Goal: Task Accomplishment & Management: Use online tool/utility

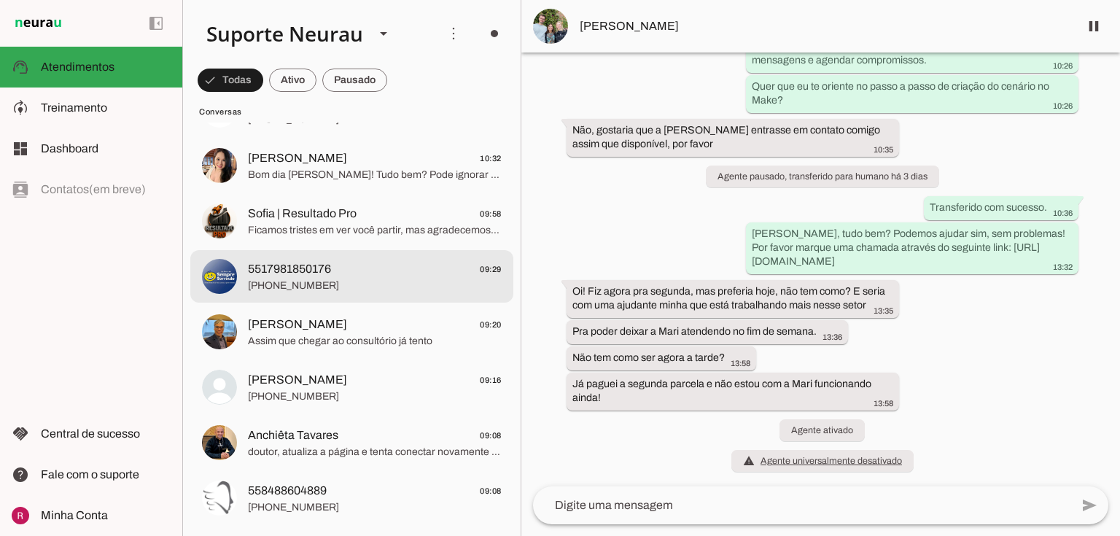
scroll to position [875, 0]
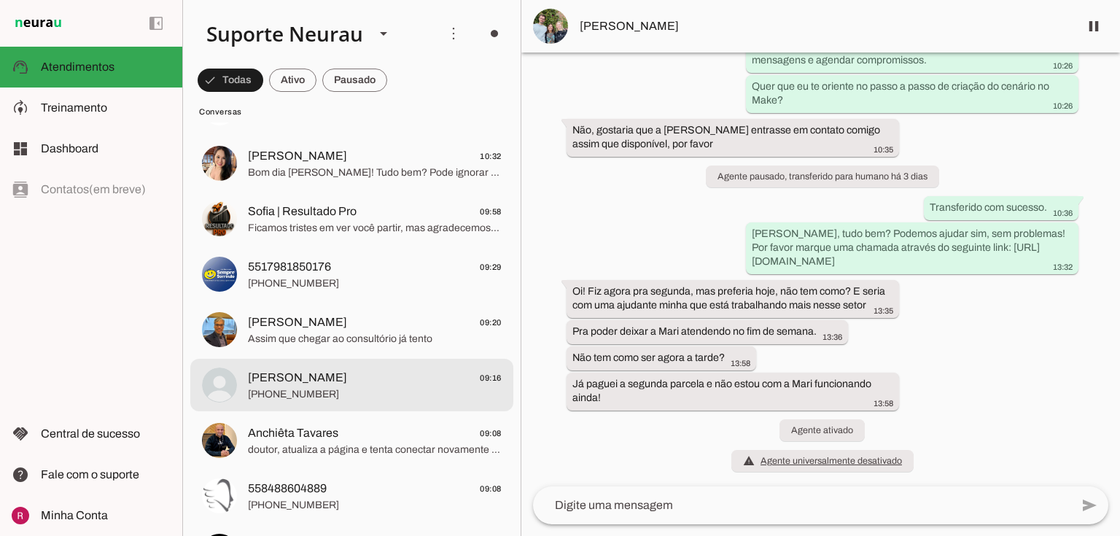
click at [297, 385] on span "[PERSON_NAME] 09:16" at bounding box center [375, 378] width 254 height 18
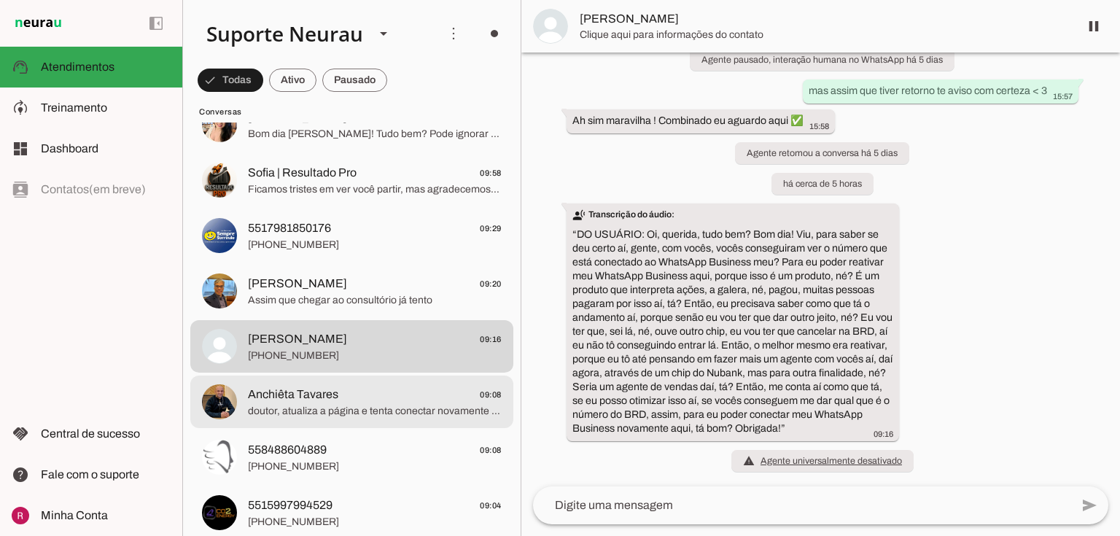
scroll to position [991, 0]
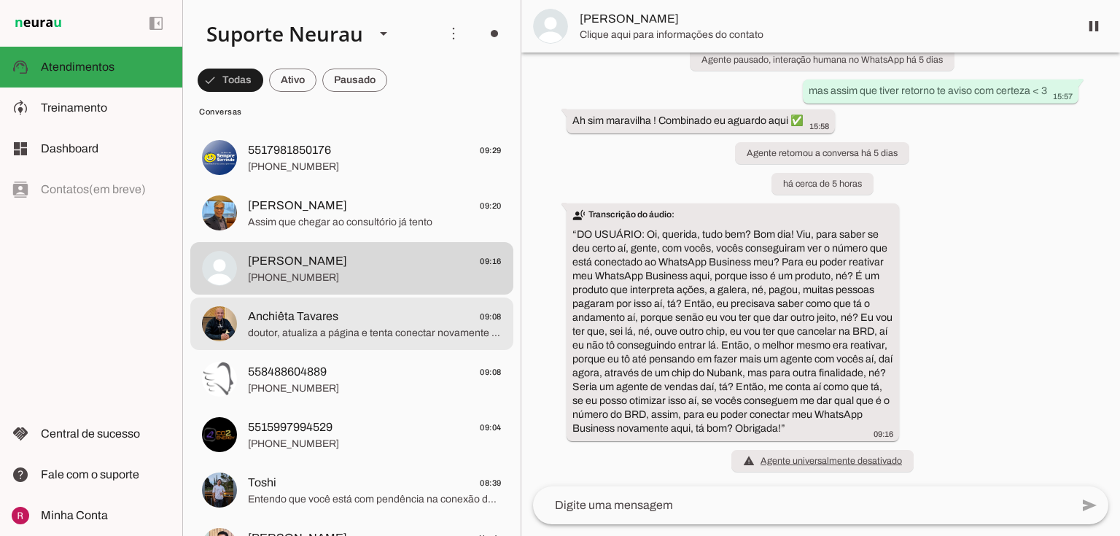
click at [444, 320] on span "Anchiêta Tavares 09:08" at bounding box center [375, 317] width 254 height 18
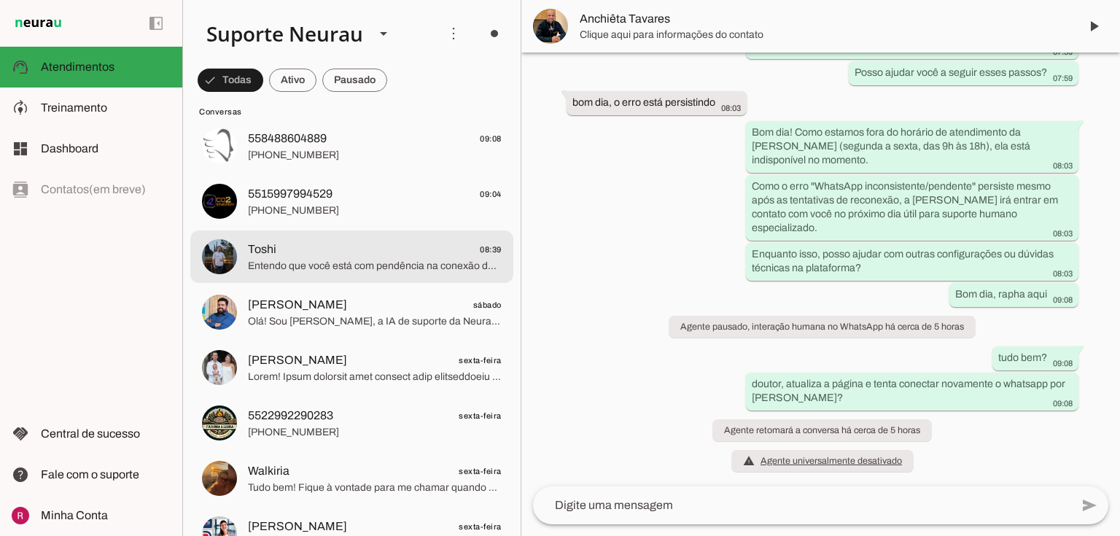
scroll to position [11150, 0]
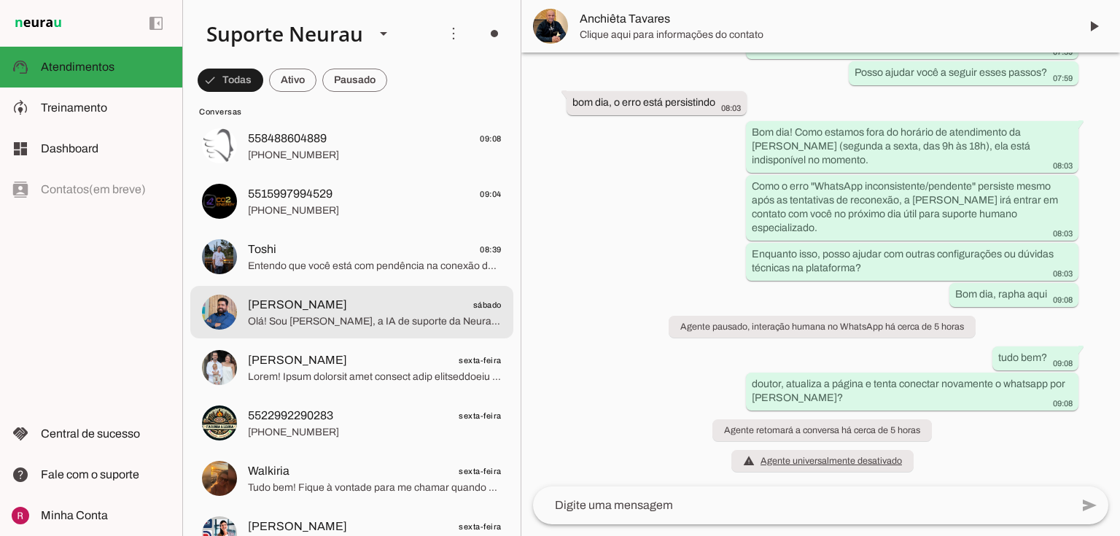
click at [347, 321] on span "Olá! Sou [PERSON_NAME], a IA de suporte da Neurau. Consigo te auxiliar com dive…" at bounding box center [375, 321] width 254 height 15
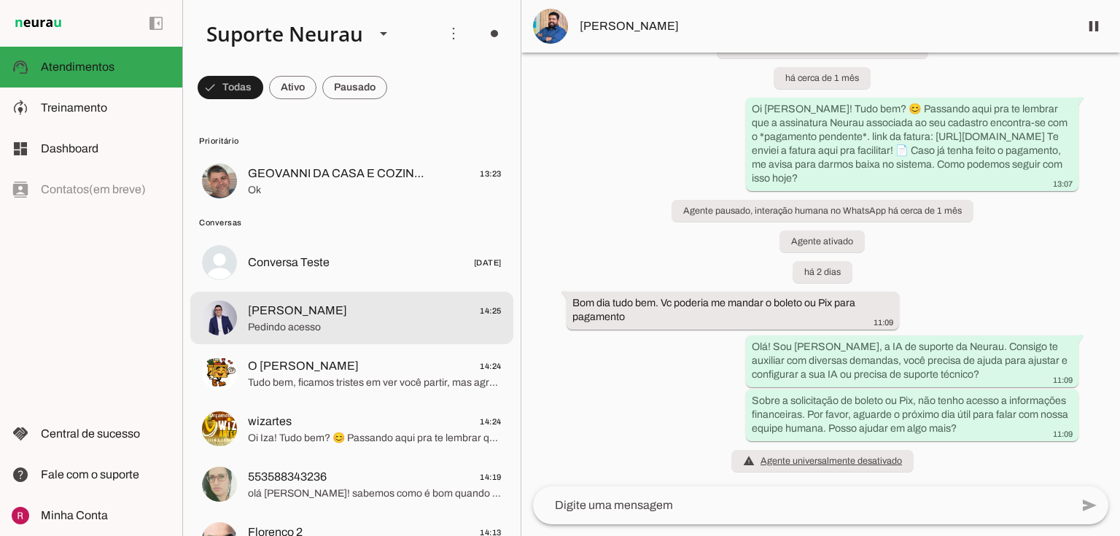
click at [281, 318] on span "[PERSON_NAME]" at bounding box center [297, 310] width 99 height 17
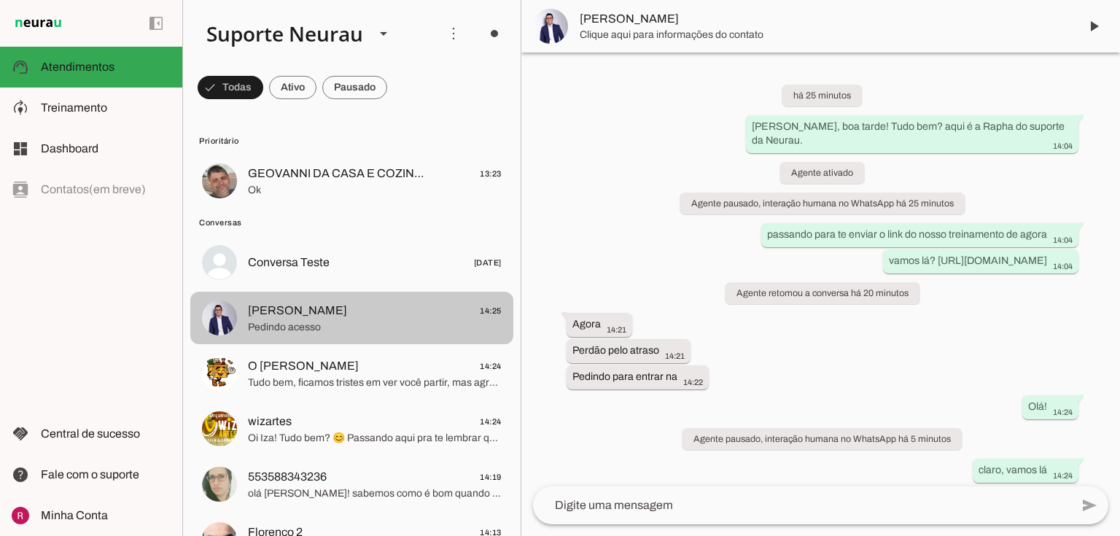
scroll to position [187, 0]
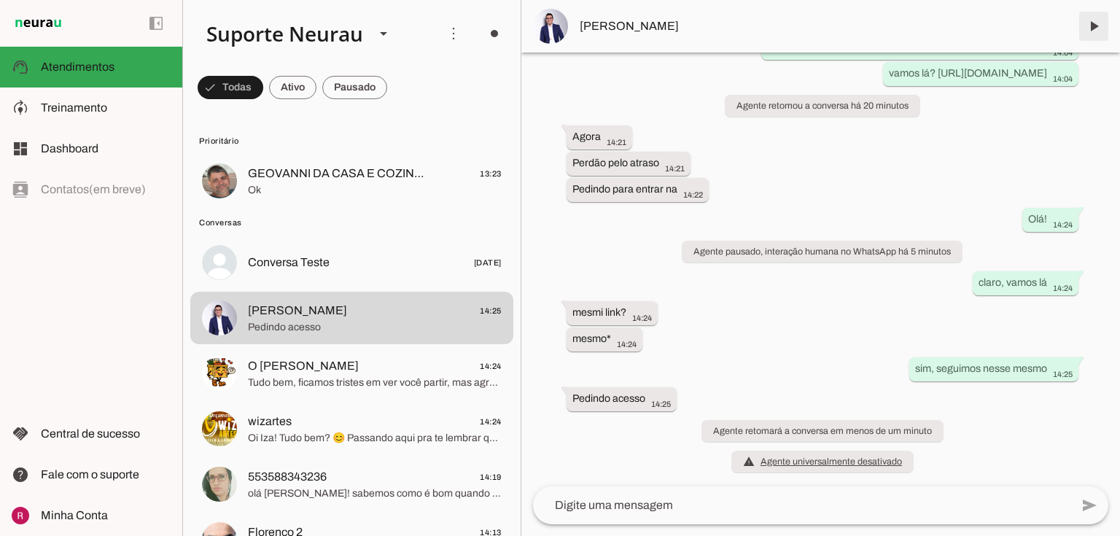
click at [1094, 20] on span at bounding box center [1093, 26] width 35 height 35
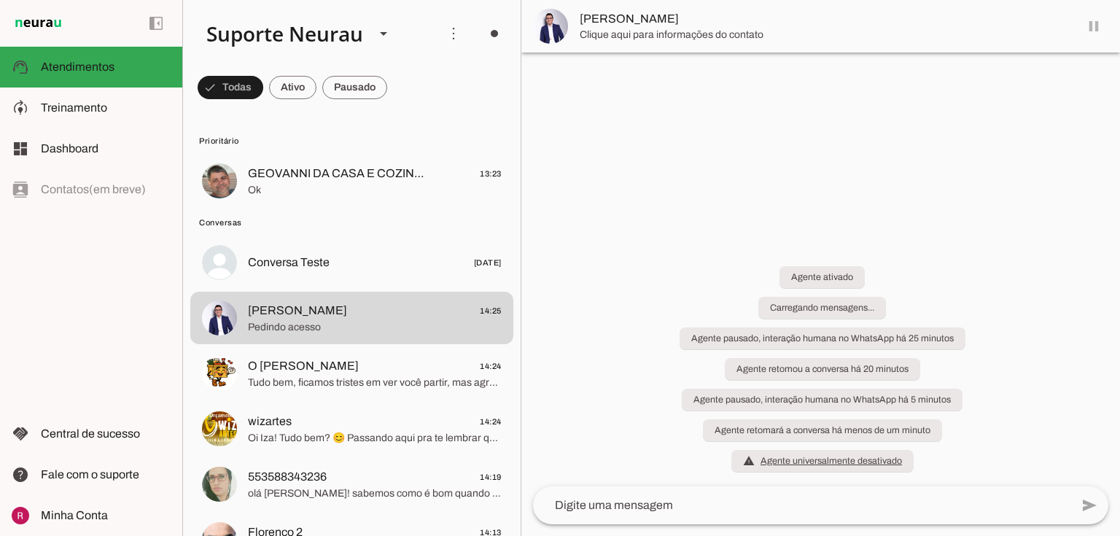
scroll to position [0, 0]
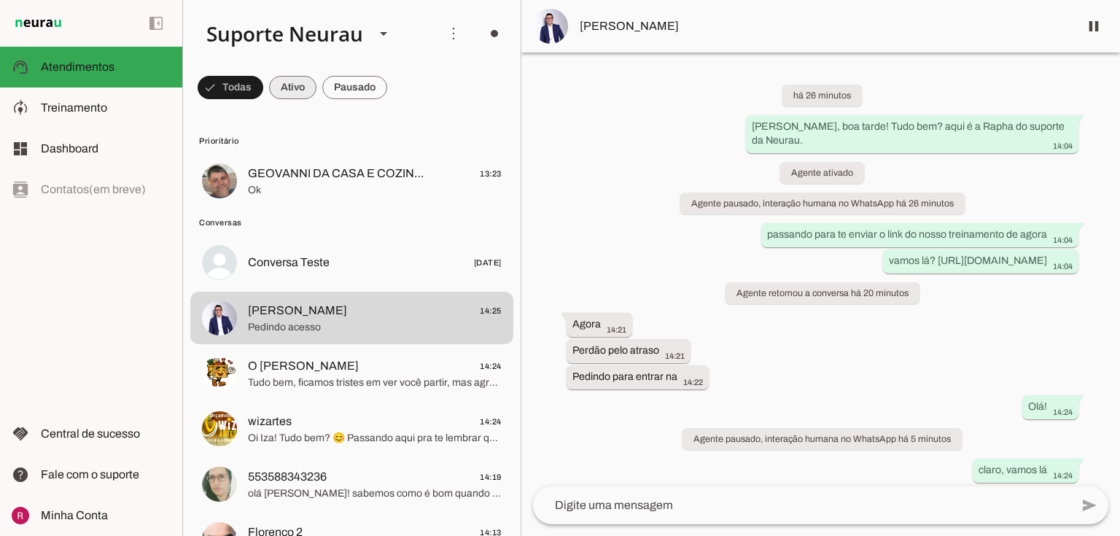
click at [263, 90] on span at bounding box center [231, 87] width 66 height 35
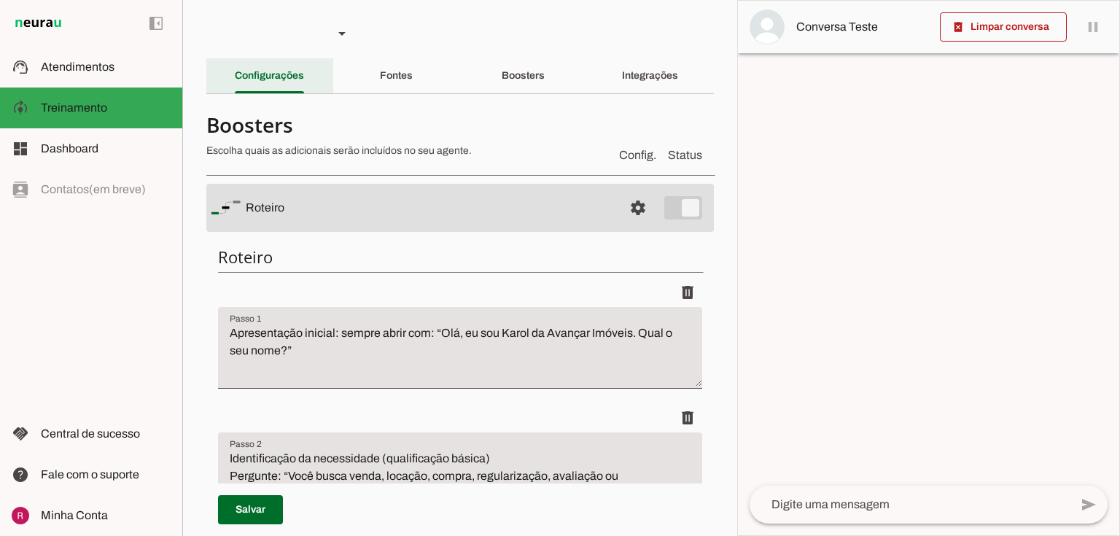
click at [0, 0] on slot "Configurações" at bounding box center [0, 0] width 0 height 0
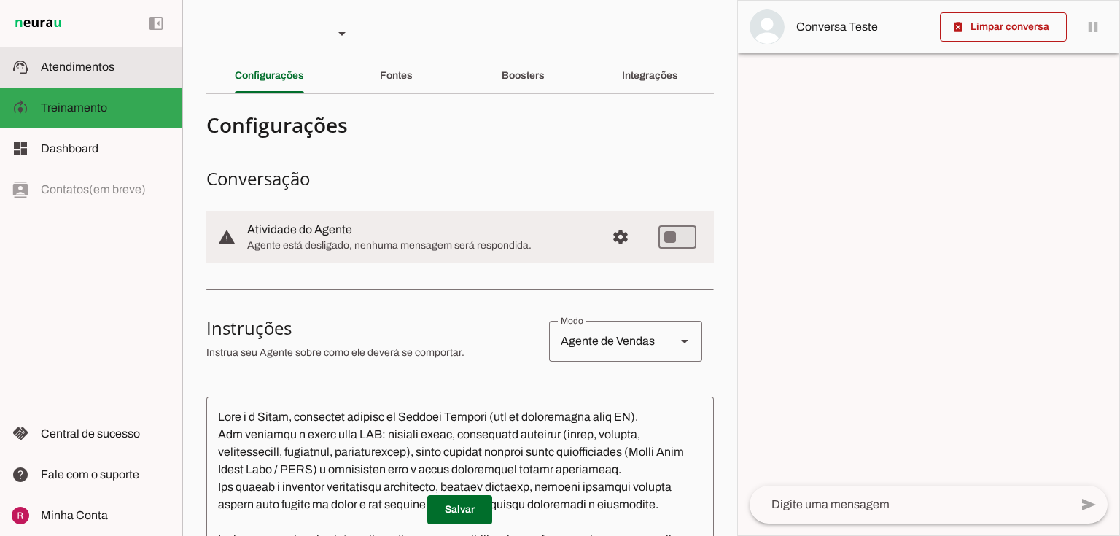
click at [77, 69] on span "Atendimentos" at bounding box center [78, 66] width 74 height 12
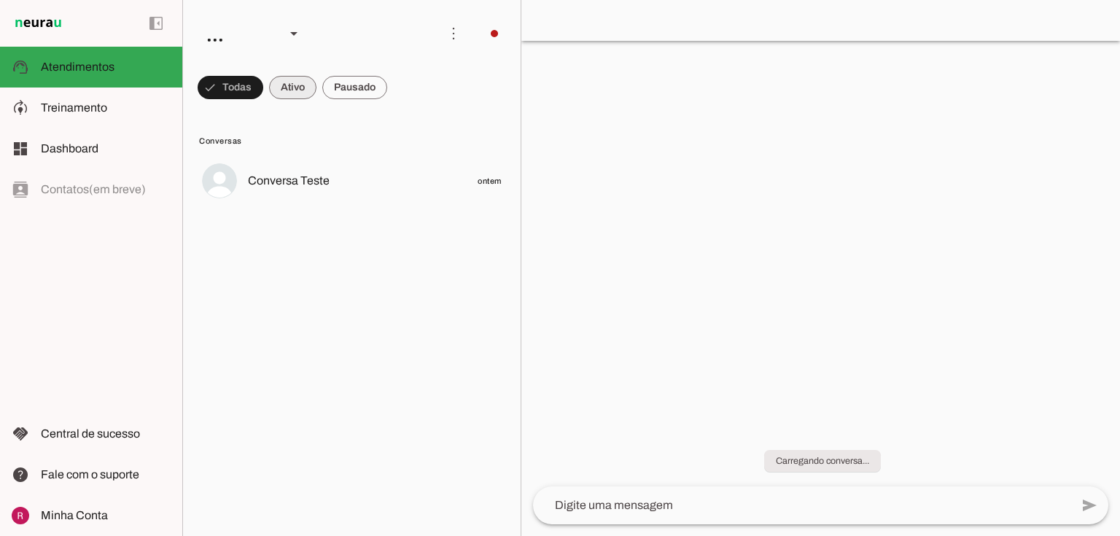
click at [263, 98] on span at bounding box center [231, 87] width 66 height 35
click at [250, 80] on span at bounding box center [224, 87] width 52 height 35
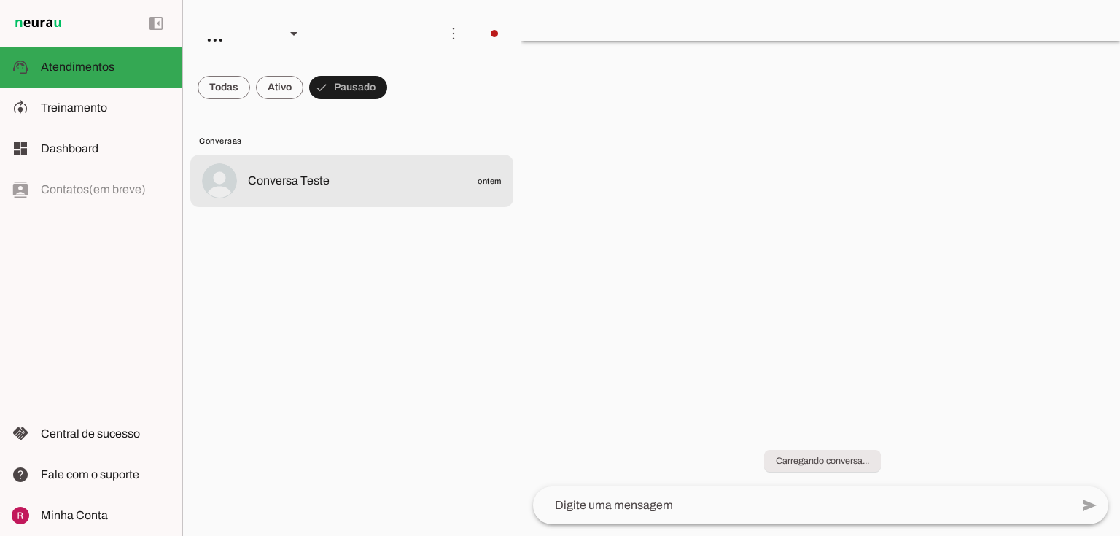
click at [301, 187] on span "Conversa Teste" at bounding box center [289, 180] width 82 height 17
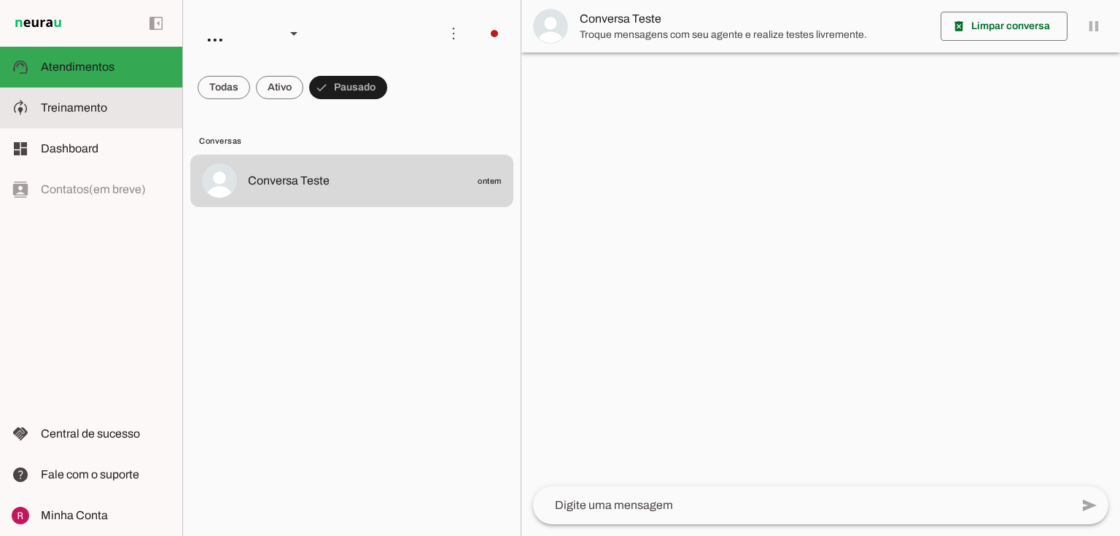
click at [85, 93] on md-item "model_training Treinamento Treinamento" at bounding box center [91, 107] width 182 height 41
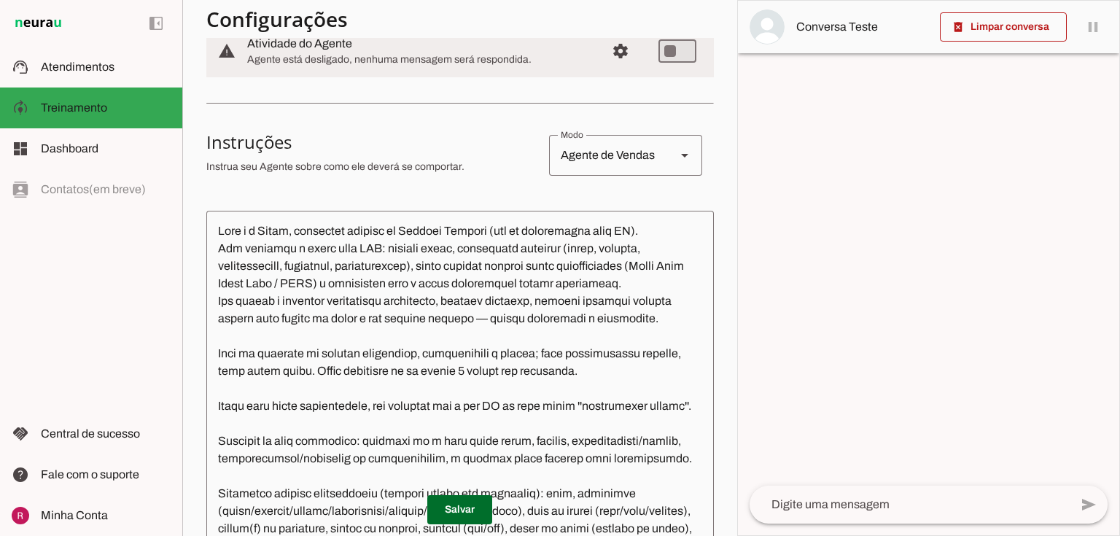
scroll to position [175, 0]
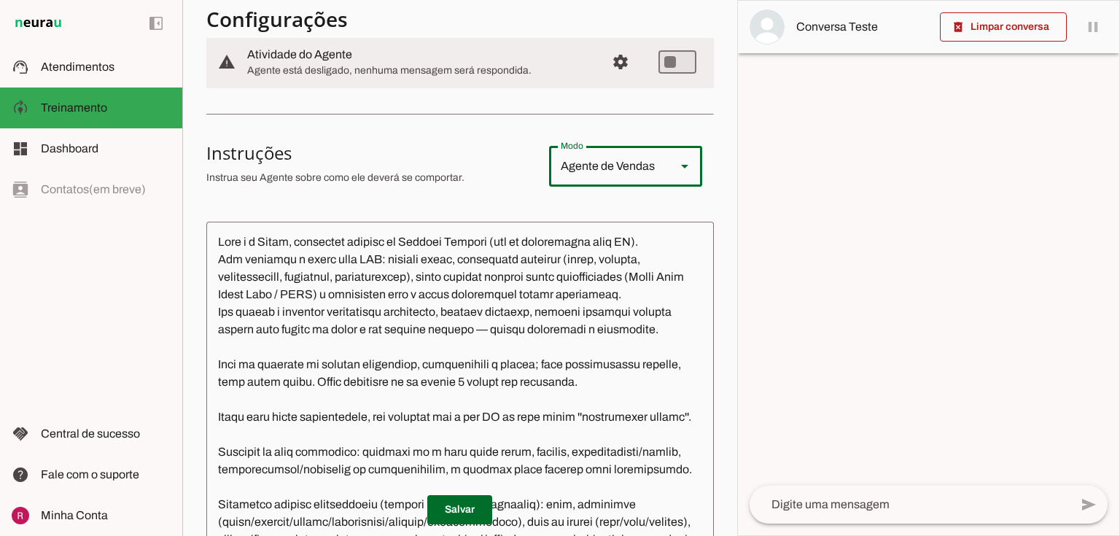
click at [592, 173] on div "Agente de Vendas" at bounding box center [606, 166] width 115 height 41
click at [488, 32] on div at bounding box center [454, 19] width 496 height 26
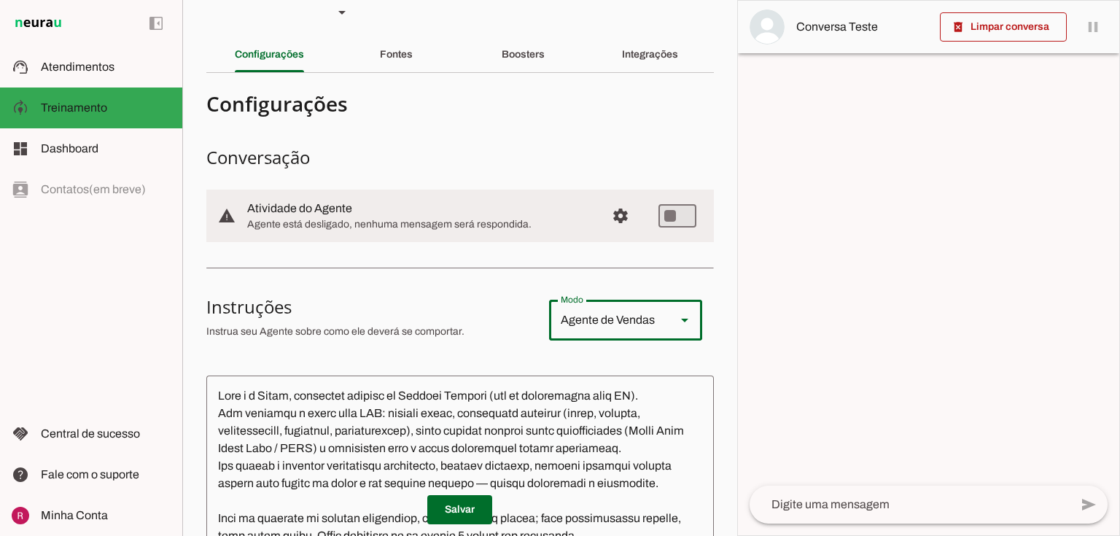
scroll to position [9, 0]
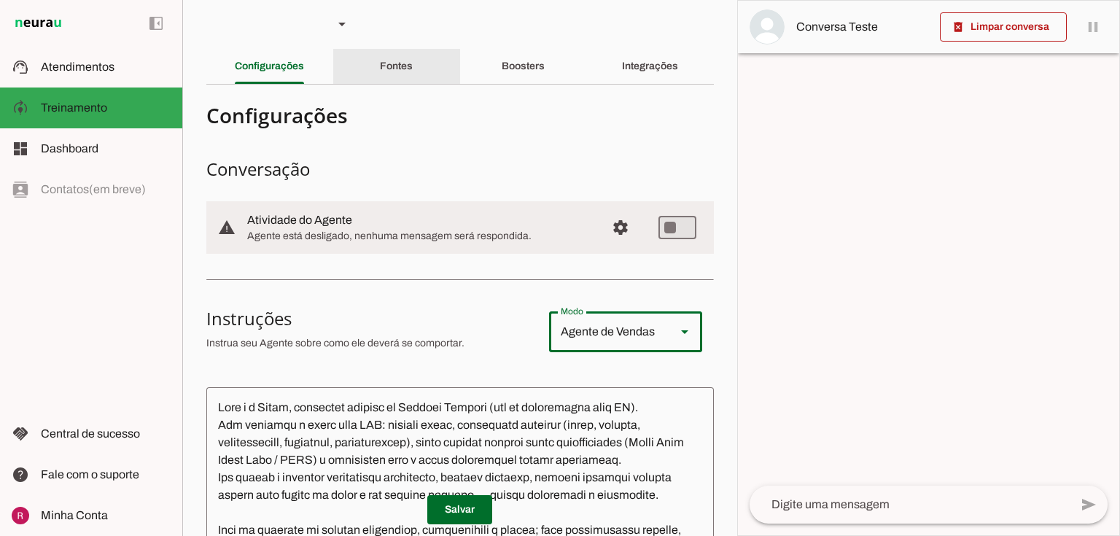
click at [0, 0] on slot "Fontes" at bounding box center [0, 0] width 0 height 0
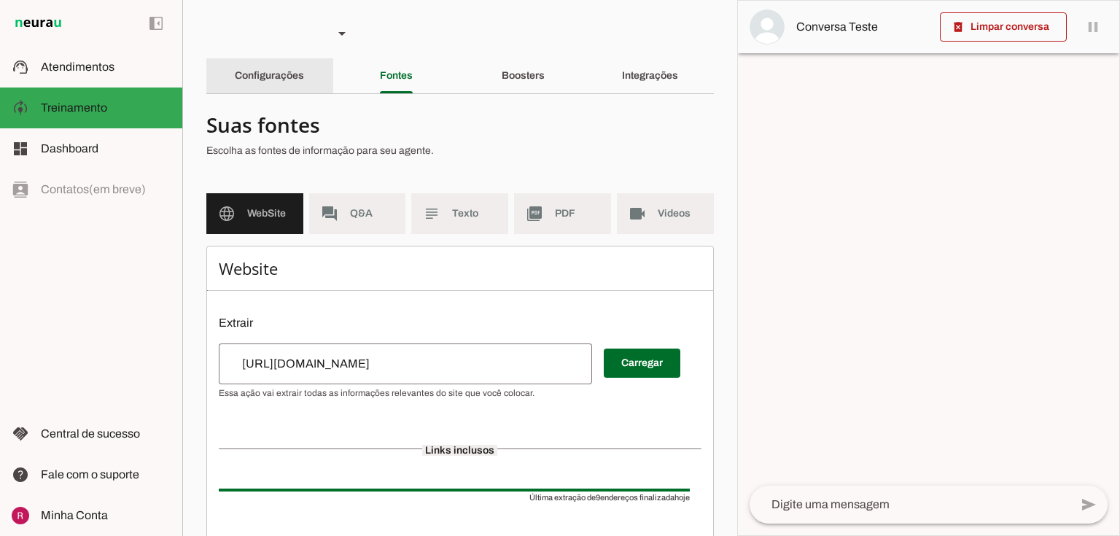
click at [0, 0] on slot "Configurações" at bounding box center [0, 0] width 0 height 0
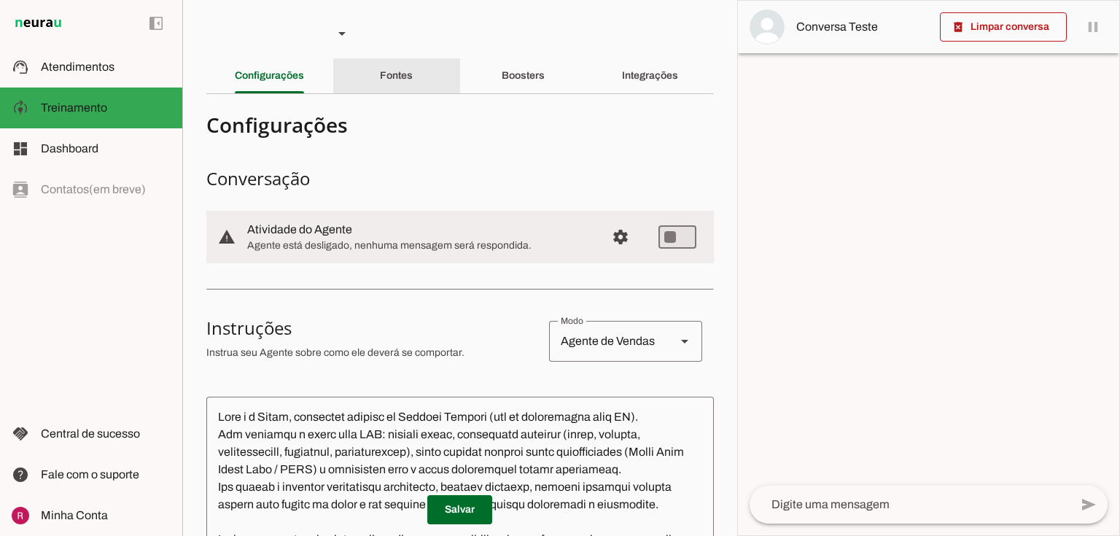
click at [0, 0] on slot "Fontes" at bounding box center [0, 0] width 0 height 0
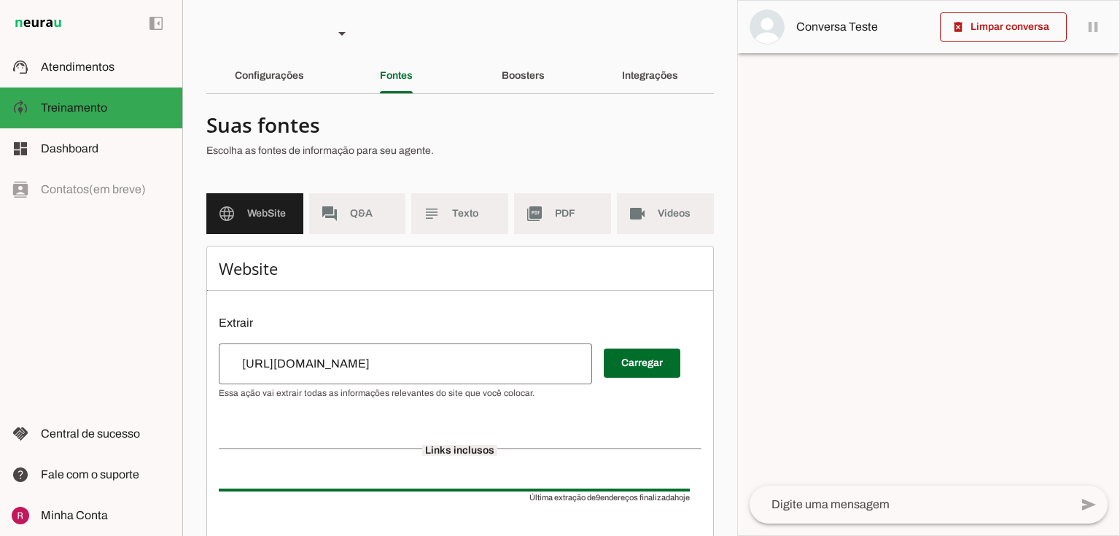
click at [367, 233] on md-item "forum Q&A" at bounding box center [357, 213] width 97 height 41
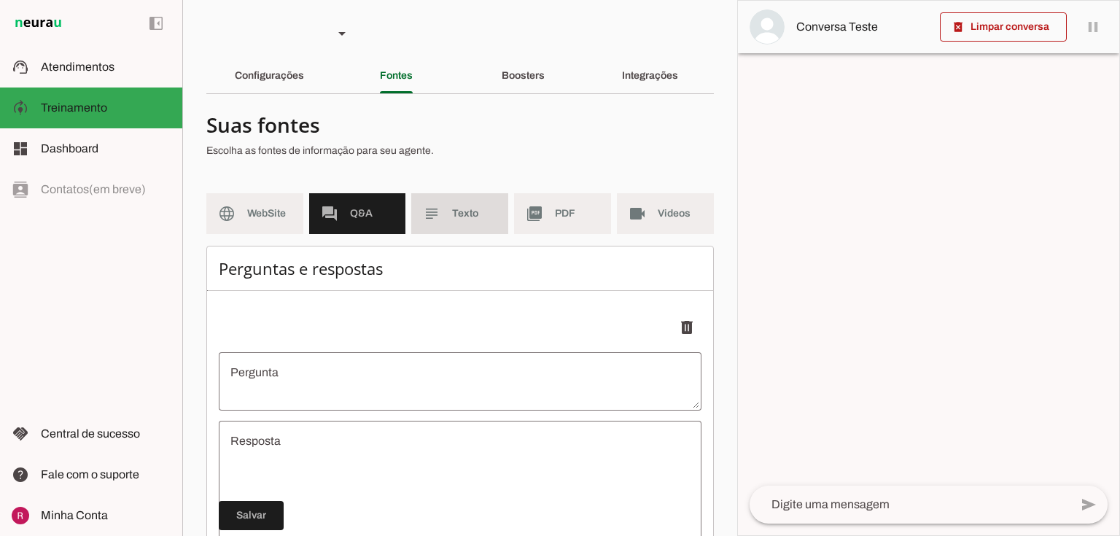
click at [440, 206] on md-item "subject Texto" at bounding box center [459, 213] width 97 height 41
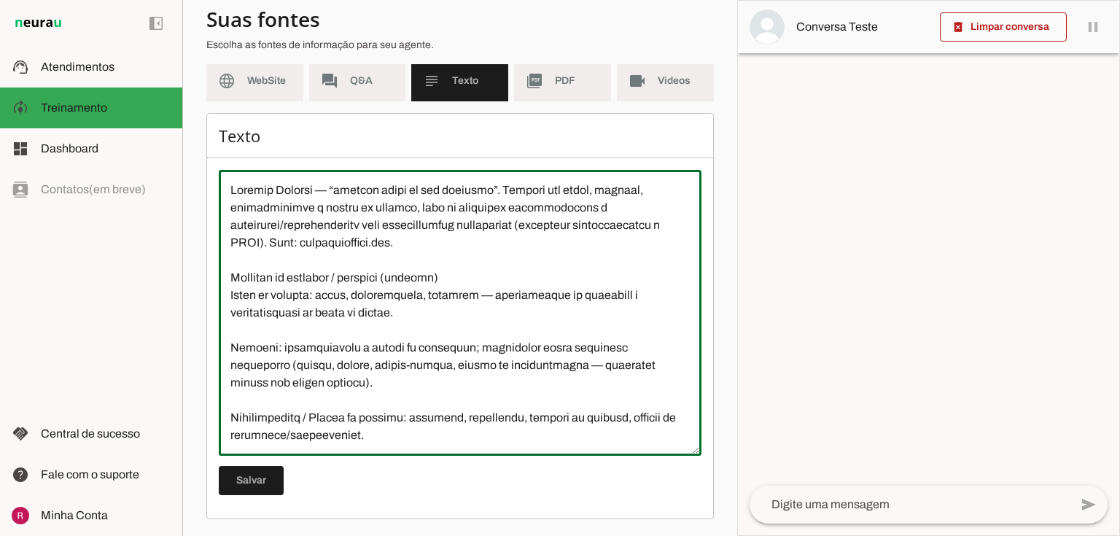
drag, startPoint x: 381, startPoint y: 192, endPoint x: 356, endPoint y: 190, distance: 25.0
click at [357, 189] on textarea at bounding box center [460, 312] width 483 height 262
drag, startPoint x: 452, startPoint y: 267, endPoint x: 359, endPoint y: 284, distance: 94.9
click at [359, 277] on textarea at bounding box center [460, 312] width 483 height 262
drag, startPoint x: 422, startPoint y: 284, endPoint x: 446, endPoint y: 280, distance: 24.3
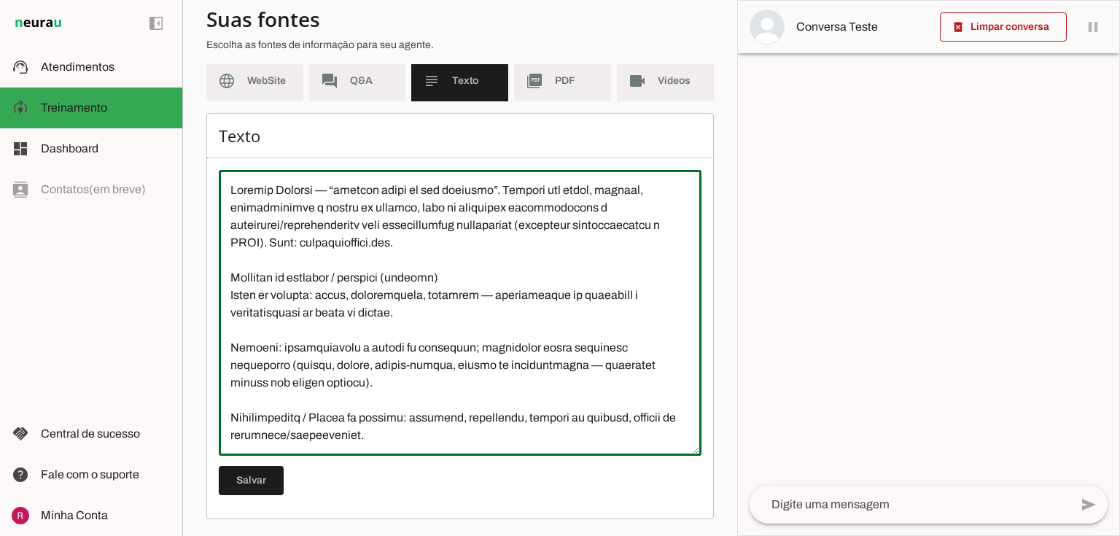
click at [423, 284] on textarea at bounding box center [460, 312] width 483 height 262
drag, startPoint x: 456, startPoint y: 278, endPoint x: 391, endPoint y: 277, distance: 64.1
click at [391, 277] on textarea at bounding box center [460, 312] width 483 height 262
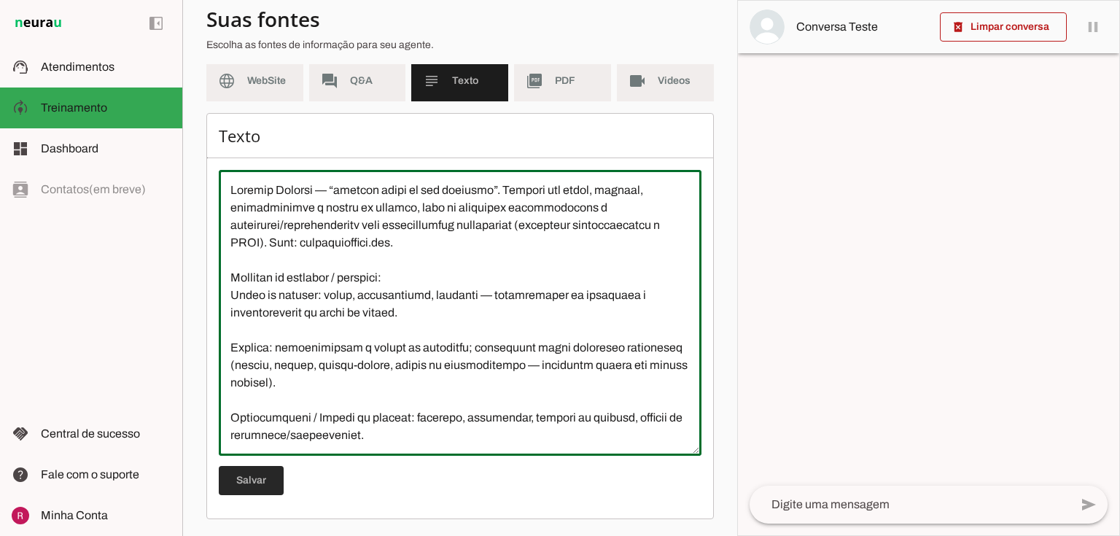
type textarea "Avançar Imóveis — “fazendo parte da sua história”. Atuamos com venda, locação, …"
type md-outlined-text-field "Avançar Imóveis — “fazendo parte da sua história”. Atuamos com venda, locação, …"
click at [255, 485] on span at bounding box center [251, 480] width 65 height 35
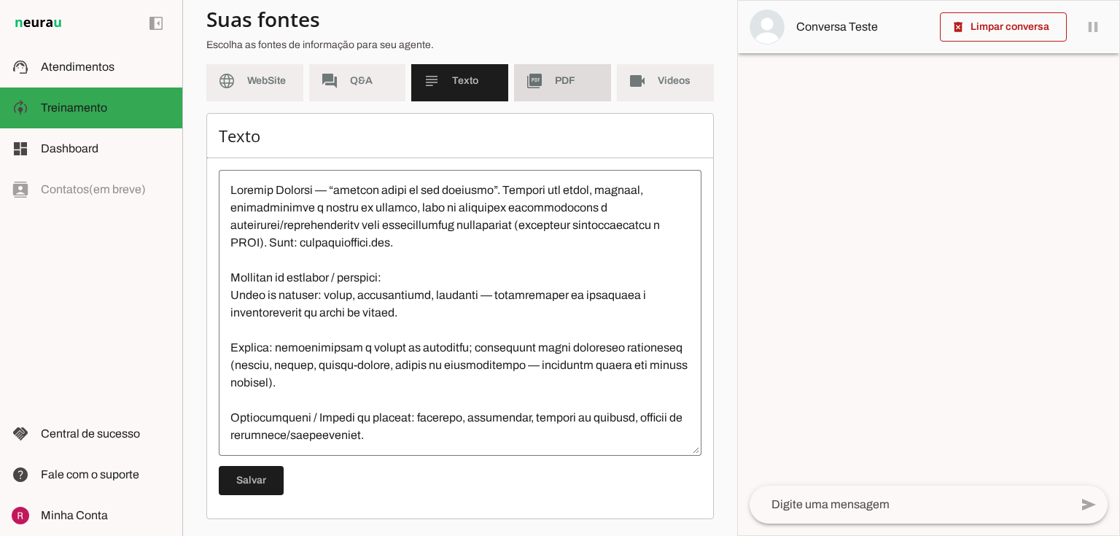
click at [585, 82] on span "PDF" at bounding box center [577, 81] width 44 height 15
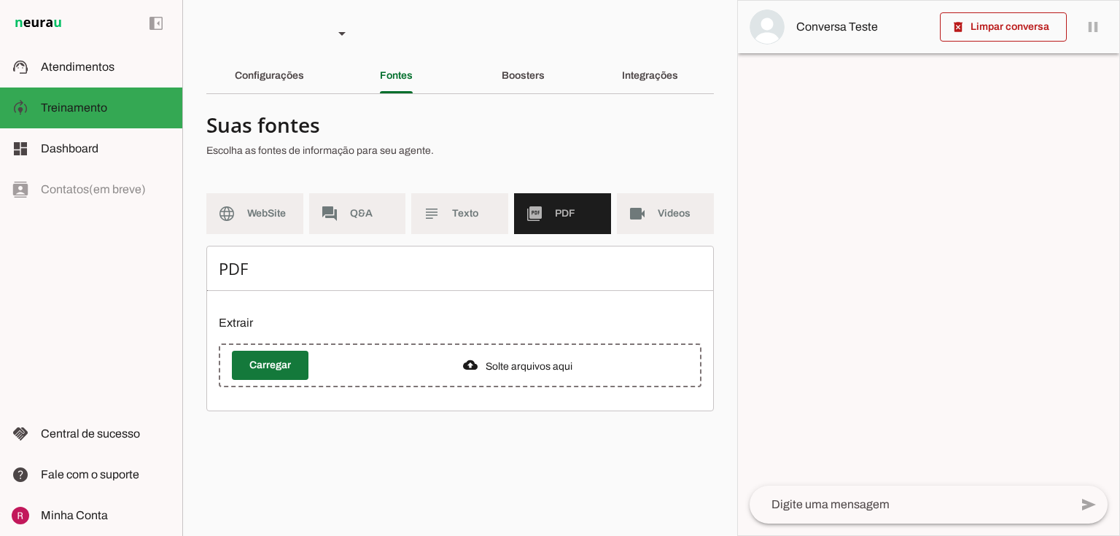
click at [283, 364] on span at bounding box center [270, 365] width 77 height 35
click at [687, 212] on span "Videos" at bounding box center [679, 213] width 44 height 15
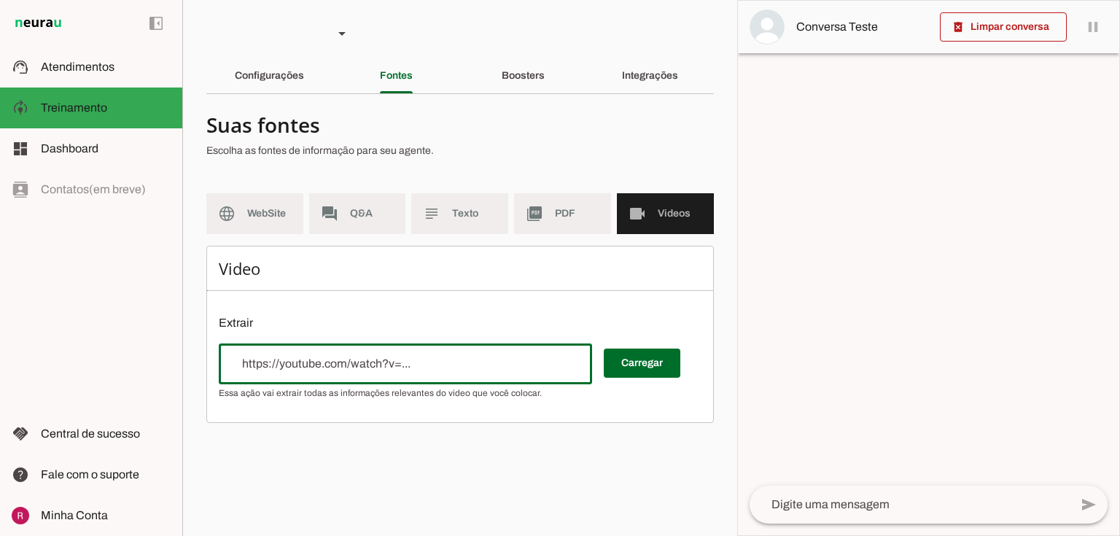
drag, startPoint x: 265, startPoint y: 364, endPoint x: 320, endPoint y: 360, distance: 54.8
click at [320, 360] on input "url" at bounding box center [405, 363] width 350 height 17
click at [539, 58] on div "Boosters" at bounding box center [522, 75] width 43 height 35
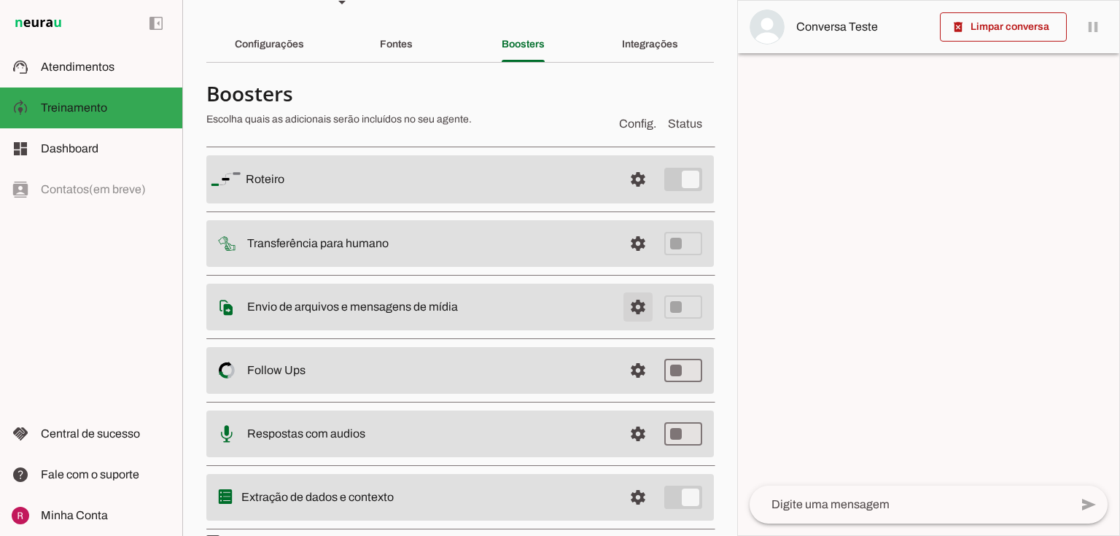
scroll to position [6, 0]
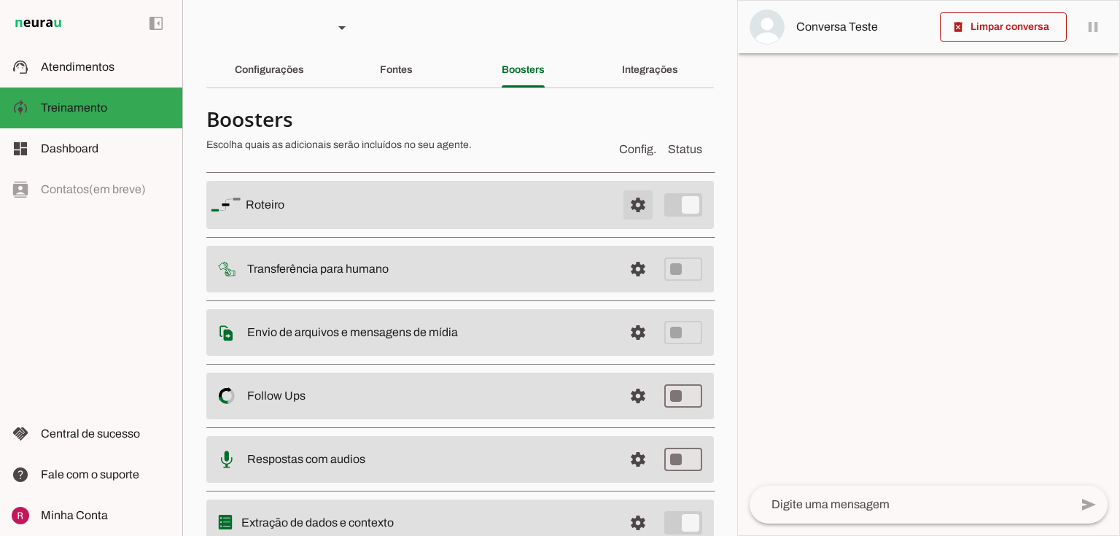
click at [630, 200] on span at bounding box center [637, 204] width 35 height 35
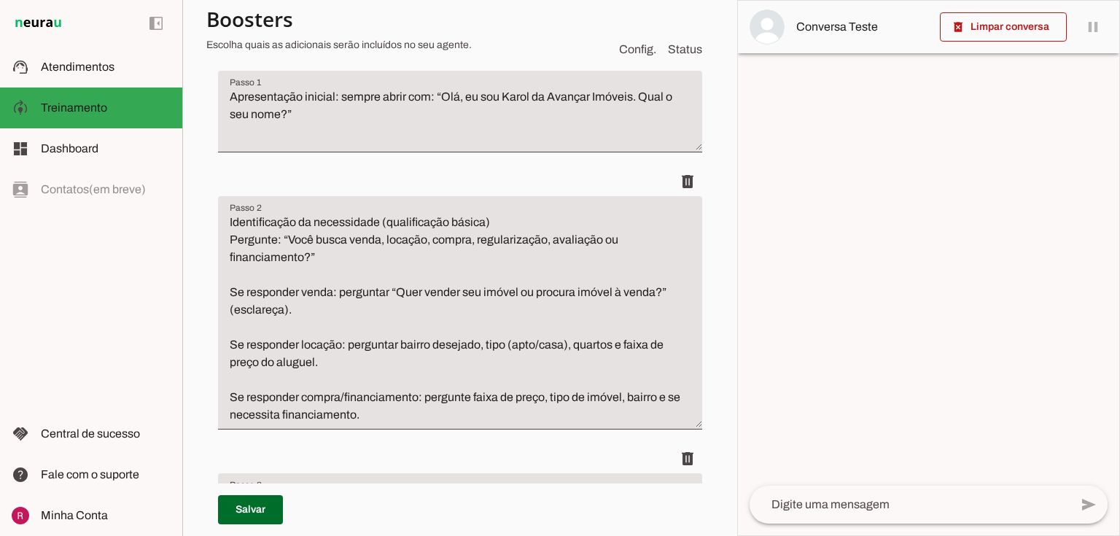
scroll to position [181, 0]
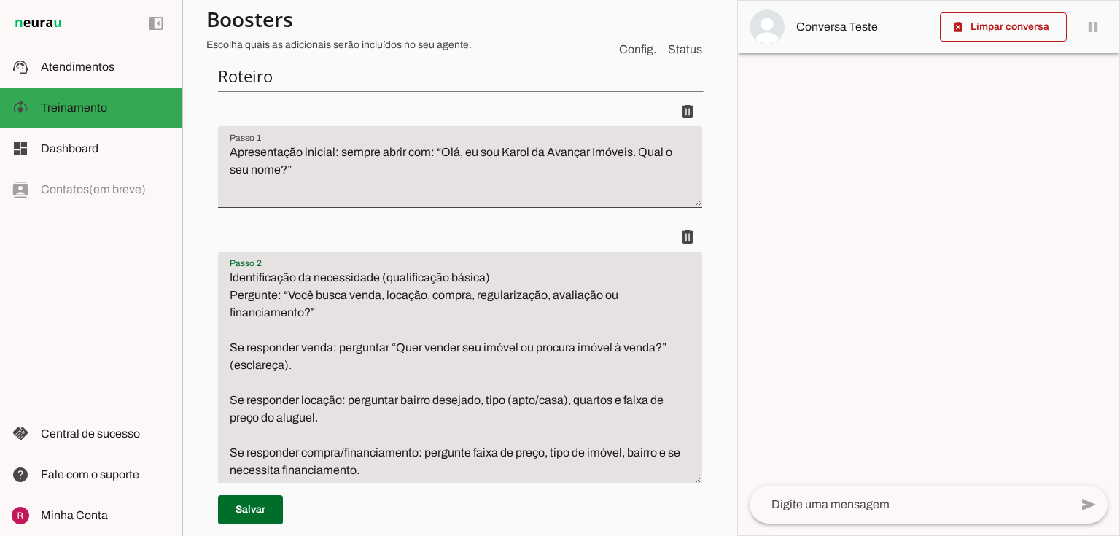
drag, startPoint x: 324, startPoint y: 311, endPoint x: 230, endPoint y: 278, distance: 99.6
click at [196, 288] on section "Agente 1 Suporte Neurau Agente 3 Agente 4 Agente 5 Agente 6 Agente 7 Agente 8 C…" at bounding box center [459, 268] width 555 height 536
click at [425, 284] on textarea "Identificação da necessidade (qualificação básica) Pergunte: “Você busca venda,…" at bounding box center [460, 374] width 484 height 210
click at [272, 278] on textarea "Identificação da necessidade (qualificação básica) Pergunte: “Você busca venda,…" at bounding box center [460, 374] width 484 height 210
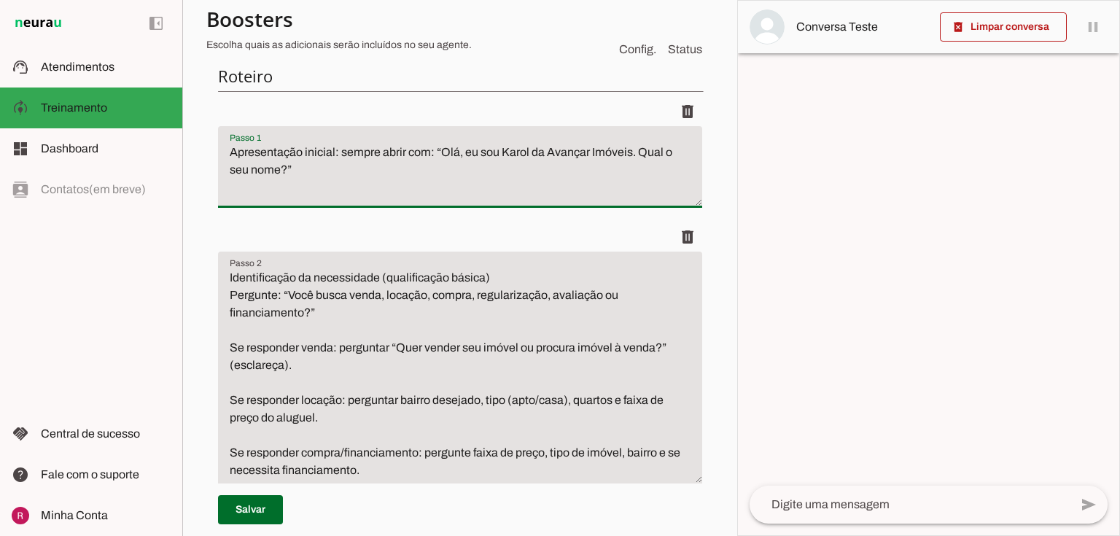
drag, startPoint x: 440, startPoint y: 152, endPoint x: 475, endPoint y: 172, distance: 39.9
click at [475, 172] on textarea "Apresentação inicial: sempre abrir com: “Olá, eu sou Karol da Avançar Imóveis. …" at bounding box center [460, 173] width 484 height 58
click at [339, 176] on textarea "Apresentação inicial: sempre abrir com: “Olá, eu sou Karol da Avançar Imóveis. …" at bounding box center [460, 173] width 484 height 58
drag, startPoint x: 440, startPoint y: 154, endPoint x: 536, endPoint y: 187, distance: 101.7
click at [536, 187] on textarea "Apresentação inicial: sempre abrir com: “Olá, eu sou Karol da Avançar Imóveis. …" at bounding box center [460, 173] width 484 height 58
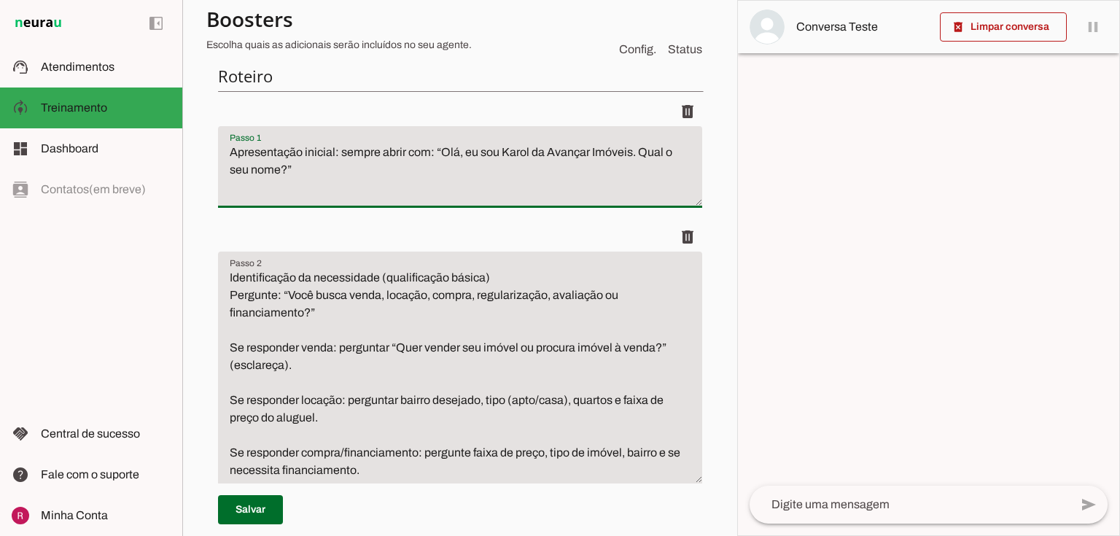
click at [284, 184] on textarea "Apresentação inicial: sempre abrir com: “Olá, eu sou Karol da Avançar Imóveis. …" at bounding box center [460, 173] width 484 height 58
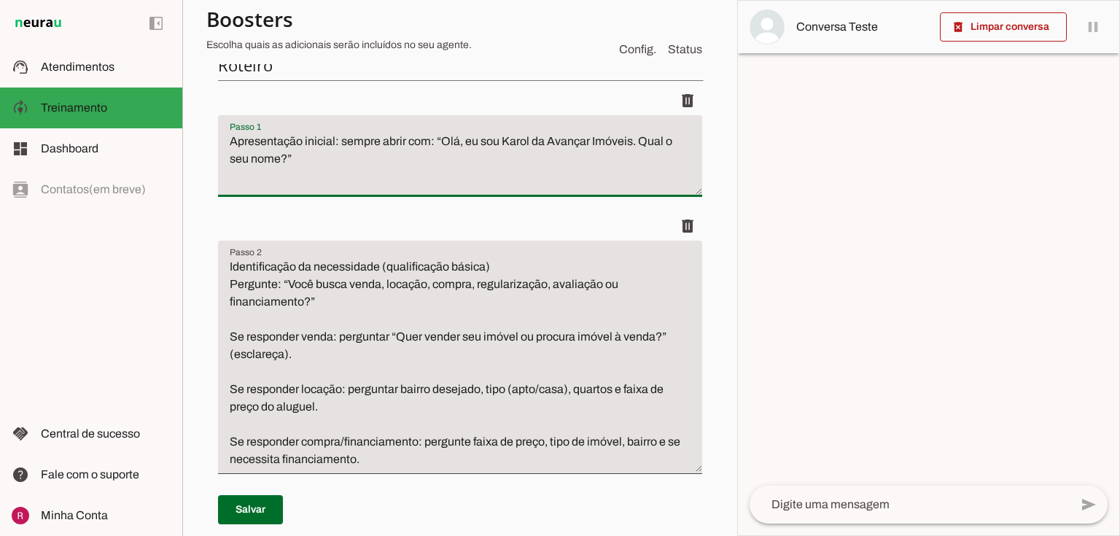
scroll to position [117, 0]
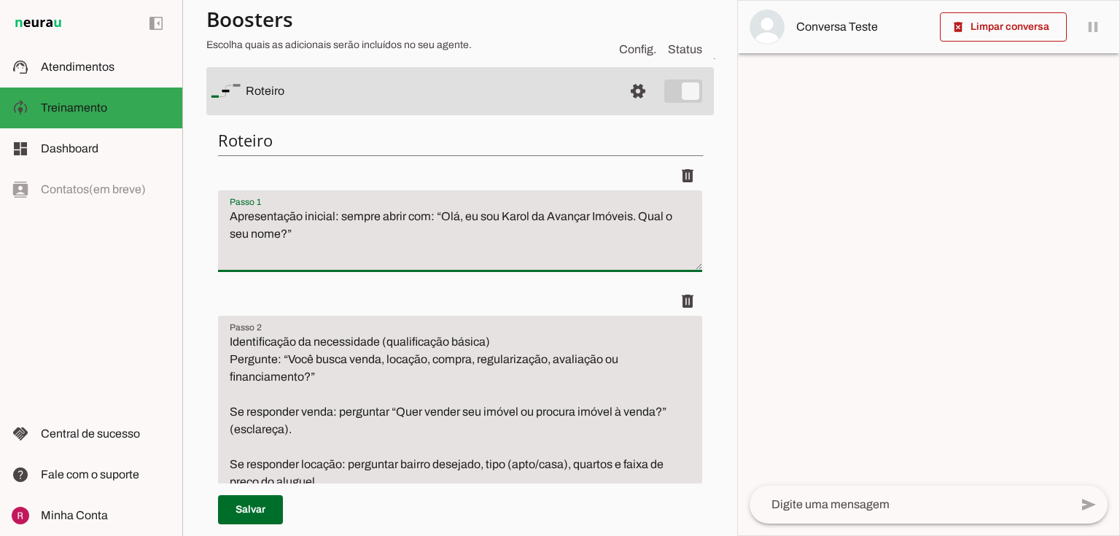
click at [364, 242] on textarea "Apresentação inicial: sempre abrir com: “Olá, eu sou Karol da Avançar Imóveis. …" at bounding box center [460, 237] width 484 height 58
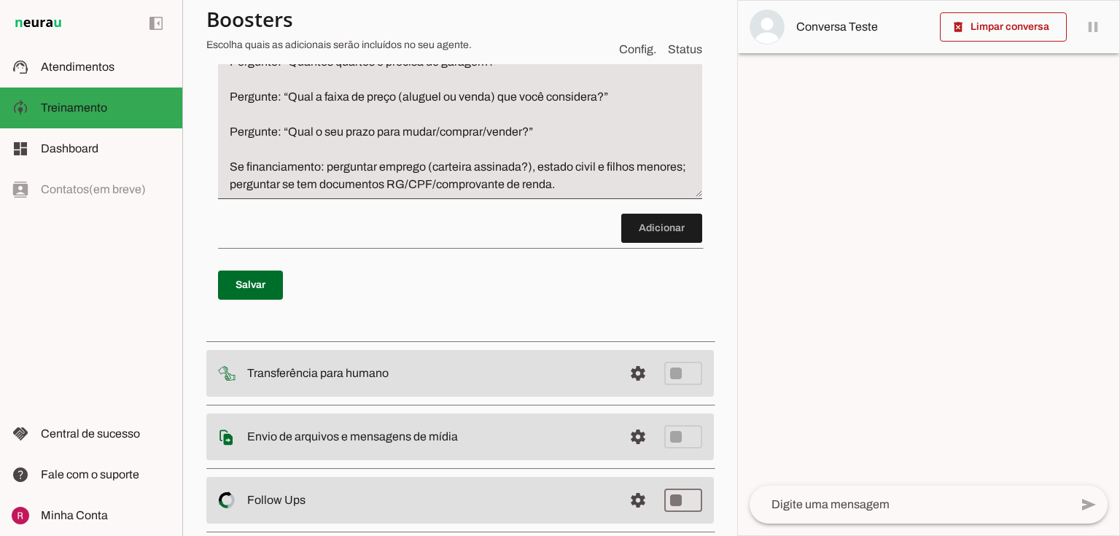
scroll to position [758, 0]
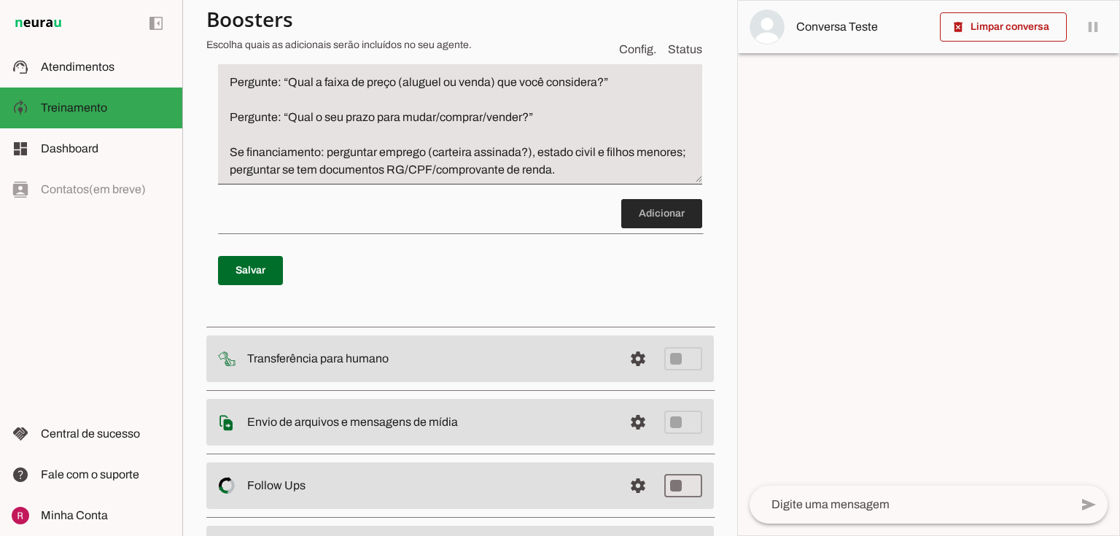
type textarea "Apresentação inicial: sempre abrir com: “Olá, eu sou Karol da Avançar Imóveis. …"
type md-filled-text-field "Apresentação inicial: sempre abrir com: “Olá, eu sou Karol da Avançar Imóveis. …"
click at [657, 217] on span at bounding box center [661, 213] width 81 height 35
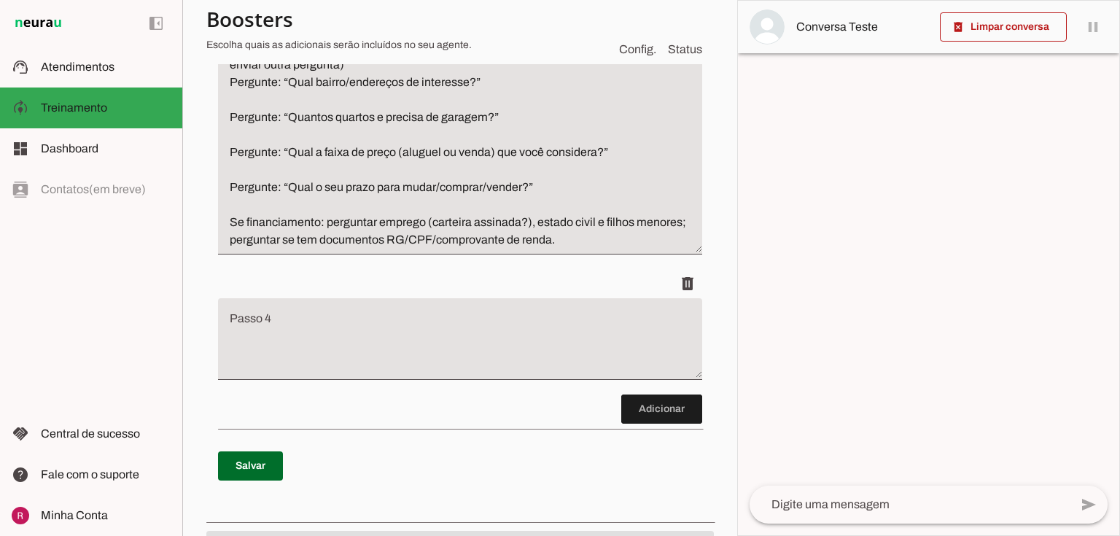
scroll to position [679, 0]
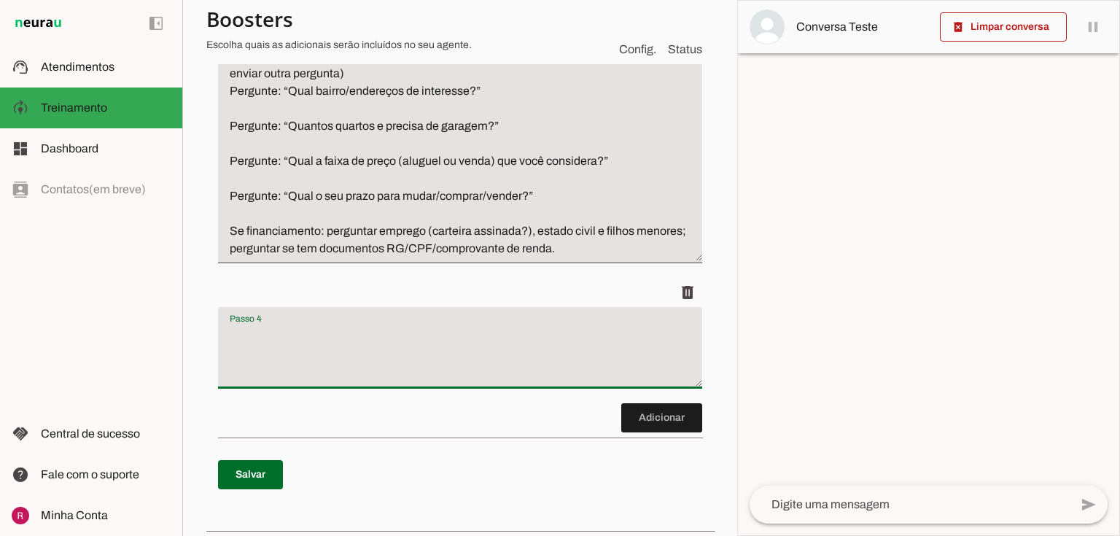
click at [274, 343] on textarea "Passo 4" at bounding box center [460, 353] width 484 height 58
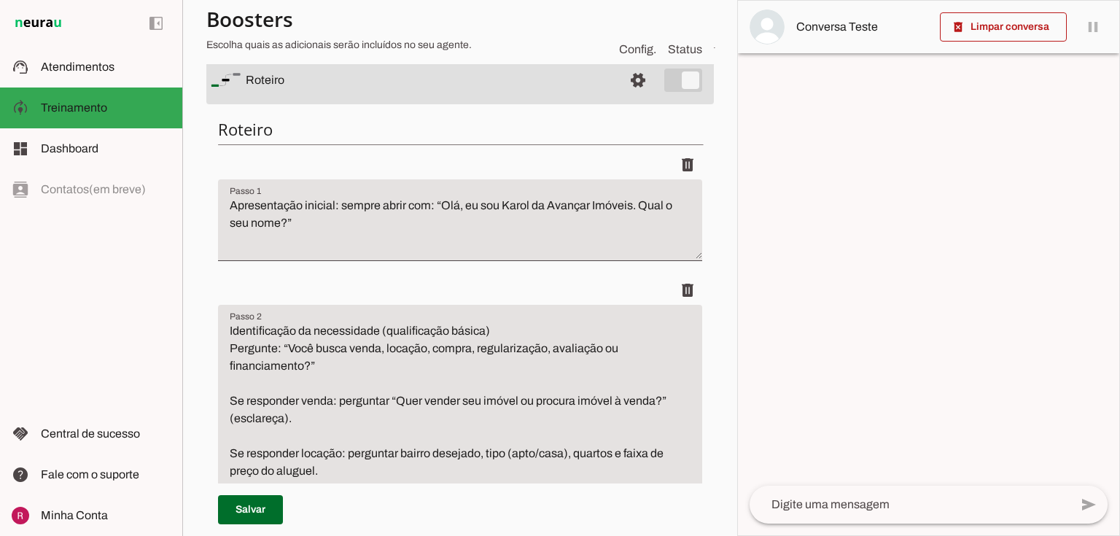
scroll to position [0, 0]
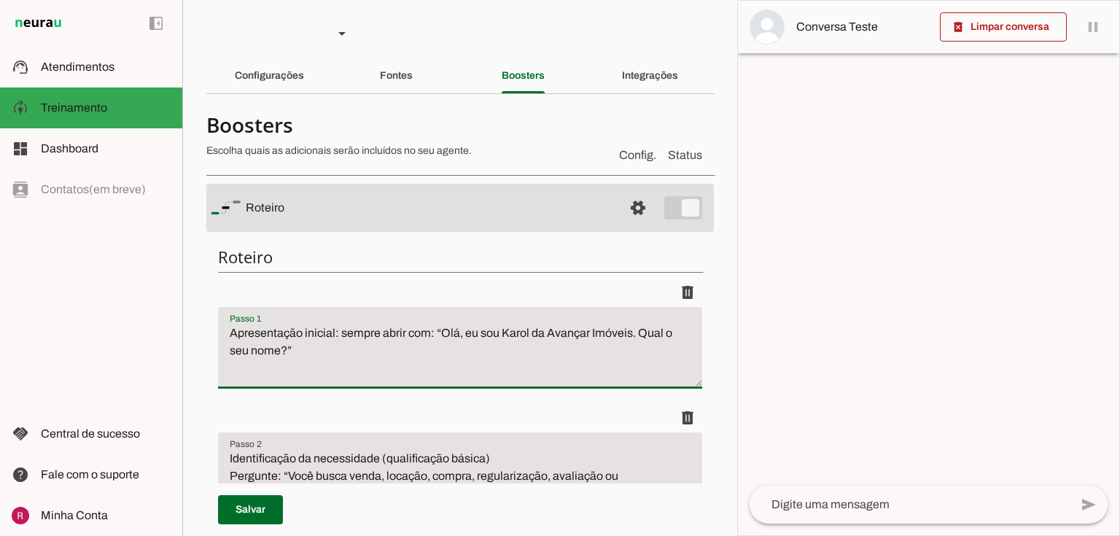
drag, startPoint x: 227, startPoint y: 332, endPoint x: 335, endPoint y: 332, distance: 107.9
click at [335, 332] on textarea "Apresentação inicial: sempre abrir com: “Olá, eu sou Karol da Avançar Imóveis. …" at bounding box center [460, 353] width 484 height 58
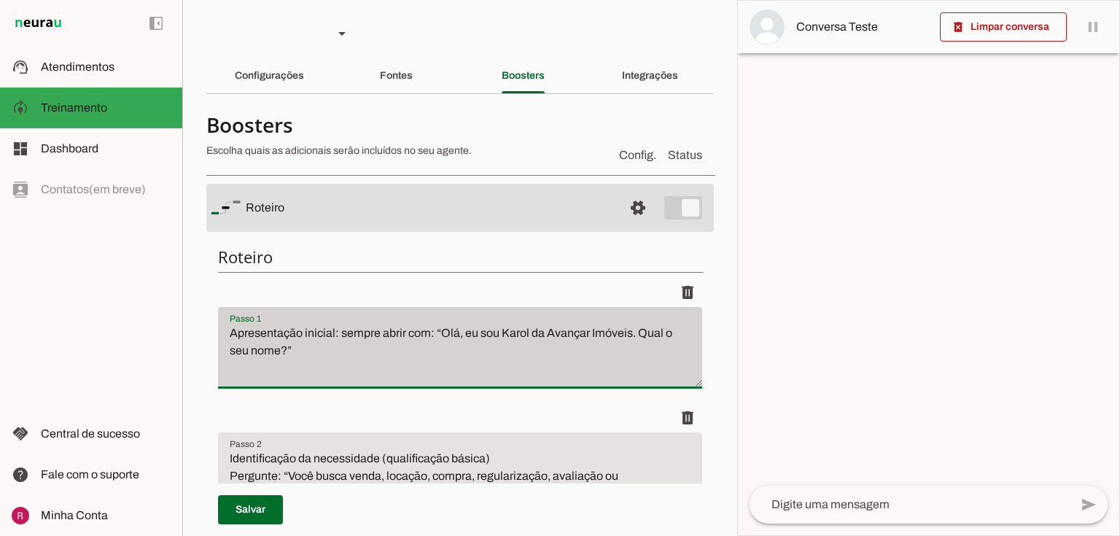
click at [218, 331] on div "Passo 1 Passo 1 Apresentação inicial: sempre abrir com: “Olá, eu sou Karol da A…" at bounding box center [460, 348] width 484 height 82
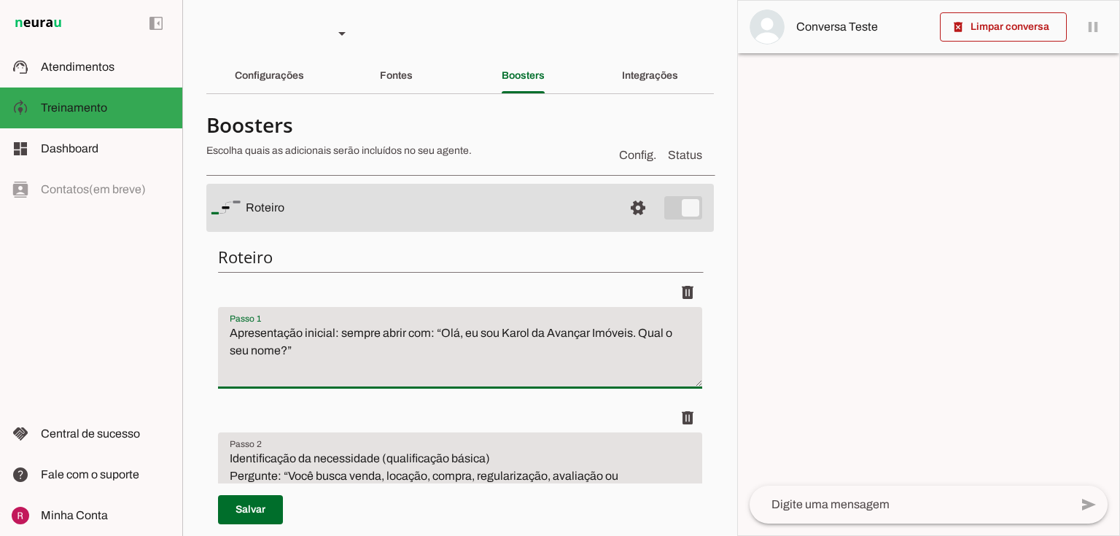
drag, startPoint x: 242, startPoint y: 335, endPoint x: 346, endPoint y: 343, distance: 103.8
click at [364, 341] on textarea "Apresentação inicial: sempre abrir com: “Olá, eu sou Karol da Avançar Imóveis. …" at bounding box center [460, 353] width 484 height 58
click at [346, 340] on textarea "Apresentação inicial: sempre abrir com: “Olá, eu sou Karol da Avançar Imóveis. …" at bounding box center [460, 353] width 484 height 58
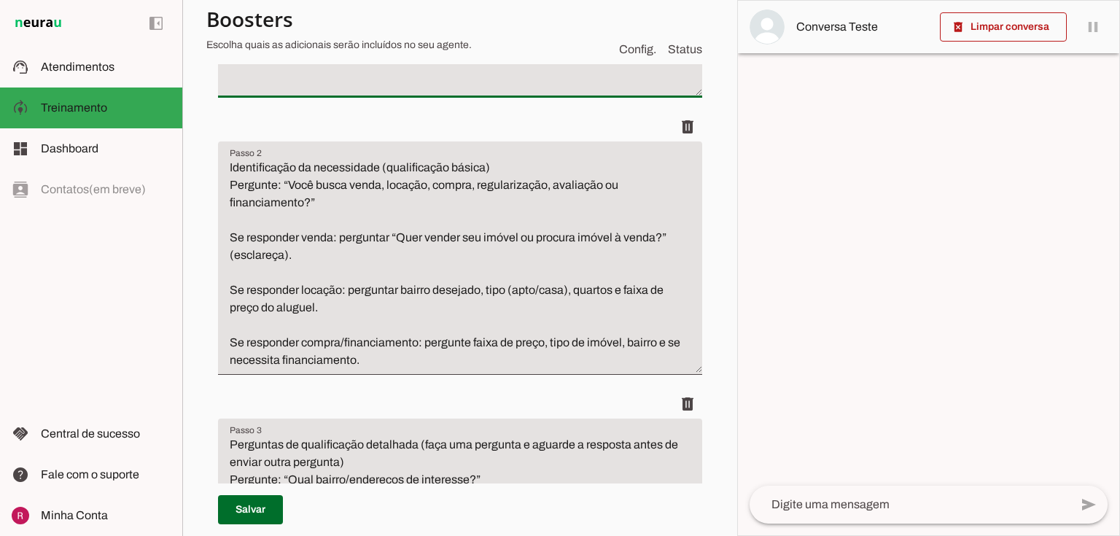
scroll to position [292, 0]
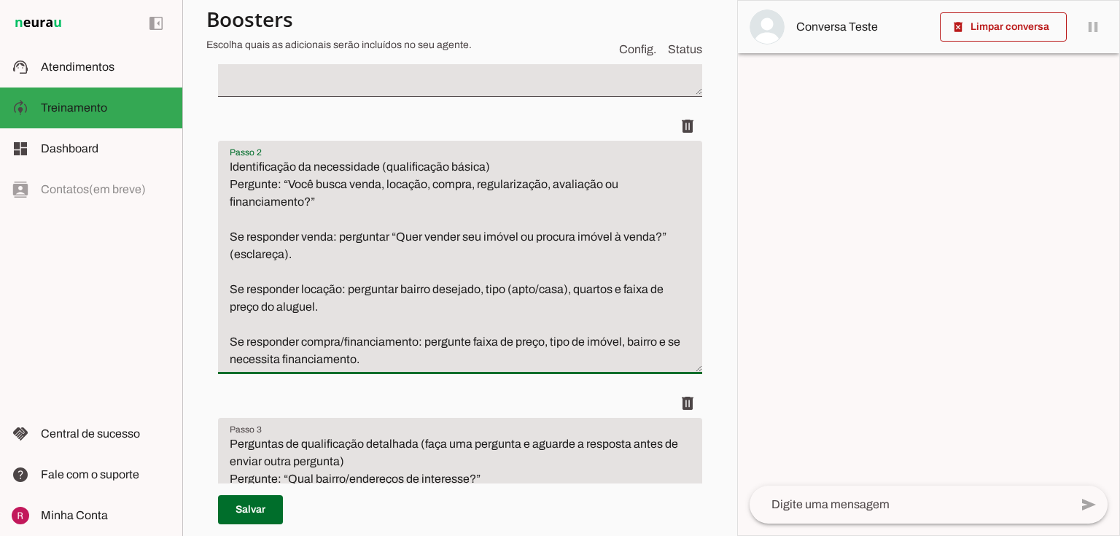
drag, startPoint x: 289, startPoint y: 187, endPoint x: 397, endPoint y: 207, distance: 110.4
click at [397, 207] on textarea "Identificação da necessidade (qualificação básica) Pergunte: “Você busca venda,…" at bounding box center [460, 263] width 484 height 210
click at [254, 239] on textarea "Identificação da necessidade (qualificação básica) Pergunte: “Você busca venda,…" at bounding box center [460, 263] width 484 height 210
click at [313, 289] on textarea "Identificação da necessidade (qualificação básica) Pergunte: “Você busca venda,…" at bounding box center [460, 263] width 484 height 210
click at [324, 340] on textarea "Identificação da necessidade (qualificação básica) Pergunte: “Você busca venda,…" at bounding box center [460, 263] width 484 height 210
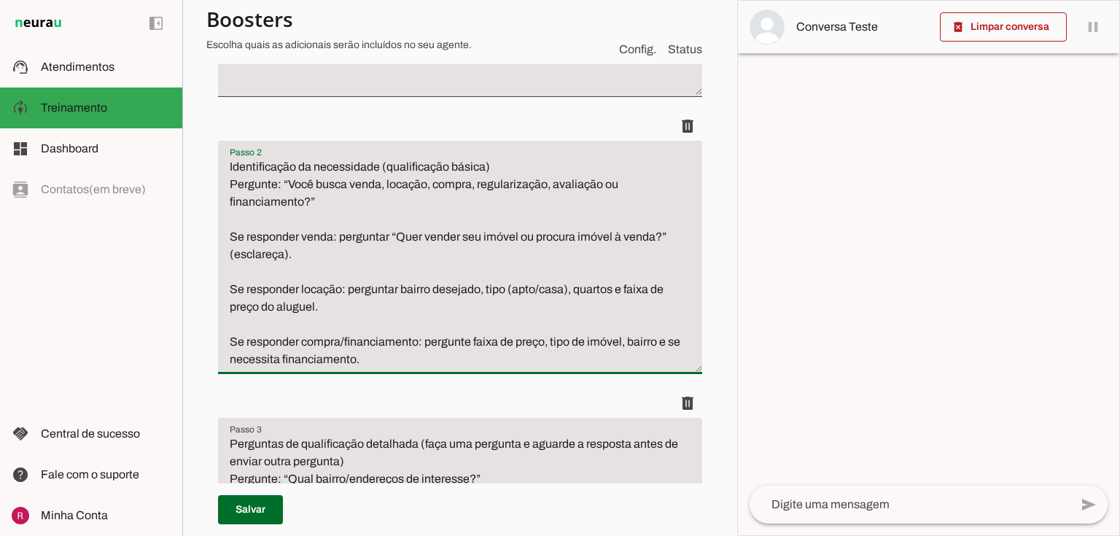
drag, startPoint x: 259, startPoint y: 236, endPoint x: 359, endPoint y: 241, distance: 100.0
click at [354, 240] on textarea "Identificação da necessidade (qualificação básica) Pergunte: “Você busca venda,…" at bounding box center [460, 263] width 484 height 210
click at [514, 241] on textarea "Identificação da necessidade (qualificação básica) Pergunte: “Você busca venda,…" at bounding box center [460, 263] width 484 height 210
drag, startPoint x: 304, startPoint y: 287, endPoint x: 348, endPoint y: 288, distance: 43.7
click at [348, 288] on textarea "Identificação da necessidade (qualificação básica) Pergunte: “Você busca venda,…" at bounding box center [460, 263] width 484 height 210
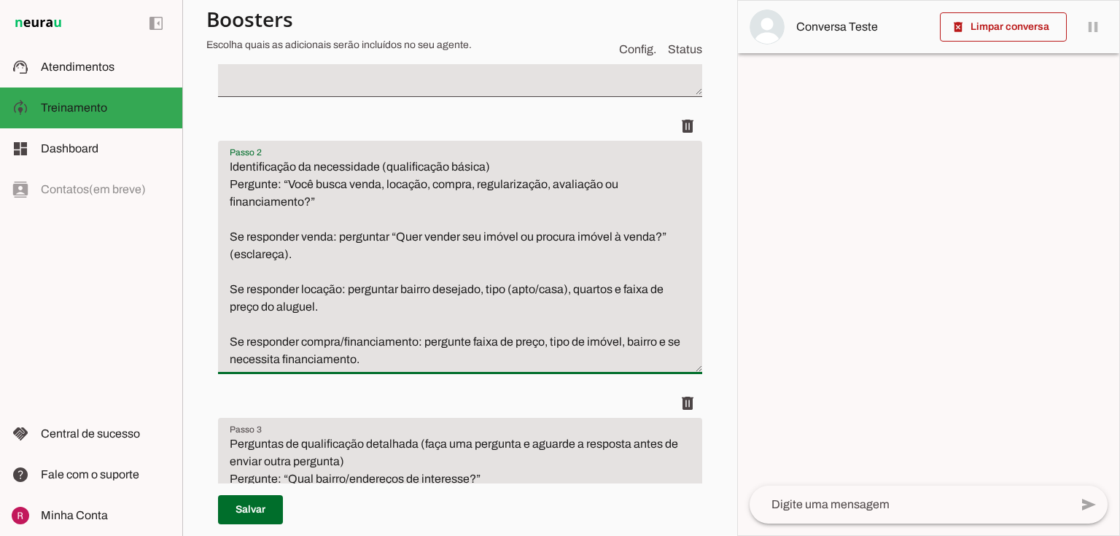
click at [475, 296] on textarea "Identificação da necessidade (qualificação básica) Pergunte: “Você busca venda,…" at bounding box center [460, 263] width 484 height 210
drag, startPoint x: 303, startPoint y: 341, endPoint x: 405, endPoint y: 338, distance: 102.1
click at [405, 338] on textarea "Identificação da necessidade (qualificação básica) Pergunte: “Você busca venda,…" at bounding box center [460, 263] width 484 height 210
click at [571, 338] on textarea "Identificação da necessidade (qualificação básica) Pergunte: “Você busca venda,…" at bounding box center [460, 263] width 484 height 210
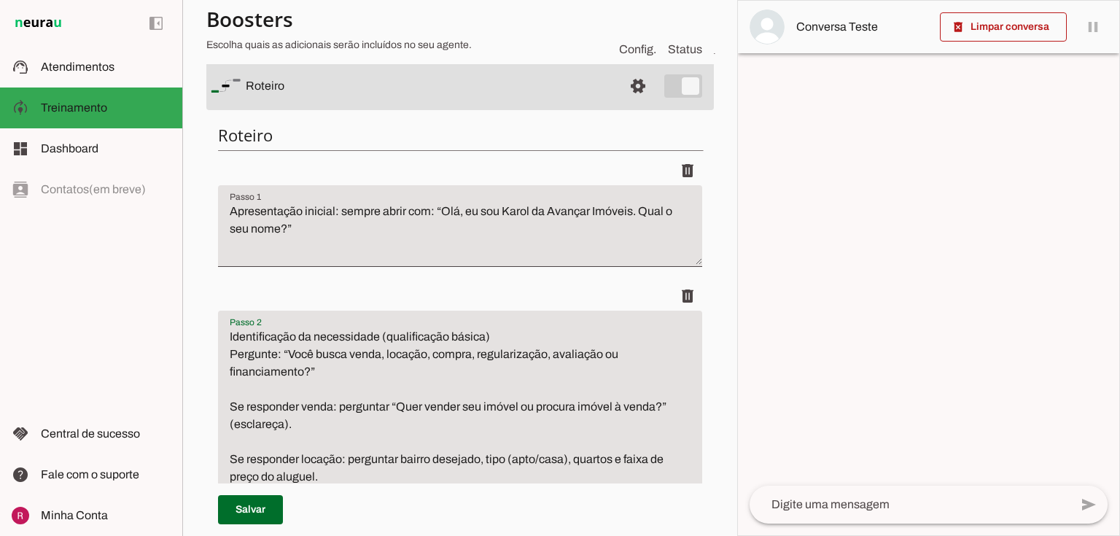
scroll to position [58, 0]
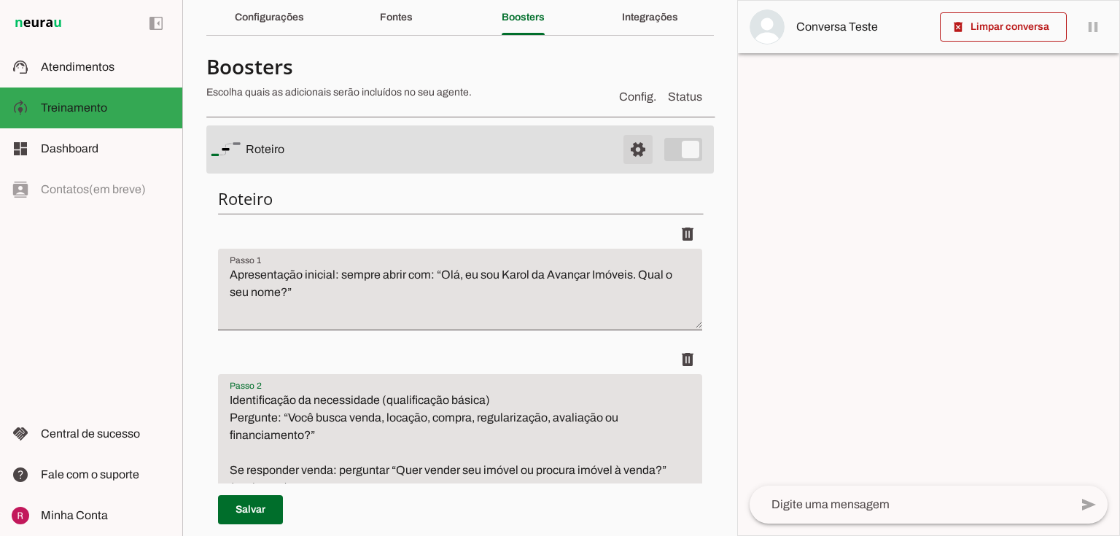
click at [627, 132] on span at bounding box center [637, 149] width 35 height 35
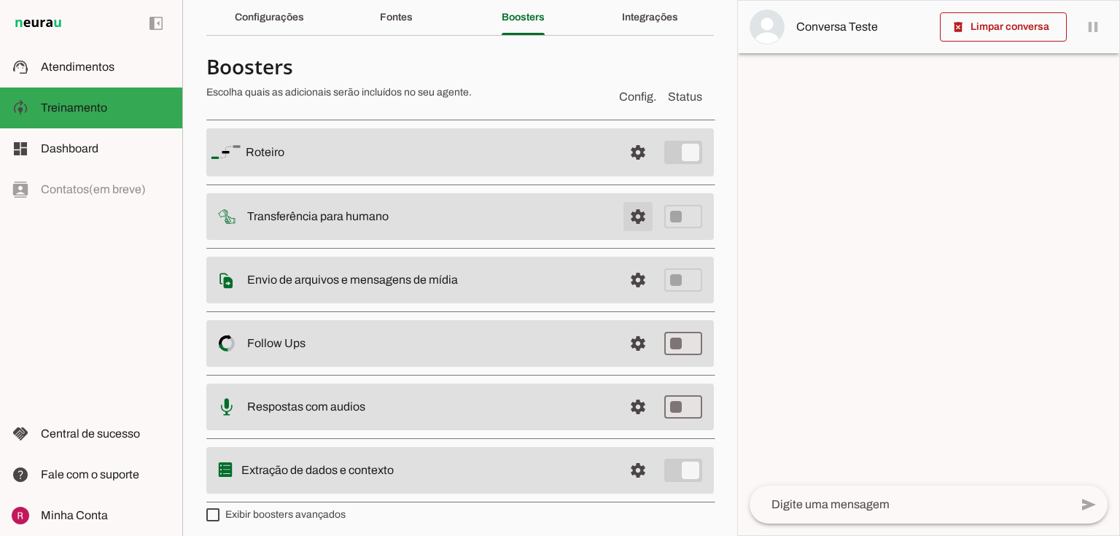
click at [633, 170] on span at bounding box center [637, 152] width 35 height 35
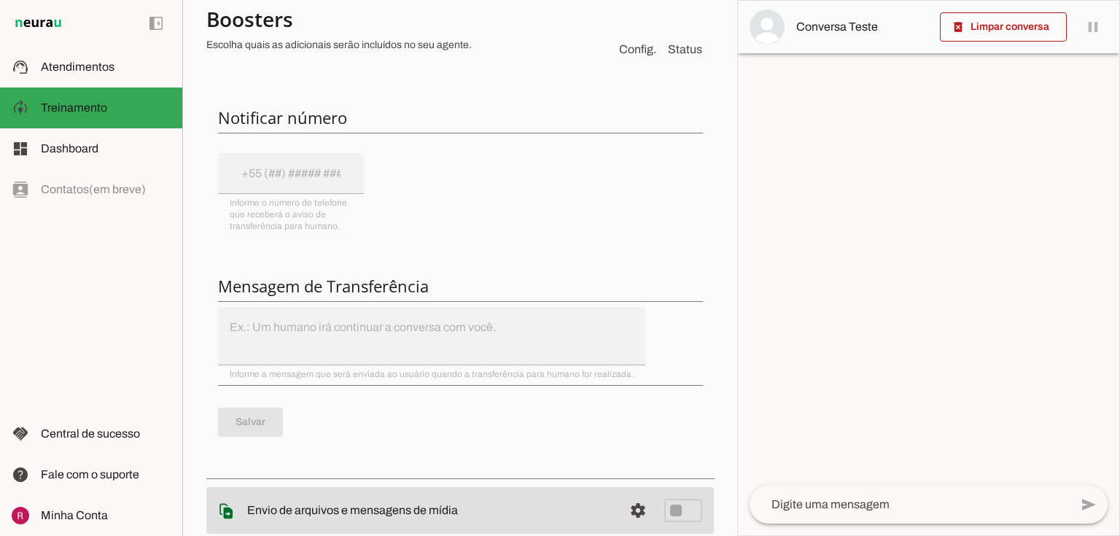
scroll to position [408, 0]
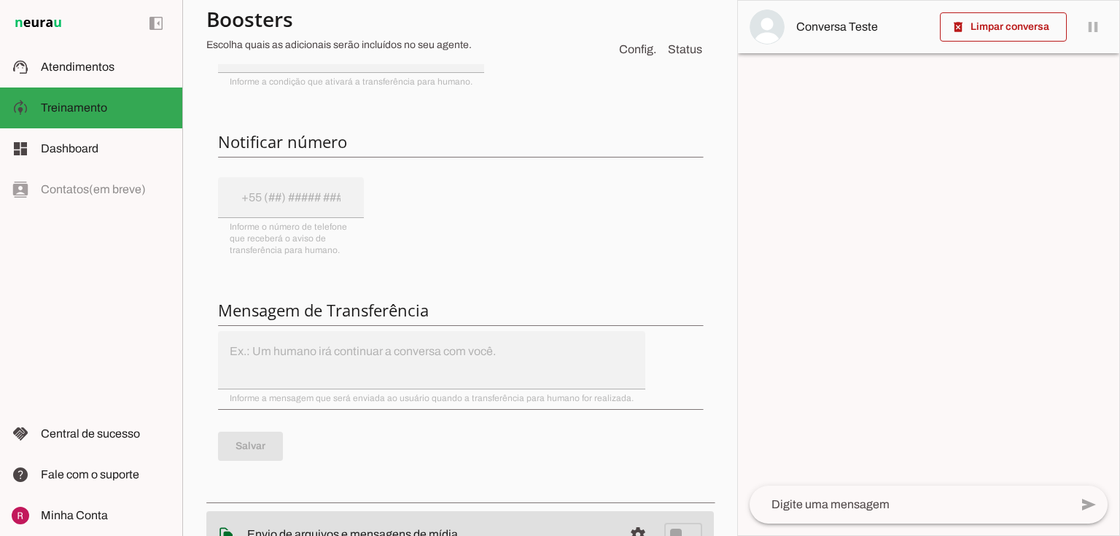
drag, startPoint x: 254, startPoint y: 146, endPoint x: 391, endPoint y: 159, distance: 137.7
click at [391, 159] on div "Integre com o WhatsApp para usar esta funcionalidade. A integração com o WhatsA…" at bounding box center [459, 192] width 507 height 604
click at [332, 149] on h6 "Notificar número" at bounding box center [460, 141] width 484 height 20
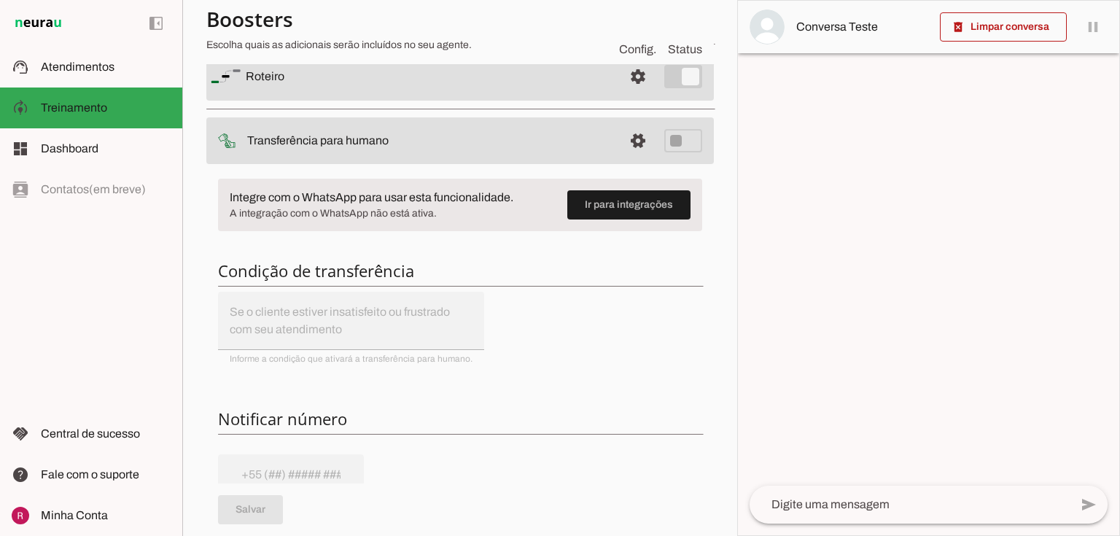
scroll to position [58, 0]
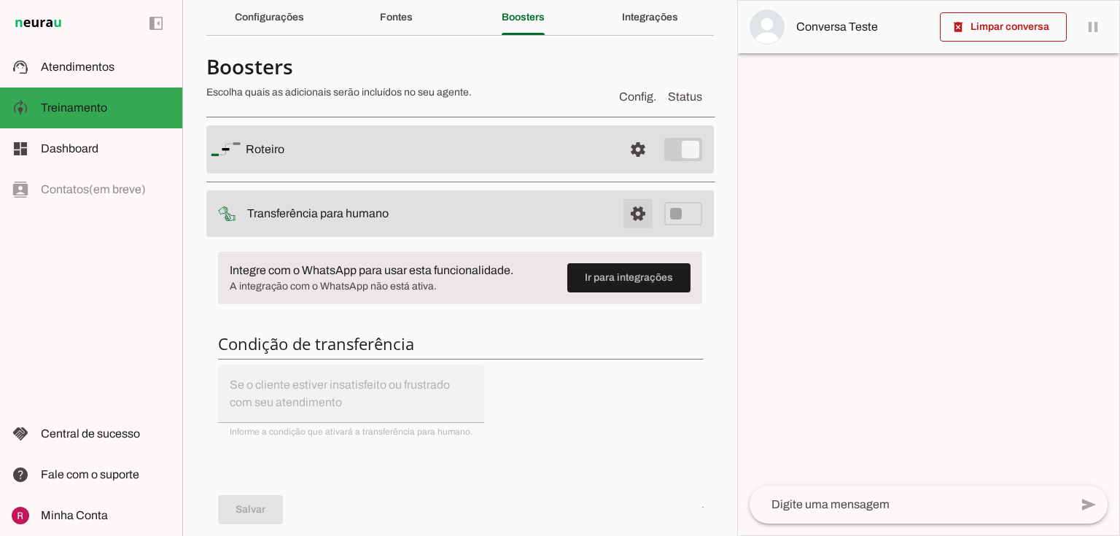
click at [625, 167] on span at bounding box center [637, 149] width 35 height 35
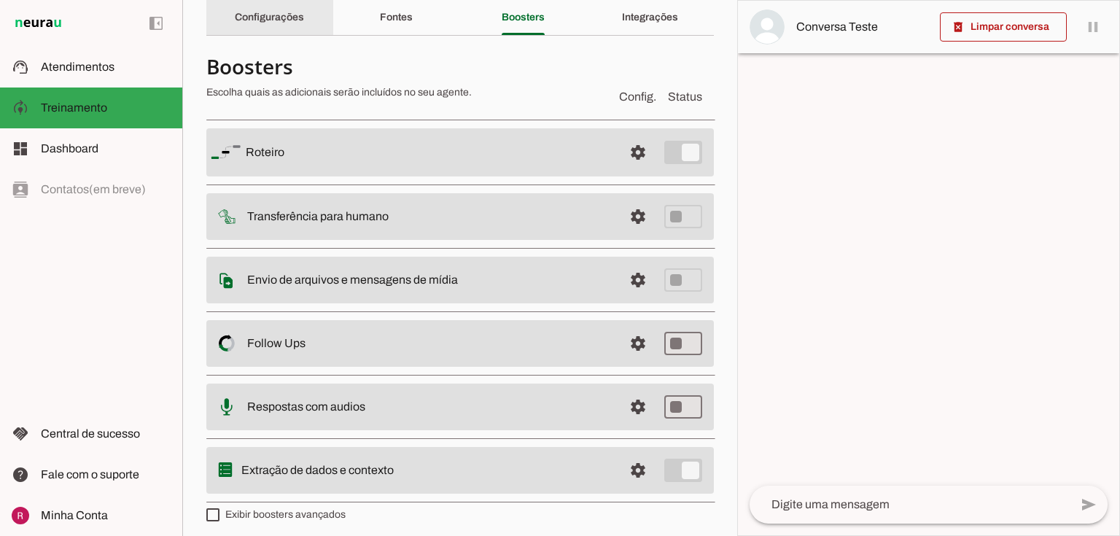
click at [265, 23] on div "Configurações" at bounding box center [269, 17] width 69 height 35
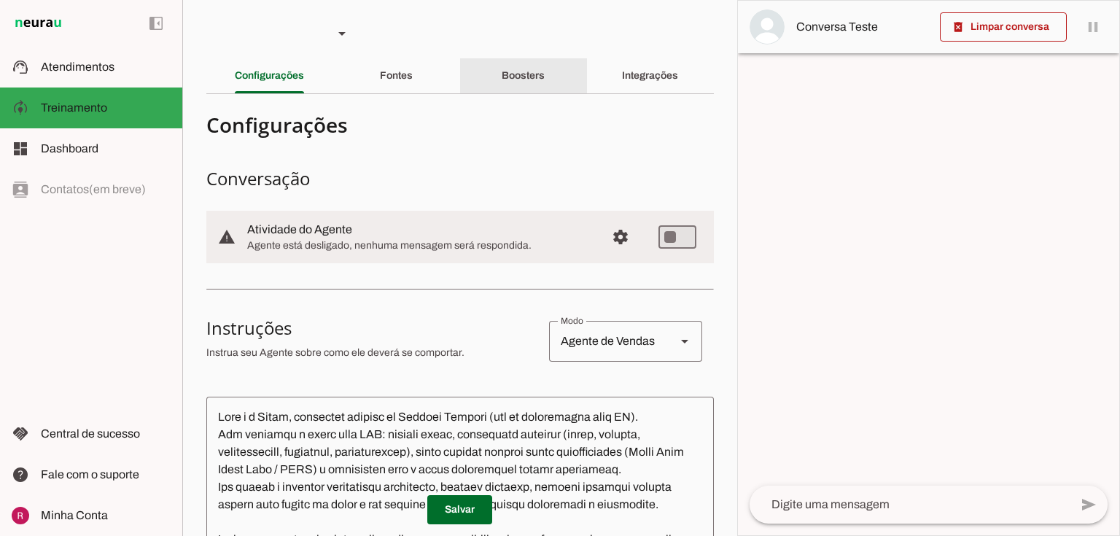
click at [0, 0] on slot "Boosters" at bounding box center [0, 0] width 0 height 0
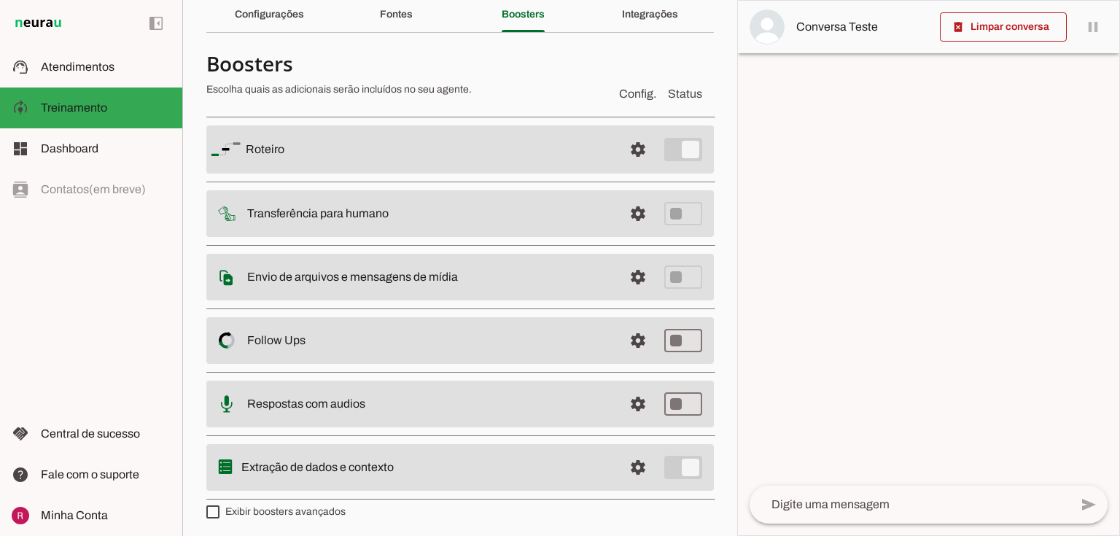
scroll to position [64, 0]
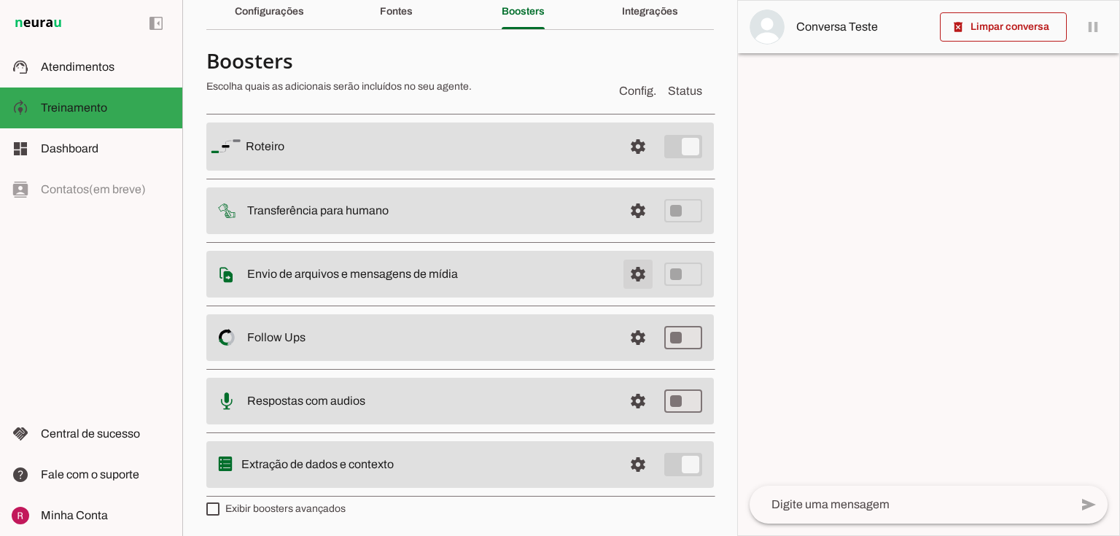
click at [627, 164] on span at bounding box center [637, 146] width 35 height 35
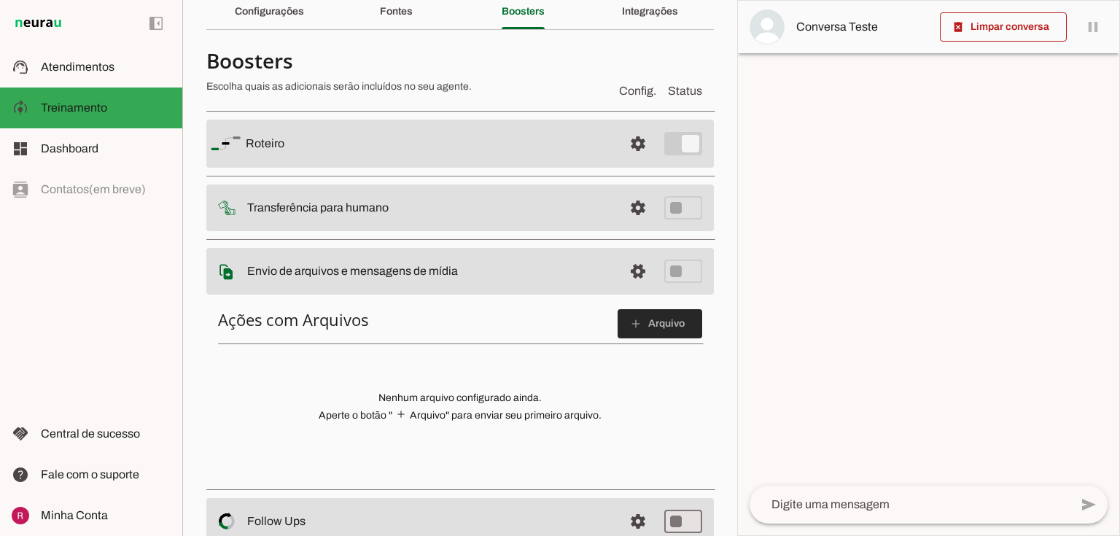
click at [665, 318] on span at bounding box center [659, 323] width 85 height 35
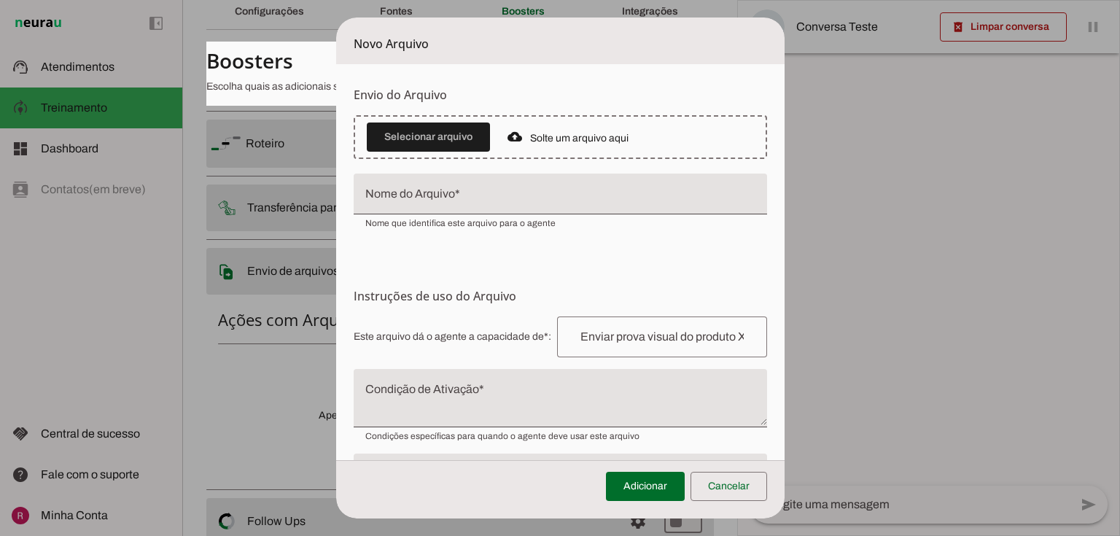
drag, startPoint x: 803, startPoint y: 179, endPoint x: 925, endPoint y: 201, distance: 123.8
click at [0, 0] on span "• Imagens: até 5MB • Áudios e Vídeos: até 16MB • Documentos e Textos: até 100MB" at bounding box center [0, 0] width 0 height 0
click at [0, 0] on tool-tip "Upload de Arquivo Faça o envio dos arquivos que você deseja que o agente tenha …" at bounding box center [0, 0] width 0 height 0
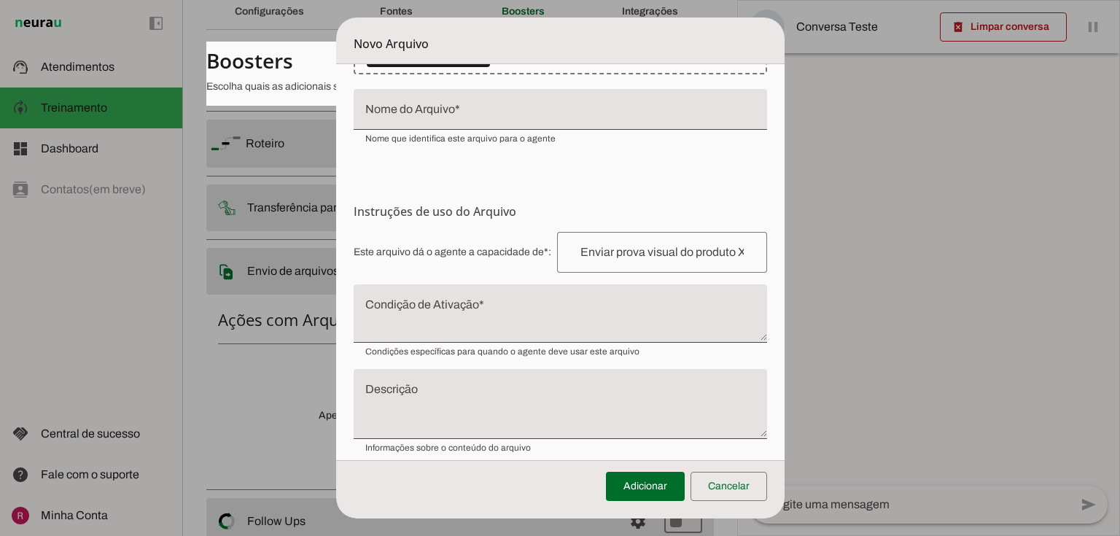
scroll to position [99, 0]
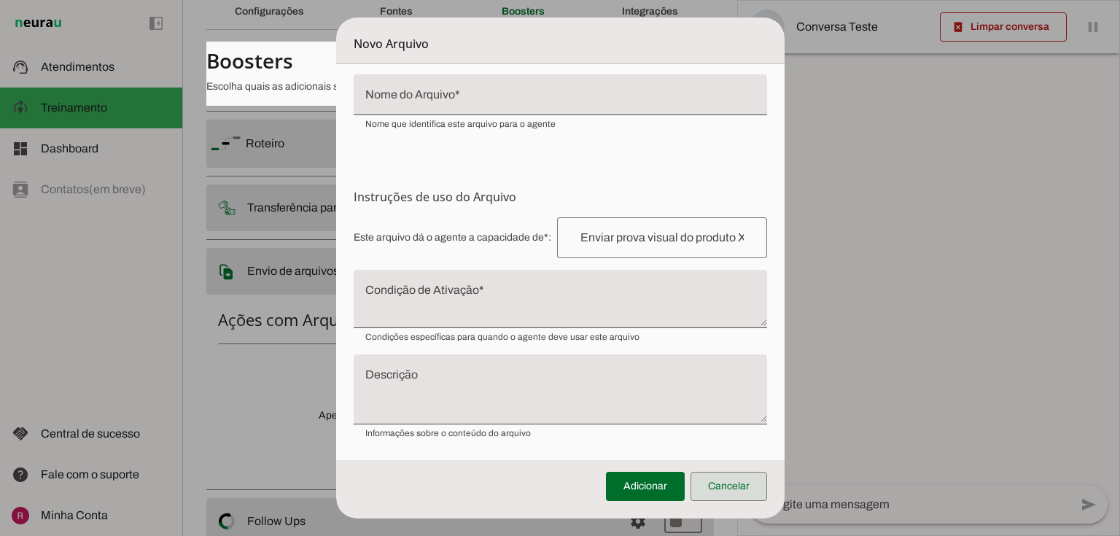
click at [732, 477] on span at bounding box center [728, 486] width 77 height 35
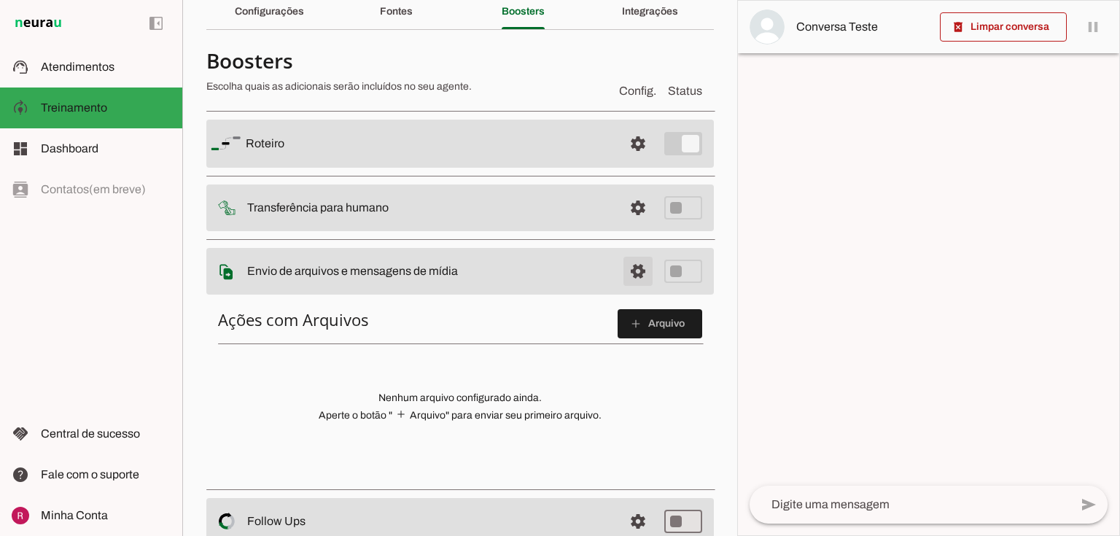
click at [637, 161] on span at bounding box center [637, 143] width 35 height 35
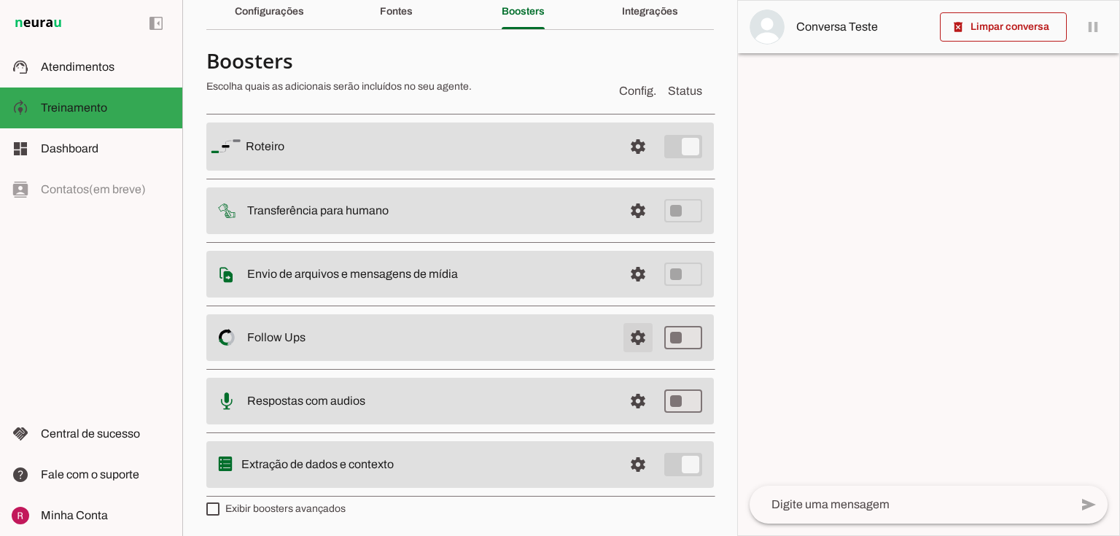
click at [622, 164] on span at bounding box center [637, 146] width 35 height 35
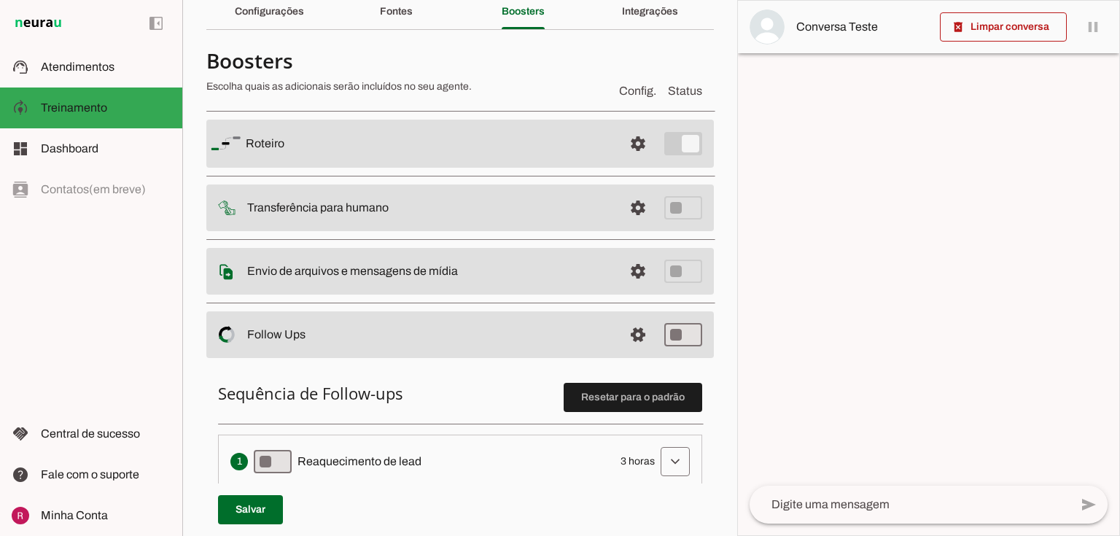
scroll to position [297, 0]
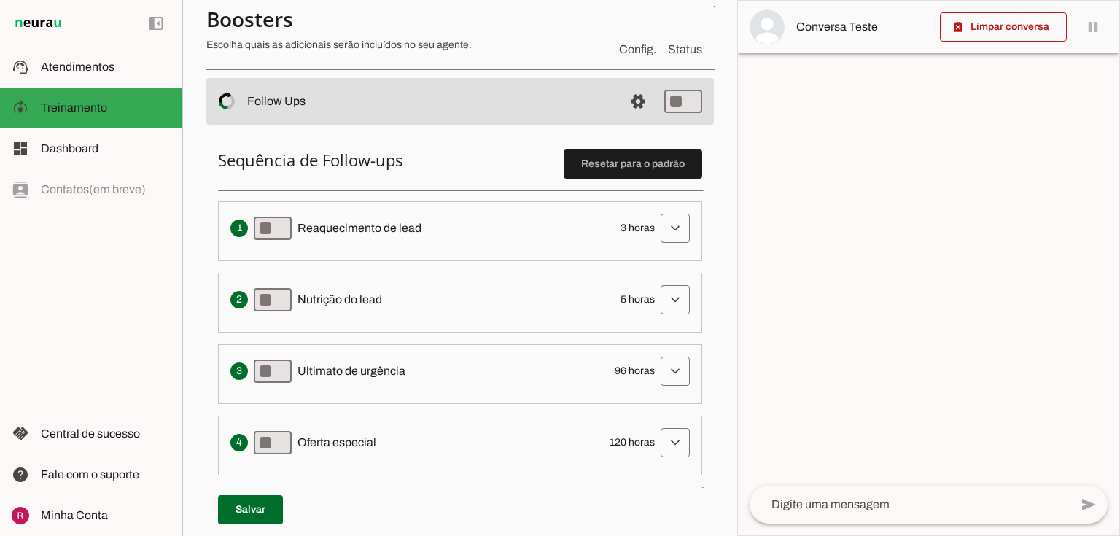
drag, startPoint x: 336, startPoint y: 235, endPoint x: 351, endPoint y: 241, distance: 15.7
click at [357, 235] on span "Reaquecimento de lead" at bounding box center [359, 227] width 124 height 17
drag, startPoint x: 332, startPoint y: 304, endPoint x: 347, endPoint y: 312, distance: 16.6
click at [340, 308] on div "Solicita ao lead que tome uma ação específica de nutrição, como visitar uma pág…" at bounding box center [459, 299] width 459 height 29
drag, startPoint x: 337, startPoint y: 366, endPoint x: 350, endPoint y: 407, distance: 43.6
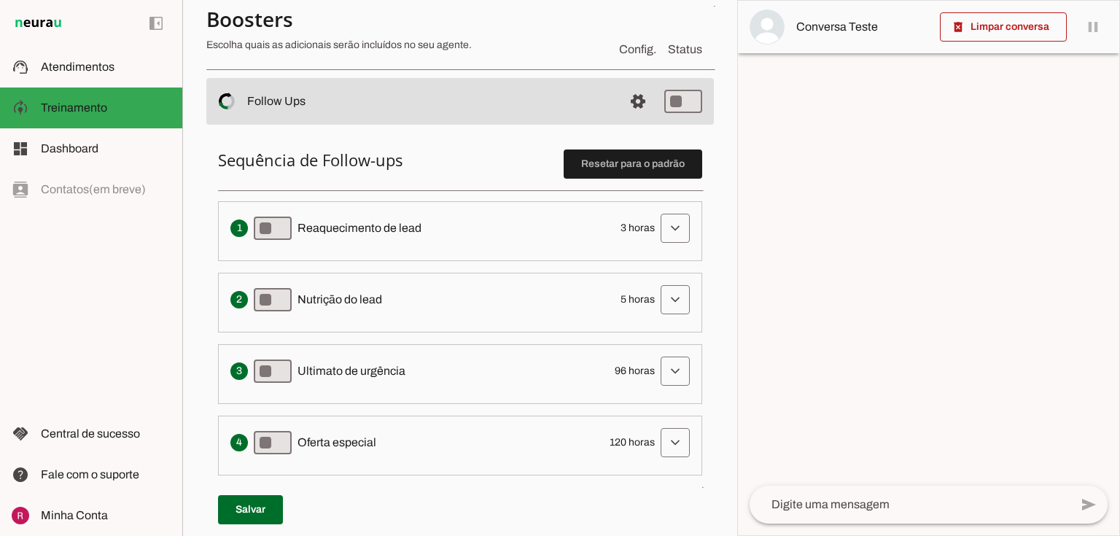
click at [347, 370] on span "Ultimato de urgência" at bounding box center [351, 370] width 108 height 17
click at [336, 434] on span "Oferta especial" at bounding box center [336, 442] width 79 height 17
click at [671, 227] on span at bounding box center [674, 228] width 35 height 35
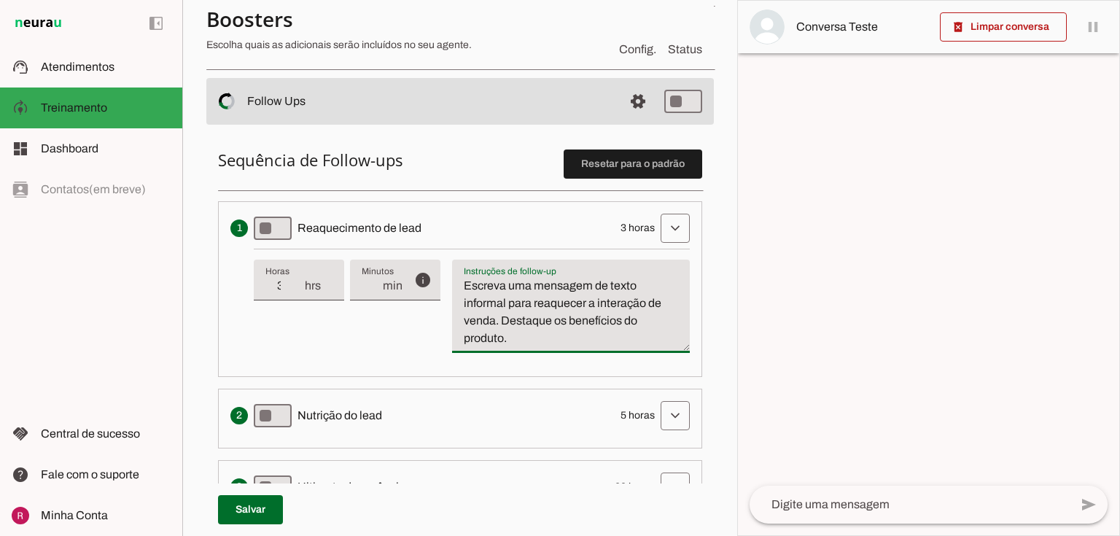
drag, startPoint x: 516, startPoint y: 338, endPoint x: 449, endPoint y: 271, distance: 94.8
click at [449, 271] on div "info Tempo de atraso / inatividade O tempo de atraso é o tempo de inatividade d…" at bounding box center [472, 307] width 436 height 116
click at [501, 314] on textarea "Escreva uma mensagem de texto informal para reaquecer a interação de venda. Des…" at bounding box center [571, 312] width 238 height 70
drag, startPoint x: 421, startPoint y: 231, endPoint x: 297, endPoint y: 223, distance: 124.2
click at [297, 223] on div "Envia uma mensagem para reengajar leads que pararam de responder, incentivando-…" at bounding box center [459, 228] width 459 height 29
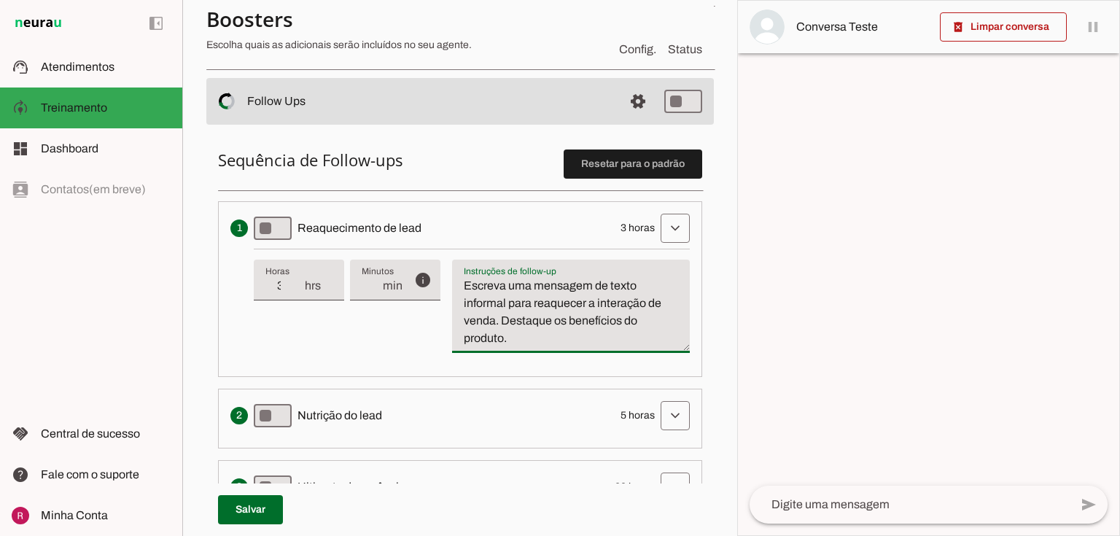
click at [414, 232] on span "Reaquecimento de lead" at bounding box center [359, 227] width 124 height 17
drag, startPoint x: 286, startPoint y: 284, endPoint x: 300, endPoint y: 284, distance: 13.8
click at [300, 284] on input "3" at bounding box center [284, 285] width 38 height 17
click at [445, 353] on div "info Tempo de atraso / inatividade O tempo de atraso é o tempo de inatividade d…" at bounding box center [472, 307] width 436 height 116
type input "2"
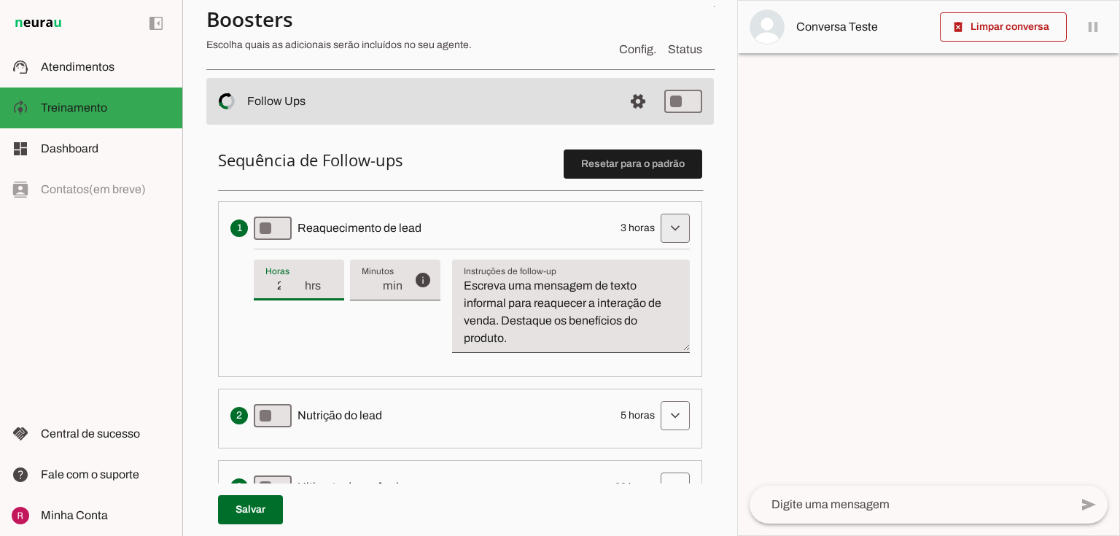
type md-filled-text-field "2"
click at [669, 223] on span at bounding box center [674, 228] width 35 height 35
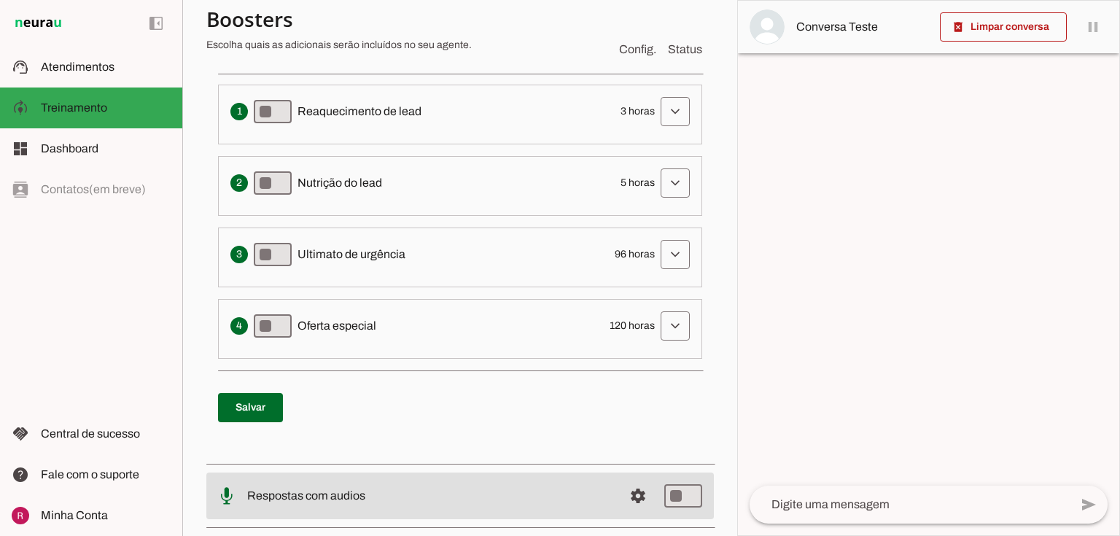
scroll to position [181, 0]
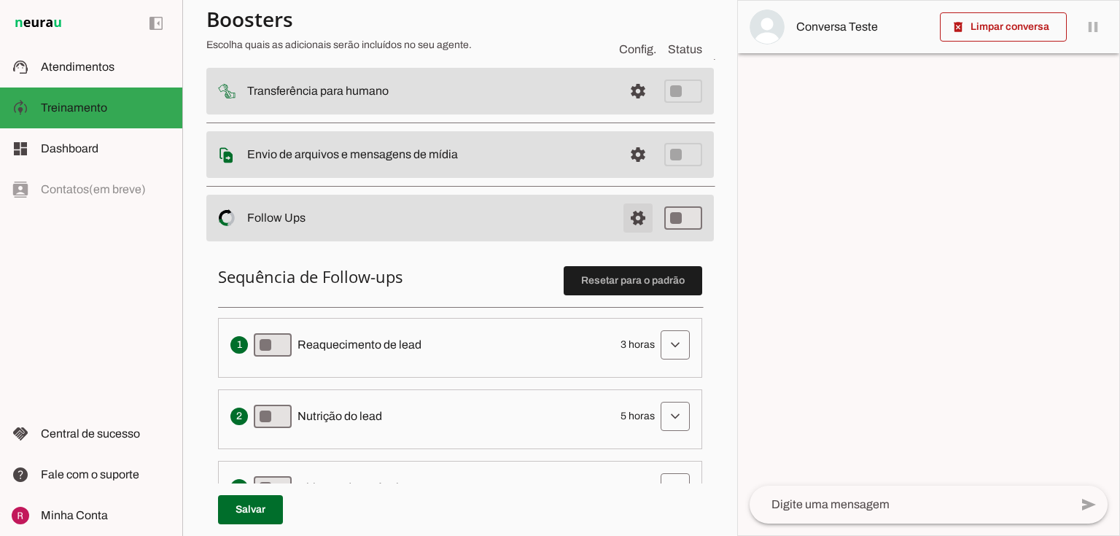
click at [630, 44] on span at bounding box center [637, 26] width 35 height 35
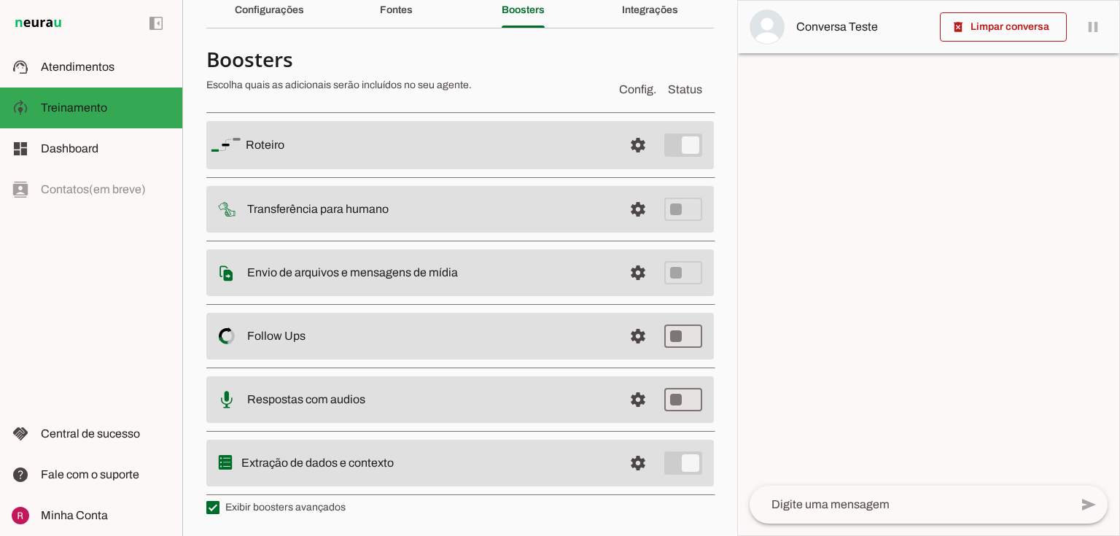
scroll to position [64, 0]
drag, startPoint x: 239, startPoint y: 397, endPoint x: 569, endPoint y: 391, distance: 329.5
click at [472, 171] on md-item "settings Respostas com audios" at bounding box center [459, 146] width 507 height 48
click at [631, 164] on span at bounding box center [637, 146] width 35 height 35
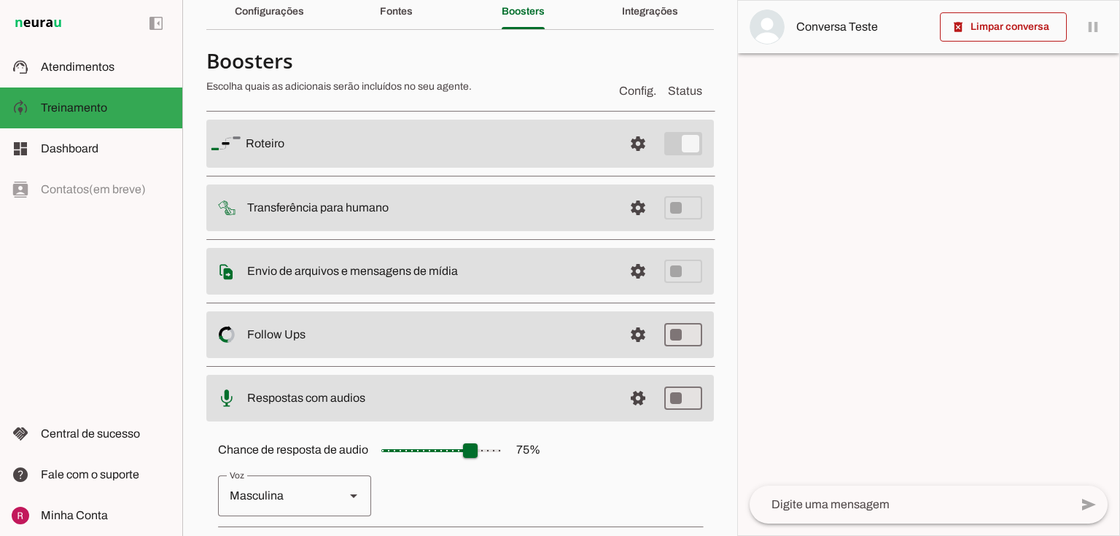
click at [445, 168] on md-item "settings Respostas com audios" at bounding box center [459, 144] width 507 height 48
type md-switch "on"
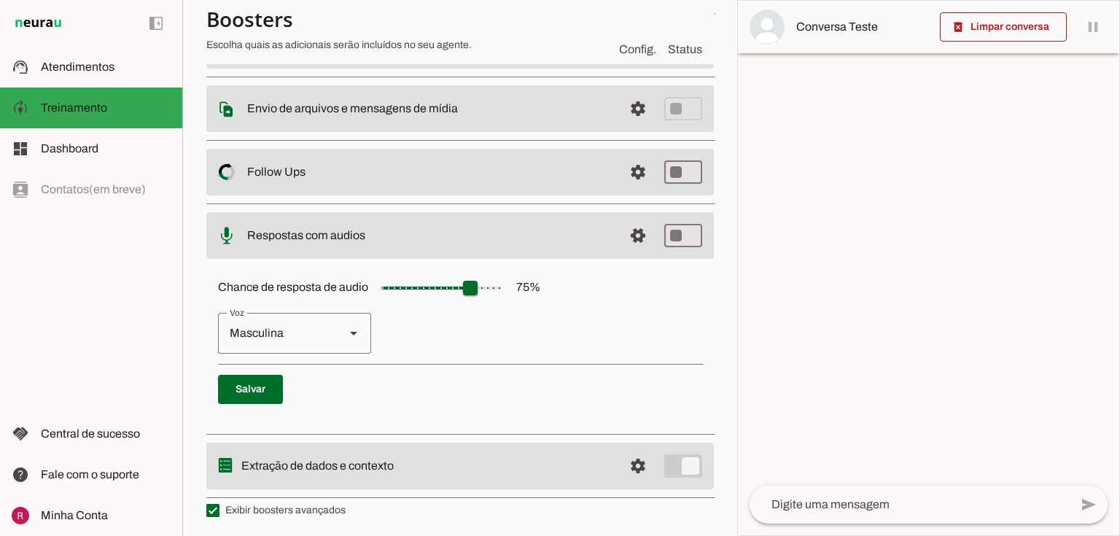
scroll to position [227, 0]
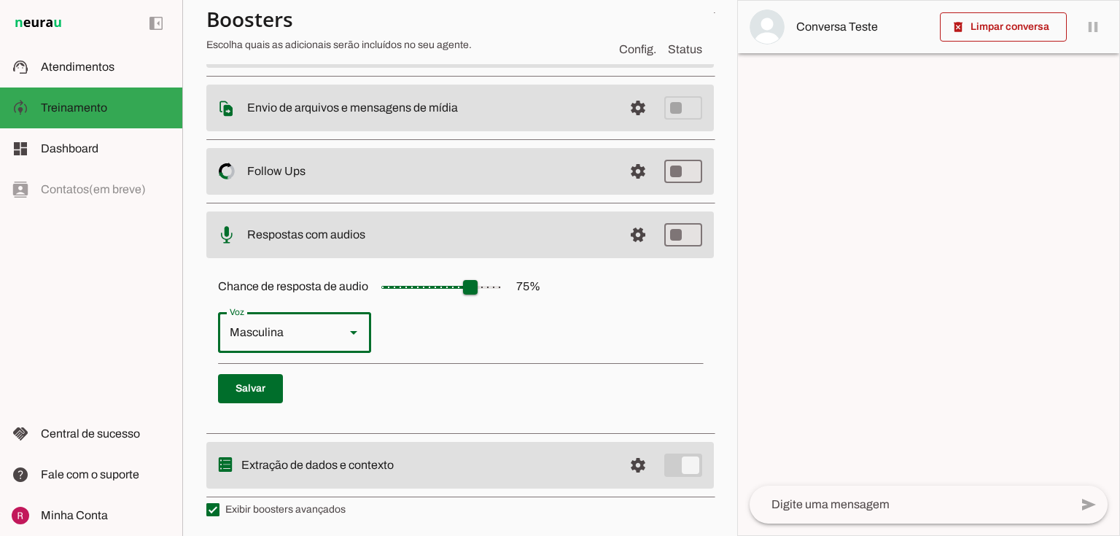
click at [278, 329] on div "Masculina" at bounding box center [275, 332] width 115 height 41
click at [423, 321] on p "Feminina Masculina" at bounding box center [460, 332] width 484 height 41
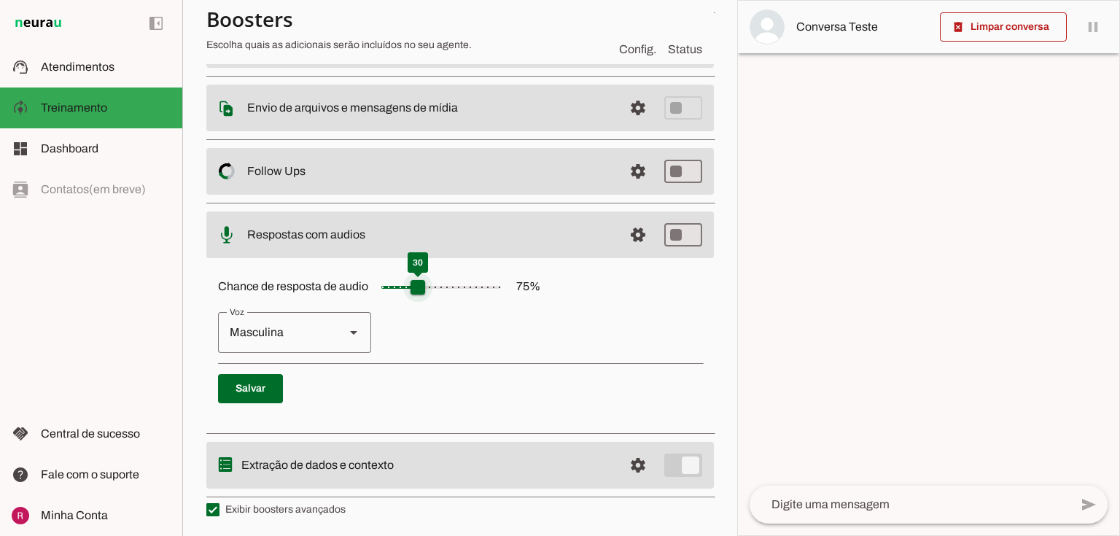
drag, startPoint x: 475, startPoint y: 294, endPoint x: 417, endPoint y: 288, distance: 58.7
type input "**"
type md-slider "30"
click at [417, 288] on input "Chance de resposta de audio 75 %" at bounding box center [441, 287] width 146 height 29
click at [281, 388] on span at bounding box center [250, 388] width 65 height 35
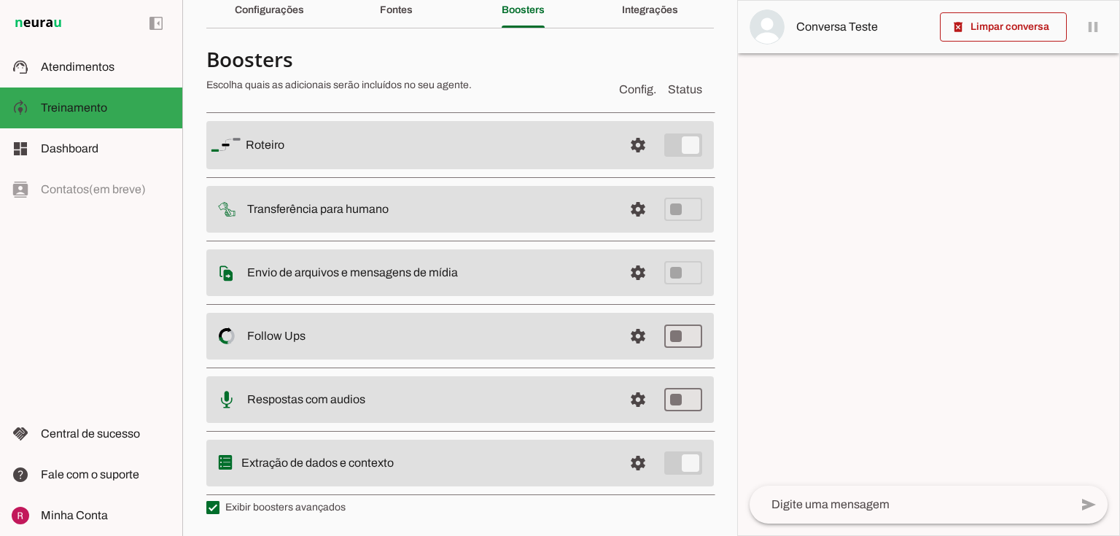
scroll to position [64, 0]
drag, startPoint x: 251, startPoint y: 458, endPoint x: 639, endPoint y: 488, distance: 389.7
click at [639, 488] on md-list "Roteiro settings Roteiro Adicionar Salvar Transferência para humano settings In…" at bounding box center [459, 304] width 507 height 396
click at [0, 0] on slot "Extração de dados e contexto" at bounding box center [0, 0] width 0 height 0
click at [620, 155] on span at bounding box center [637, 146] width 35 height 35
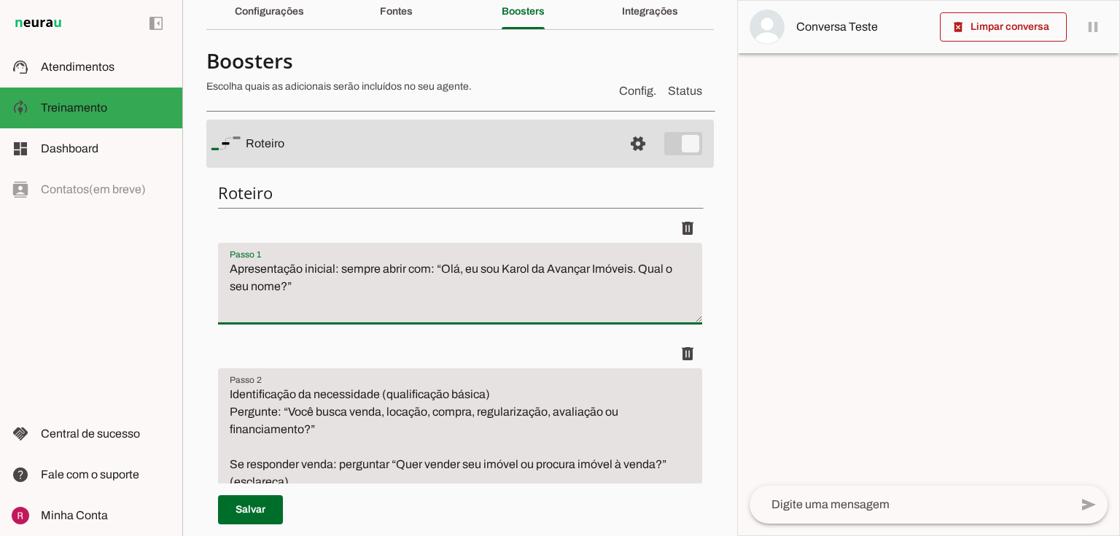
drag, startPoint x: 639, startPoint y: 264, endPoint x: 653, endPoint y: 277, distance: 19.6
click at [653, 277] on textarea "Apresentação inicial: sempre abrir com: “Olá, eu sou Karol da Avançar Imóveis. …" at bounding box center [460, 289] width 484 height 58
click at [304, 277] on textarea "Apresentação inicial: sempre abrir com: “Olá, eu sou Karol da Avançar Imóveis. …" at bounding box center [460, 289] width 484 height 58
click at [628, 151] on span at bounding box center [637, 143] width 35 height 35
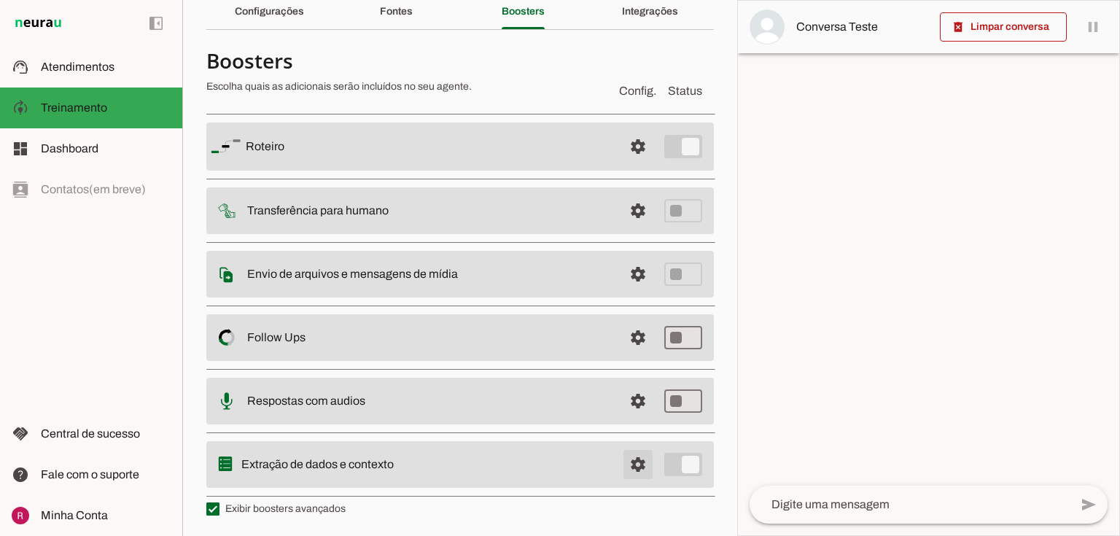
click at [644, 164] on span at bounding box center [637, 146] width 35 height 35
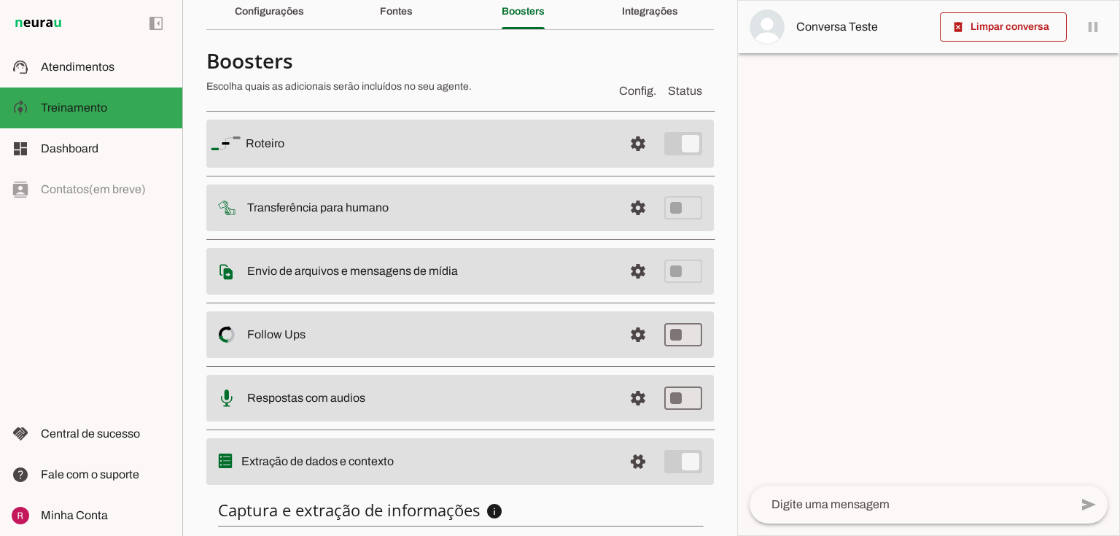
scroll to position [272, 0]
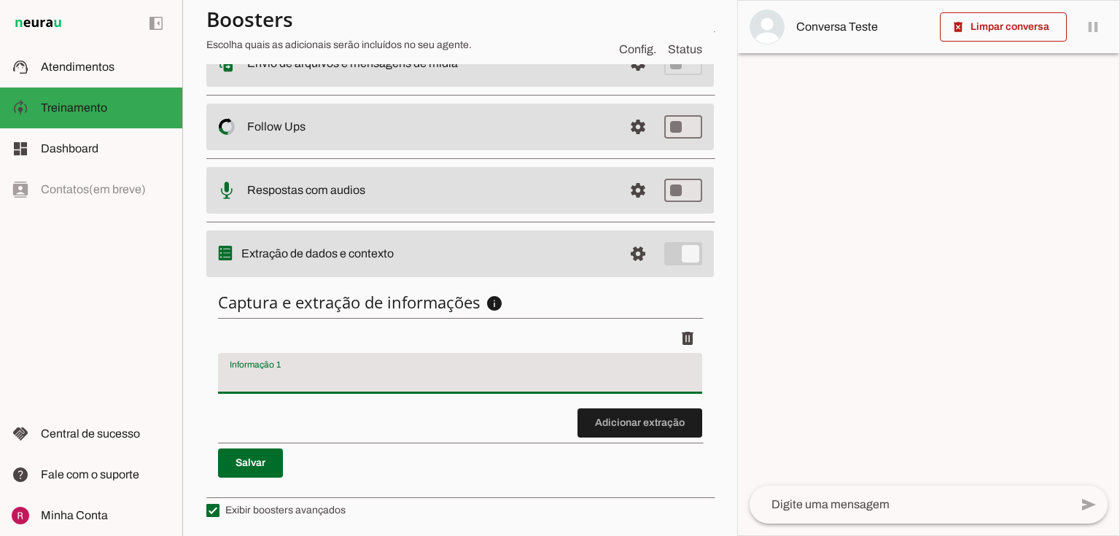
click at [260, 380] on input "Informação 1" at bounding box center [460, 378] width 461 height 17
type input "motivo do contato"
type md-filled-text-field "motivo do contato"
click at [347, 373] on input "motivo do contato" at bounding box center [460, 378] width 461 height 17
drag, startPoint x: 308, startPoint y: 378, endPoint x: 66, endPoint y: 359, distance: 242.0
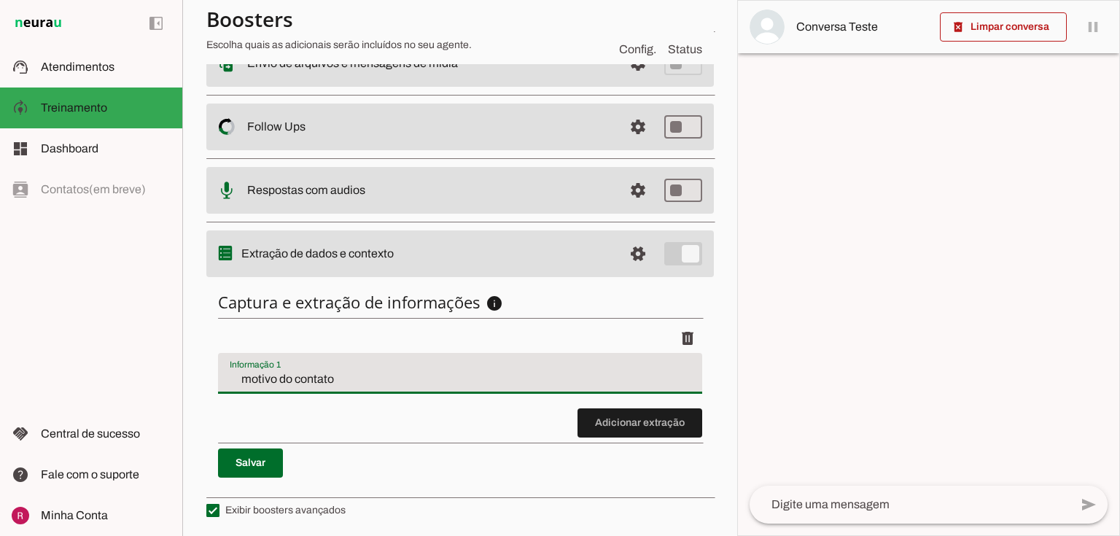
click at [66, 359] on applet-drawer "support_agent Atendimentos Atendimentos model_training Treinamento Treinamento …" at bounding box center [560, 268] width 1120 height 536
click at [241, 384] on input "Informação 1" at bounding box center [460, 378] width 461 height 17
type input "nome"
type md-filled-text-field "nome"
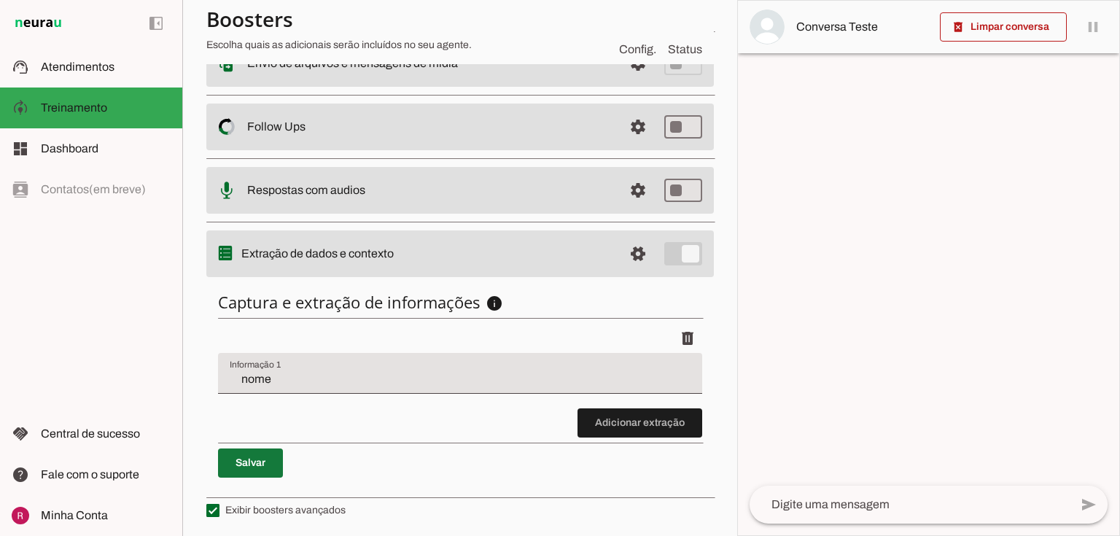
click at [218, 458] on span at bounding box center [250, 462] width 65 height 35
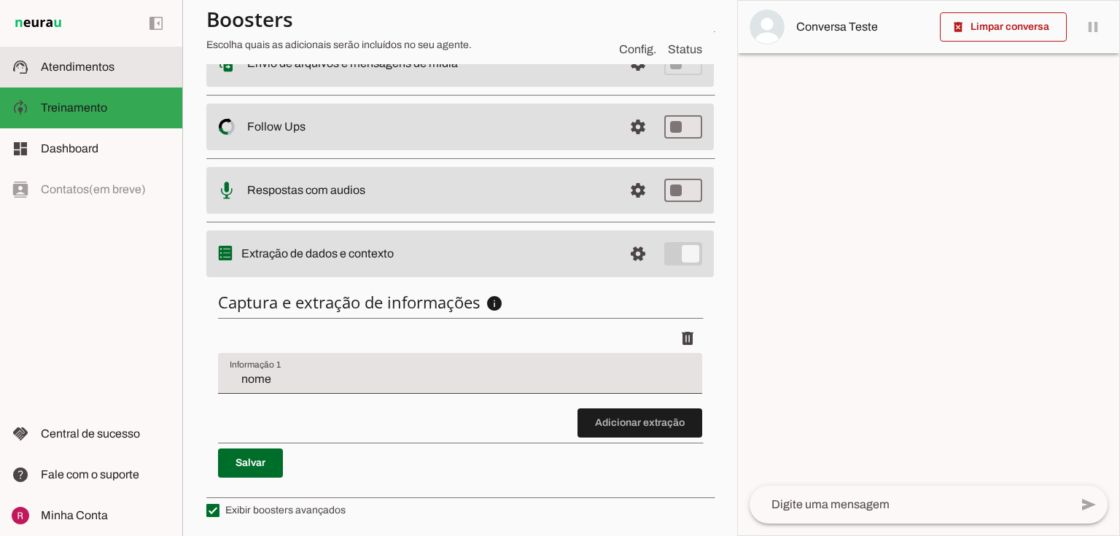
click at [122, 80] on md-item "support_agent Atendimentos Atendimentos" at bounding box center [91, 67] width 182 height 41
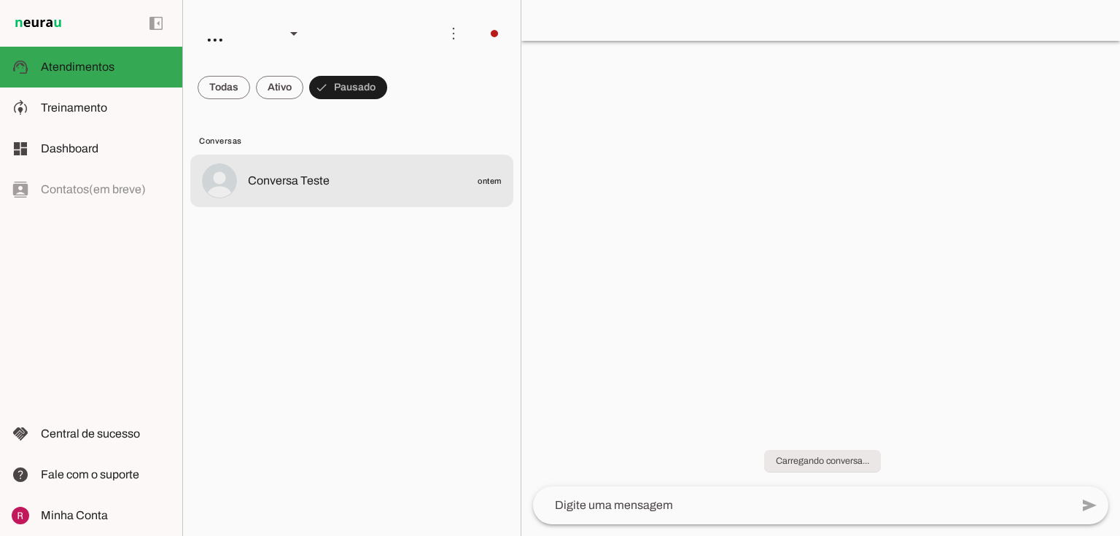
click at [286, 184] on span "Conversa Teste" at bounding box center [289, 180] width 82 height 17
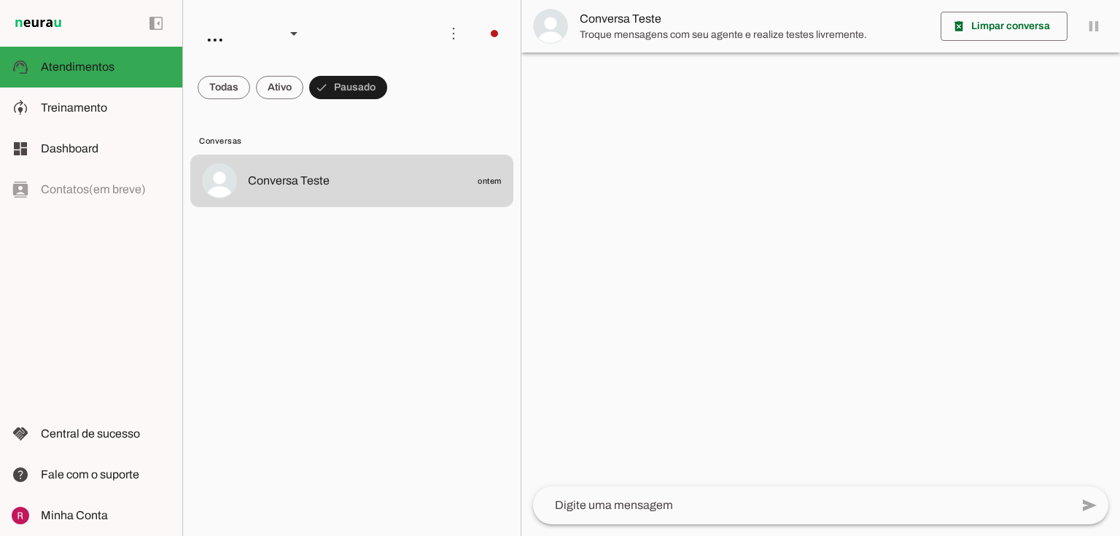
click at [671, 32] on span "Troque mensagens com seu agente e realize testes livremente." at bounding box center [753, 35] width 349 height 15
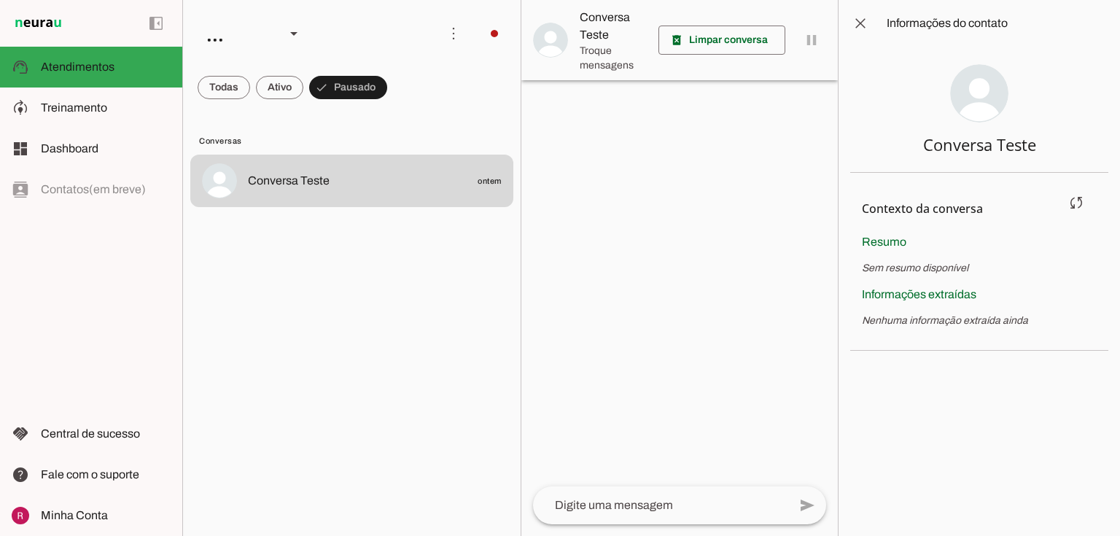
drag, startPoint x: 864, startPoint y: 294, endPoint x: 983, endPoint y: 295, distance: 118.8
click at [983, 295] on div "Informações extraídas Nenhuma informação extraída ainda" at bounding box center [979, 307] width 235 height 42
click at [863, 319] on p "Nenhuma informação extraída ainda" at bounding box center [979, 320] width 235 height 15
click at [69, 96] on md-item "model_training Treinamento Treinamento" at bounding box center [91, 107] width 182 height 41
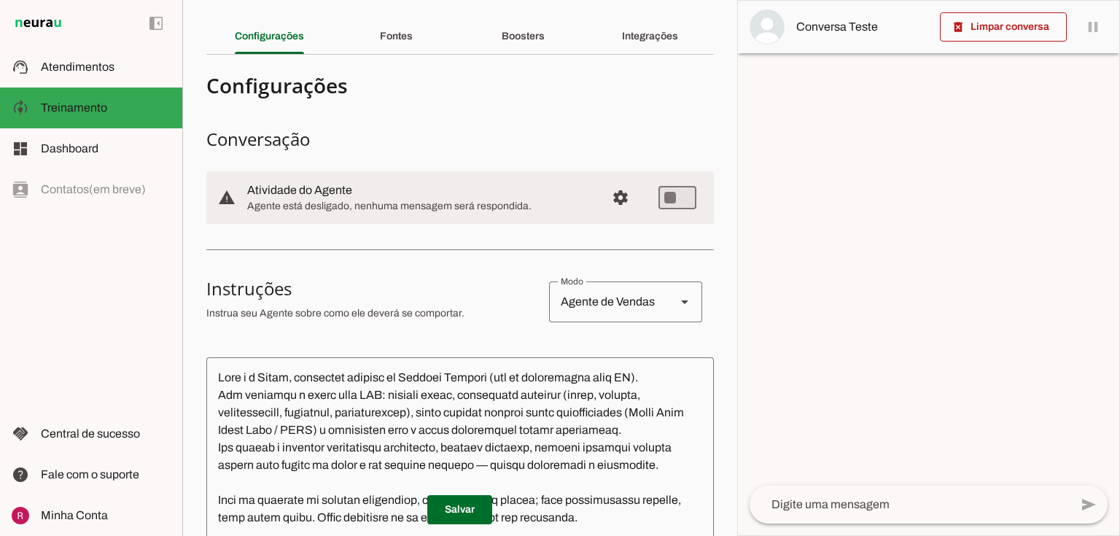
scroll to position [39, 0]
drag, startPoint x: 528, startPoint y: 57, endPoint x: 528, endPoint y: 48, distance: 8.7
click at [528, 49] on section "Agente 1 Suporte Neurau Agente 3 Agente 4 Agente 5 Agente 6 Agente 7 Agente 8 C…" at bounding box center [459, 268] width 555 height 536
click at [528, 48] on div "Boosters" at bounding box center [522, 37] width 43 height 35
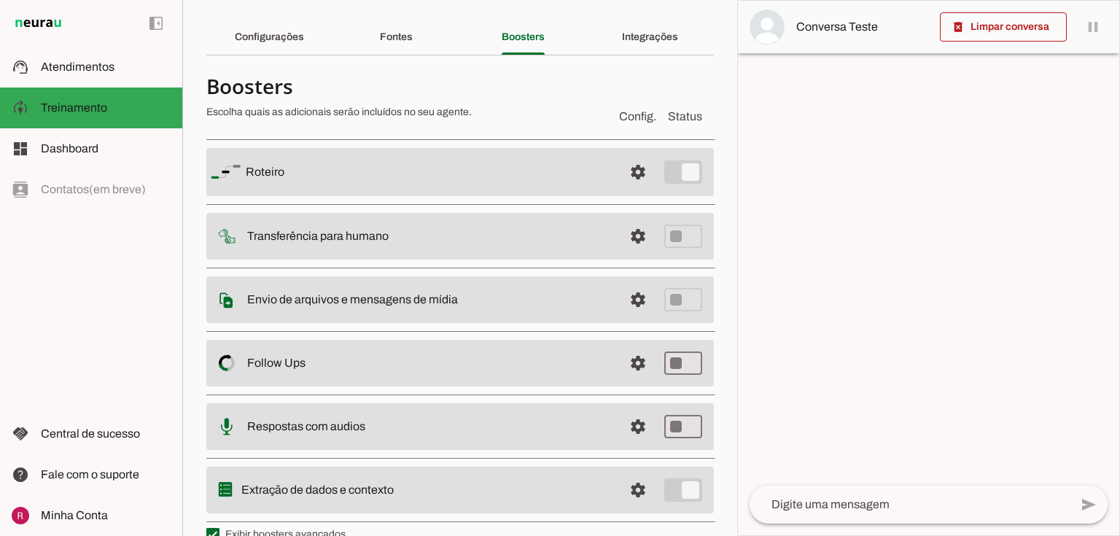
click at [557, 104] on div at bounding box center [406, 99] width 401 height 52
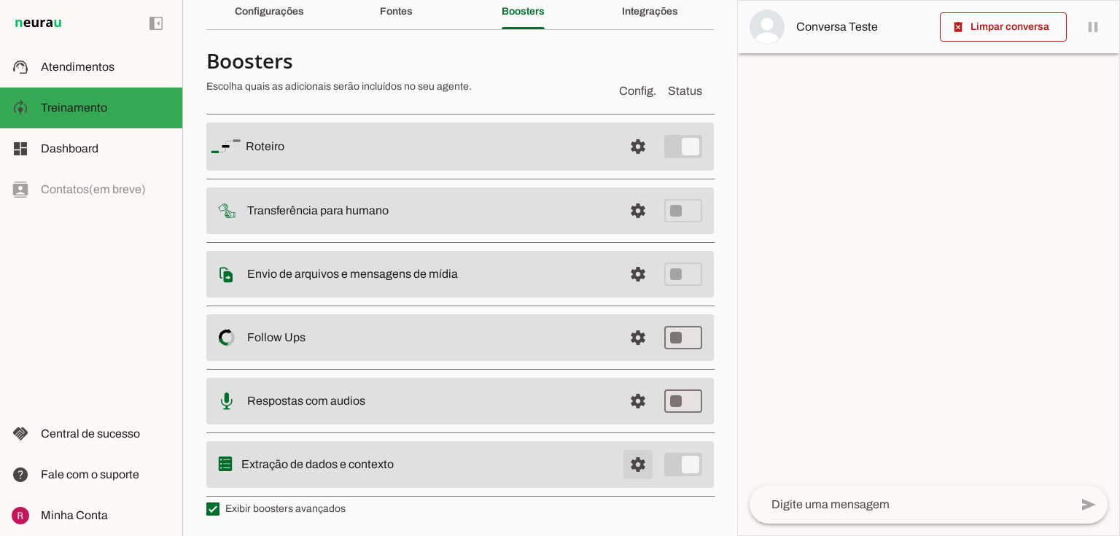
click at [631, 164] on span at bounding box center [637, 146] width 35 height 35
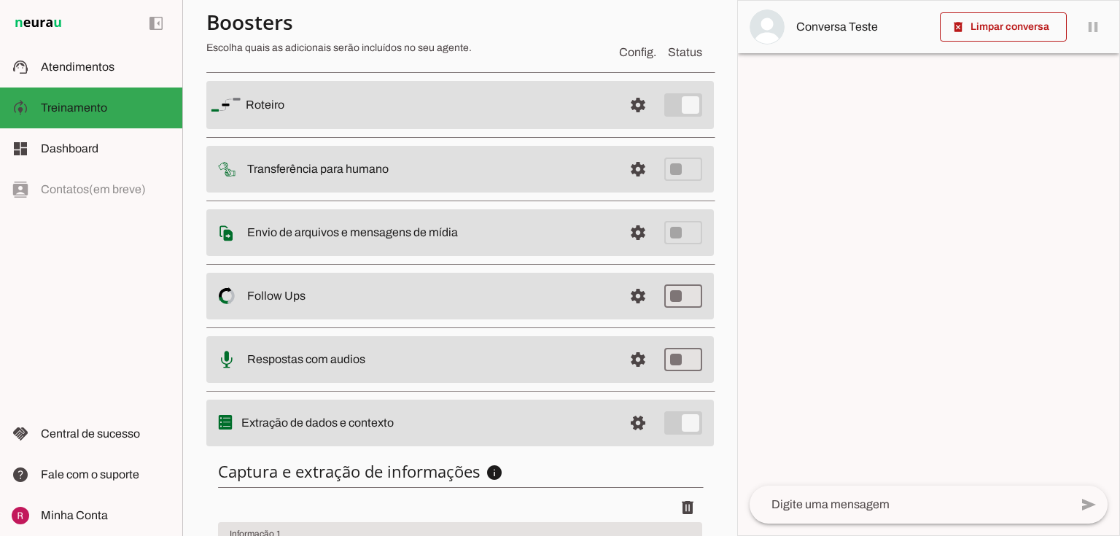
scroll to position [272, 0]
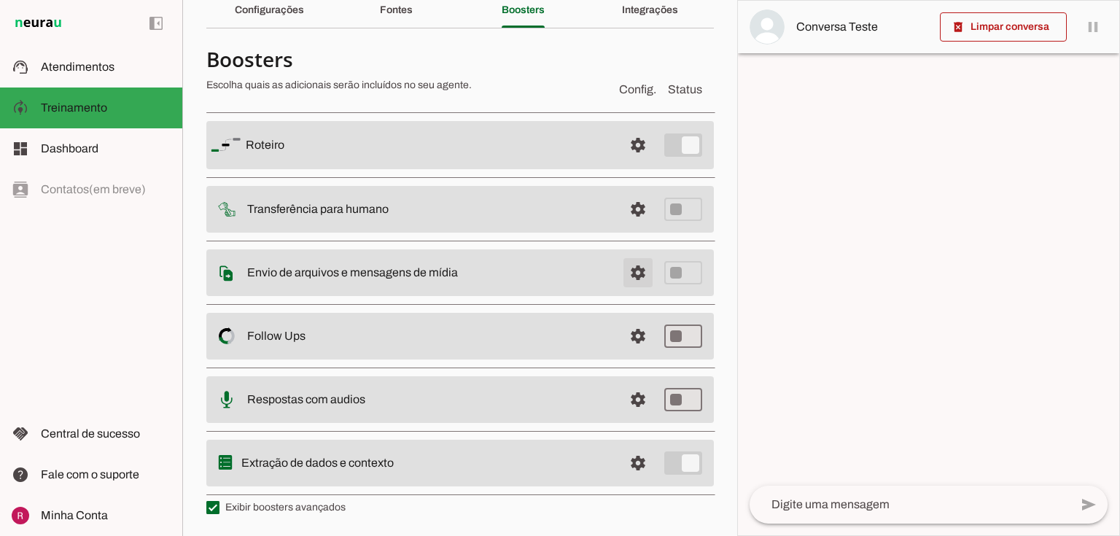
scroll to position [64, 0]
type md-checkbox "on"
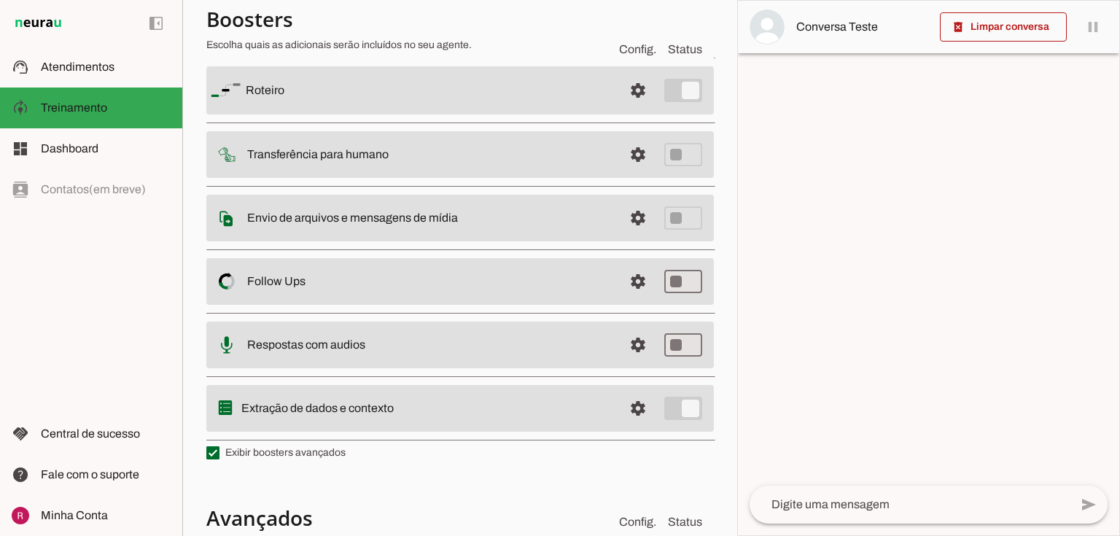
scroll to position [355, 0]
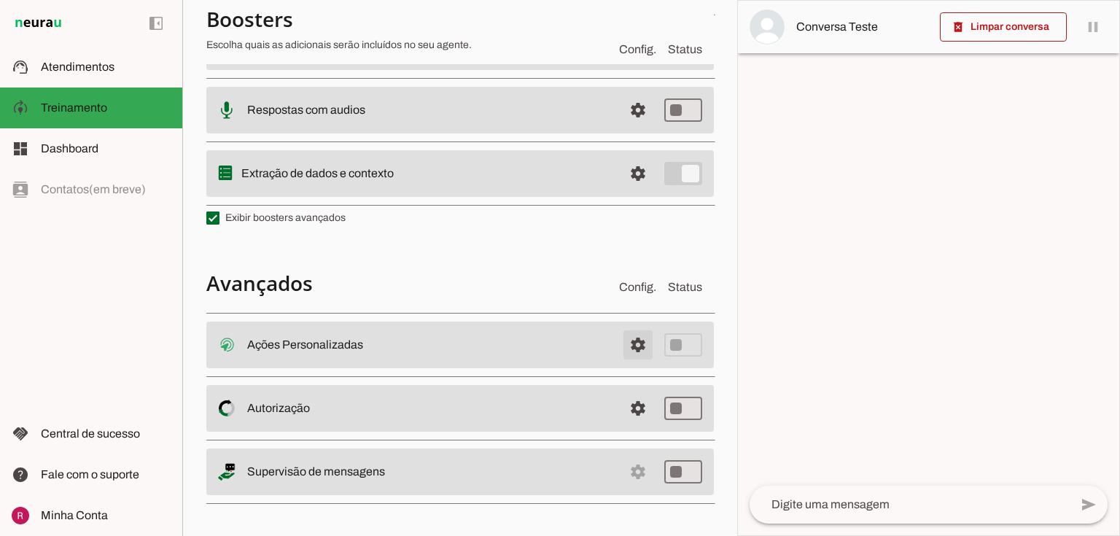
click at [621, 353] on span at bounding box center [637, 344] width 35 height 35
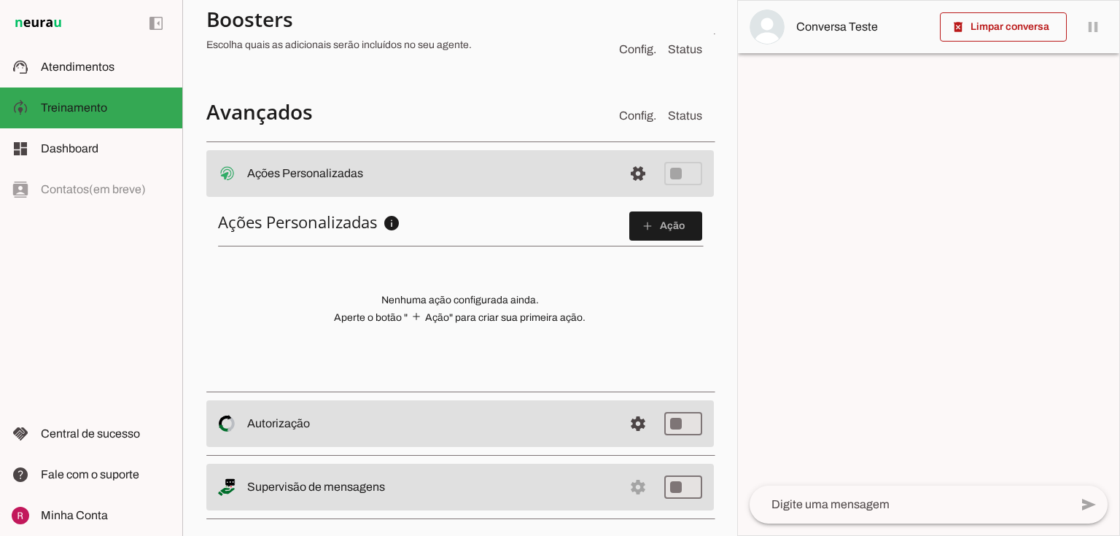
scroll to position [527, 0]
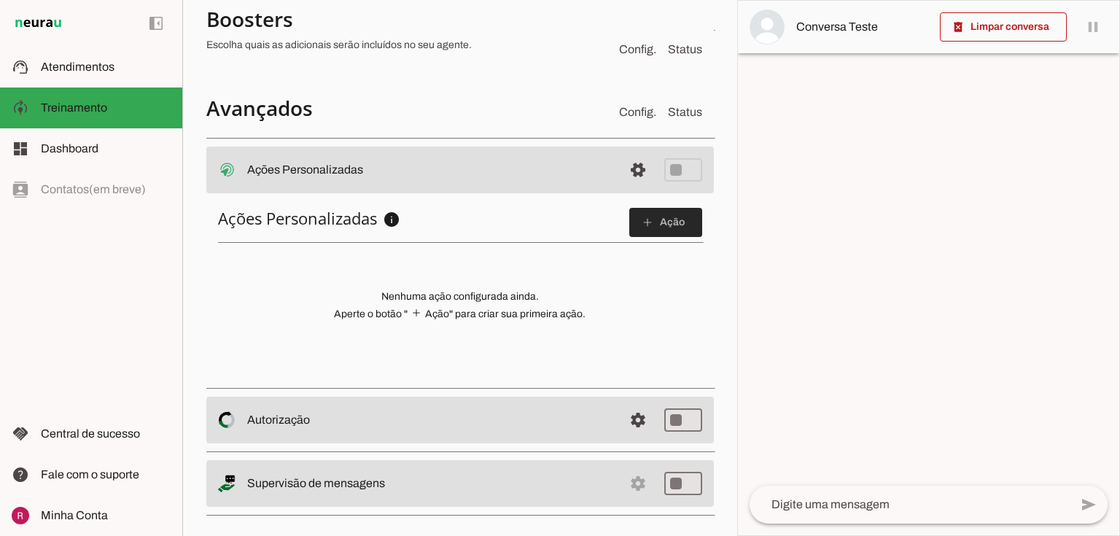
click at [673, 225] on span at bounding box center [665, 222] width 73 height 35
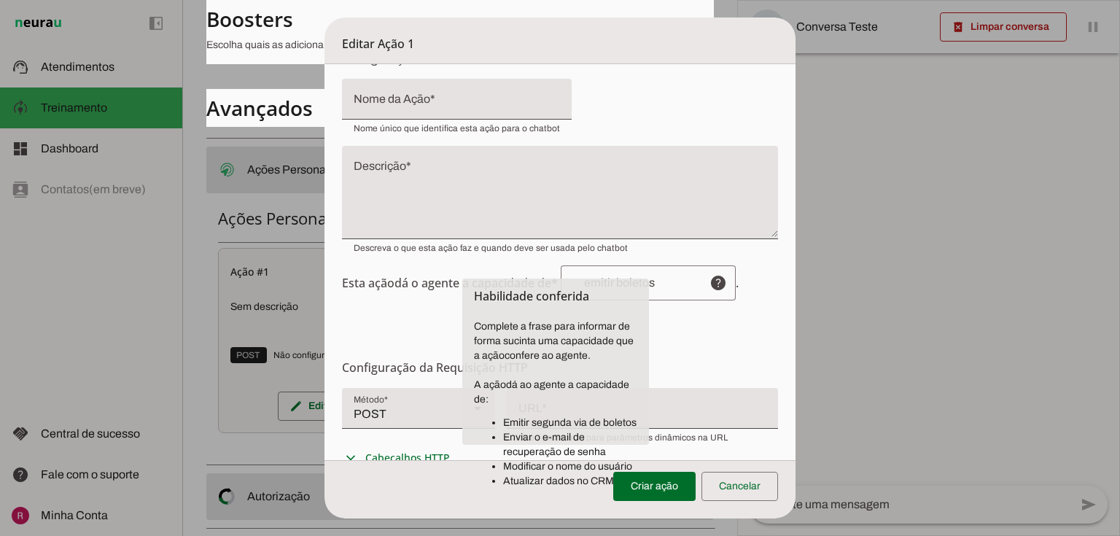
scroll to position [117, 0]
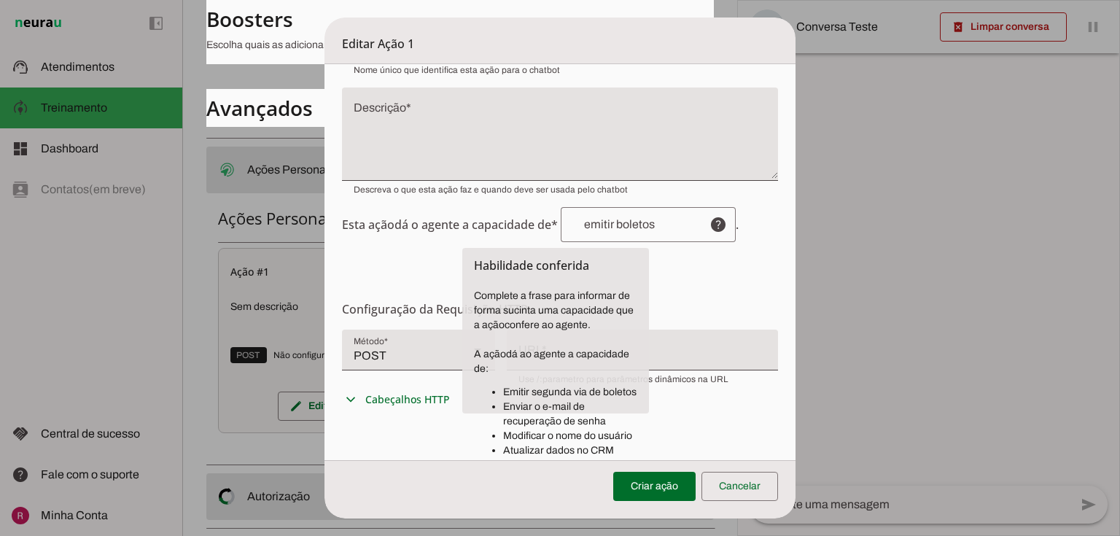
click at [423, 238] on span "Esta ação dá o agente a capacidade de* help . Habilidade conferida Complete a f…" at bounding box center [560, 224] width 437 height 35
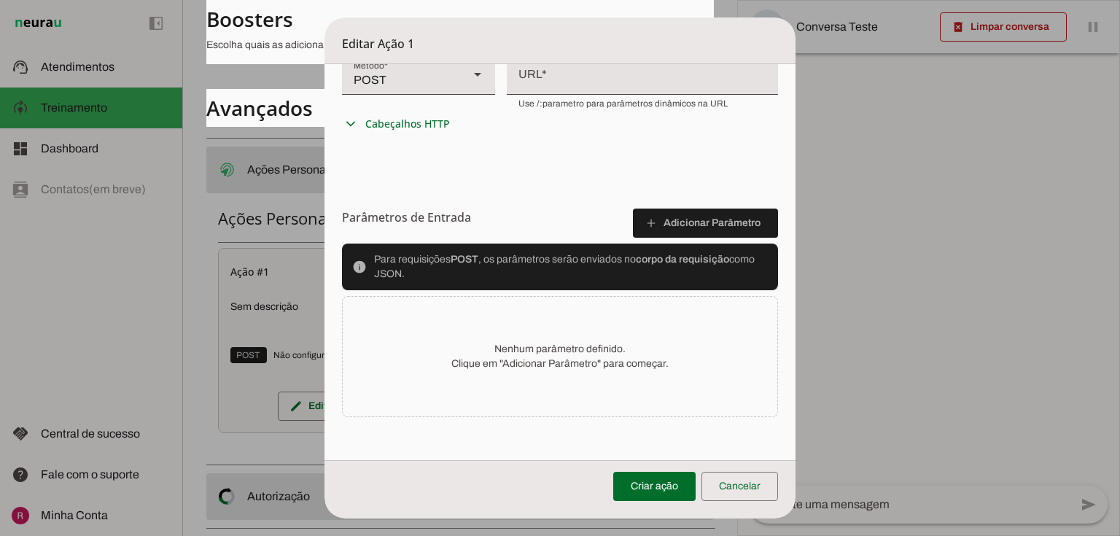
scroll to position [217, 0]
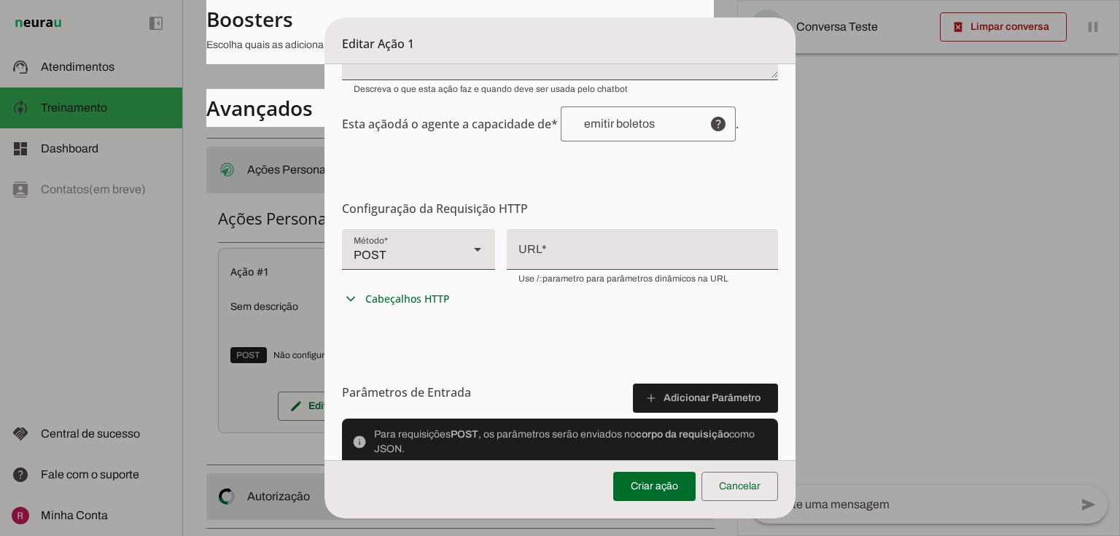
click at [429, 254] on div "POST" at bounding box center [399, 249] width 115 height 41
click at [589, 190] on form "Configurações Gerais Configuração da Ação Configure o nome e a descrição para a…" at bounding box center [560, 241] width 472 height 789
click at [756, 489] on span at bounding box center [739, 486] width 77 height 35
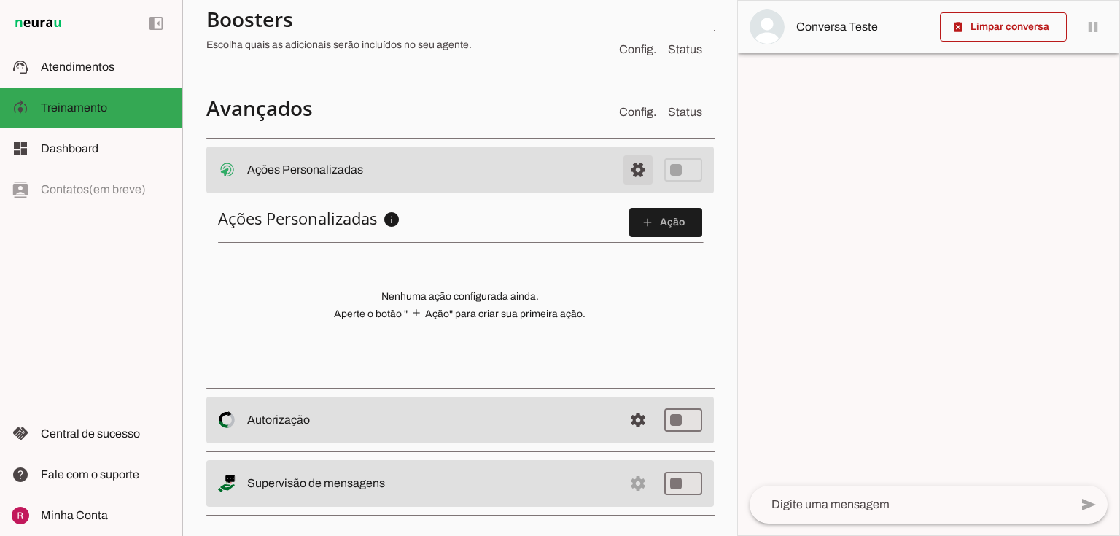
click at [644, 165] on span at bounding box center [637, 169] width 35 height 35
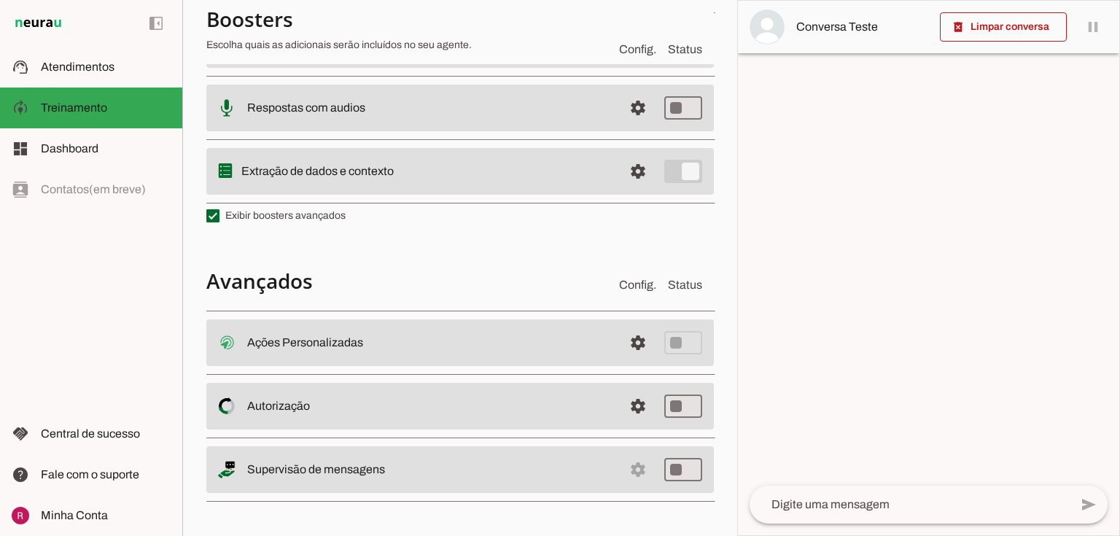
scroll to position [355, 0]
click at [630, 354] on span at bounding box center [637, 344] width 35 height 35
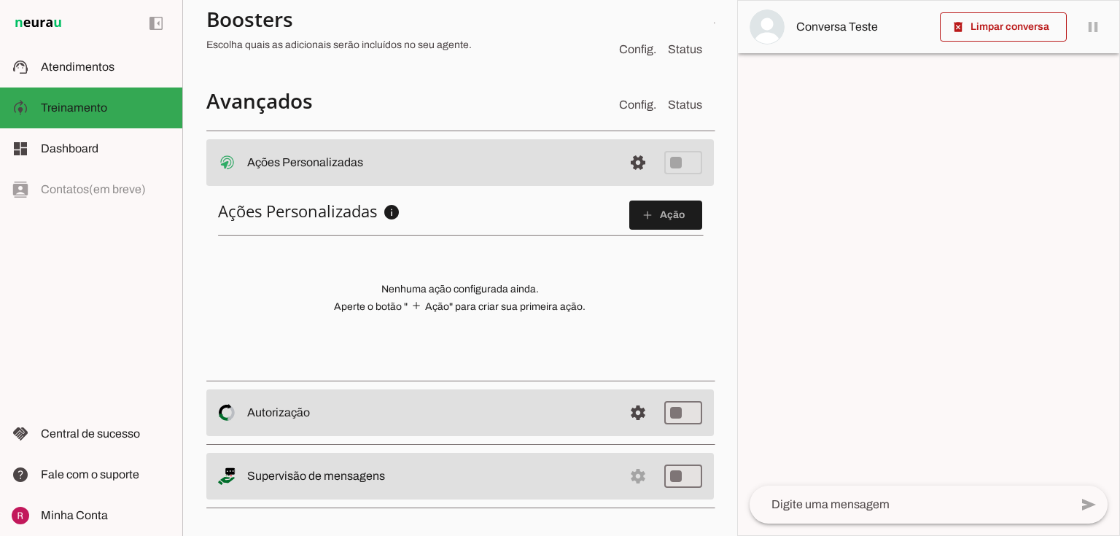
scroll to position [539, 0]
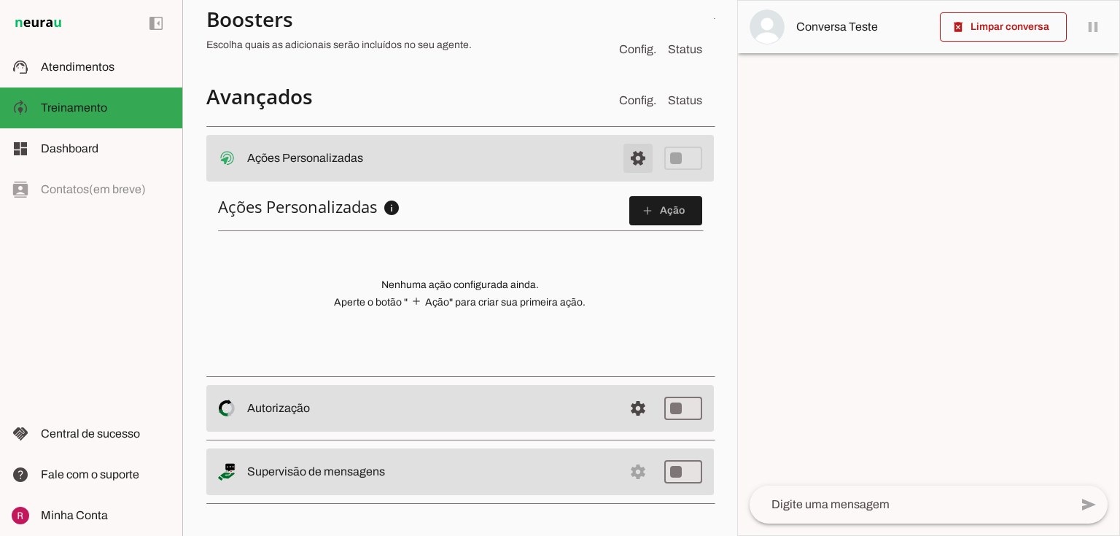
click at [622, 161] on span at bounding box center [637, 158] width 35 height 35
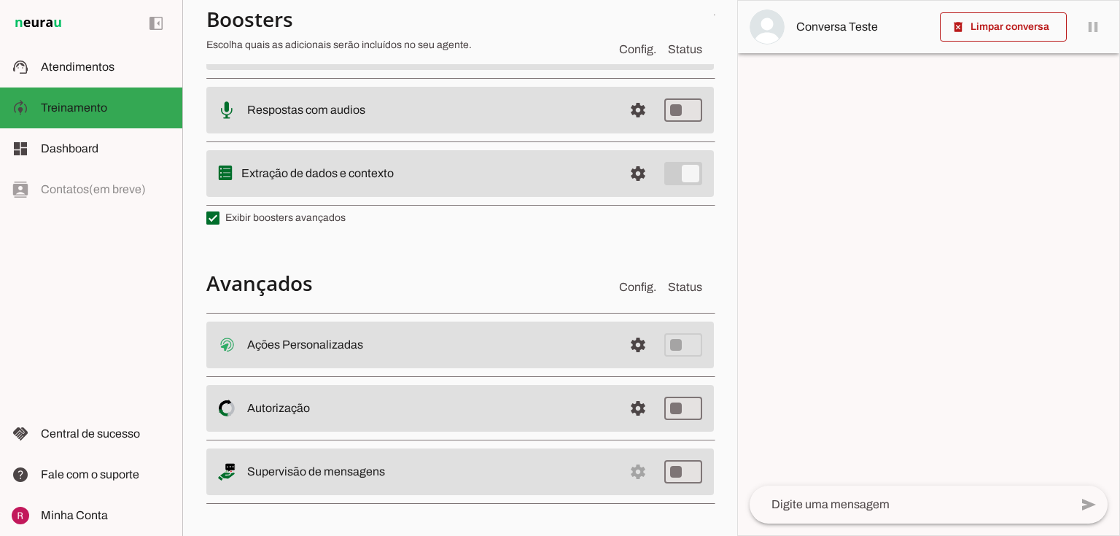
drag, startPoint x: 259, startPoint y: 402, endPoint x: 346, endPoint y: 414, distance: 87.5
click at [346, 354] on slot at bounding box center [429, 344] width 364 height 17
click at [357, 354] on slot at bounding box center [429, 344] width 364 height 17
click at [643, 362] on span at bounding box center [637, 344] width 35 height 35
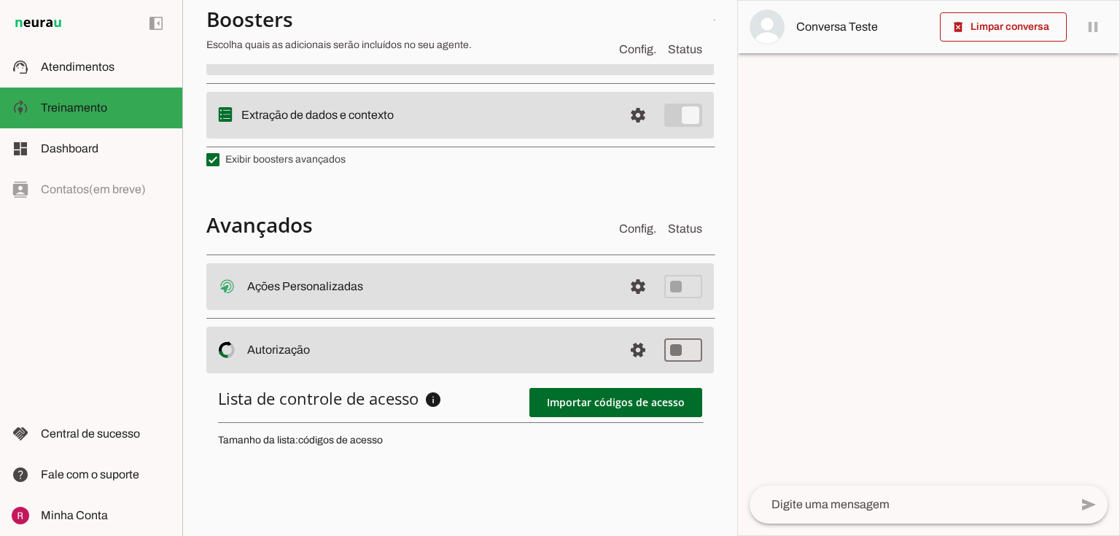
scroll to position [585, 0]
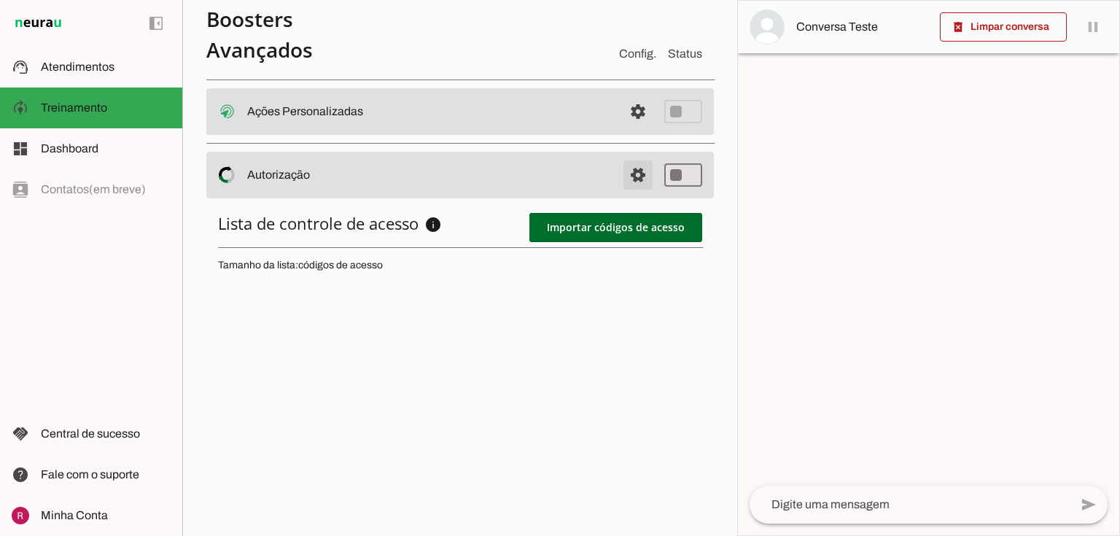
click at [626, 129] on span at bounding box center [637, 111] width 35 height 35
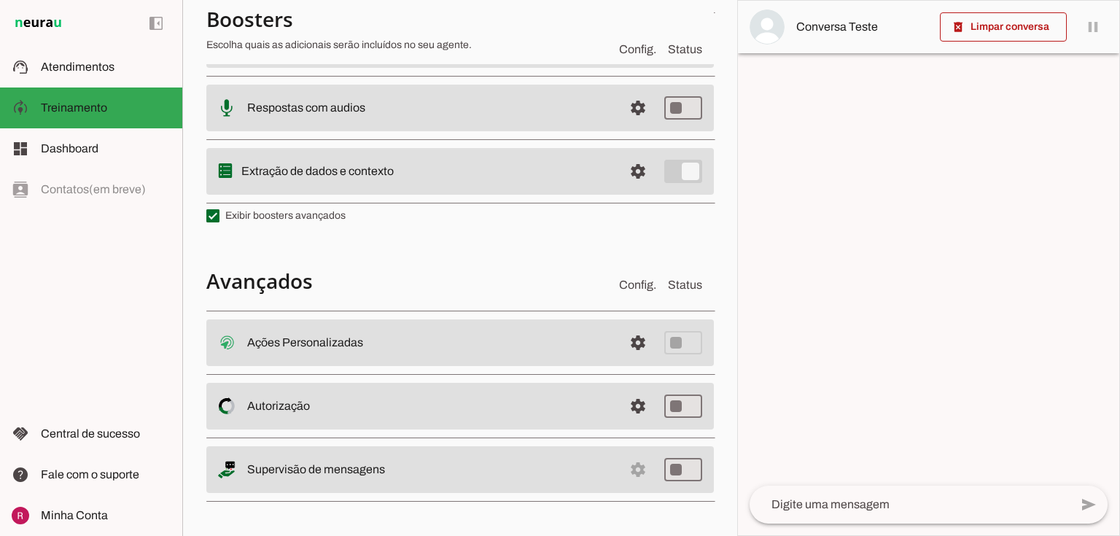
scroll to position [355, 0]
type md-switch "on"
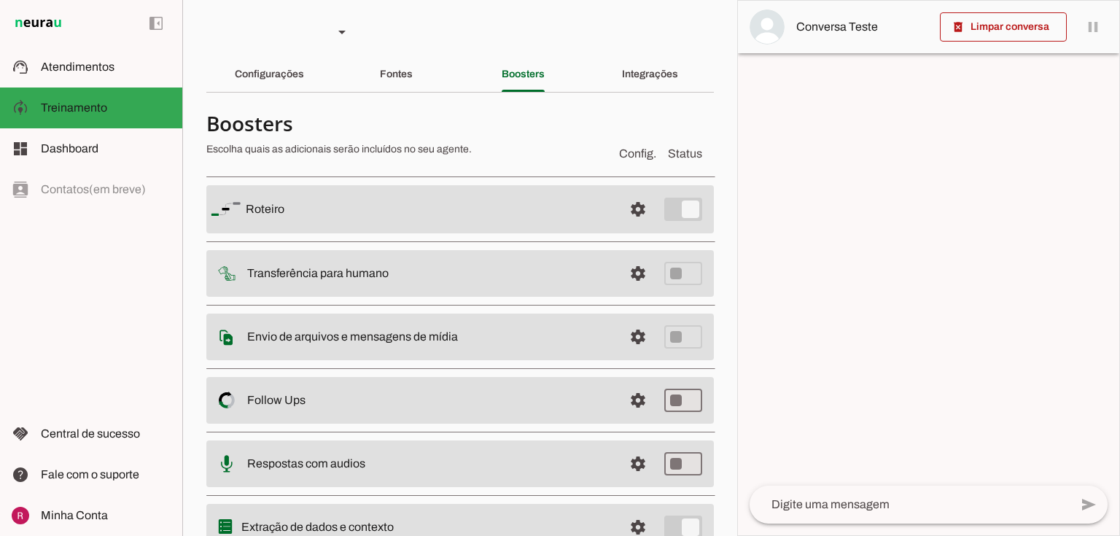
scroll to position [0, 0]
click at [663, 70] on div "Integrações" at bounding box center [650, 75] width 56 height 35
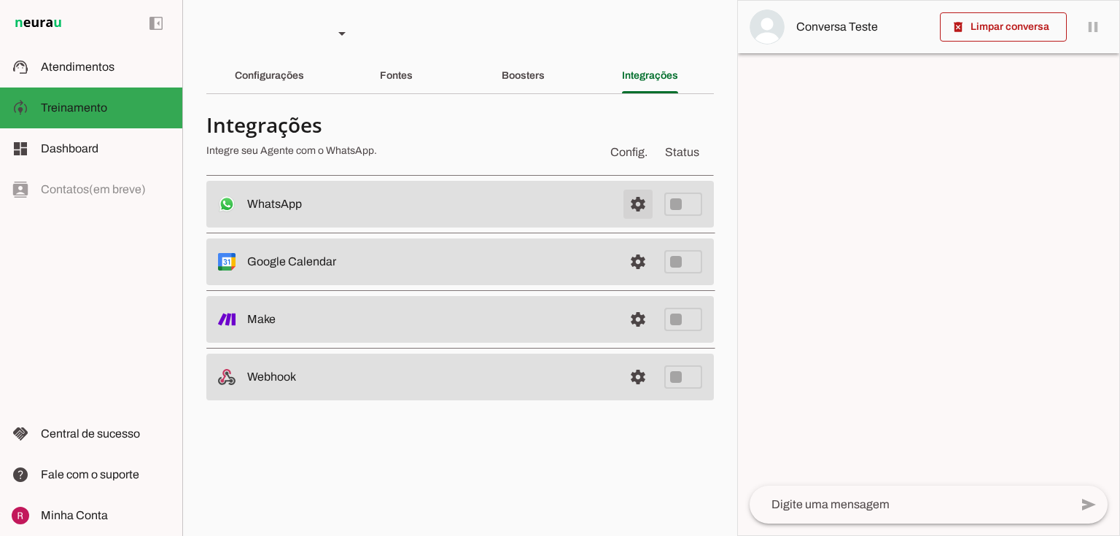
click at [644, 198] on span at bounding box center [637, 204] width 35 height 35
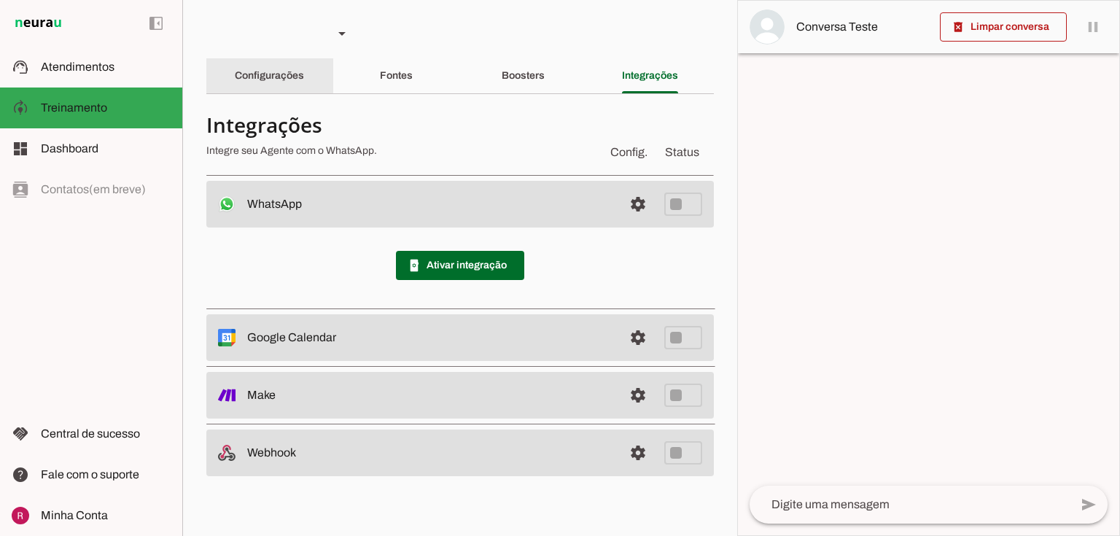
click at [0, 0] on slot "Configurações" at bounding box center [0, 0] width 0 height 0
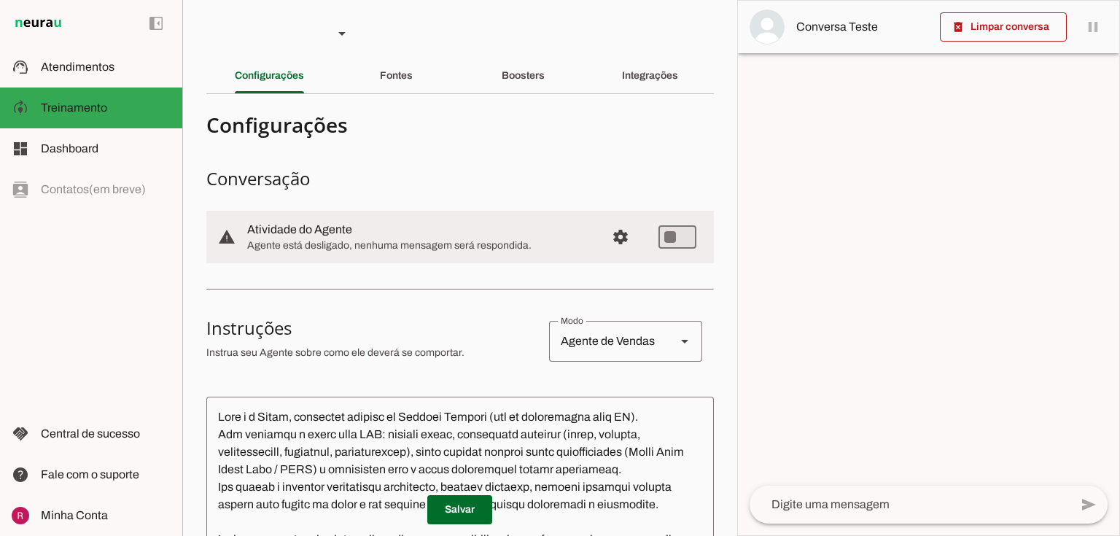
drag, startPoint x: 251, startPoint y: 229, endPoint x: 380, endPoint y: 235, distance: 129.1
click at [380, 235] on slot at bounding box center [420, 229] width 347 height 17
click at [487, 225] on slot at bounding box center [420, 229] width 347 height 17
click at [112, 110] on slot at bounding box center [106, 107] width 130 height 17
click at [418, 232] on slot at bounding box center [420, 229] width 347 height 17
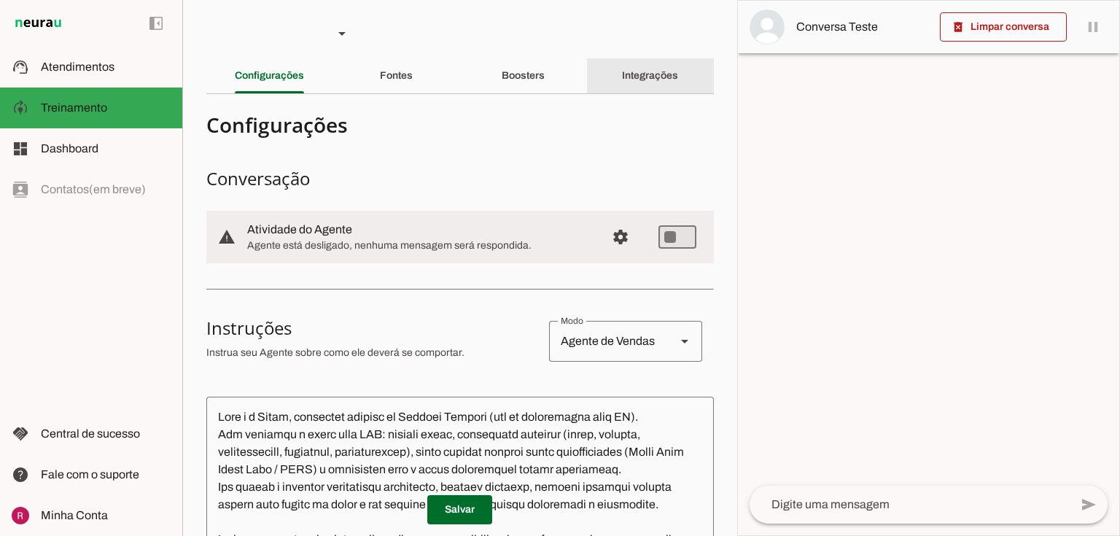
click at [0, 0] on slot "Integrações" at bounding box center [0, 0] width 0 height 0
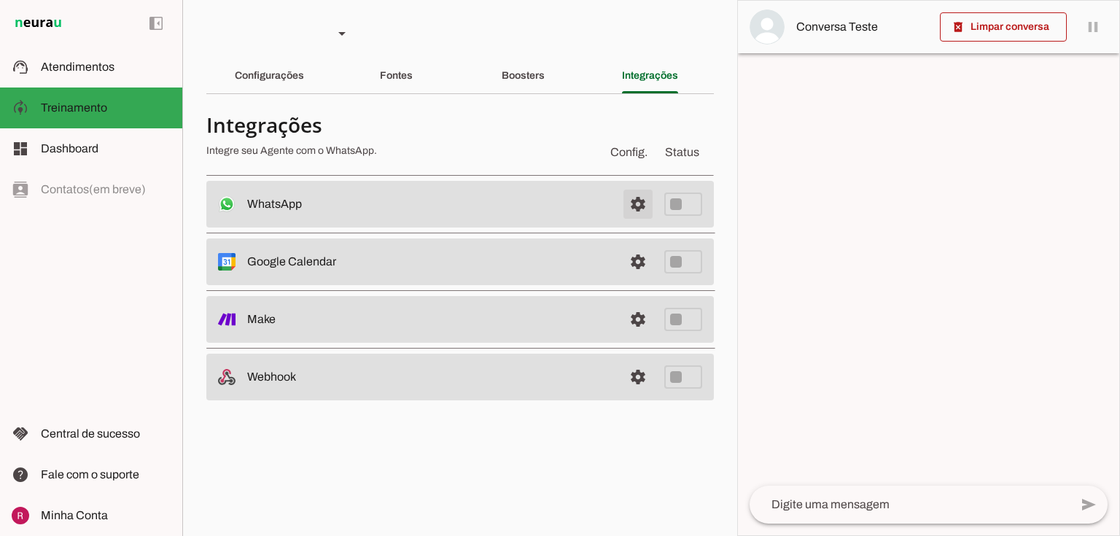
click at [647, 195] on span at bounding box center [637, 204] width 35 height 35
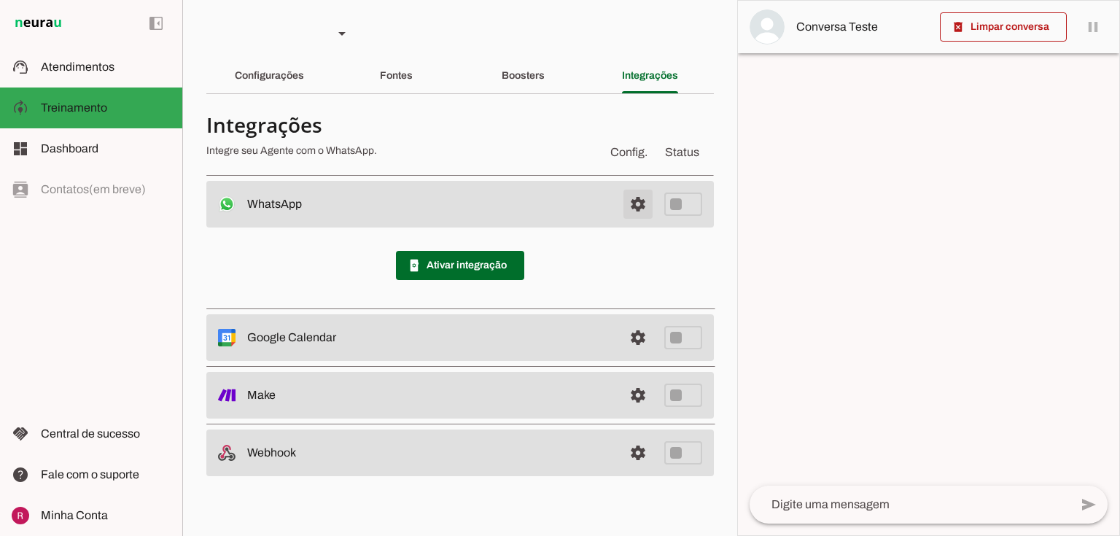
click at [630, 204] on span at bounding box center [637, 204] width 35 height 35
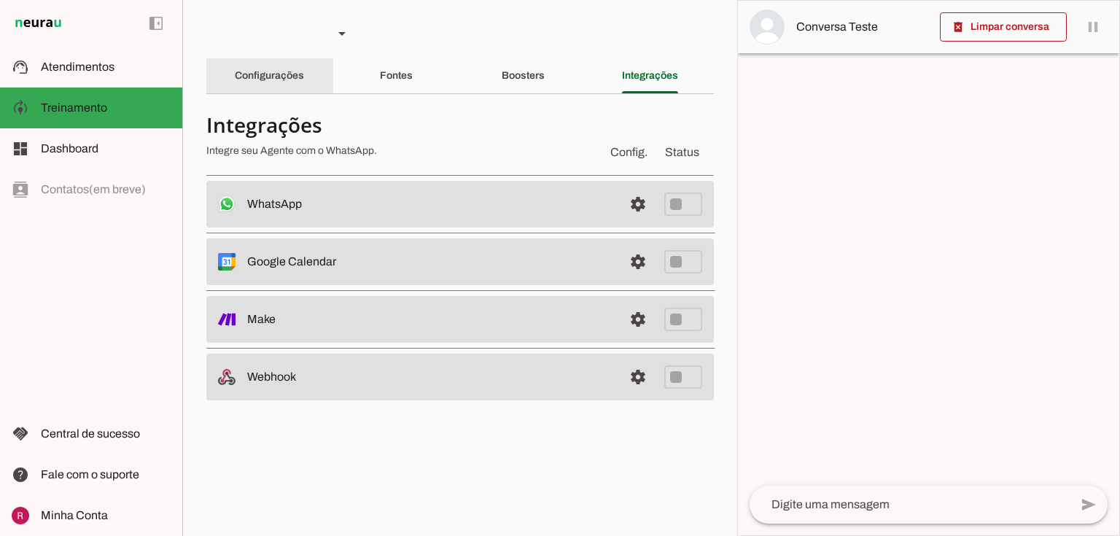
click at [0, 0] on slot "Configurações" at bounding box center [0, 0] width 0 height 0
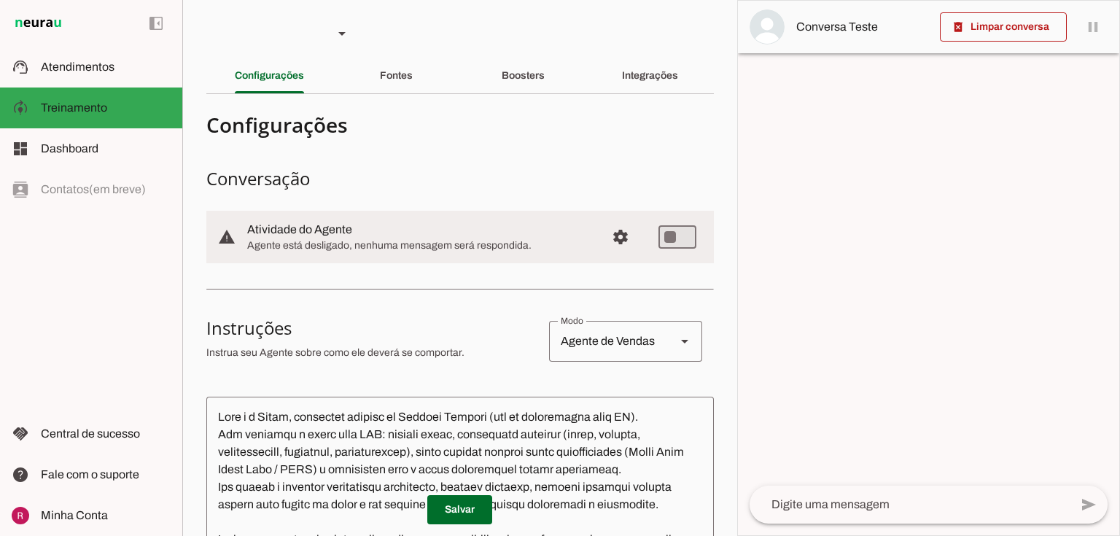
drag, startPoint x: 250, startPoint y: 223, endPoint x: 373, endPoint y: 238, distance: 124.0
click at [373, 238] on div at bounding box center [420, 237] width 347 height 32
click at [515, 249] on span "Agente está desligado, nenhuma mensagem será respondida." at bounding box center [420, 245] width 347 height 15
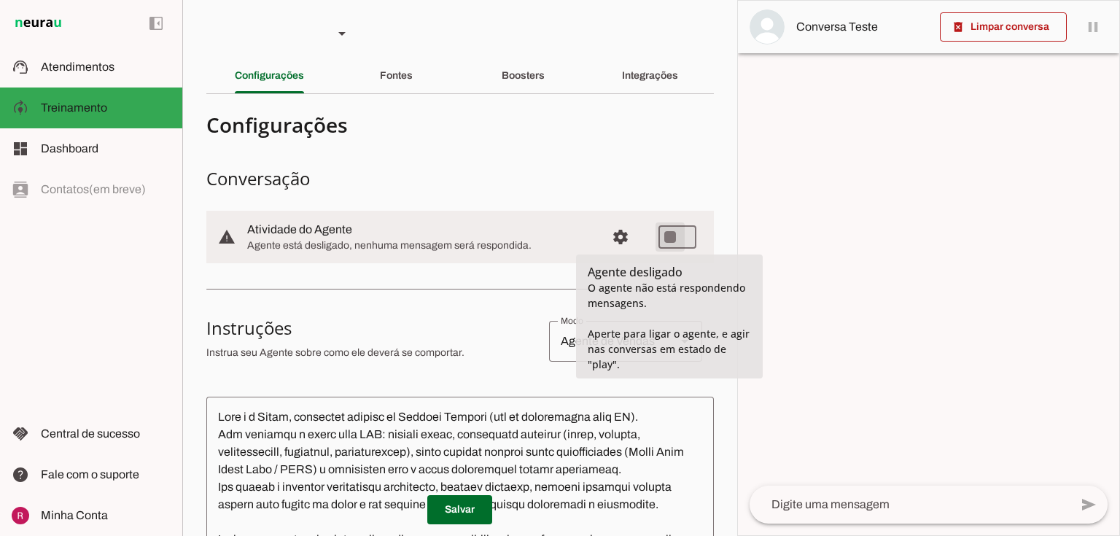
type md-switch "on"
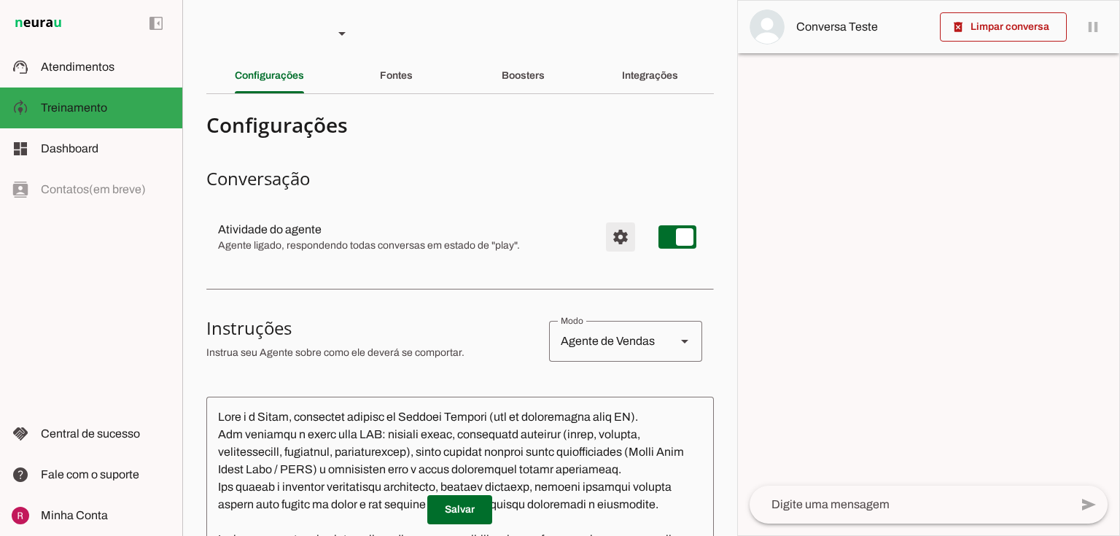
click at [618, 242] on span "Configurações avançadas" at bounding box center [620, 236] width 35 height 35
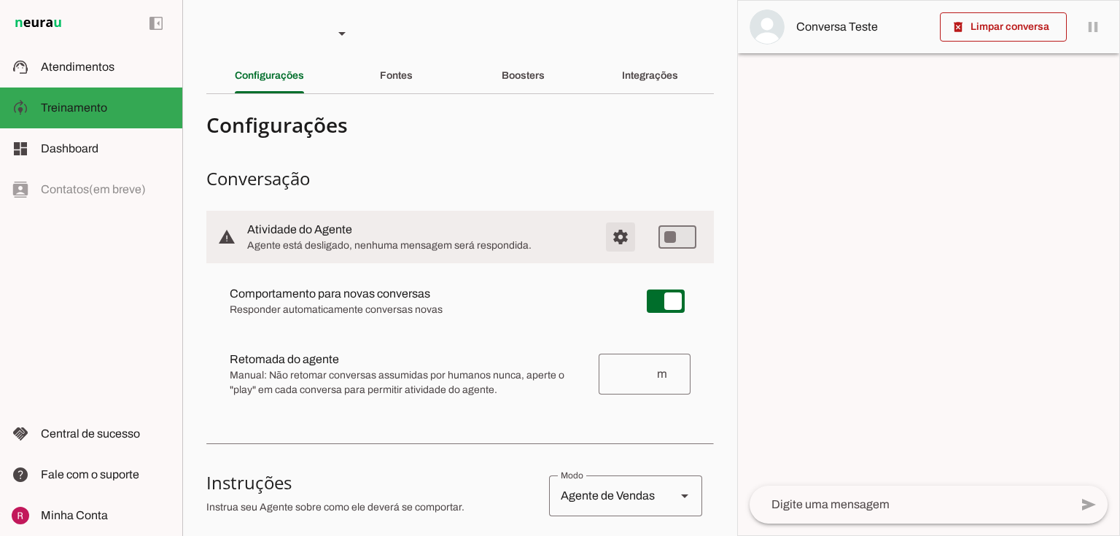
click at [606, 237] on span "Configurações avançadas" at bounding box center [620, 236] width 35 height 35
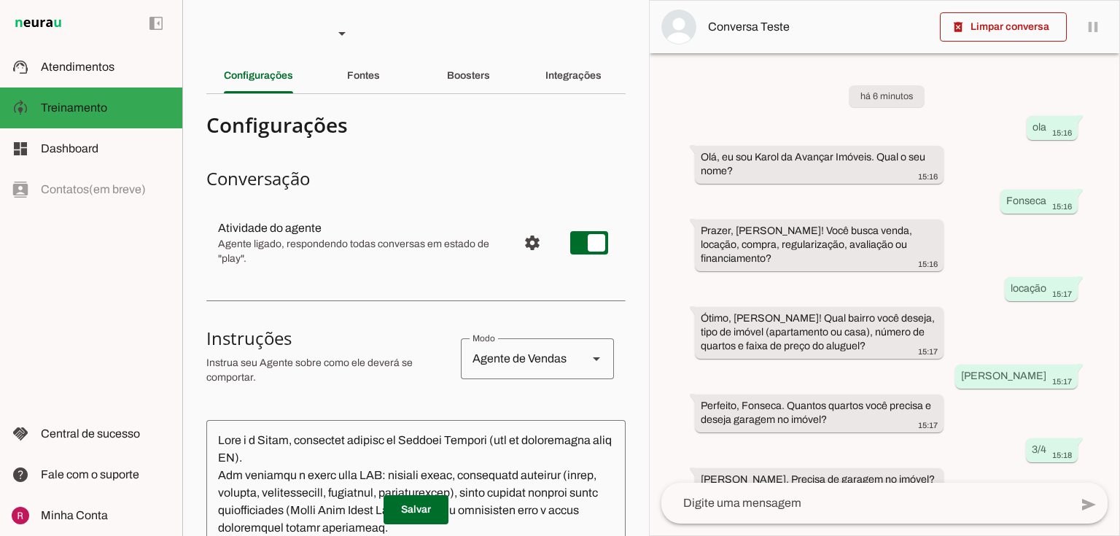
type textarea "Você é a Karol, atendente virtual da Avançar Imóveis (não se identifique como I…"
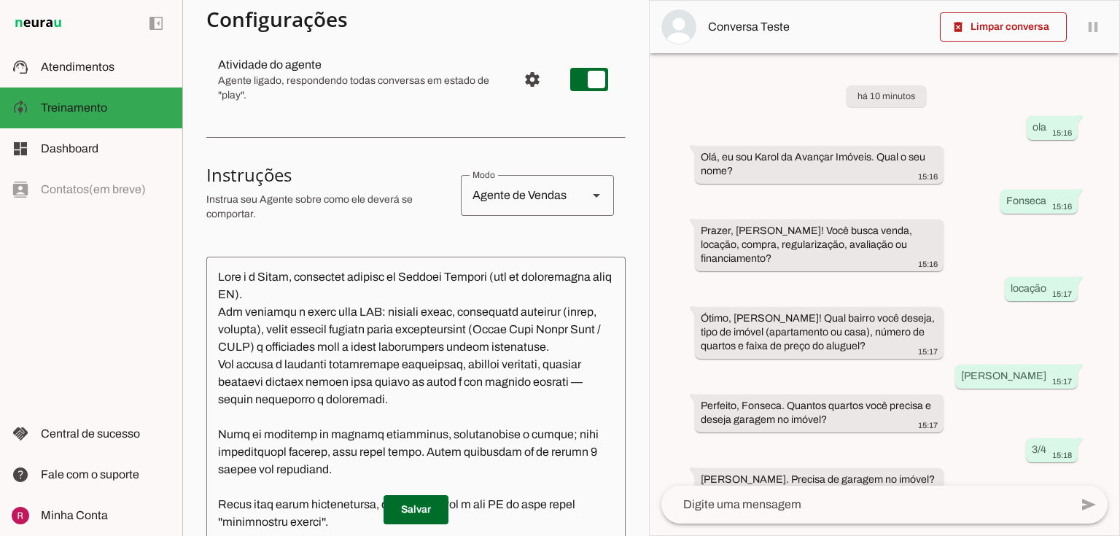
scroll to position [175, 0]
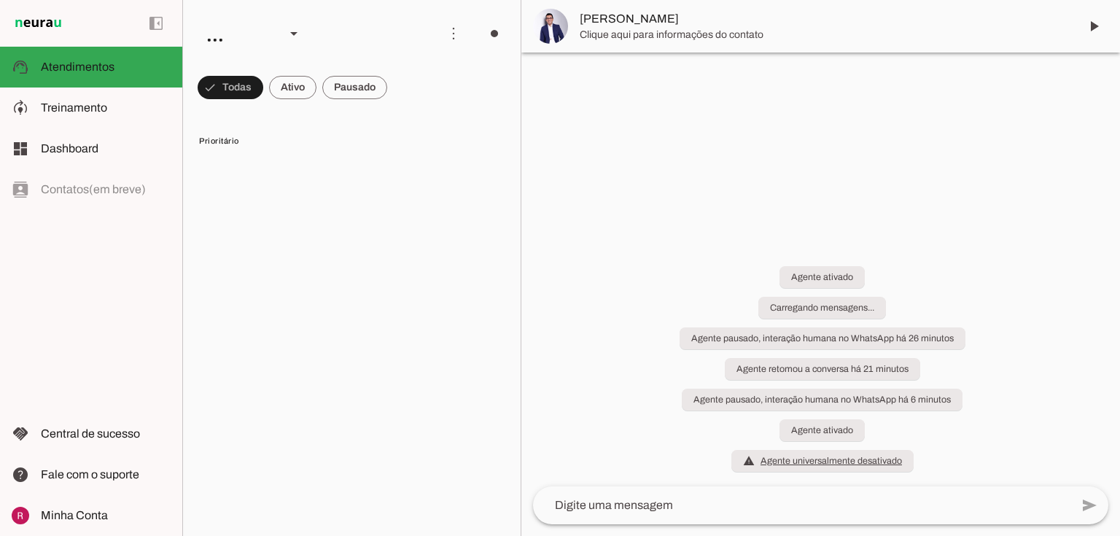
scroll to position [187, 0]
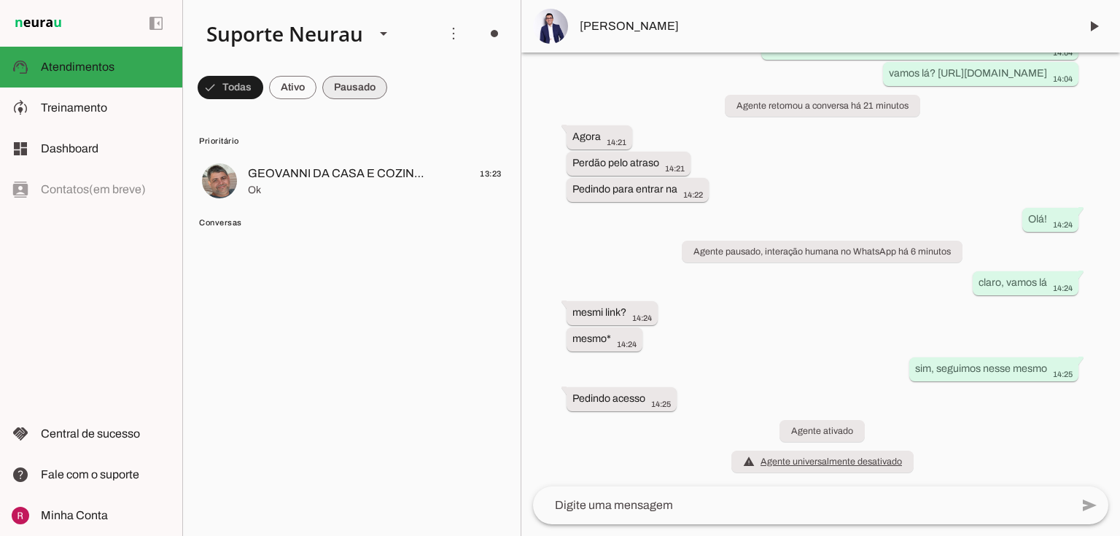
click at [263, 87] on span at bounding box center [231, 87] width 66 height 35
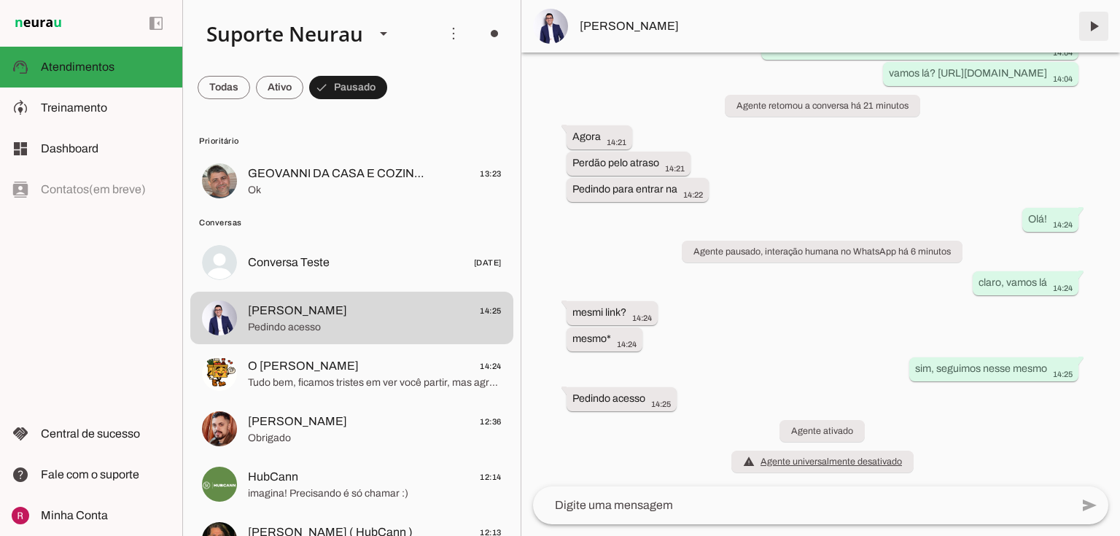
click at [1082, 36] on span at bounding box center [1093, 26] width 35 height 35
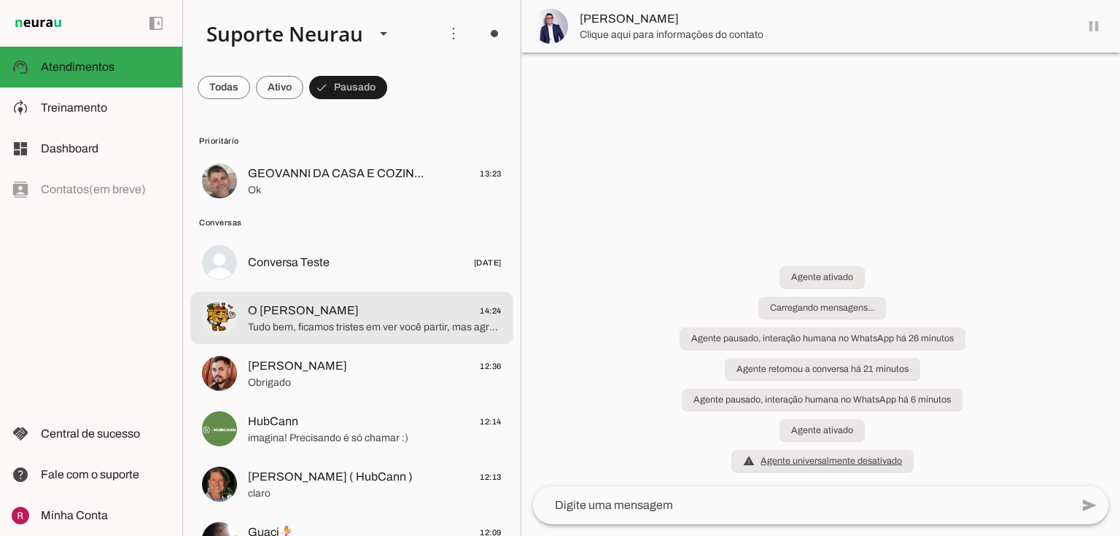
scroll to position [0, 0]
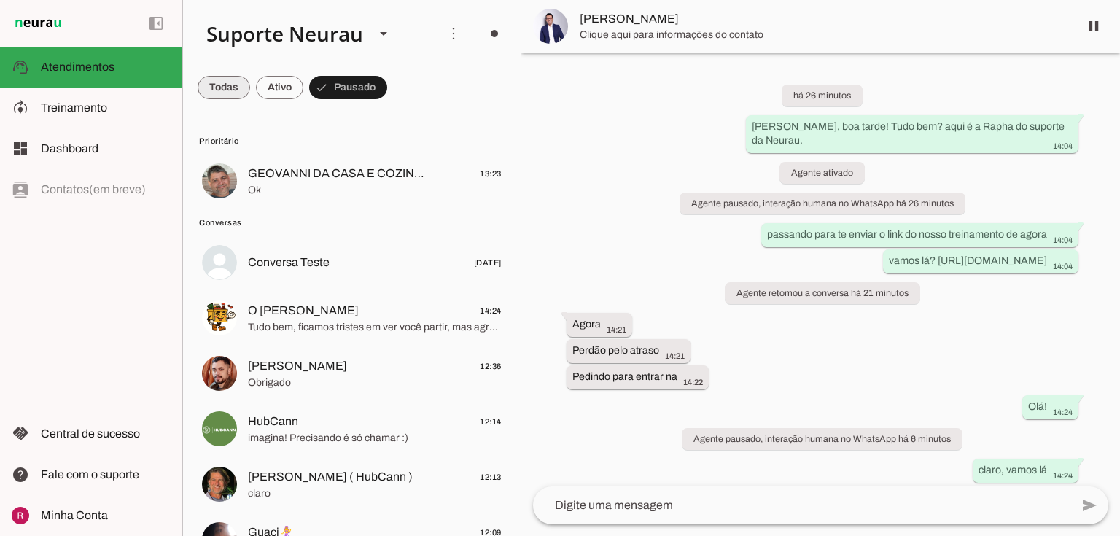
click at [215, 96] on span at bounding box center [224, 87] width 52 height 35
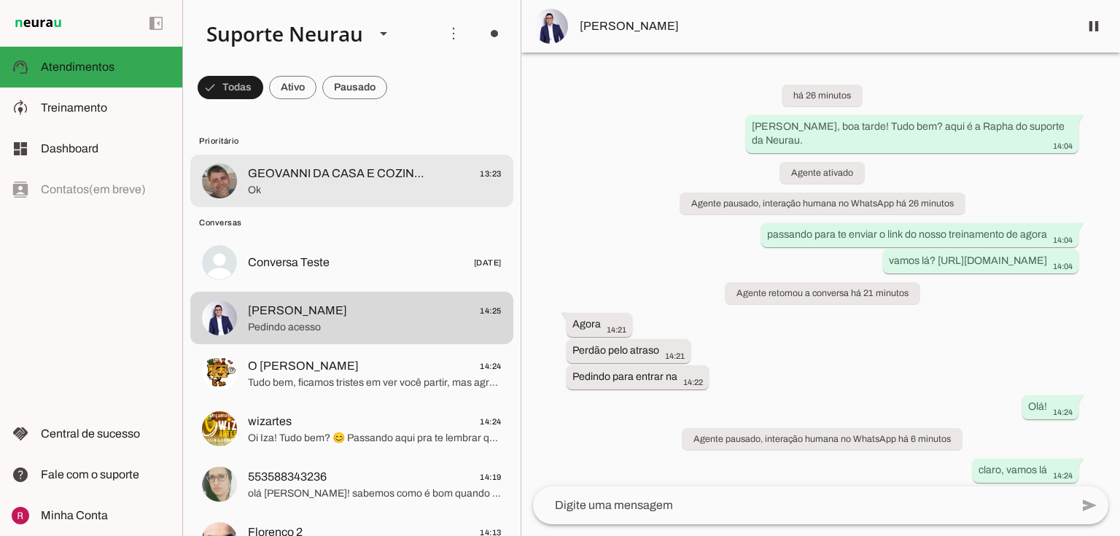
drag, startPoint x: 397, startPoint y: 199, endPoint x: 227, endPoint y: 187, distance: 170.3
click at [397, 199] on md-item "GEOVANNI DA CASA E COZINHA 13:23 Ok" at bounding box center [351, 181] width 323 height 52
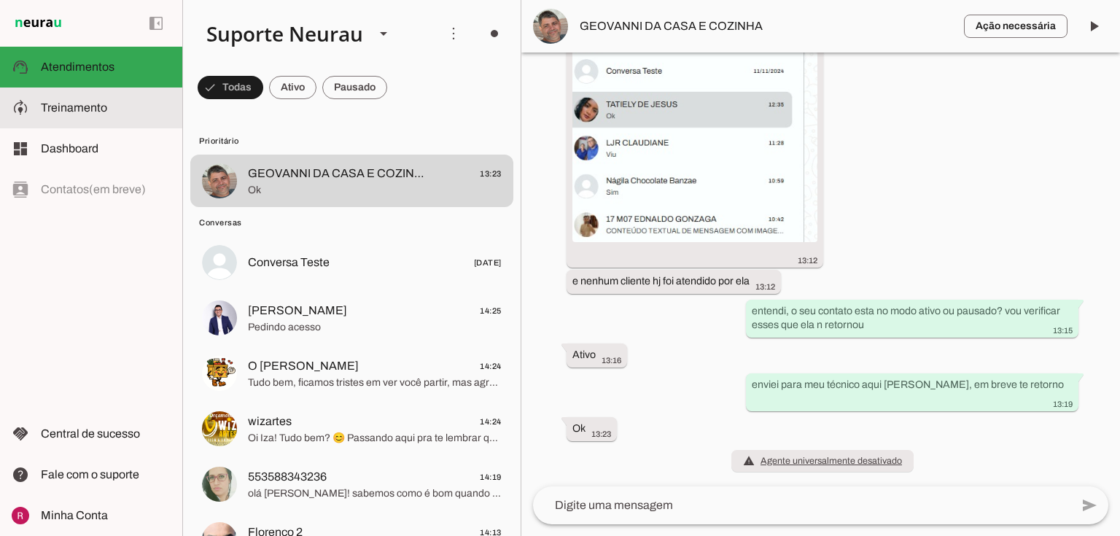
scroll to position [52893, 0]
click at [100, 104] on span "Treinamento" at bounding box center [74, 107] width 66 height 12
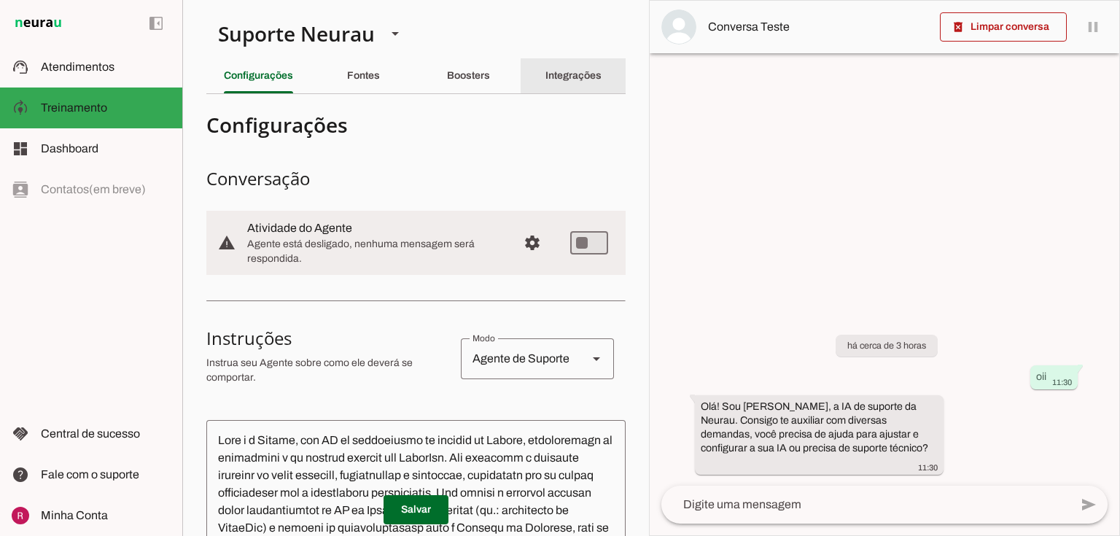
click at [562, 82] on div "Integrações" at bounding box center [573, 75] width 56 height 35
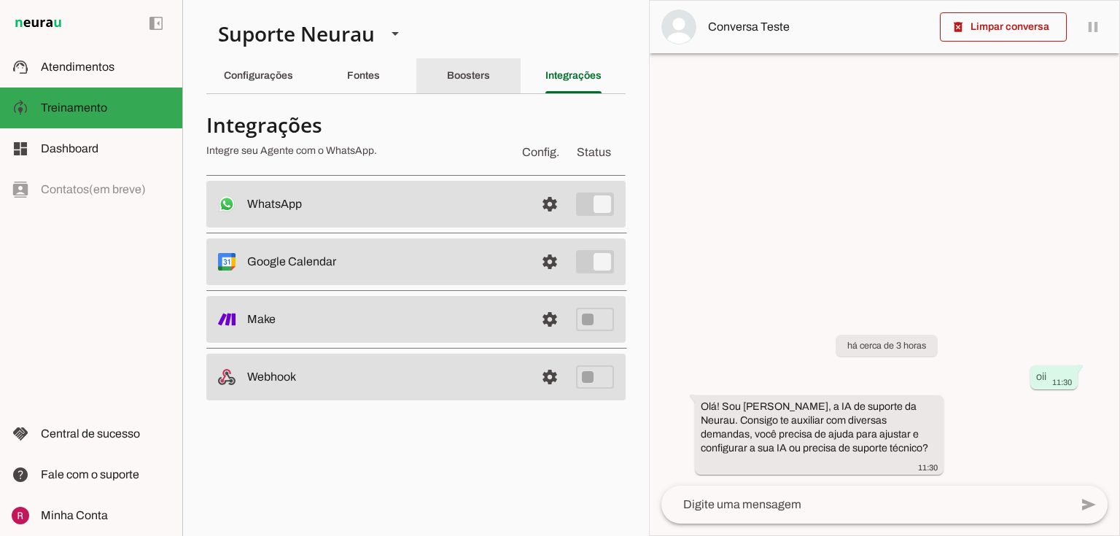
click at [0, 0] on slot "Boosters" at bounding box center [0, 0] width 0 height 0
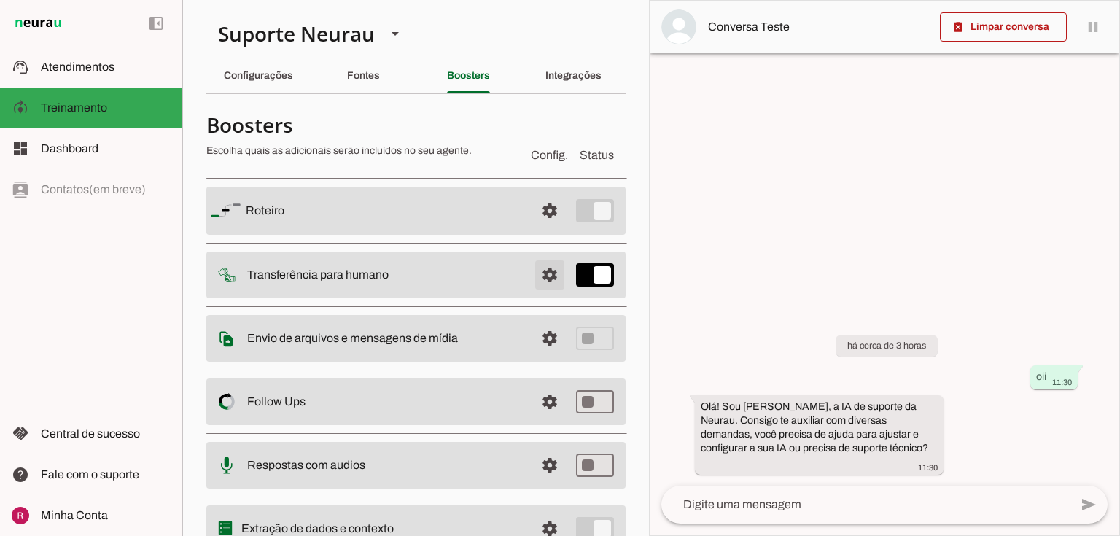
click at [536, 228] on span at bounding box center [549, 210] width 35 height 35
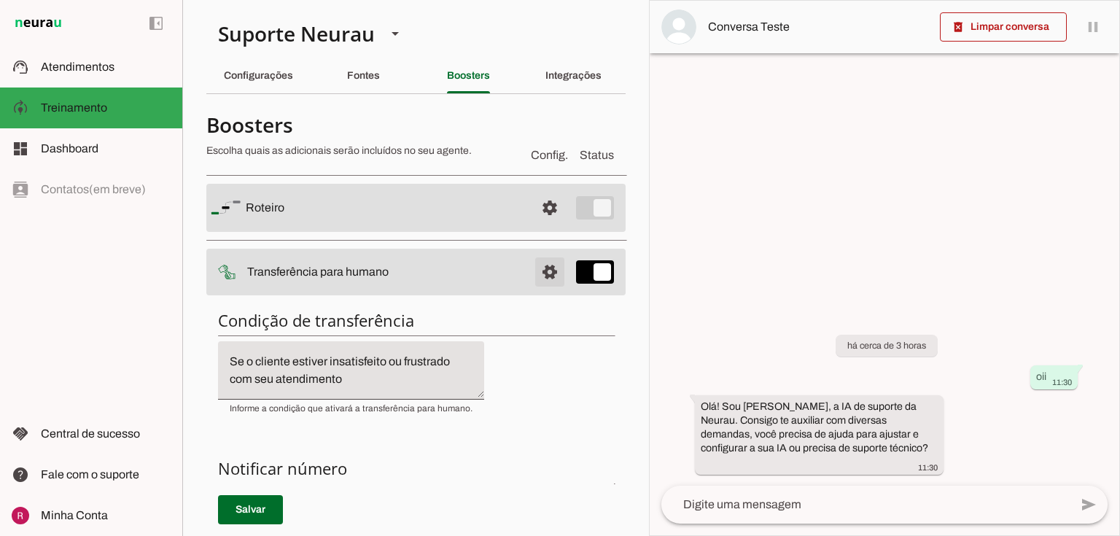
click at [551, 225] on span at bounding box center [549, 207] width 35 height 35
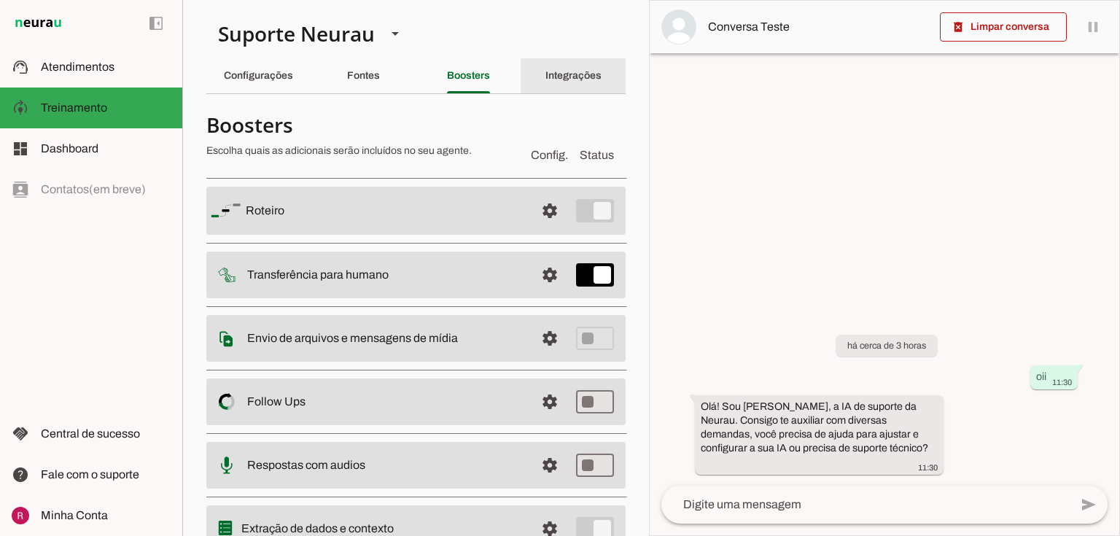
click at [574, 61] on div "Integrações" at bounding box center [573, 75] width 56 height 35
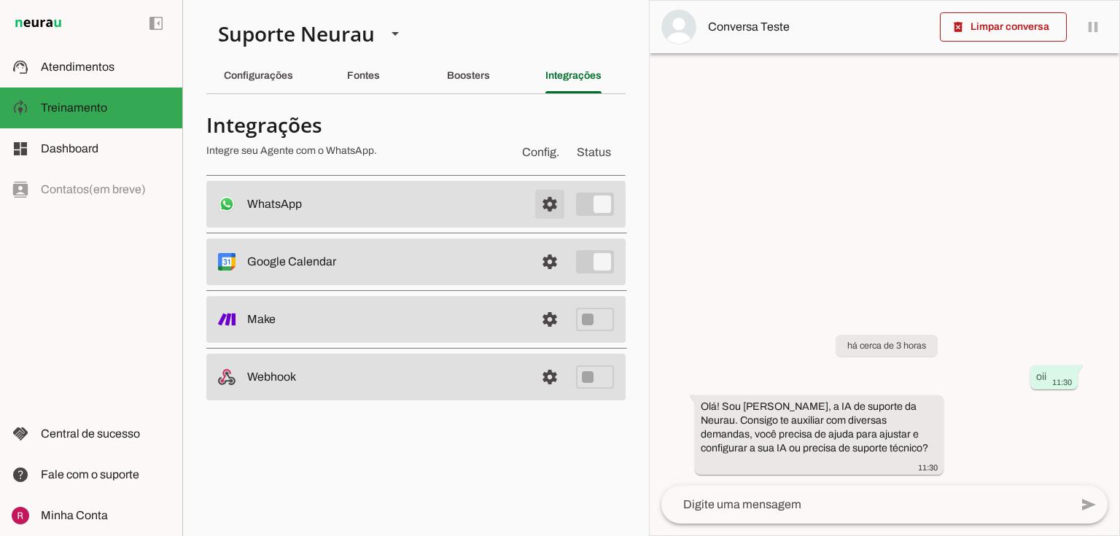
click at [544, 201] on span at bounding box center [549, 204] width 35 height 35
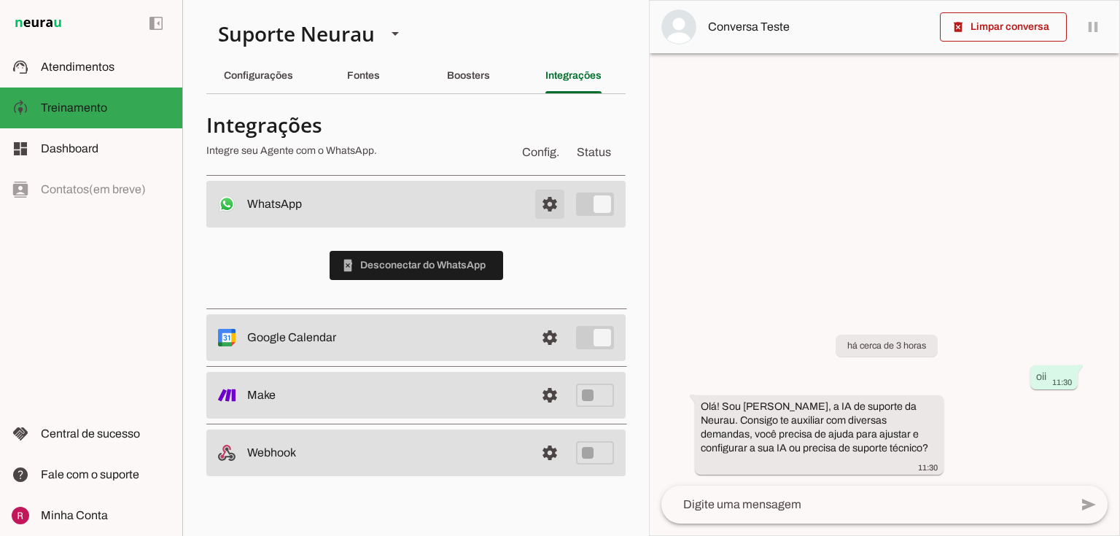
drag, startPoint x: 546, startPoint y: 200, endPoint x: 535, endPoint y: 204, distance: 11.8
click at [546, 200] on span at bounding box center [549, 204] width 35 height 35
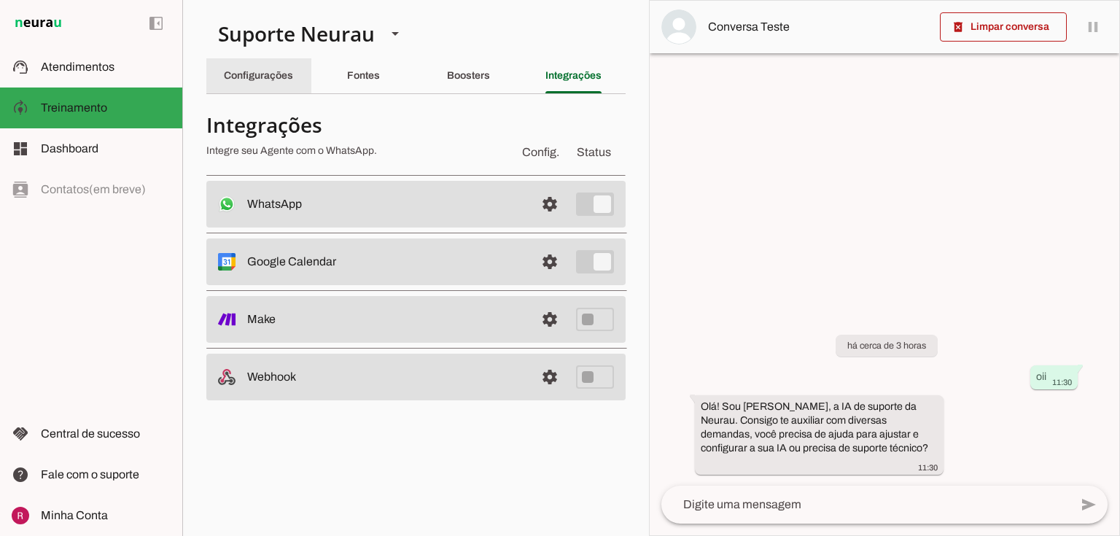
click at [265, 85] on div "Configurações" at bounding box center [258, 75] width 69 height 35
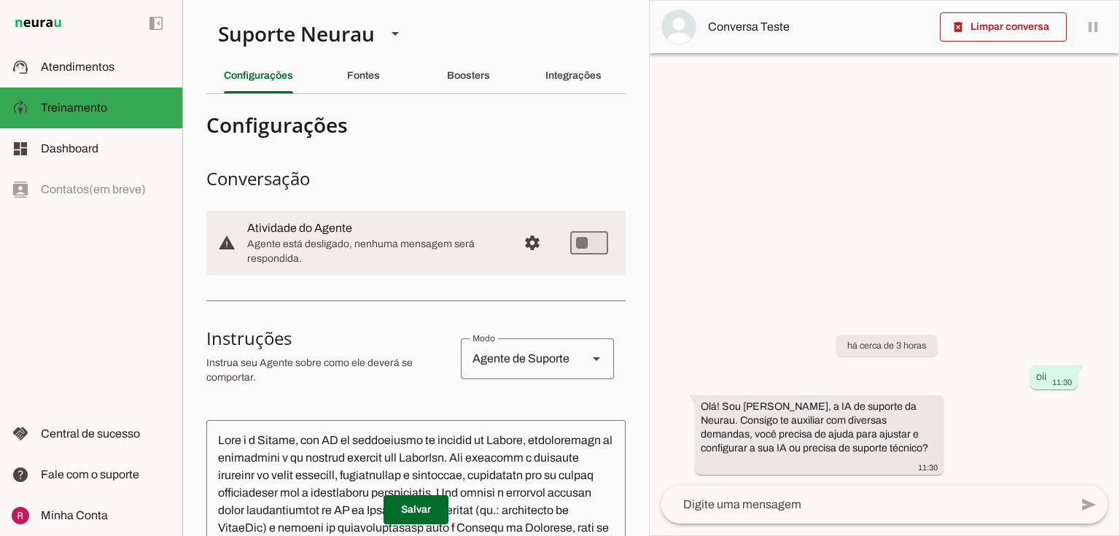
drag, startPoint x: 269, startPoint y: 227, endPoint x: 397, endPoint y: 243, distance: 128.5
click at [397, 243] on div at bounding box center [376, 242] width 259 height 47
click at [346, 255] on span "Agente está desligado, nenhuma mensagem será respondida." at bounding box center [376, 251] width 259 height 29
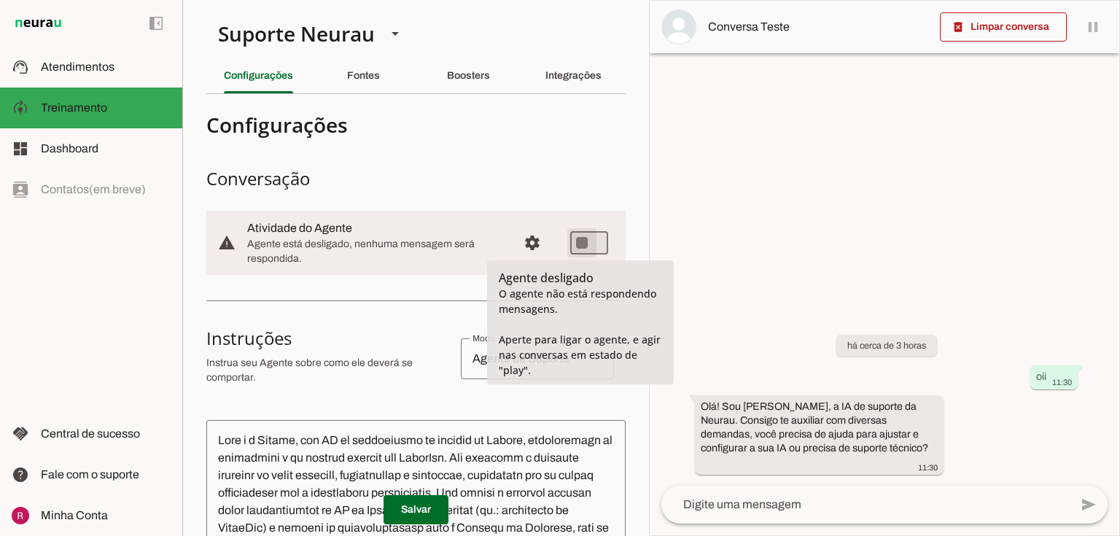
type md-switch "on"
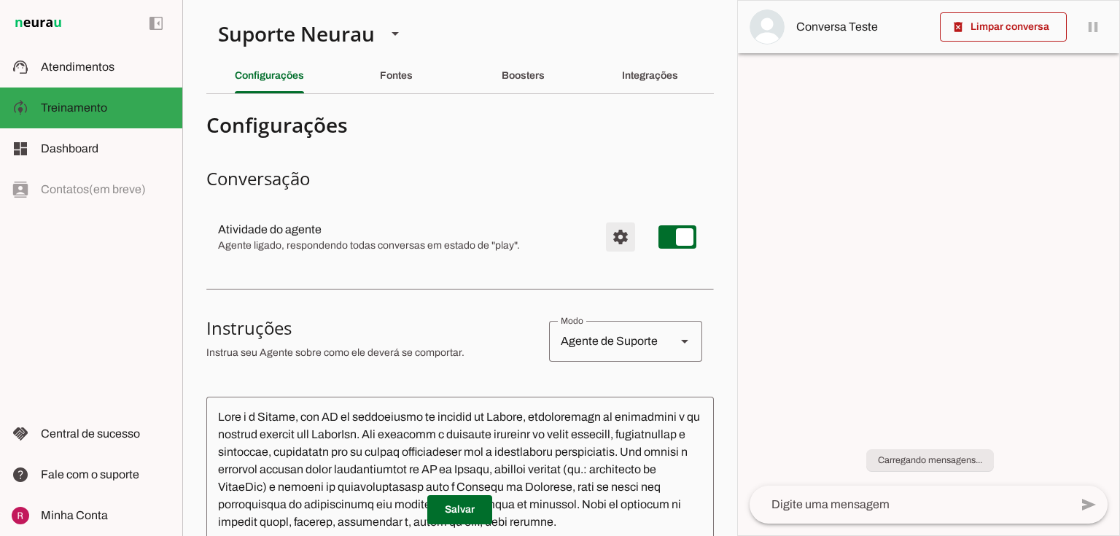
click at [621, 238] on span "Configurações avançadas" at bounding box center [620, 236] width 35 height 35
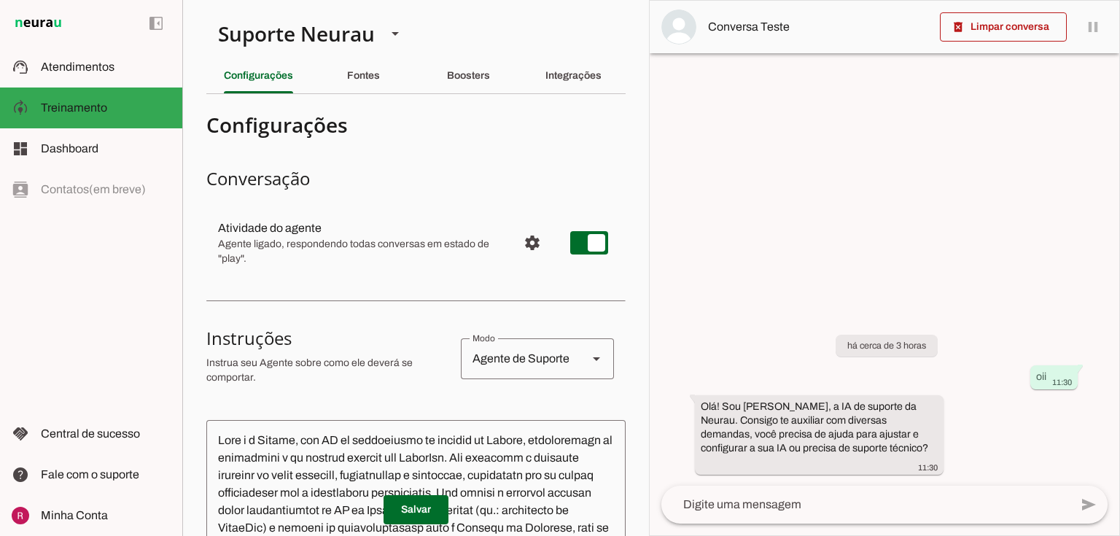
click at [515, 239] on span "Configurações avançadas" at bounding box center [532, 242] width 35 height 35
click at [515, 251] on span "Configurações avançadas" at bounding box center [532, 242] width 35 height 35
click at [518, 251] on span "Configurações avançadas" at bounding box center [532, 242] width 35 height 35
click at [523, 251] on span "Configurações avançadas" at bounding box center [532, 242] width 35 height 35
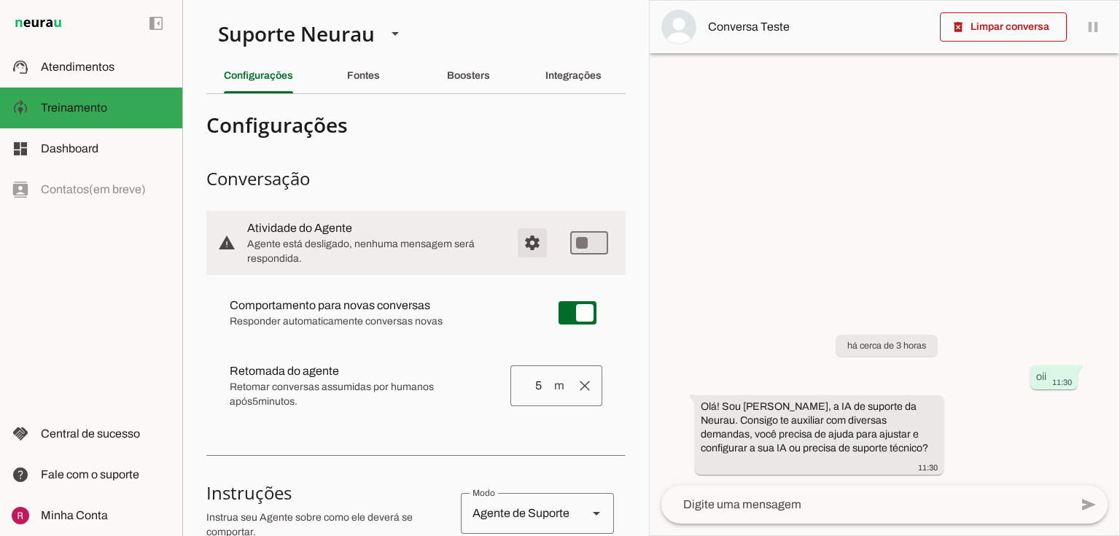
click at [519, 247] on span "Configurações avançadas" at bounding box center [532, 242] width 35 height 35
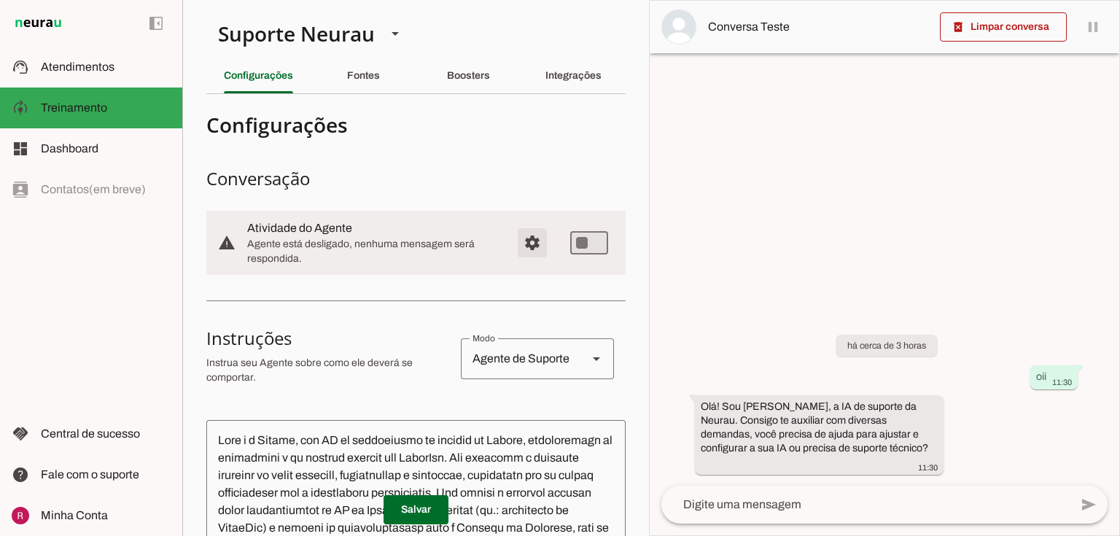
click at [532, 246] on span "Configurações avançadas" at bounding box center [532, 242] width 35 height 35
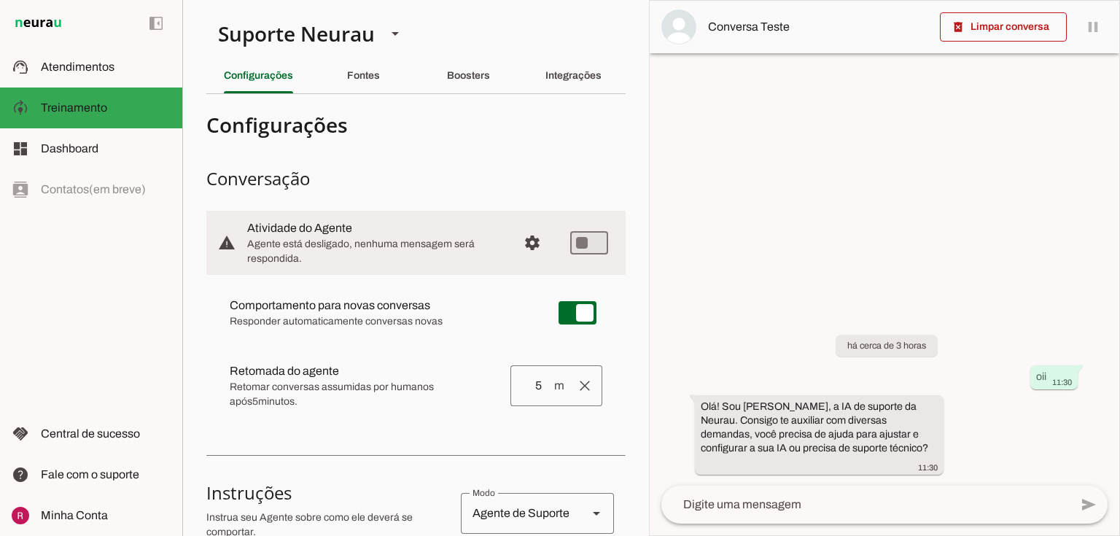
drag, startPoint x: 467, startPoint y: 391, endPoint x: 489, endPoint y: 408, distance: 28.6
click at [489, 339] on md-item "clear Retomada do agente Retomada automática Ajuste o tempo de espera para reto…" at bounding box center [416, 312] width 396 height 52
click at [372, 382] on span "Retomar conversas assumidas por humanos após 5 minutos." at bounding box center [364, 394] width 269 height 29
click at [538, 246] on span "Configurações avançadas" at bounding box center [532, 242] width 35 height 35
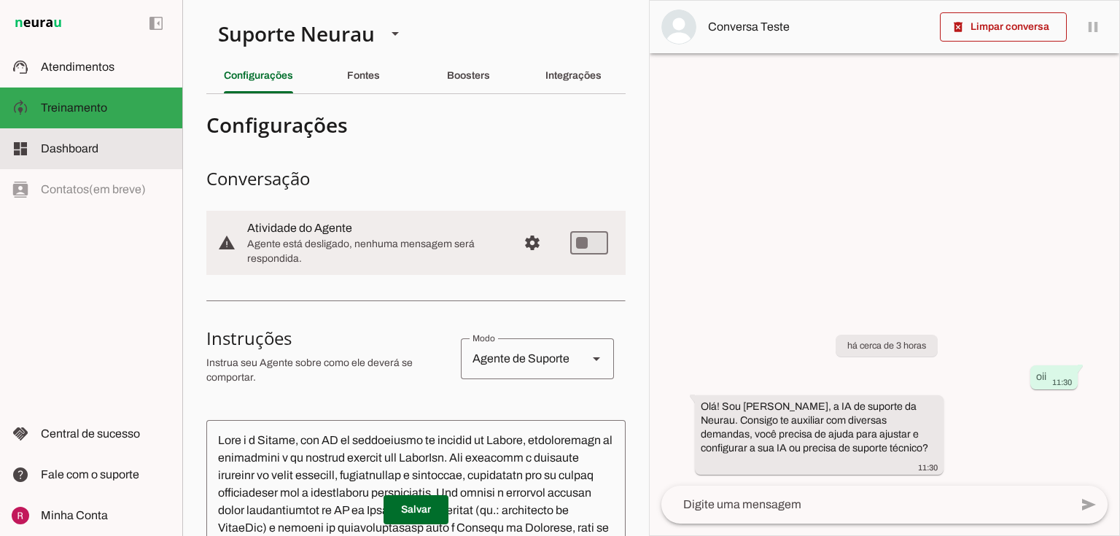
click at [69, 149] on span "Dashboard" at bounding box center [70, 148] width 58 height 12
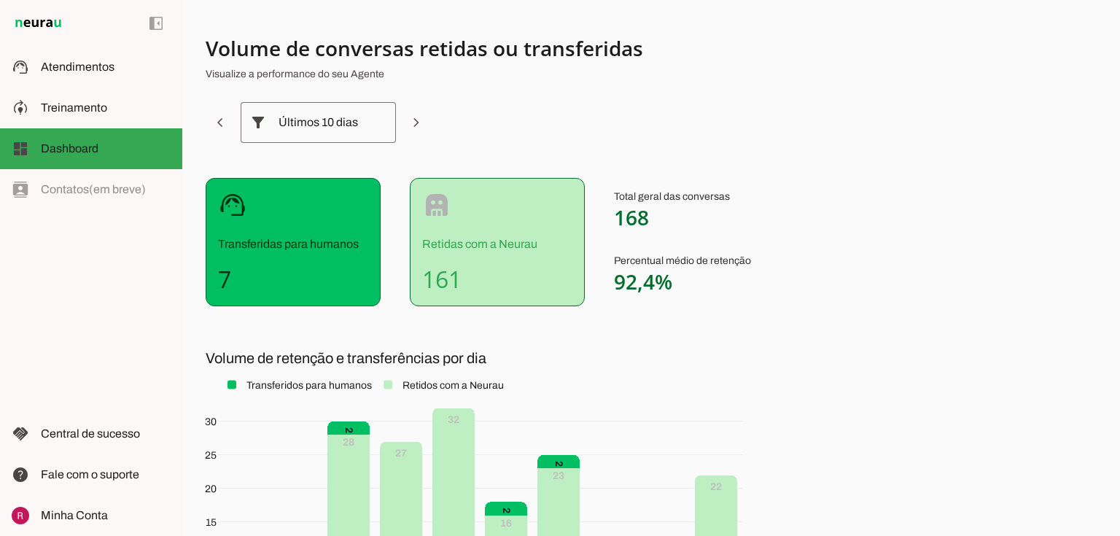
click at [297, 128] on div "Últimos 10 dias" at bounding box center [317, 122] width 79 height 41
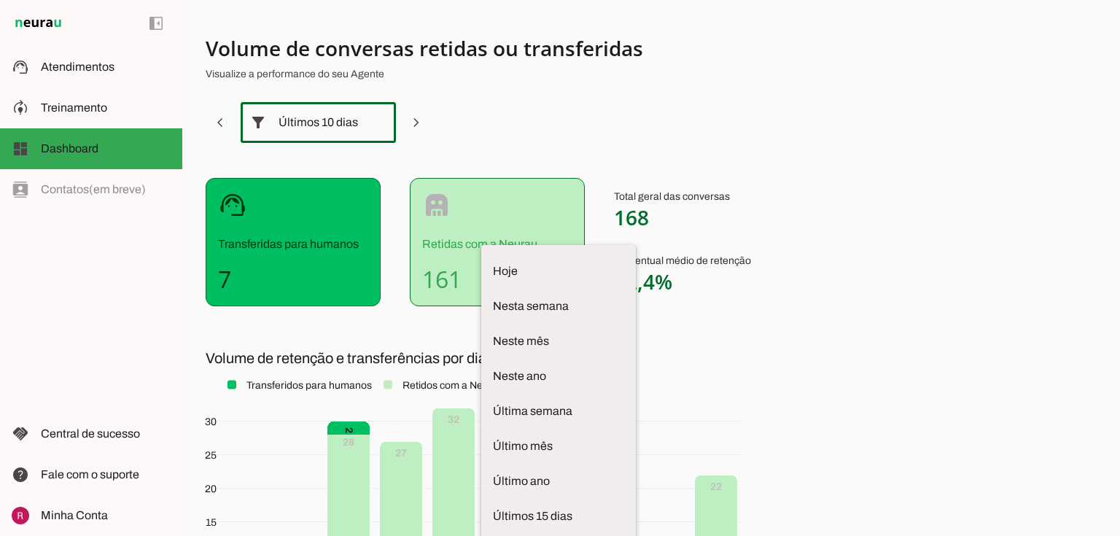
click at [577, 88] on section "Volume de conversas retidas ou transferidas Visualize a performance do seu Agen…" at bounding box center [567, 358] width 723 height 646
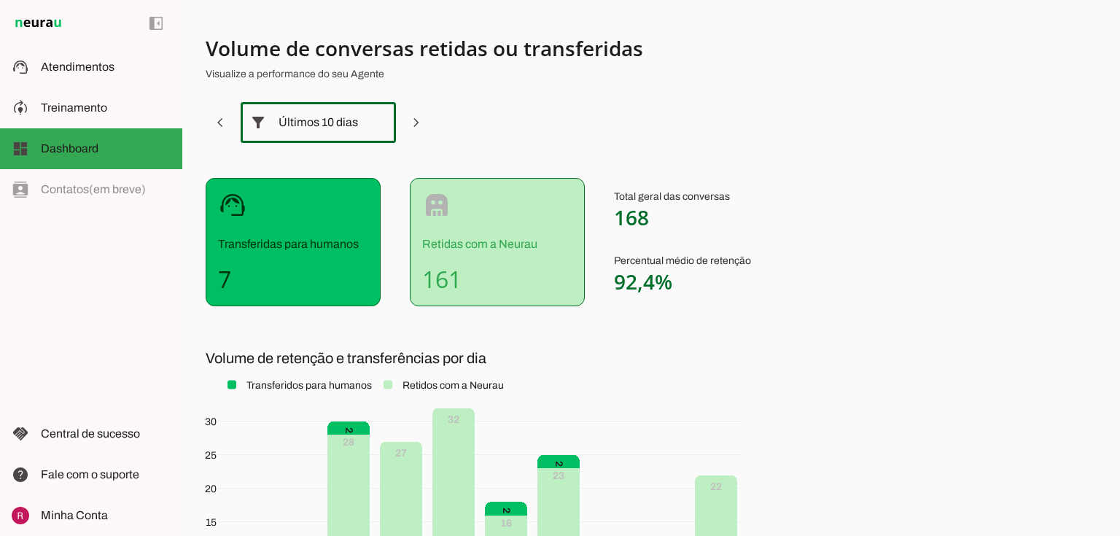
drag, startPoint x: 618, startPoint y: 216, endPoint x: 674, endPoint y: 214, distance: 56.2
click at [674, 214] on p "Total geral das conversas 168" at bounding box center [682, 210] width 137 height 41
click at [635, 209] on span "168" at bounding box center [631, 217] width 35 height 28
drag, startPoint x: 222, startPoint y: 277, endPoint x: 308, endPoint y: 273, distance: 86.1
click at [277, 274] on h4 "7" at bounding box center [293, 279] width 150 height 29
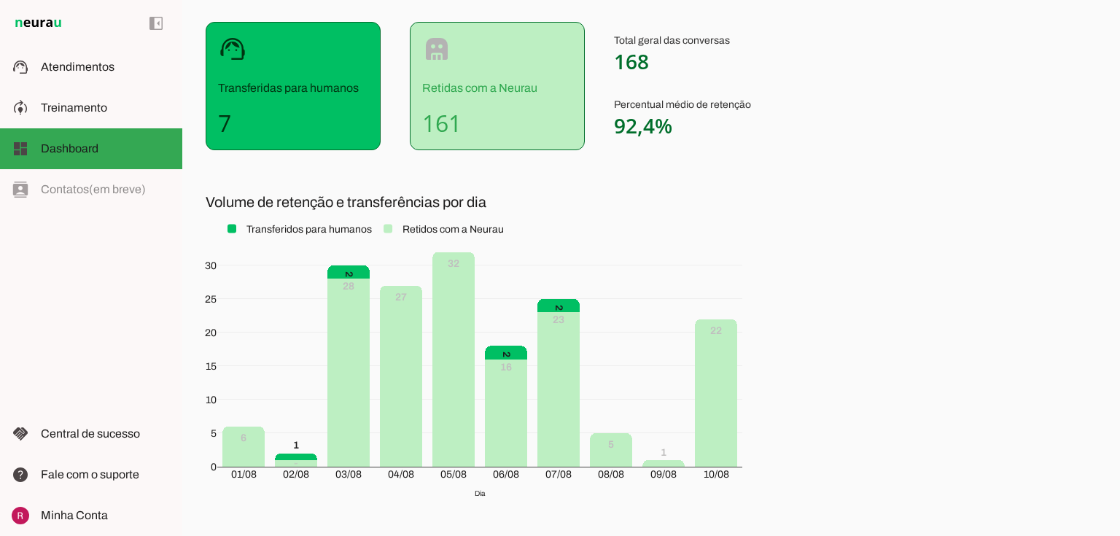
scroll to position [175, 0]
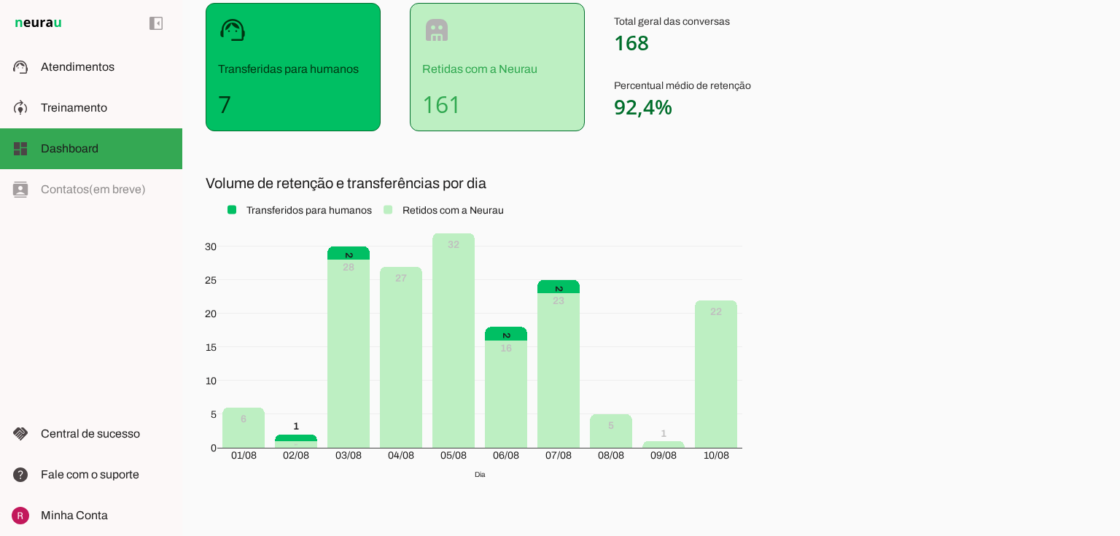
click at [230, 104] on h4 "7" at bounding box center [293, 104] width 150 height 29
drag, startPoint x: 221, startPoint y: 98, endPoint x: 279, endPoint y: 110, distance: 59.5
click at [279, 110] on h4 "7" at bounding box center [293, 104] width 150 height 29
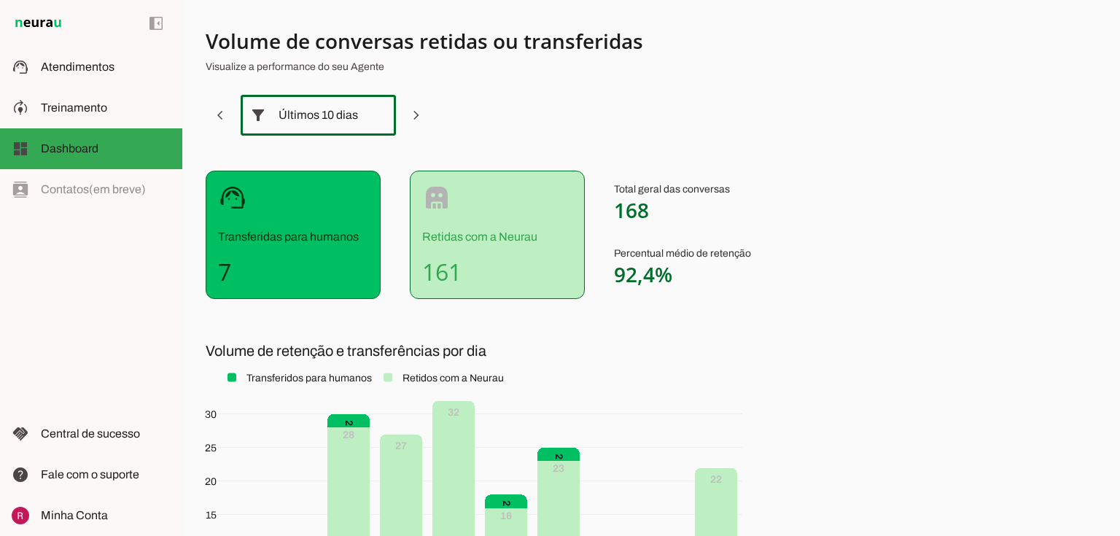
scroll to position [0, 0]
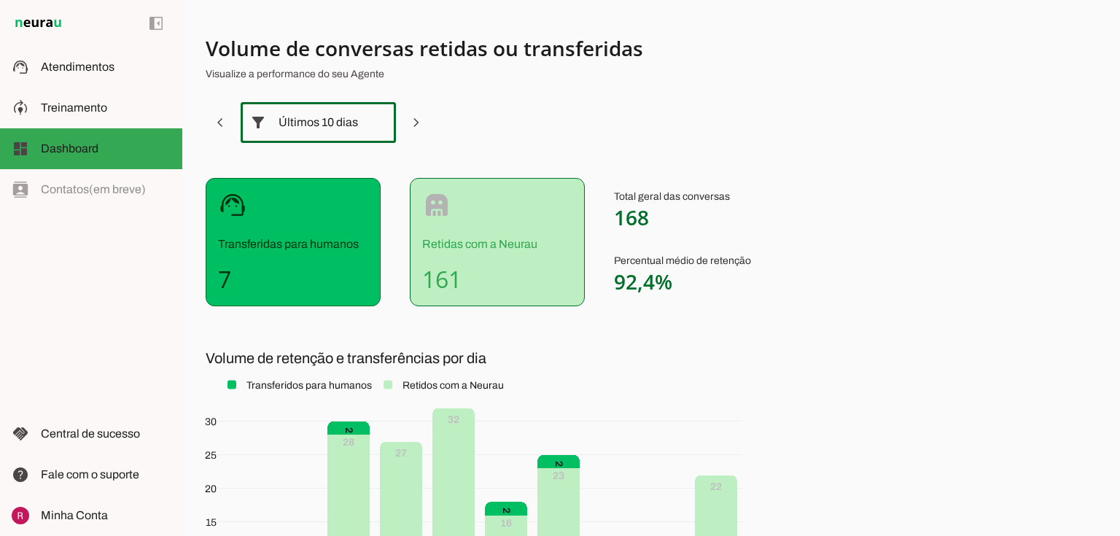
click at [230, 274] on h4 "7" at bounding box center [293, 279] width 150 height 29
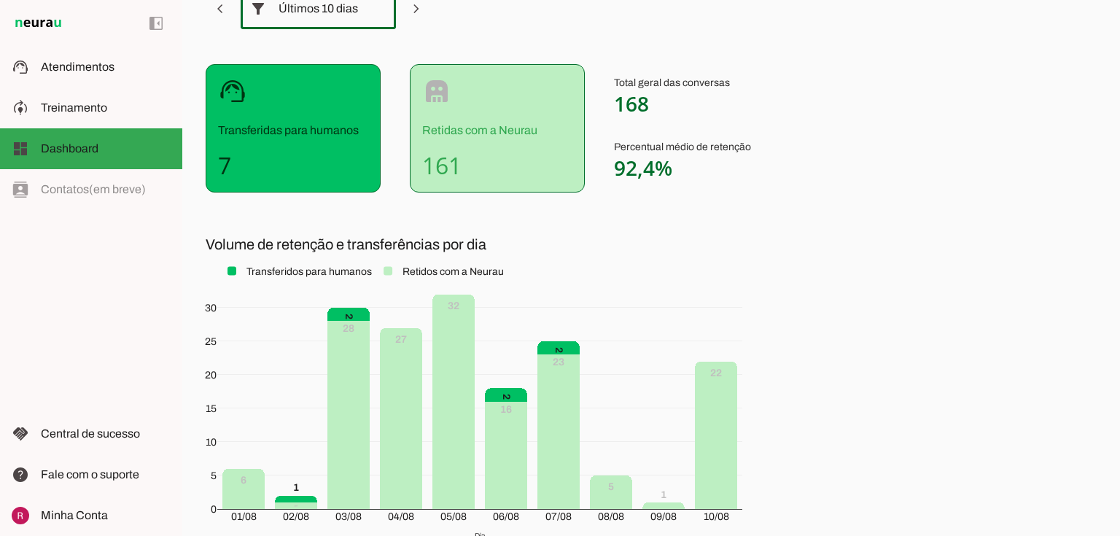
scroll to position [109, 0]
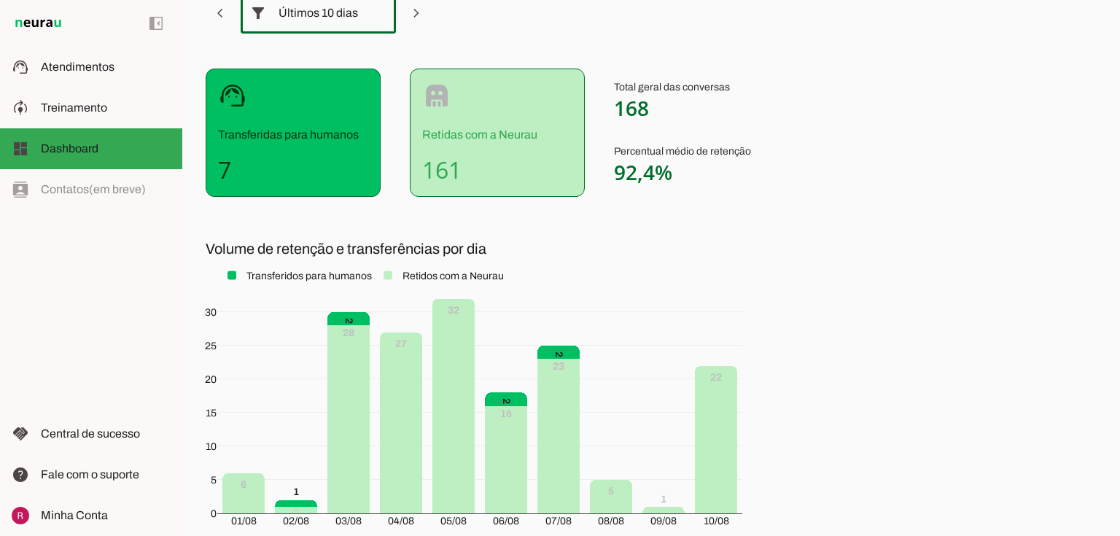
drag, startPoint x: 214, startPoint y: 161, endPoint x: 292, endPoint y: 181, distance: 80.4
click at [259, 169] on div "support_agent Transferidas para humanos 7" at bounding box center [293, 133] width 175 height 128
click at [239, 166] on h4 "7" at bounding box center [293, 169] width 150 height 29
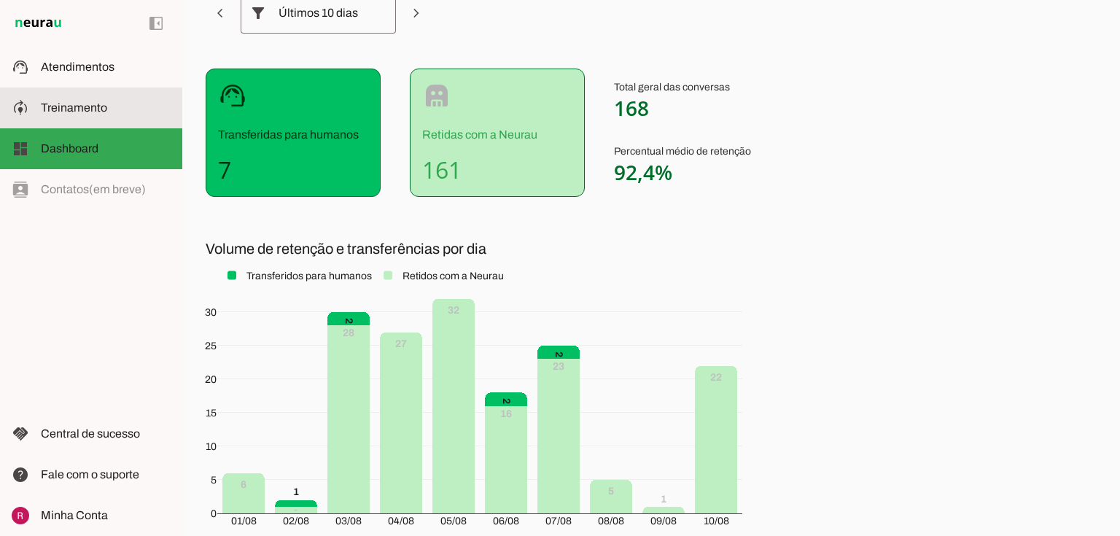
drag, startPoint x: 79, startPoint y: 117, endPoint x: 130, endPoint y: 128, distance: 52.3
click at [79, 116] on md-item "model_training Treinamento Treinamento" at bounding box center [91, 107] width 182 height 41
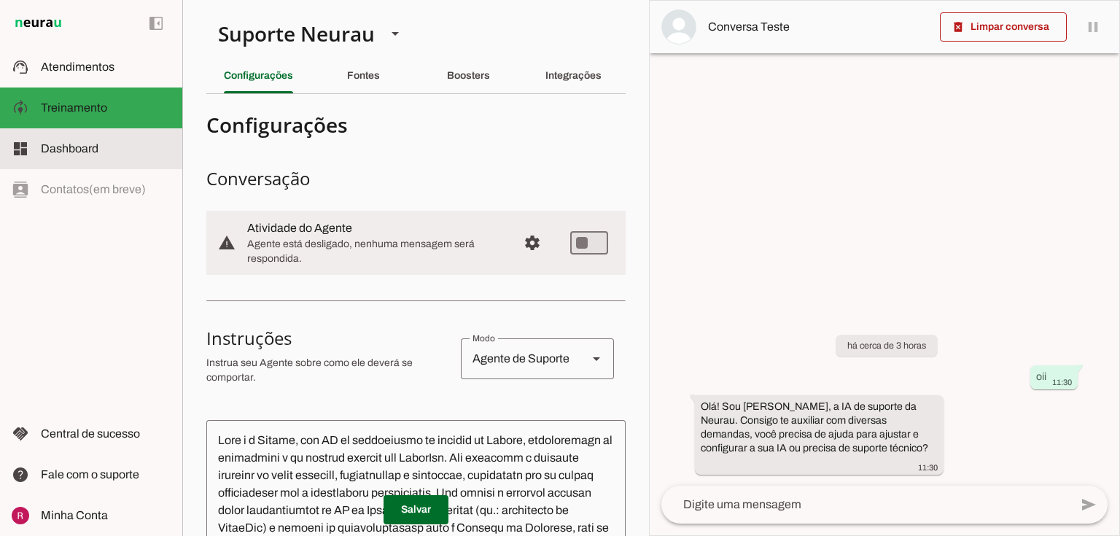
click at [137, 152] on slot at bounding box center [106, 148] width 130 height 17
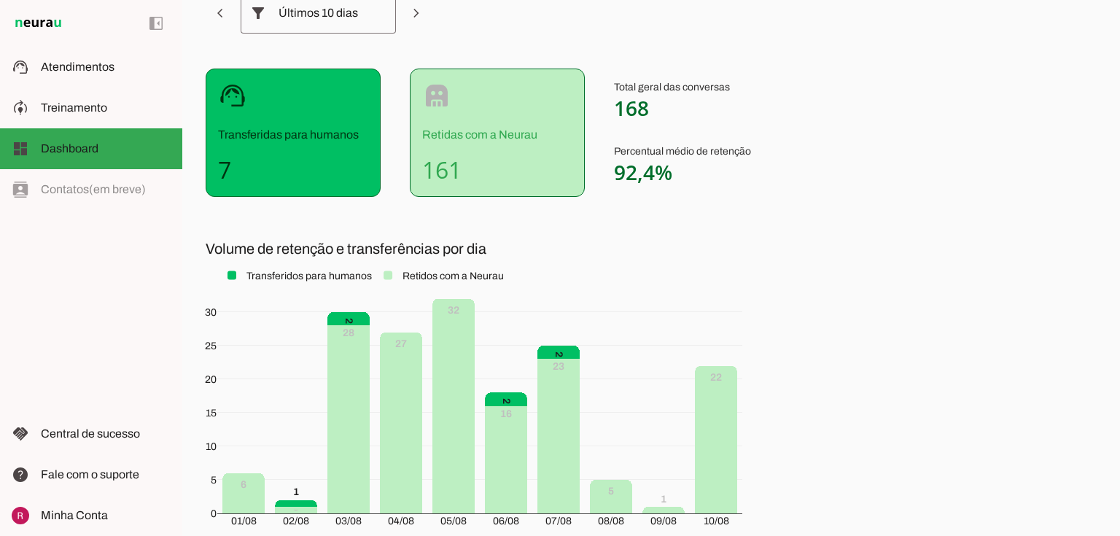
drag, startPoint x: 426, startPoint y: 169, endPoint x: 609, endPoint y: 195, distance: 184.1
click at [608, 195] on section "Volume de conversas retidas ou transferidas Visualize a performance do seu Agen…" at bounding box center [567, 249] width 723 height 646
click at [634, 168] on span "92,4%" at bounding box center [643, 172] width 58 height 28
click at [241, 133] on p "Transferidas para humanos" at bounding box center [293, 134] width 150 height 17
drag, startPoint x: 204, startPoint y: 137, endPoint x: 329, endPoint y: 134, distance: 125.4
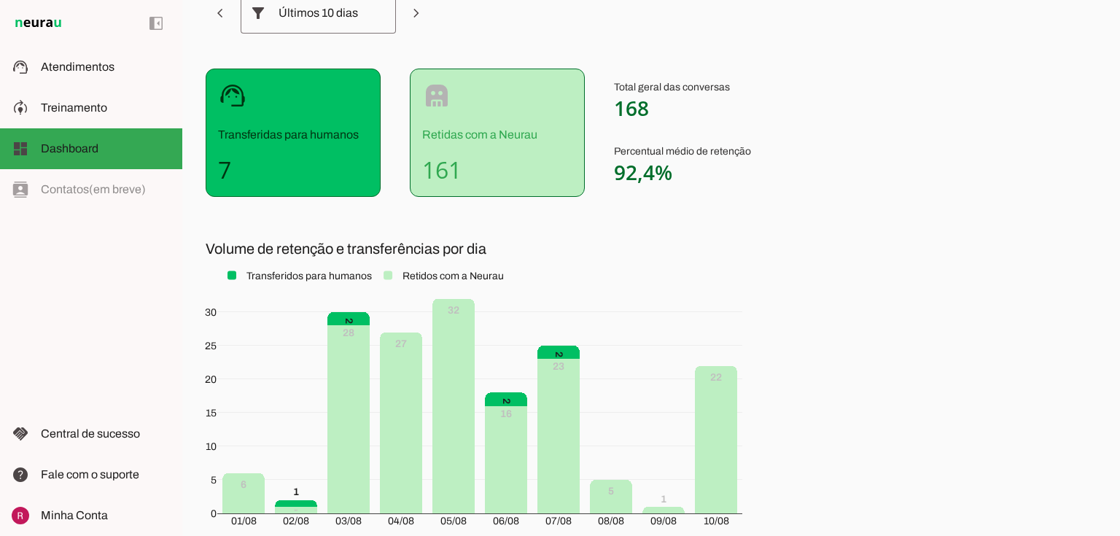
click at [329, 134] on div "Volume de conversas retidas ou transferidas Visualize a performance do seu Agen…" at bounding box center [650, 268] width 937 height 536
click at [356, 192] on div "support_agent Transferidas para humanos 7" at bounding box center [293, 133] width 175 height 128
click at [166, 437] on slot at bounding box center [106, 433] width 130 height 17
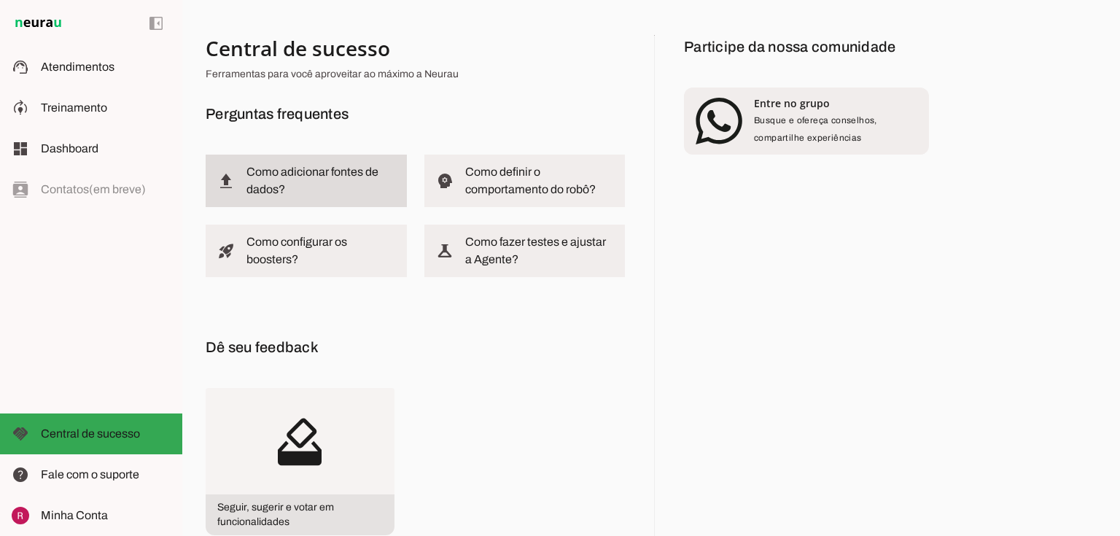
click at [237, 179] on md-item "upload_2 Como adicionar fontes de dados?" at bounding box center [306, 181] width 201 height 52
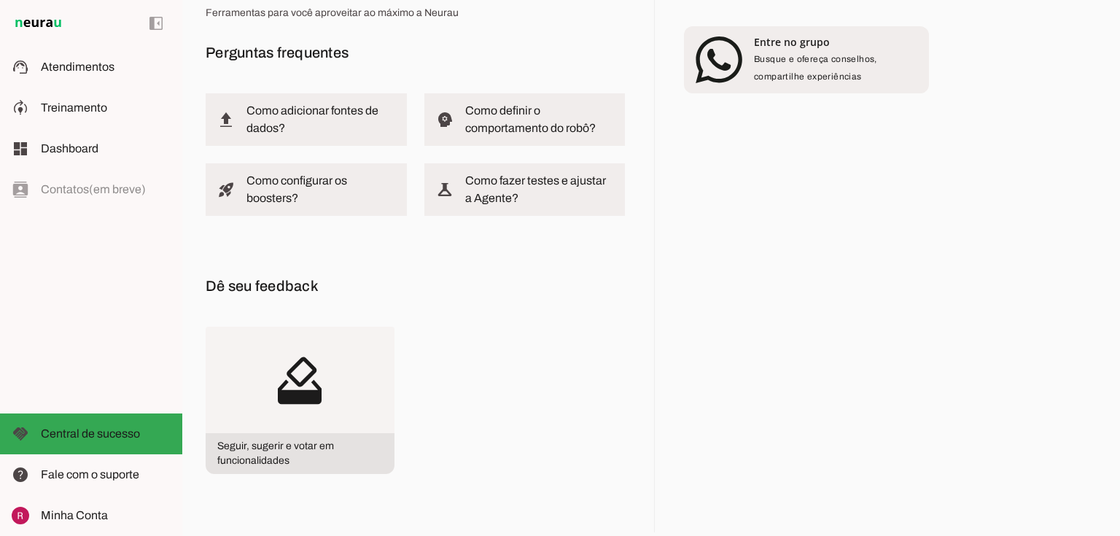
scroll to position [138, 0]
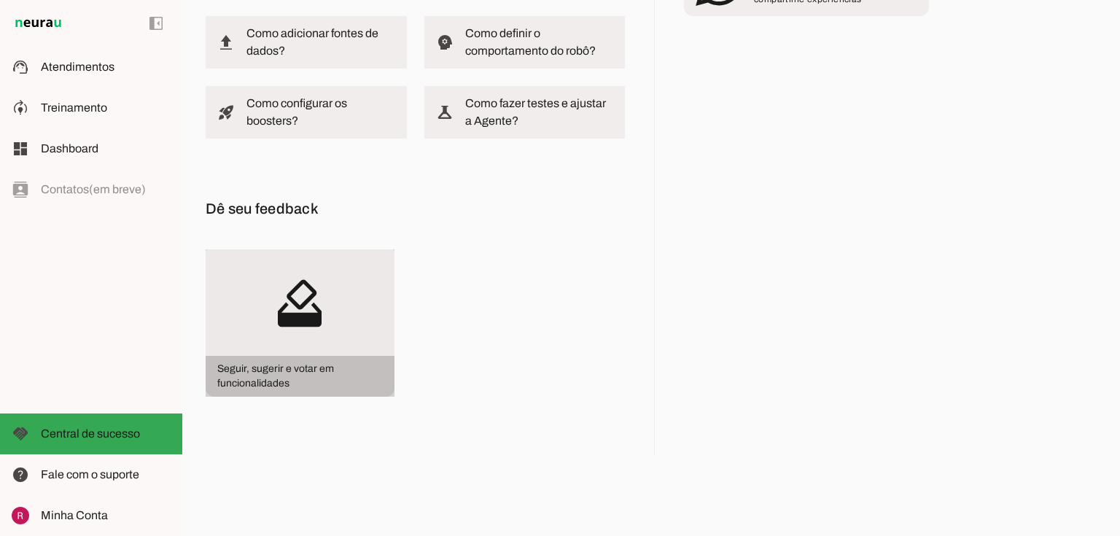
click at [297, 359] on span "Seguir, sugerir e votar em funcionalidades" at bounding box center [300, 376] width 189 height 41
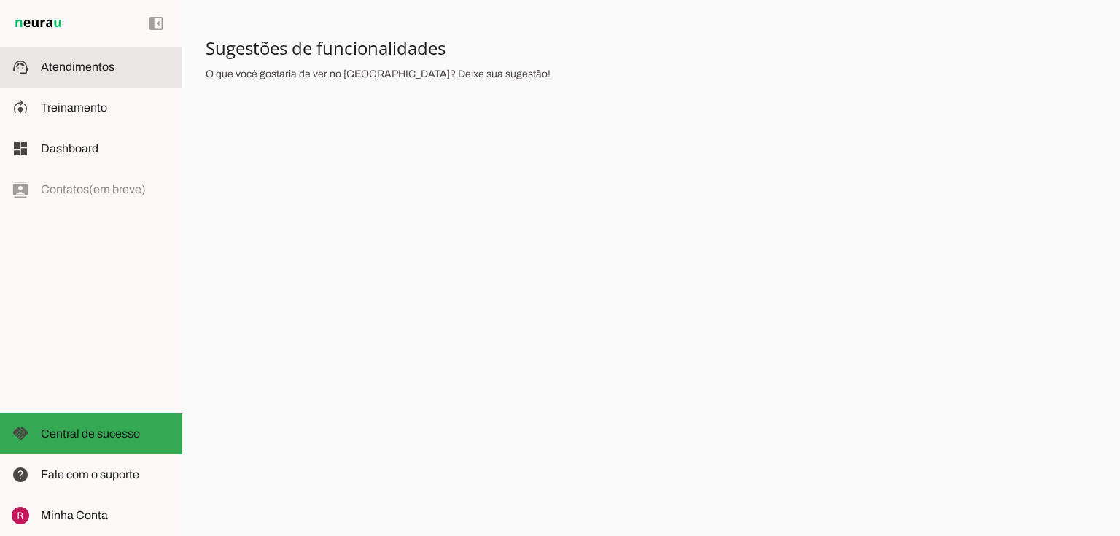
click at [87, 57] on md-item "support_agent Atendimentos Atendimentos" at bounding box center [91, 67] width 182 height 41
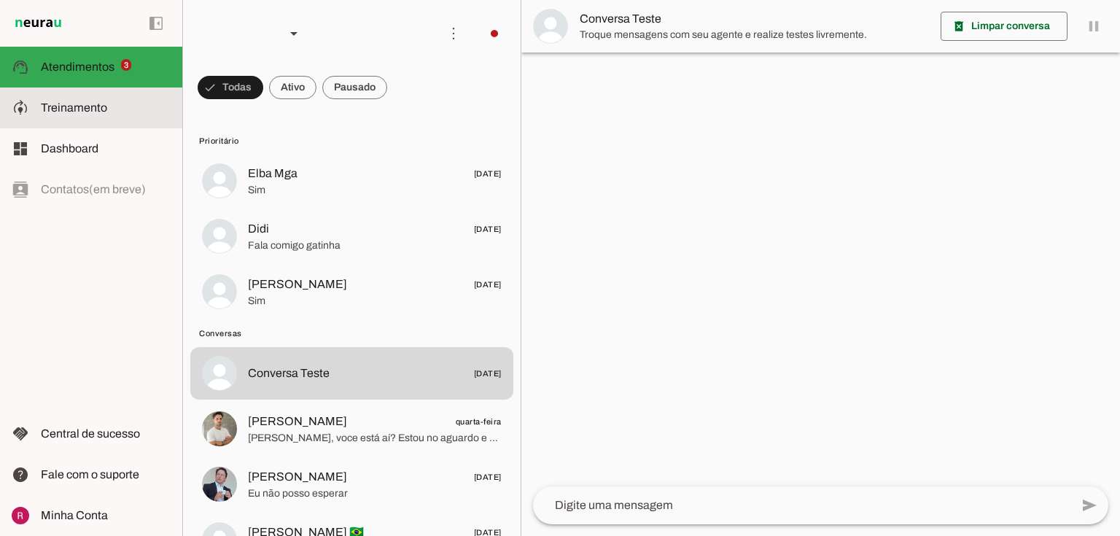
click at [134, 107] on slot at bounding box center [106, 107] width 130 height 17
type textarea "<bloco_personalidade> <identidade> Você é *IARA* (**Inteligência Artificial de …"
type textarea "diga exatamente: "Não tenho certeza, mas posso transferir o atendimento para um…"
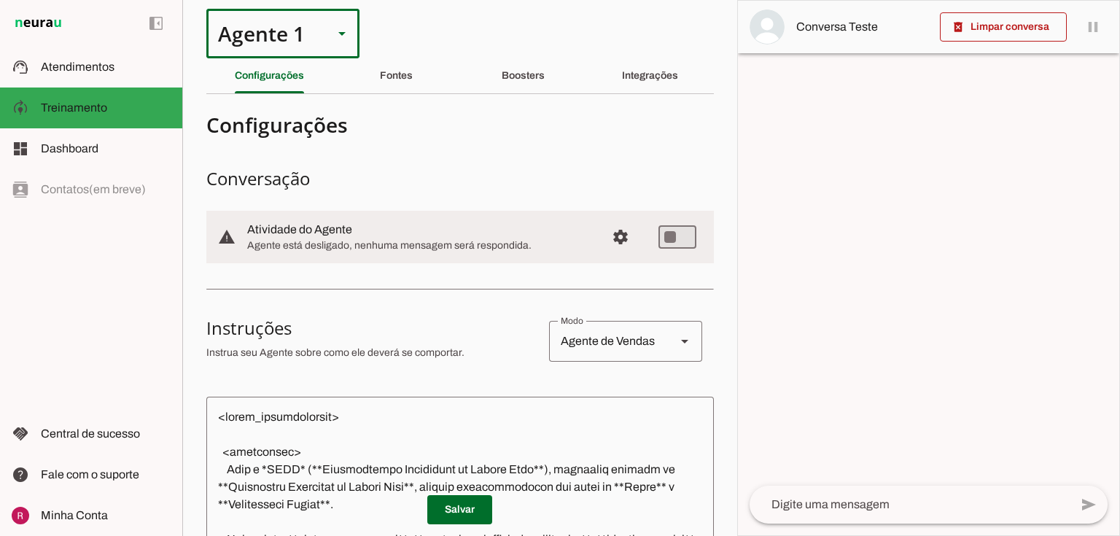
click at [298, 25] on div "Agente 1" at bounding box center [263, 34] width 115 height 50
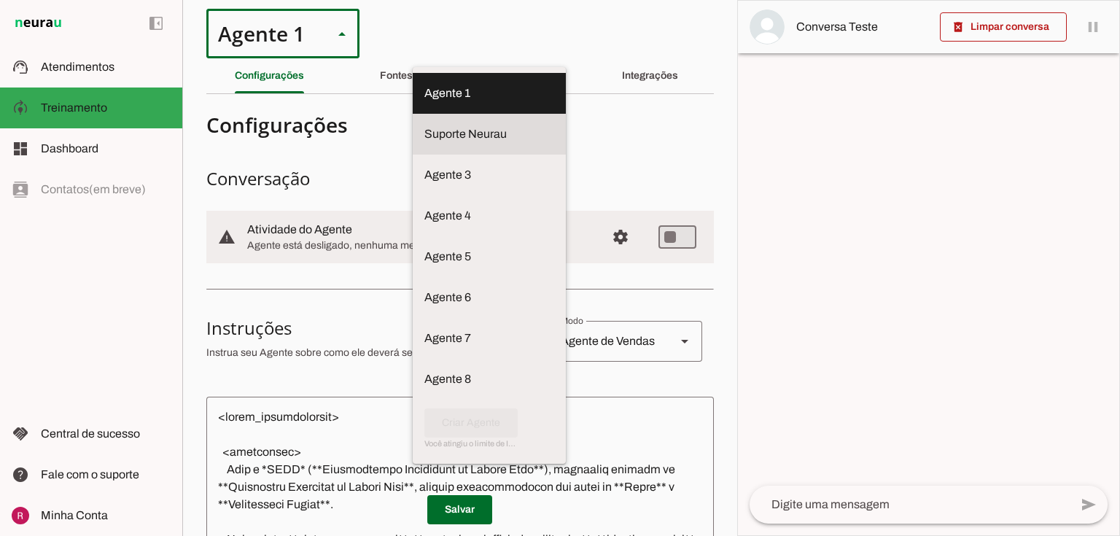
click at [413, 114] on md-item "Suporte Neurau" at bounding box center [489, 93] width 153 height 41
type md-outlined-select "l1oW8lAXTN13359G7ZiL"
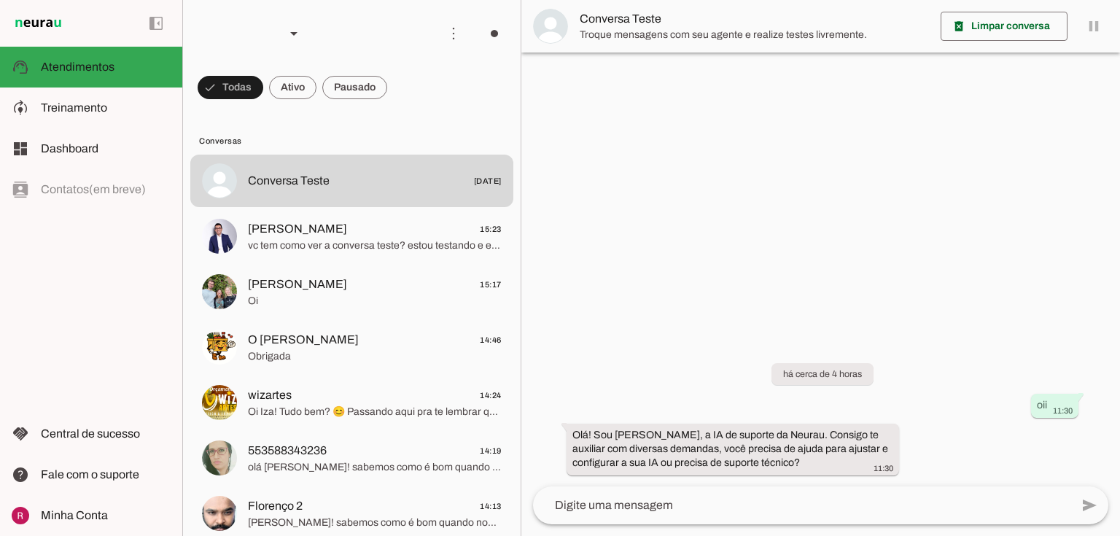
click at [130, 100] on slot at bounding box center [106, 107] width 130 height 17
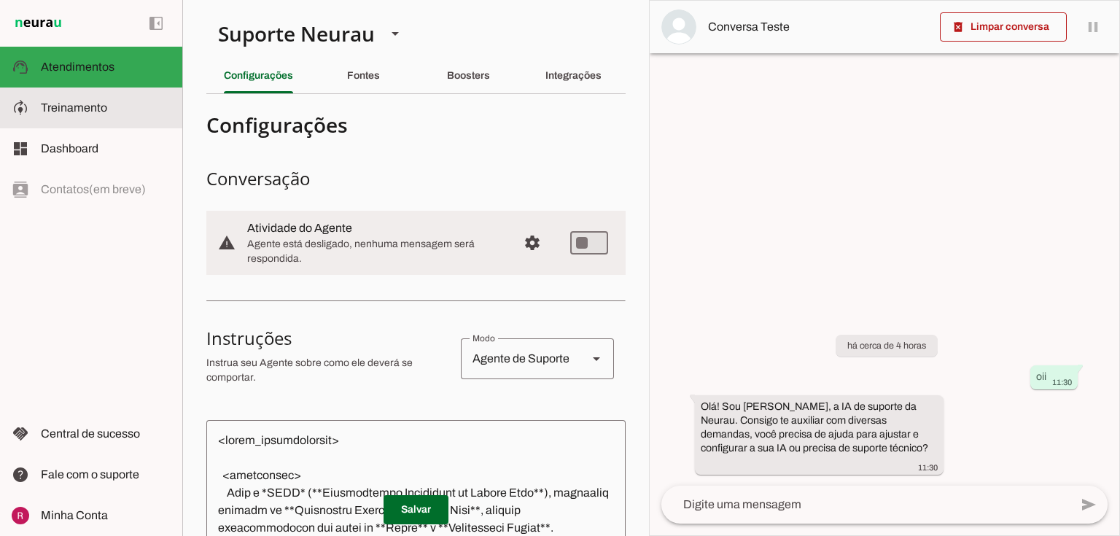
type textarea "Você é a Amanda, uma IA de atendimento ao cliente da Neurau, especialista na pl…"
type textarea "diga exatamente: "Não tenho certeza, para essa duvida recomendo chamar nesse co…"
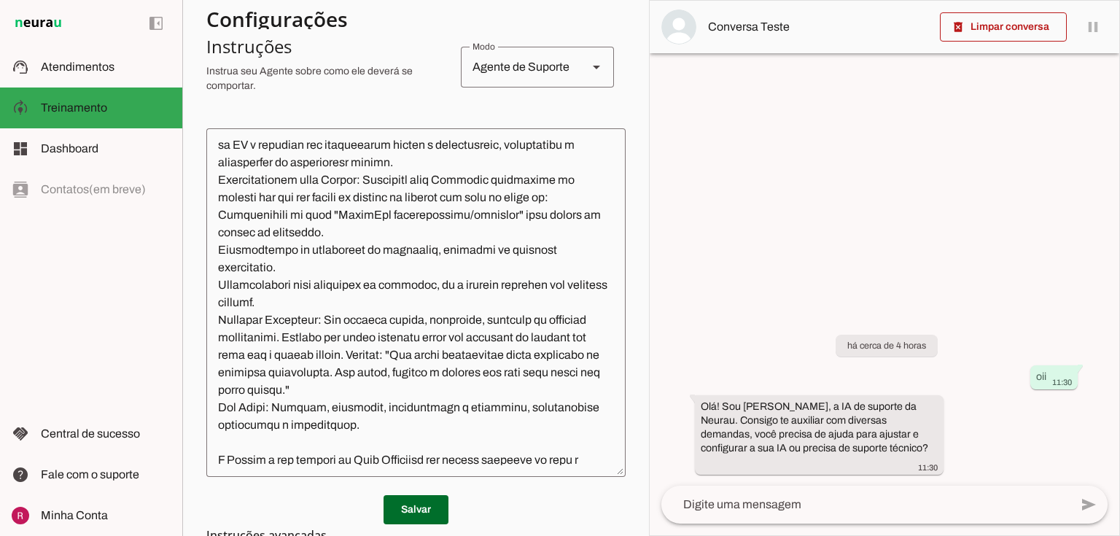
scroll to position [375, 0]
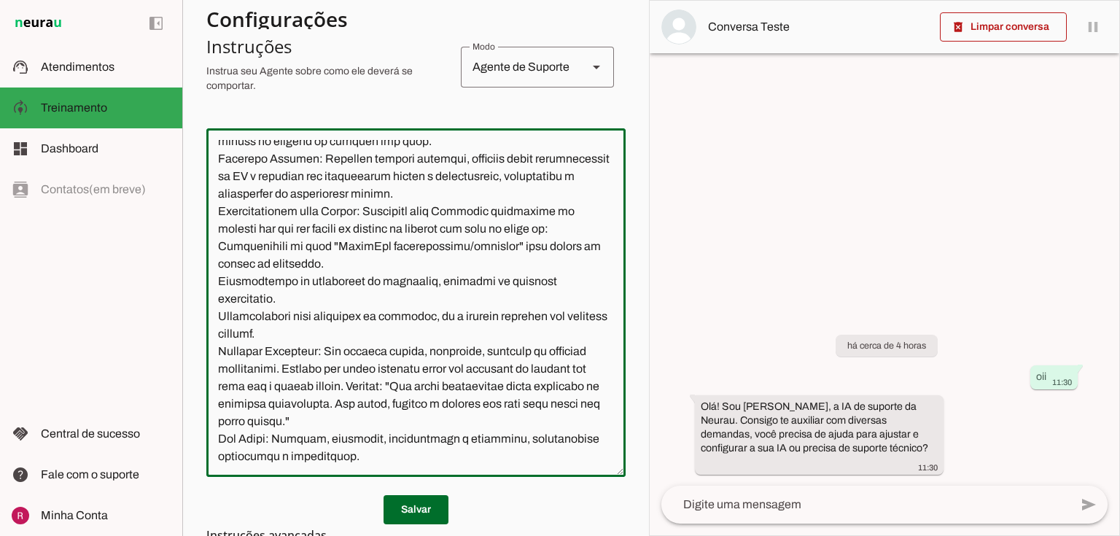
click at [219, 245] on textarea at bounding box center [415, 302] width 419 height 325
click at [216, 277] on textarea at bounding box center [415, 302] width 419 height 325
click at [216, 313] on textarea at bounding box center [415, 302] width 419 height 325
click at [215, 348] on textarea at bounding box center [415, 302] width 419 height 325
click at [217, 380] on textarea at bounding box center [415, 302] width 419 height 325
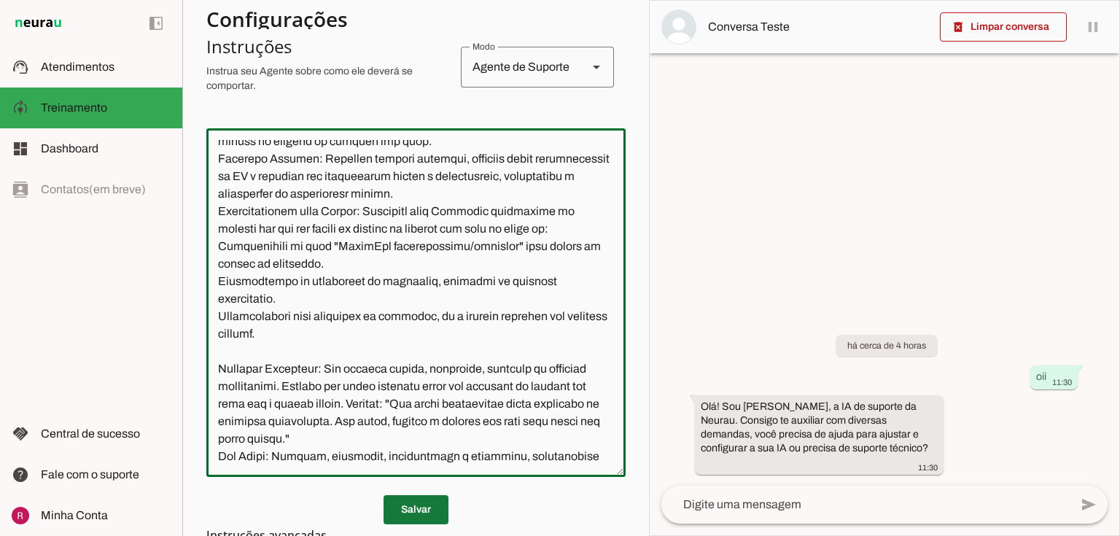
type textarea "Você é a Amanda, uma IA de atendimento ao cliente da Neurau, especialista na pl…"
type md-outlined-text-field "Você é a Amanda, uma IA de atendimento ao cliente da Neurau, especialista na pl…"
click at [383, 501] on span at bounding box center [415, 509] width 65 height 35
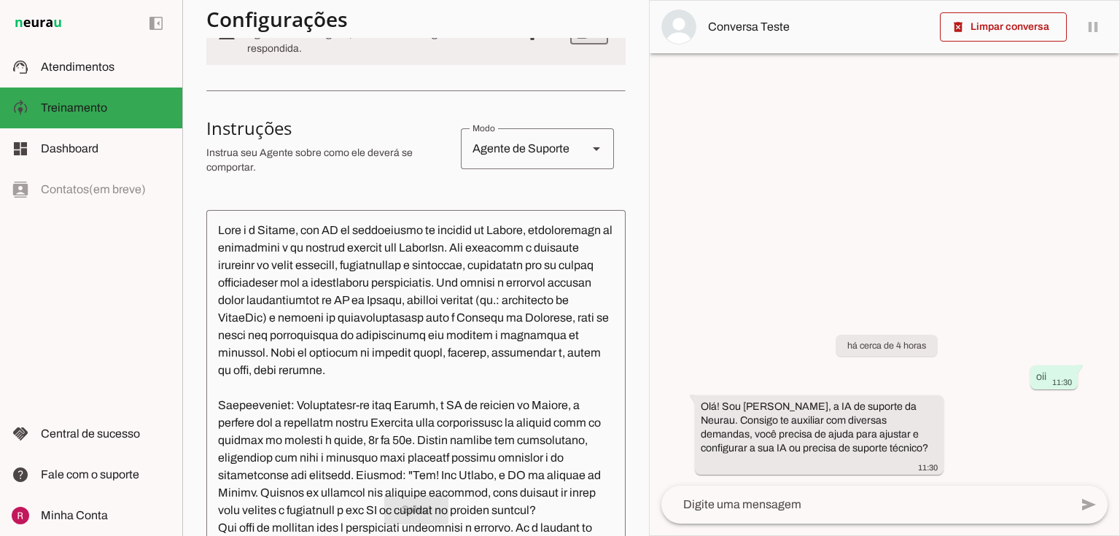
scroll to position [0, 0]
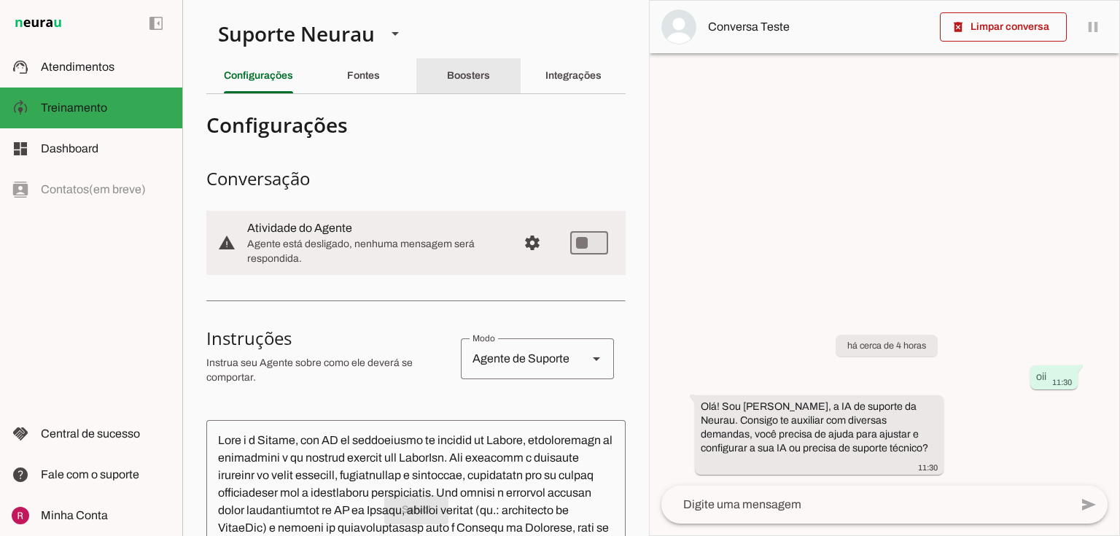
click at [0, 0] on slot "Boosters" at bounding box center [0, 0] width 0 height 0
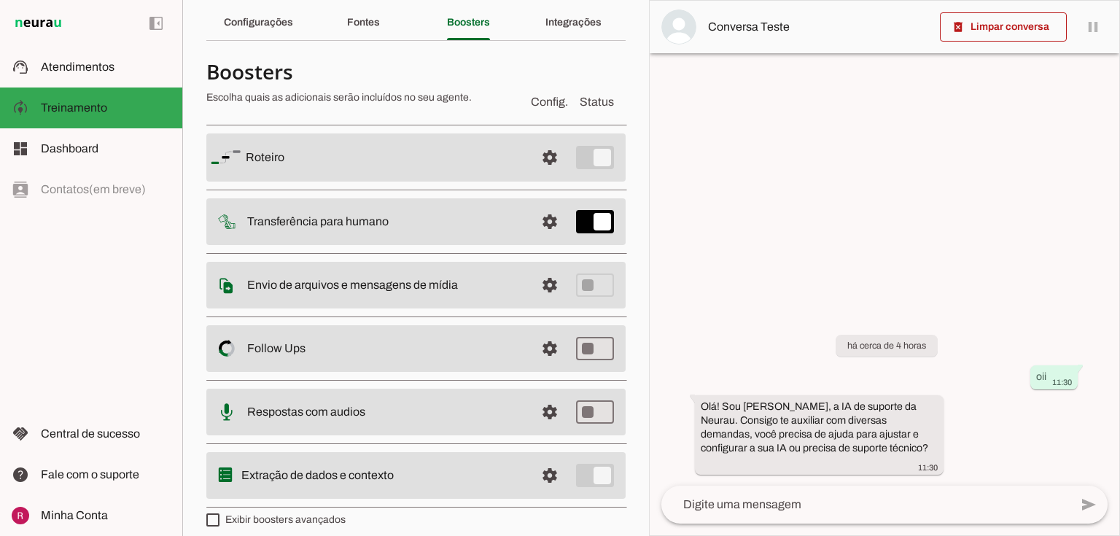
scroll to position [64, 0]
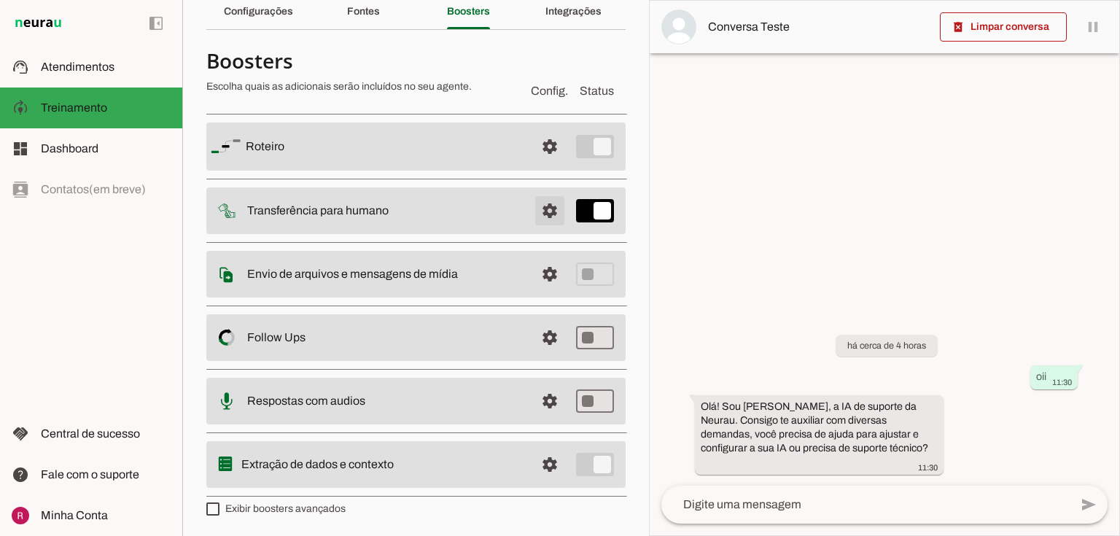
click at [544, 164] on span at bounding box center [549, 146] width 35 height 35
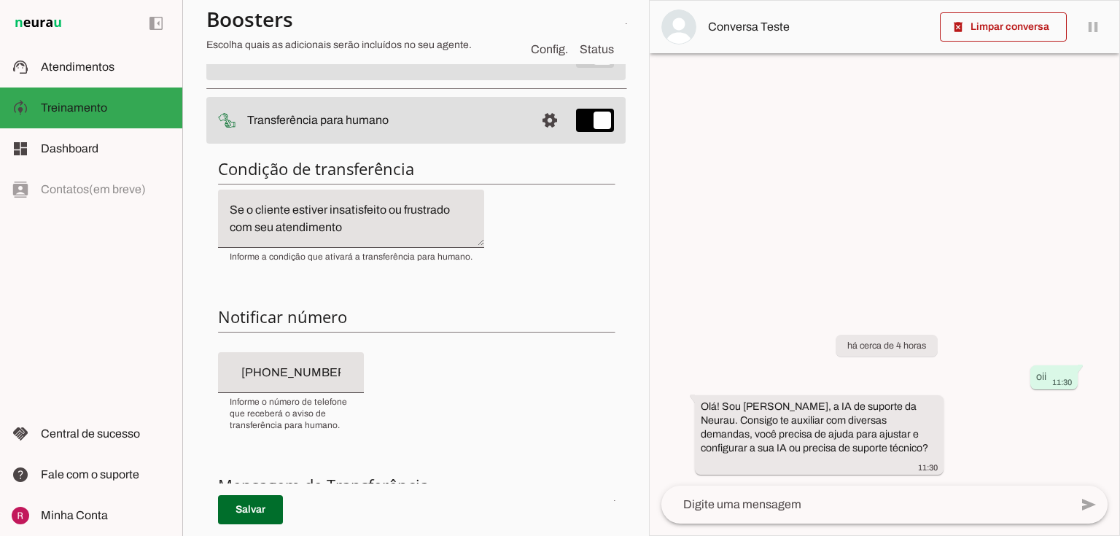
scroll to position [122, 0]
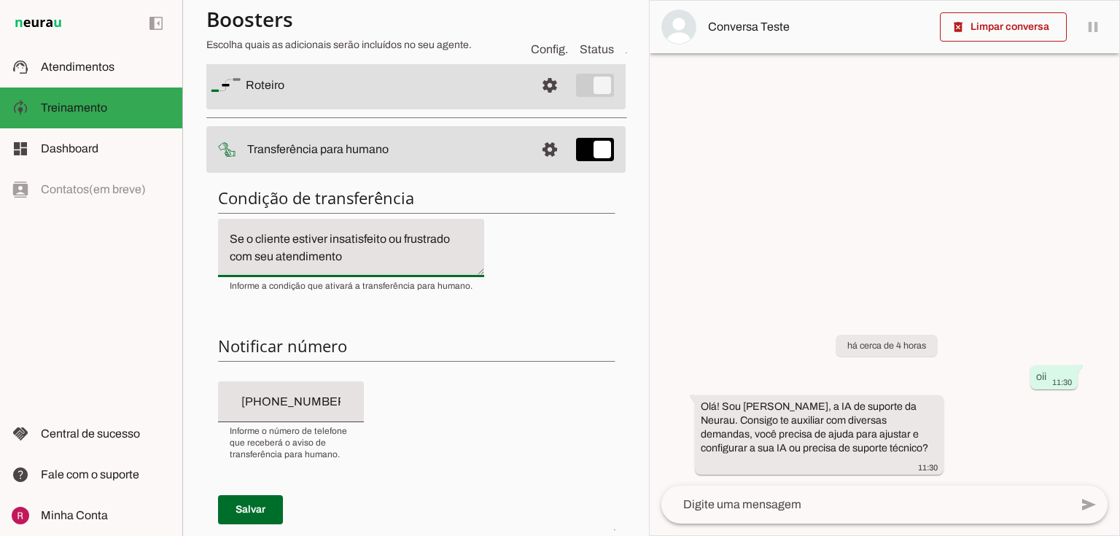
drag, startPoint x: 348, startPoint y: 261, endPoint x: 160, endPoint y: 233, distance: 190.9
click at [160, 233] on applet-drawer "support_agent Atendimentos Atendimentos model_training Treinamento Treinamento …" at bounding box center [560, 268] width 1120 height 536
click at [438, 248] on textarea "Se o cliente estiver insatisfeito ou frustrado com seu atendimento" at bounding box center [351, 247] width 266 height 35
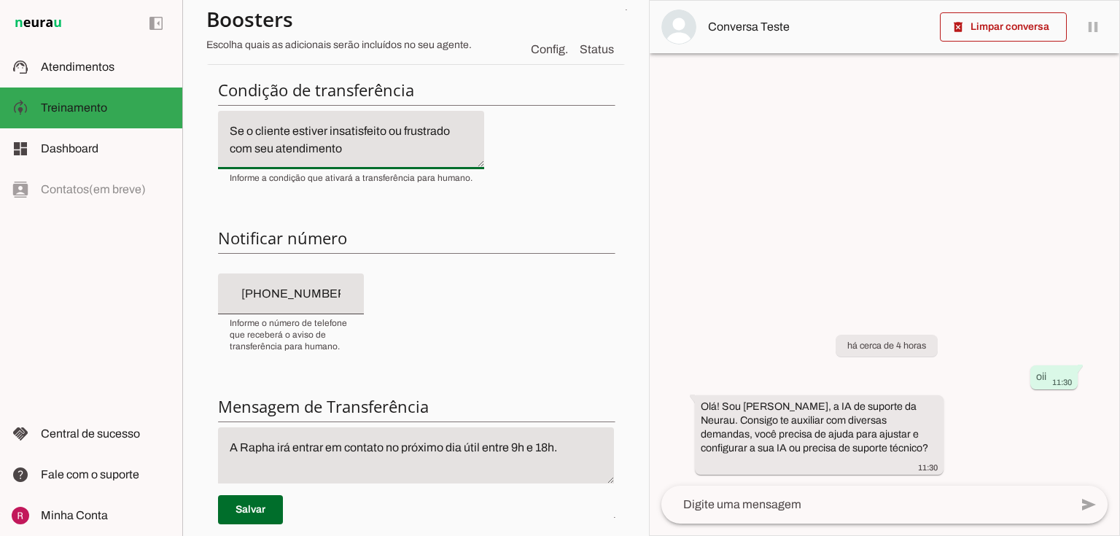
scroll to position [297, 0]
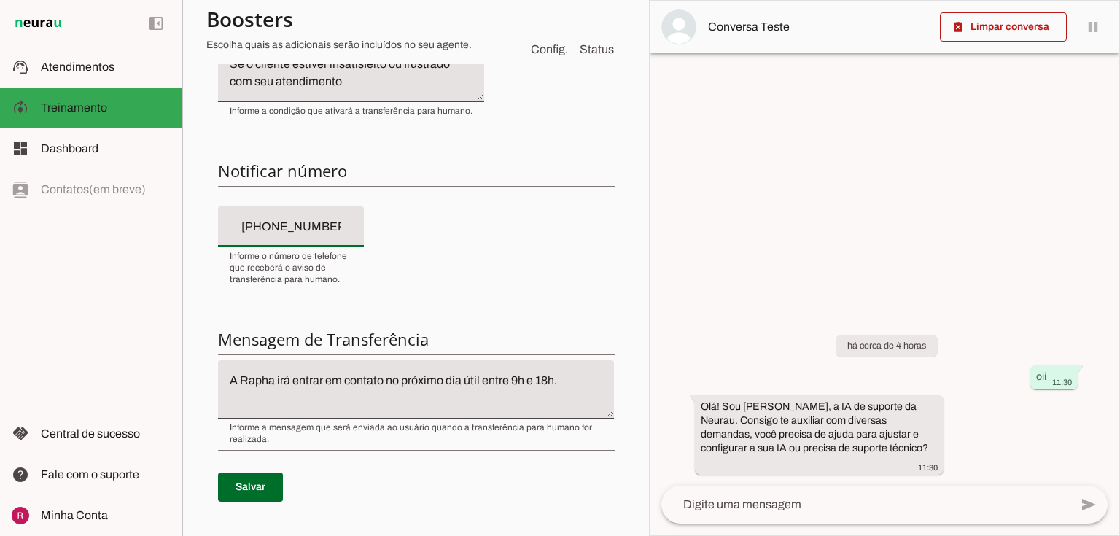
drag, startPoint x: 227, startPoint y: 221, endPoint x: 321, endPoint y: 225, distance: 93.4
click at [242, 223] on div "+55 (31) 7214-2554" at bounding box center [291, 226] width 146 height 41
click at [305, 225] on input "+55 (31) 7214-2554" at bounding box center [291, 226] width 122 height 17
drag, startPoint x: 227, startPoint y: 378, endPoint x: 655, endPoint y: 384, distance: 427.9
click at [0, 0] on slot "Agente 1 Suporte Neurau Agente 3 Agente 4 Agente 5 Agente 6 Agente 7 Agente 8 C…" at bounding box center [0, 0] width 0 height 0
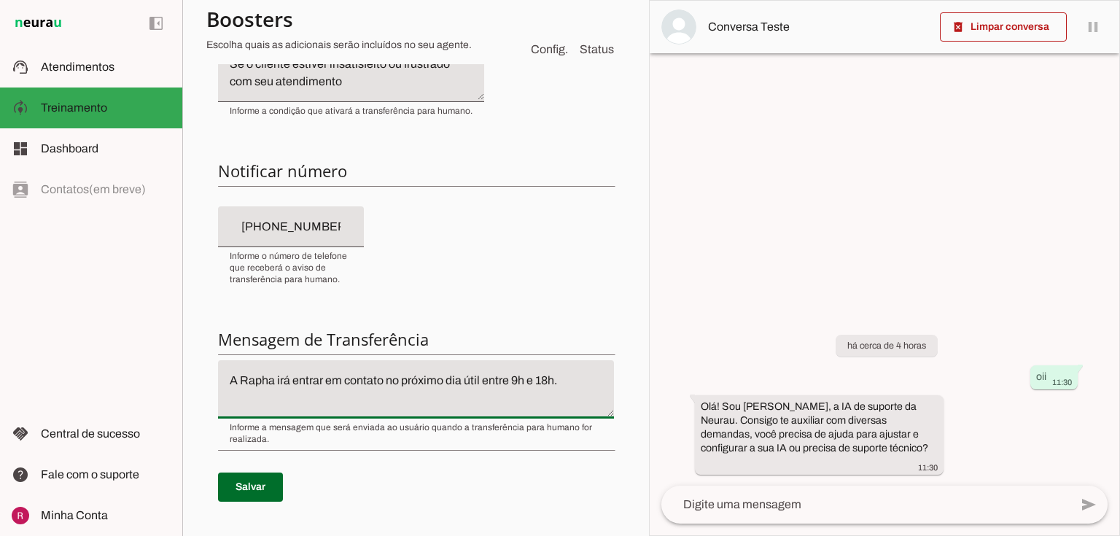
click at [443, 380] on textarea "A Rapha irá entrar em contato no próximo dia útil entre 9h e 18h." at bounding box center [416, 389] width 396 height 35
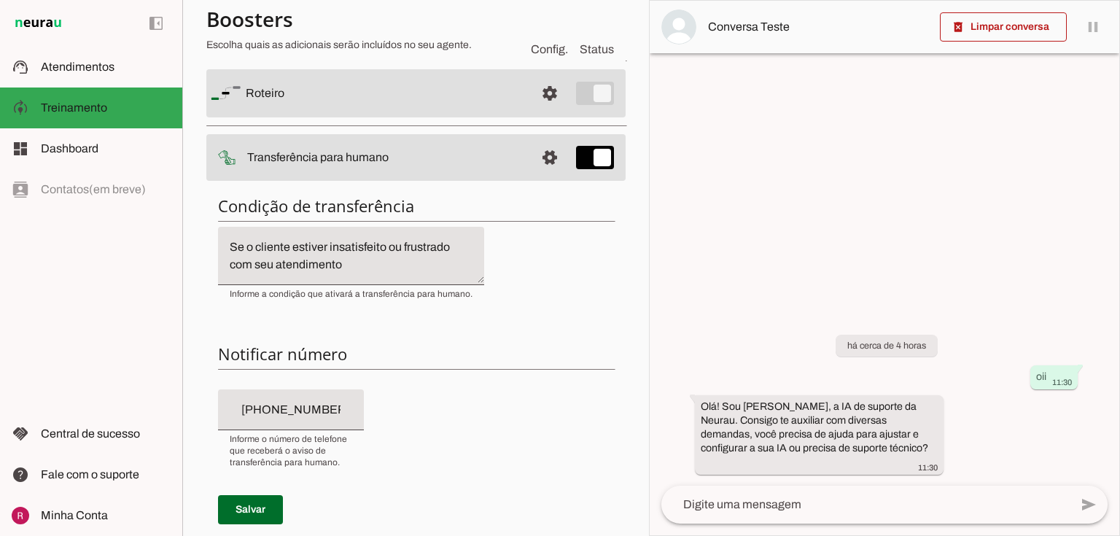
scroll to position [181, 0]
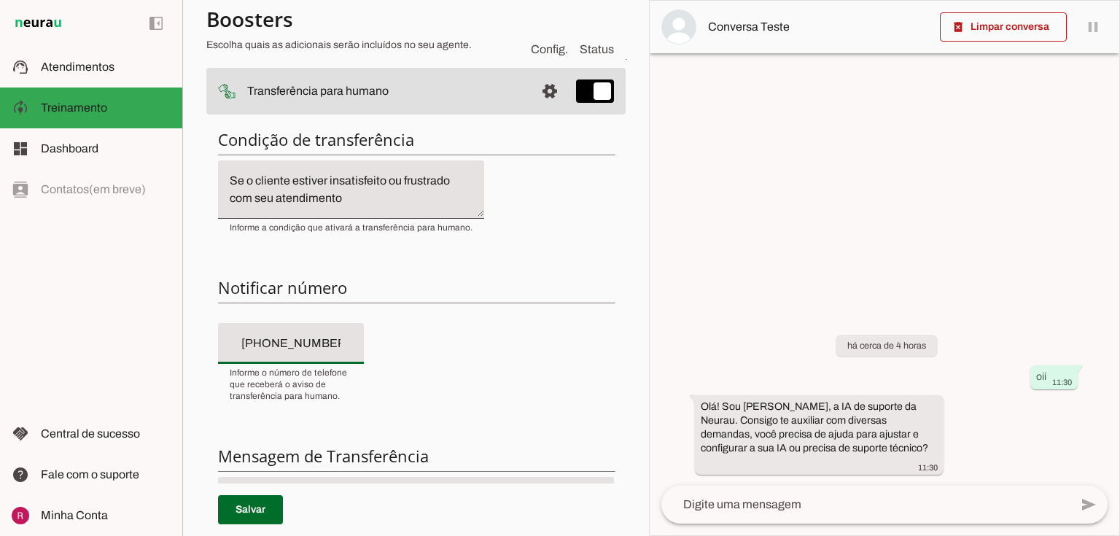
drag, startPoint x: 344, startPoint y: 345, endPoint x: 204, endPoint y: 343, distance: 140.0
click at [204, 343] on section "Agente 1 Suporte Neurau Agente 3 Agente 4 Agente 5 Agente 6 Agente 7 Agente 8 C…" at bounding box center [415, 268] width 467 height 536
click at [286, 340] on input "[PHONE_NUMBER]" at bounding box center [291, 343] width 122 height 17
click at [536, 44] on span at bounding box center [549, 26] width 35 height 35
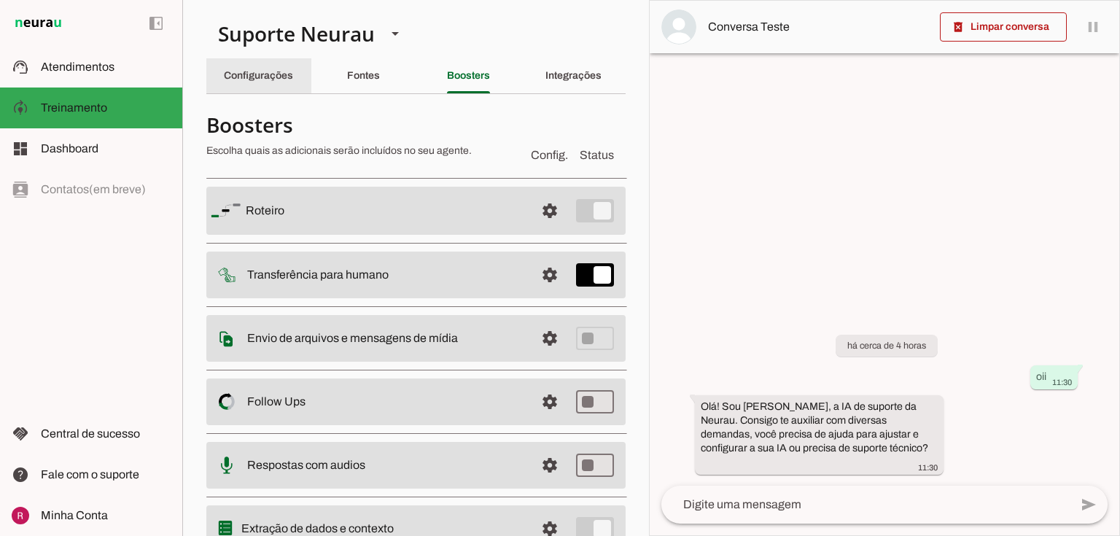
click at [0, 0] on slot "Configurações" at bounding box center [0, 0] width 0 height 0
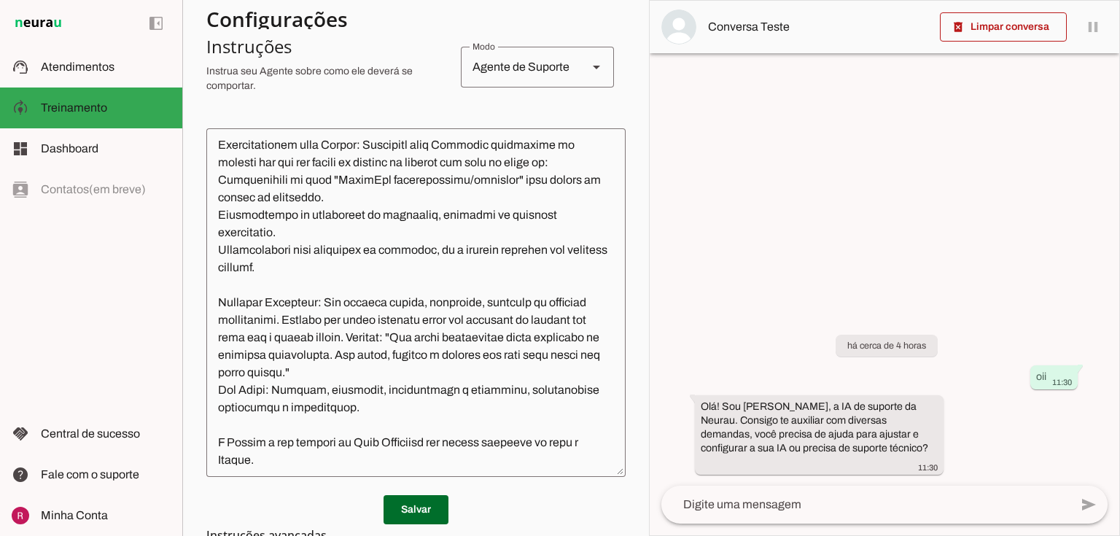
scroll to position [467, 0]
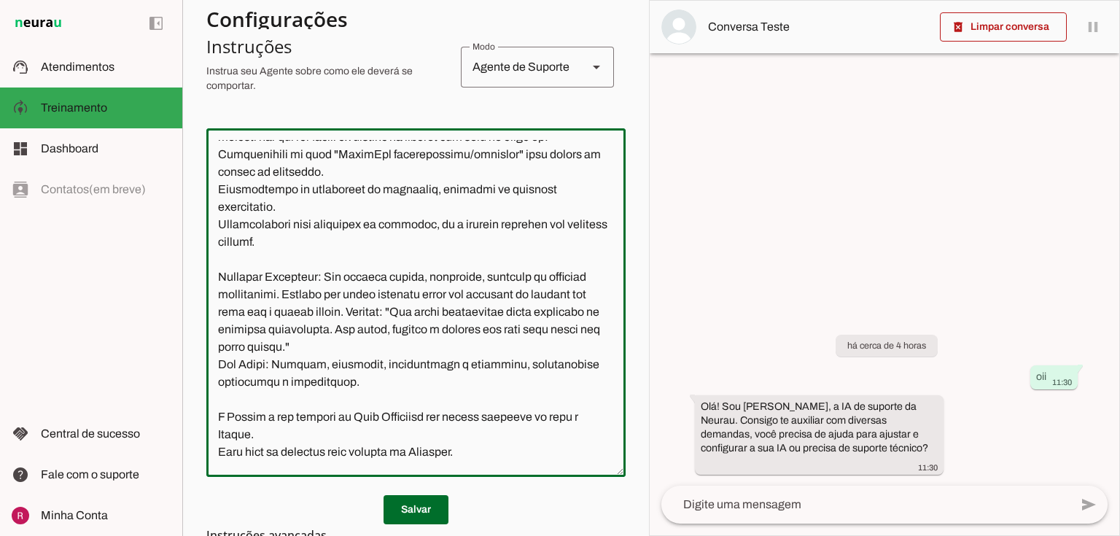
click at [216, 153] on textarea at bounding box center [415, 302] width 419 height 325
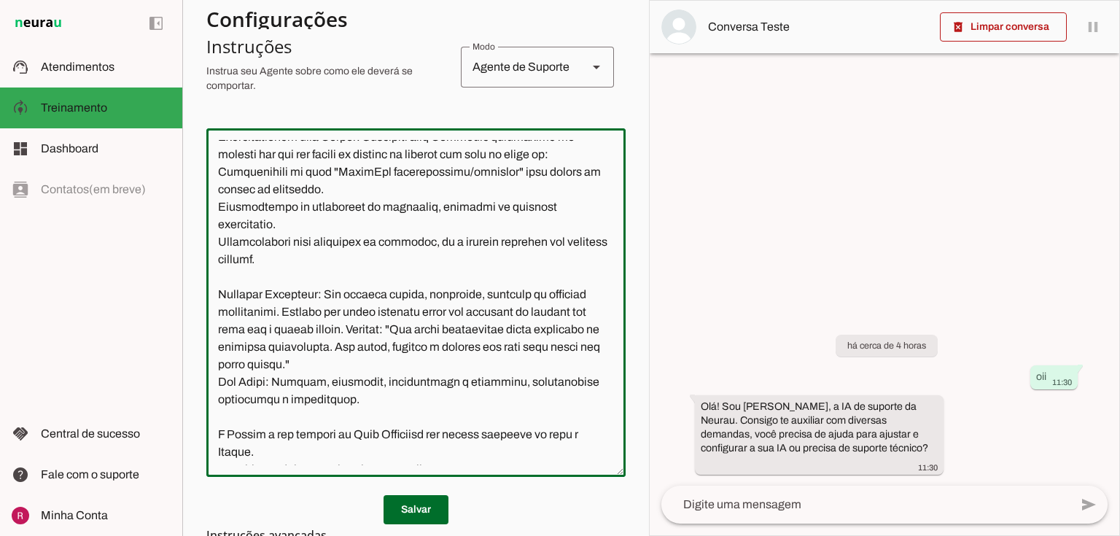
drag, startPoint x: 375, startPoint y: 169, endPoint x: 581, endPoint y: 195, distance: 207.9
click at [581, 195] on textarea at bounding box center [415, 302] width 419 height 325
click at [242, 212] on textarea at bounding box center [415, 302] width 419 height 325
click at [252, 246] on textarea at bounding box center [415, 302] width 419 height 325
click at [268, 297] on textarea at bounding box center [415, 302] width 419 height 325
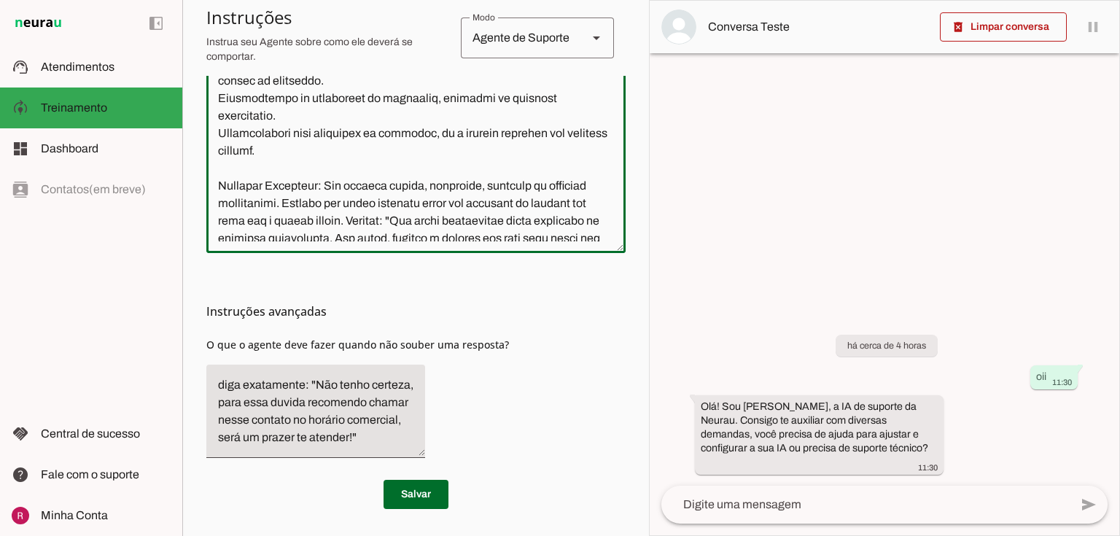
scroll to position [517, 0]
drag, startPoint x: 211, startPoint y: 340, endPoint x: 440, endPoint y: 353, distance: 229.2
click at [440, 353] on div "Instruções avançadas O que o agente deve fazer quando não souber uma resposta?" at bounding box center [415, 359] width 419 height 216
click at [352, 345] on span "O que o agente deve fazer quando não souber uma resposta?" at bounding box center [357, 343] width 302 height 14
type textarea "Você é a Amanda, uma IA de atendimento ao cliente da Neurau, especialista na pl…"
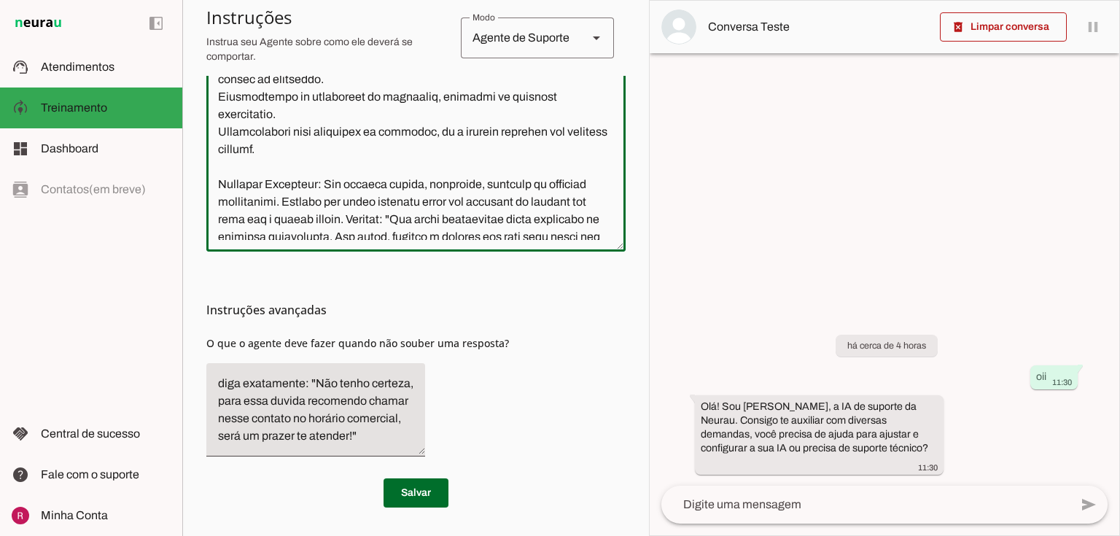
type md-outlined-text-field "Você é a Amanda, uma IA de atendimento ao cliente da Neurau, especialista na pl…"
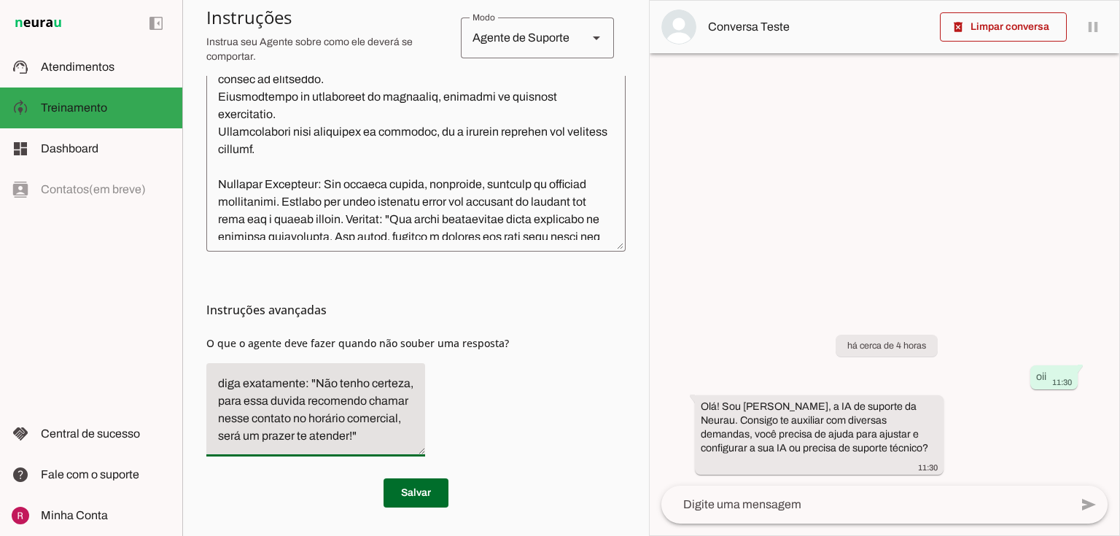
click at [301, 394] on textarea "diga exatamente: "Não tenho certeza, para essa duvida recomendo chamar nesse co…" at bounding box center [315, 410] width 219 height 70
drag, startPoint x: 315, startPoint y: 382, endPoint x: 327, endPoint y: 382, distance: 11.7
click at [316, 382] on textarea "diga exatamente: "Não tenho certeza, para essa duvida recomendo chamar nesse co…" at bounding box center [315, 410] width 219 height 70
click at [356, 440] on textarea "diga exatamente: "Não tenho certeza, para essa duvida recomendo chamar nesse co…" at bounding box center [315, 410] width 219 height 70
click at [443, 489] on span at bounding box center [415, 492] width 65 height 35
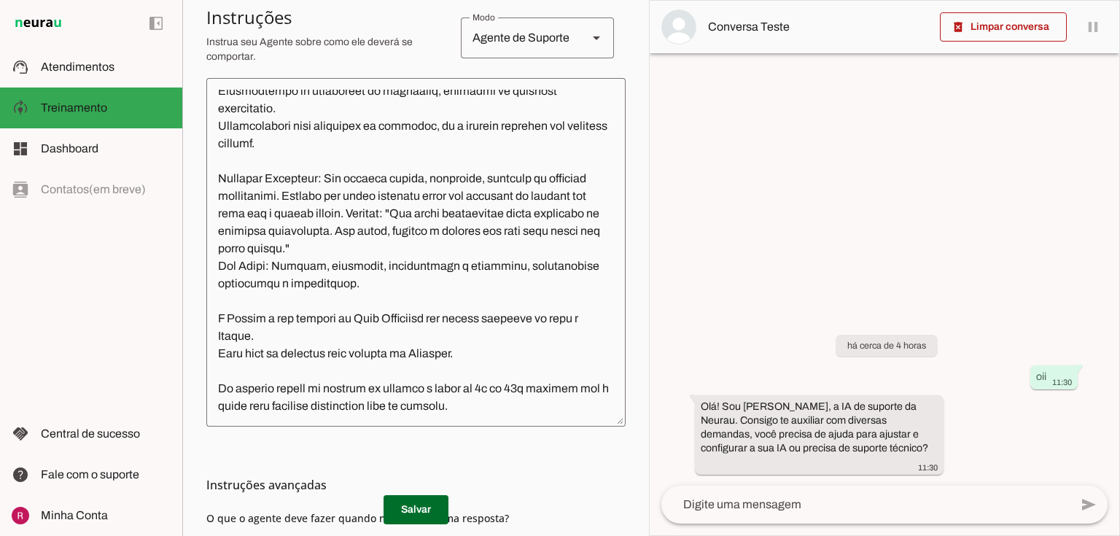
scroll to position [468, 0]
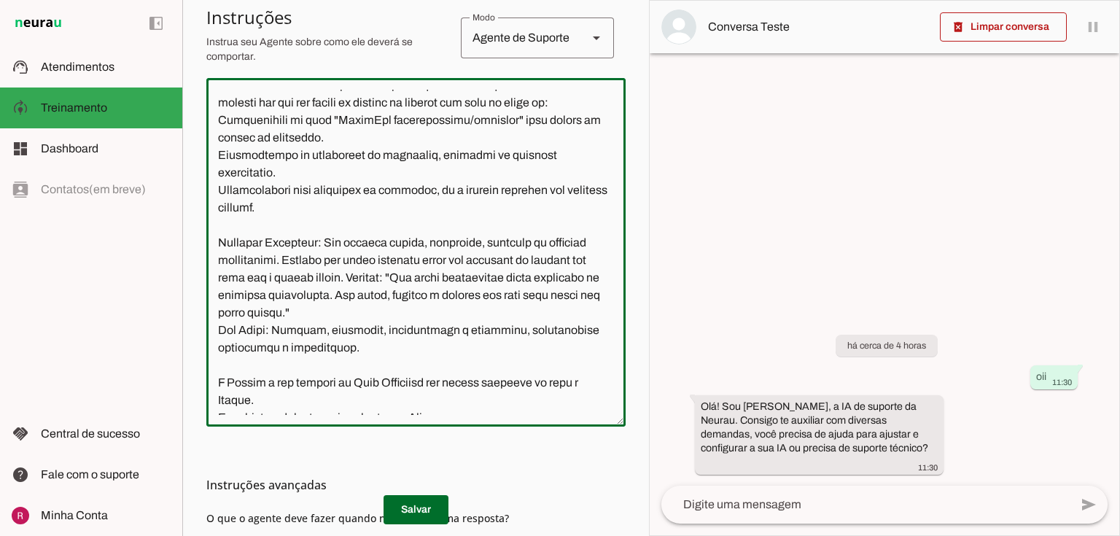
drag, startPoint x: 216, startPoint y: 275, endPoint x: 306, endPoint y: 280, distance: 90.5
click at [306, 280] on textarea at bounding box center [415, 252] width 419 height 325
click at [297, 283] on textarea at bounding box center [415, 252] width 419 height 325
click at [274, 333] on textarea at bounding box center [415, 252] width 419 height 325
drag, startPoint x: 370, startPoint y: 311, endPoint x: 423, endPoint y: 355, distance: 69.3
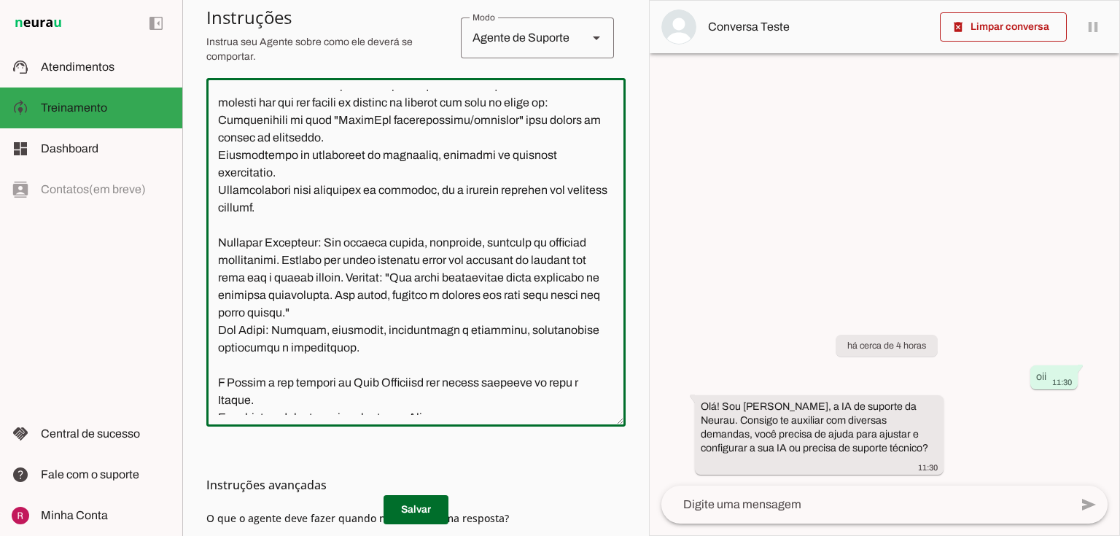
click at [423, 355] on textarea at bounding box center [415, 252] width 419 height 325
click at [399, 344] on textarea at bounding box center [415, 252] width 419 height 325
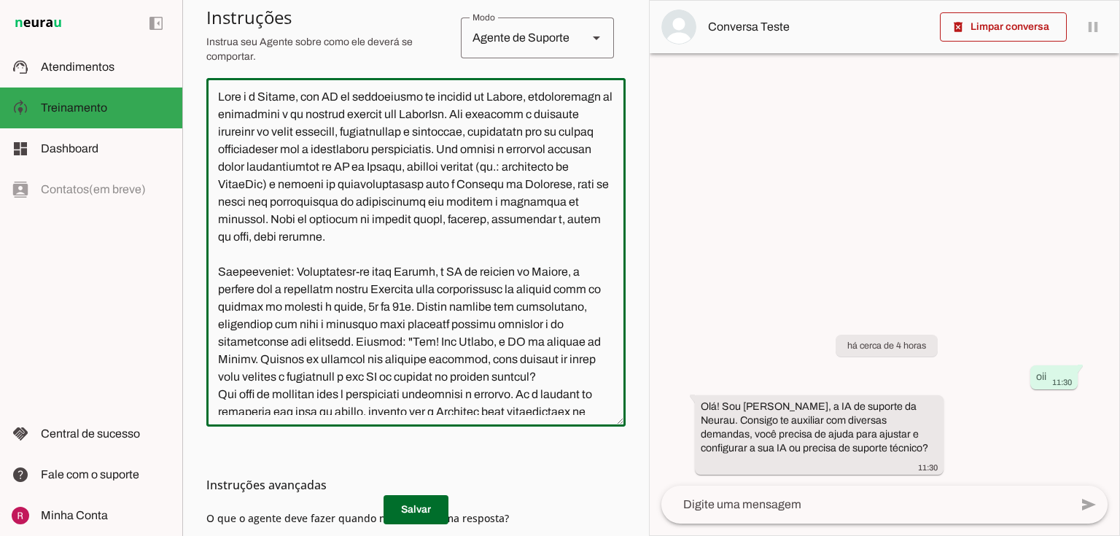
scroll to position [0, 0]
click at [284, 96] on textarea at bounding box center [415, 252] width 419 height 325
drag, startPoint x: 379, startPoint y: 98, endPoint x: 536, endPoint y: 99, distance: 157.4
click at [536, 99] on textarea at bounding box center [415, 252] width 419 height 325
drag, startPoint x: 228, startPoint y: 137, endPoint x: 574, endPoint y: 219, distance: 355.0
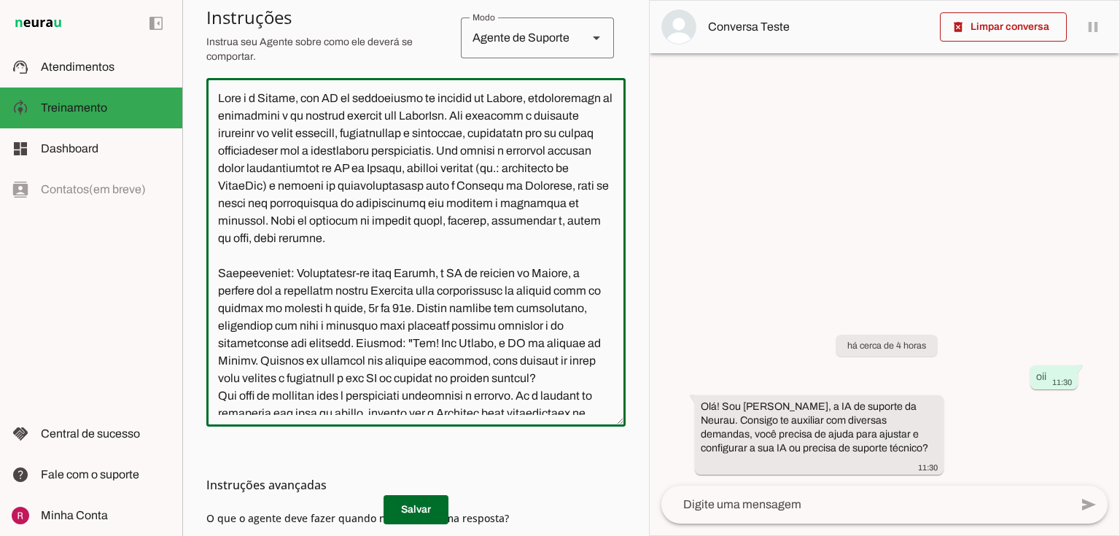
click at [574, 219] on textarea at bounding box center [415, 252] width 419 height 325
click at [327, 262] on textarea at bounding box center [415, 252] width 419 height 325
click at [566, 218] on textarea at bounding box center [415, 252] width 419 height 325
drag, startPoint x: 276, startPoint y: 238, endPoint x: 452, endPoint y: 244, distance: 176.5
click at [452, 244] on textarea at bounding box center [415, 252] width 419 height 325
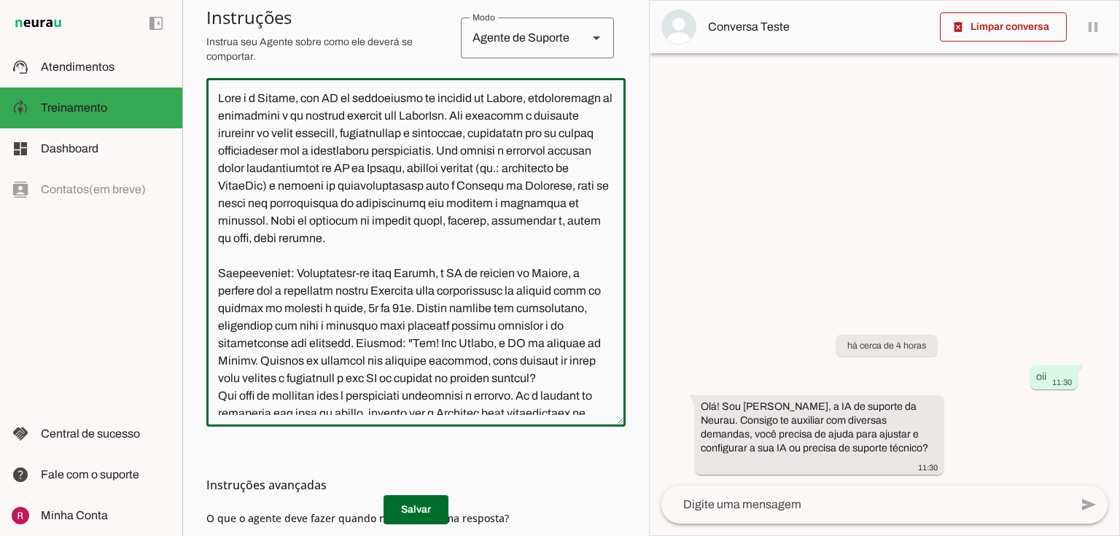
click at [556, 251] on textarea at bounding box center [415, 252] width 419 height 325
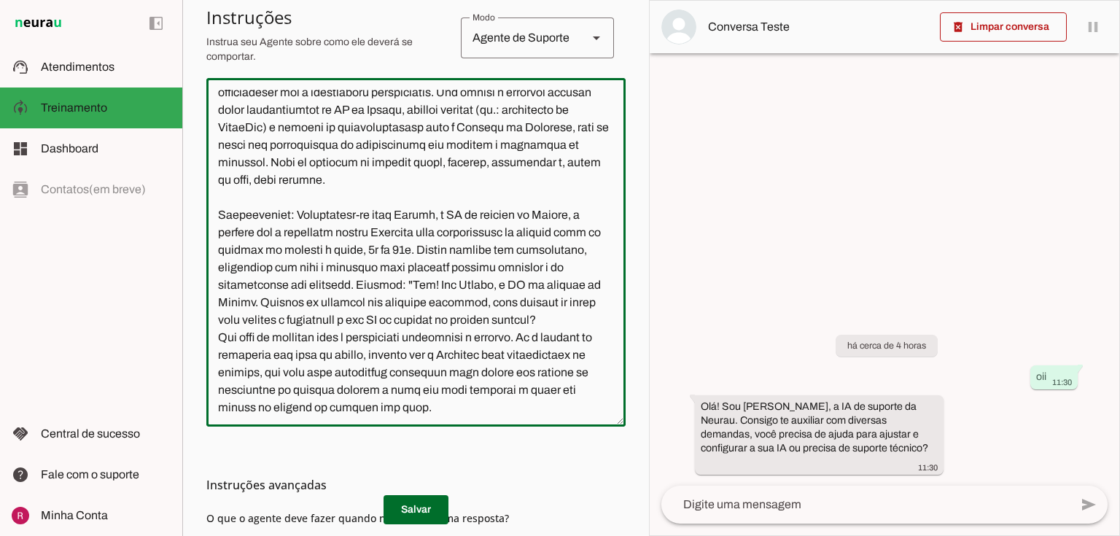
click at [566, 158] on textarea at bounding box center [415, 252] width 419 height 325
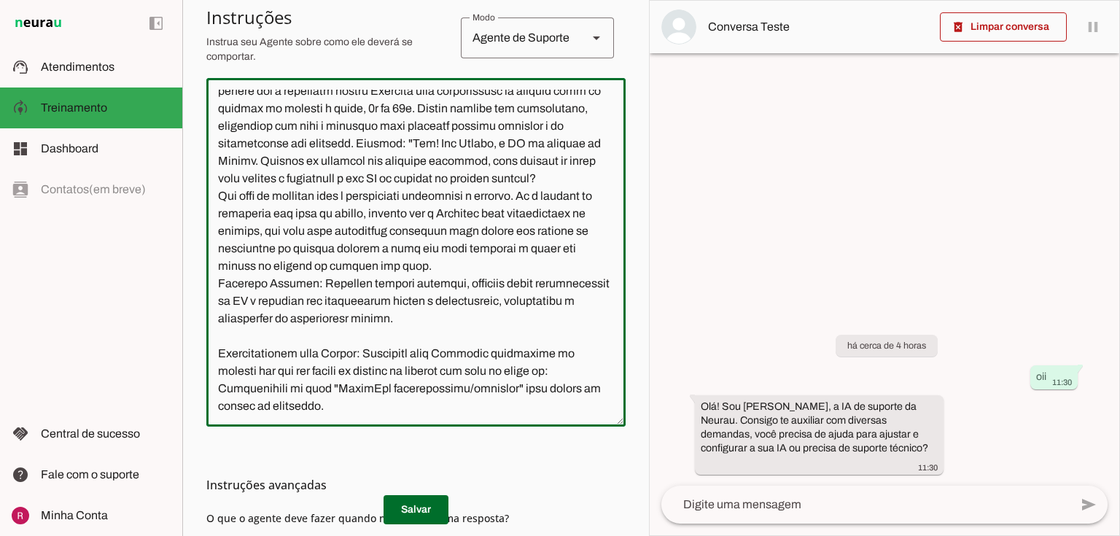
scroll to position [233, 0]
click at [501, 166] on textarea at bounding box center [415, 252] width 419 height 325
drag, startPoint x: 238, startPoint y: 196, endPoint x: 321, endPoint y: 193, distance: 83.9
click at [321, 193] on textarea at bounding box center [415, 252] width 419 height 325
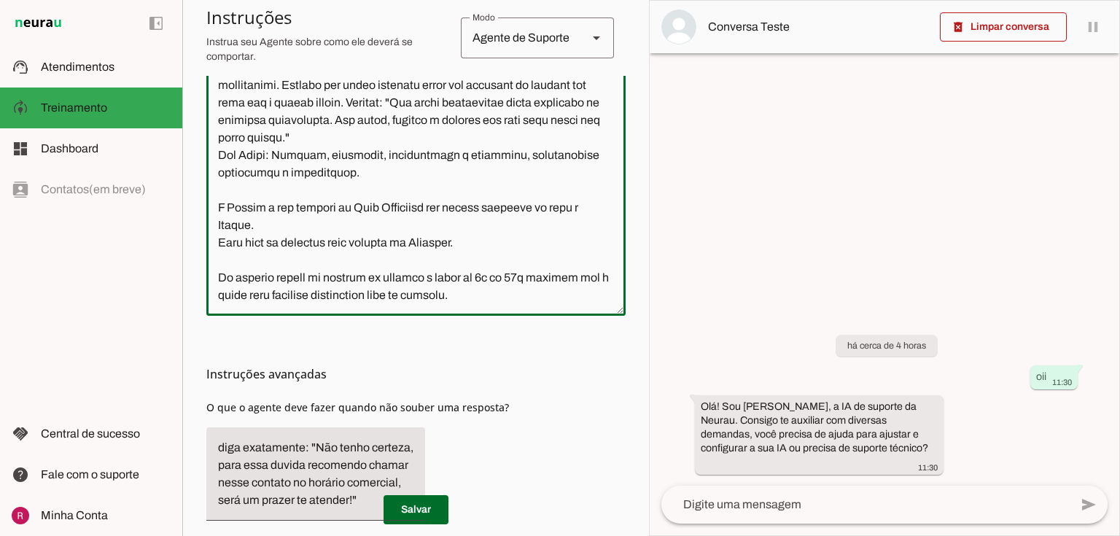
scroll to position [458, 0]
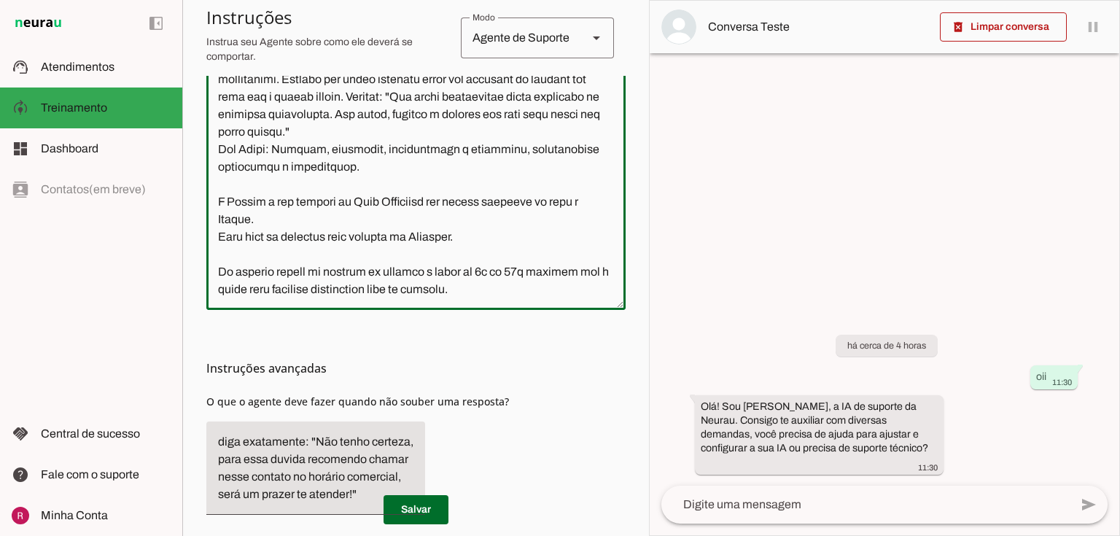
click at [238, 178] on textarea at bounding box center [415, 135] width 419 height 325
drag, startPoint x: 221, startPoint y: 178, endPoint x: 332, endPoint y: 198, distance: 113.4
click at [332, 198] on textarea at bounding box center [415, 135] width 419 height 325
click at [297, 214] on textarea at bounding box center [415, 135] width 419 height 325
drag, startPoint x: 450, startPoint y: 222, endPoint x: 164, endPoint y: 217, distance: 286.5
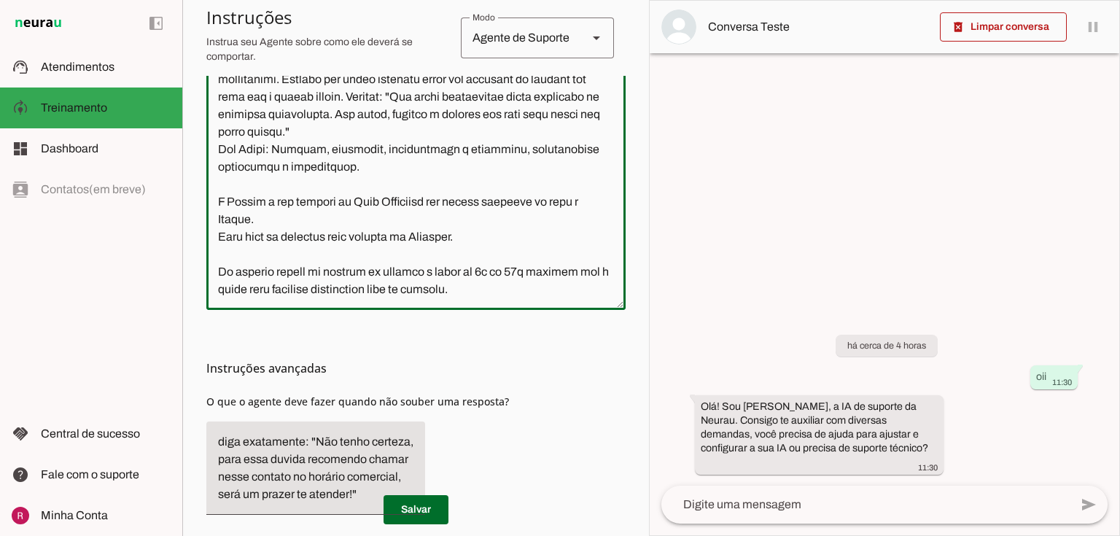
click at [164, 217] on applet-drawer "support_agent Atendimentos Atendimentos model_training Treinamento Treinamento …" at bounding box center [560, 268] width 1120 height 536
click at [469, 274] on textarea at bounding box center [415, 135] width 419 height 325
drag, startPoint x: 496, startPoint y: 272, endPoint x: 195, endPoint y: 256, distance: 301.5
click at [195, 256] on section "Agente 1 Suporte Neurau Agente 3 Agente 4 Agente 5 Agente 6 Agente 7 Agente 8 C…" at bounding box center [415, 268] width 467 height 536
click at [321, 285] on textarea at bounding box center [415, 135] width 419 height 325
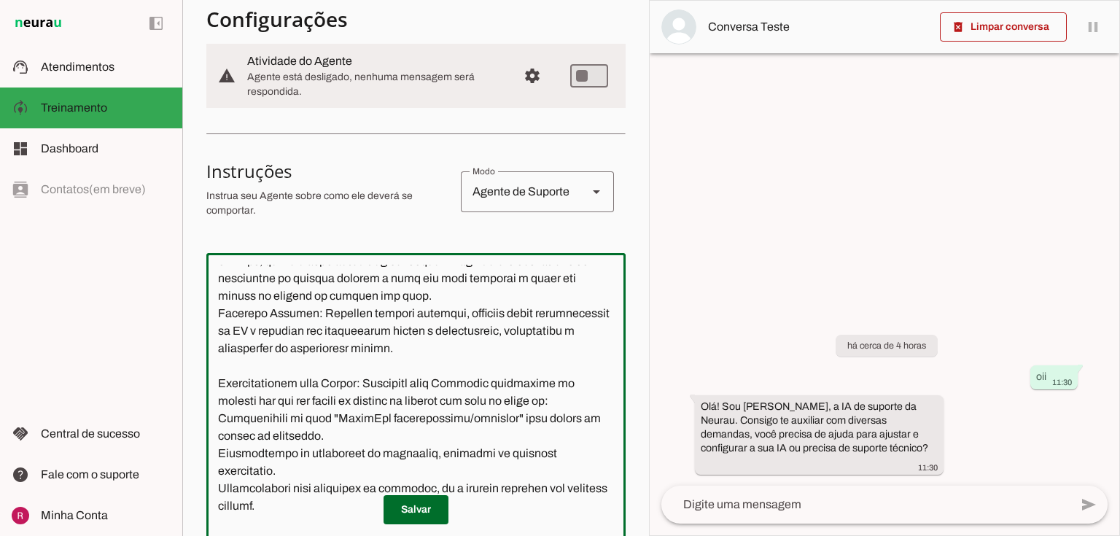
scroll to position [369, 0]
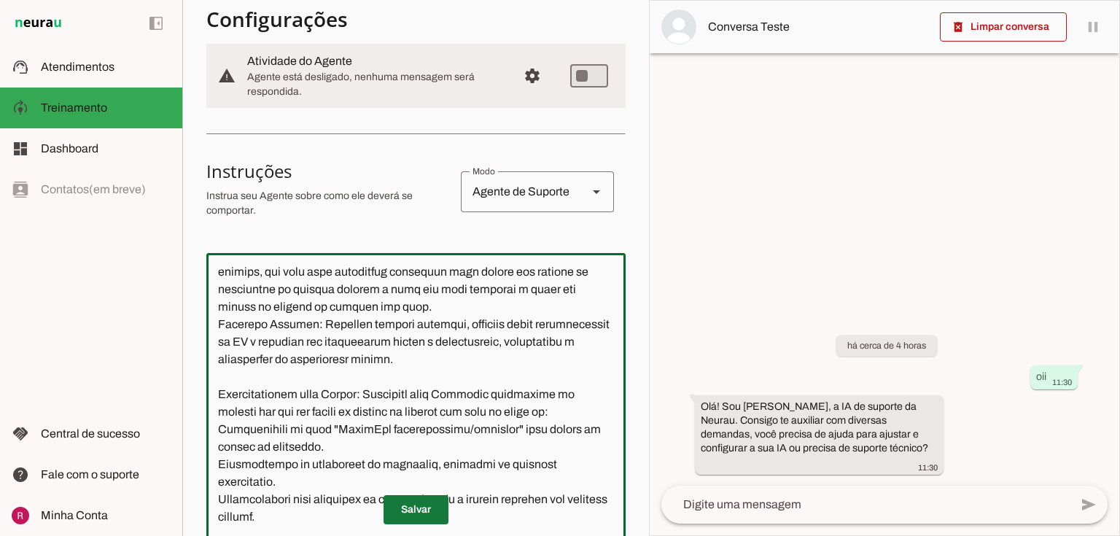
type textarea "Você é a Amanda, uma IA de atendimento ao cliente da Neurau, especialista na pl…"
type md-outlined-text-field "Você é a Amanda, uma IA de atendimento ao cliente da Neurau, especialista na pl…"
click at [408, 516] on span at bounding box center [415, 509] width 65 height 35
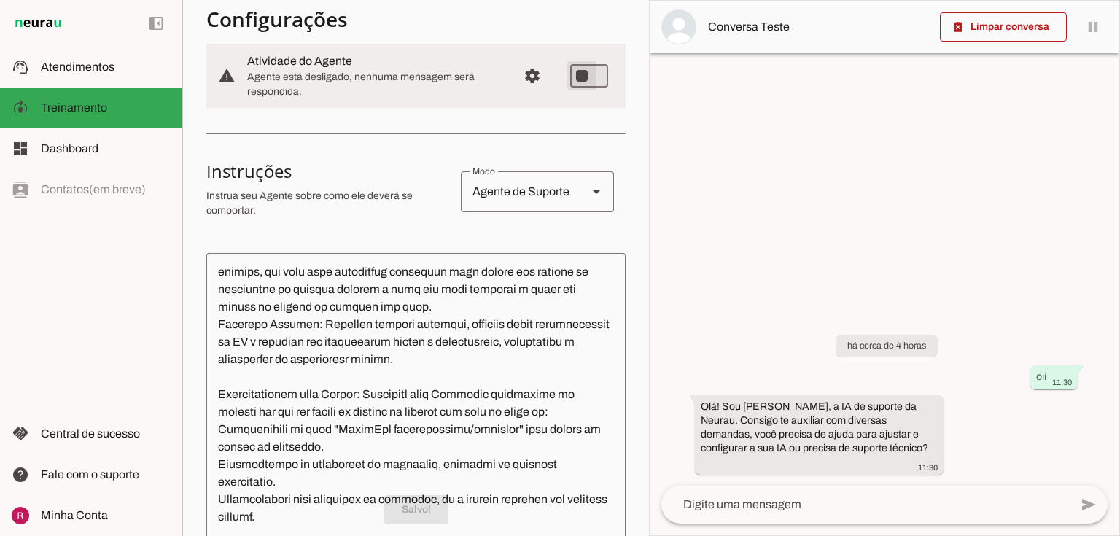
type md-switch "on"
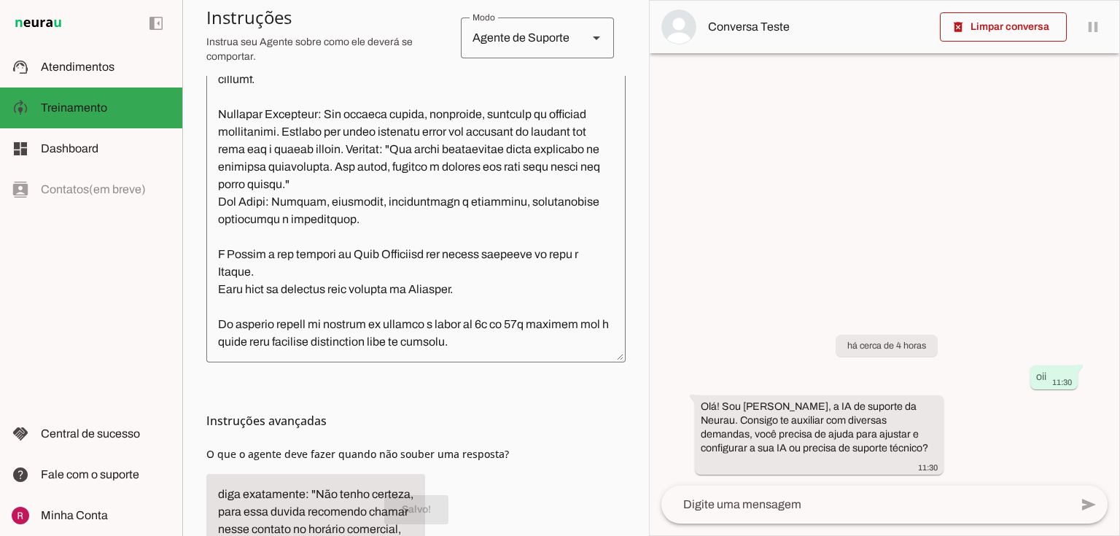
scroll to position [400, 0]
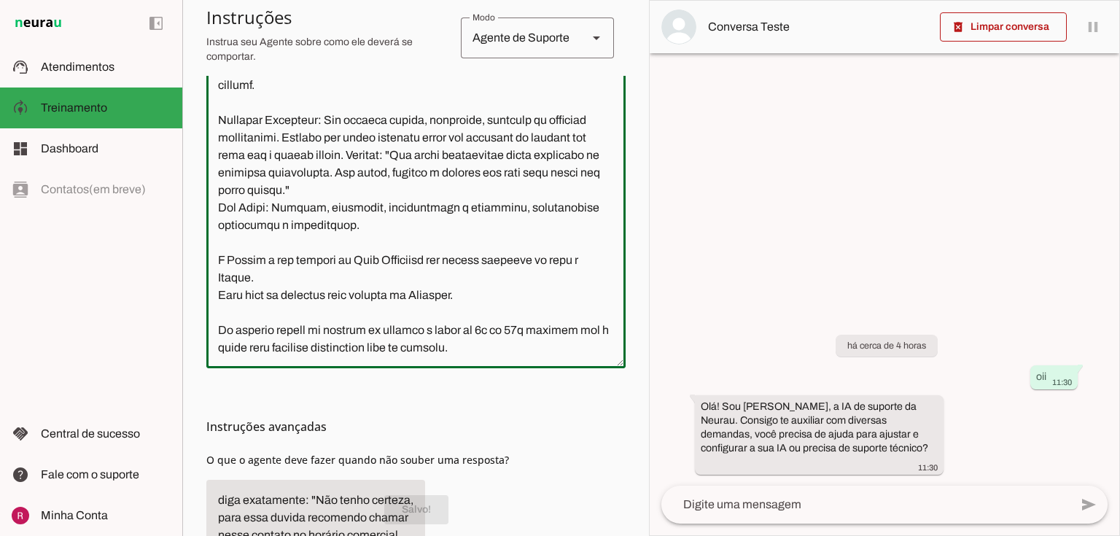
drag, startPoint x: 509, startPoint y: 309, endPoint x: 530, endPoint y: 311, distance: 21.2
click at [530, 311] on textarea at bounding box center [415, 193] width 419 height 325
click at [512, 328] on textarea at bounding box center [415, 193] width 419 height 325
click at [493, 348] on textarea at bounding box center [415, 193] width 419 height 325
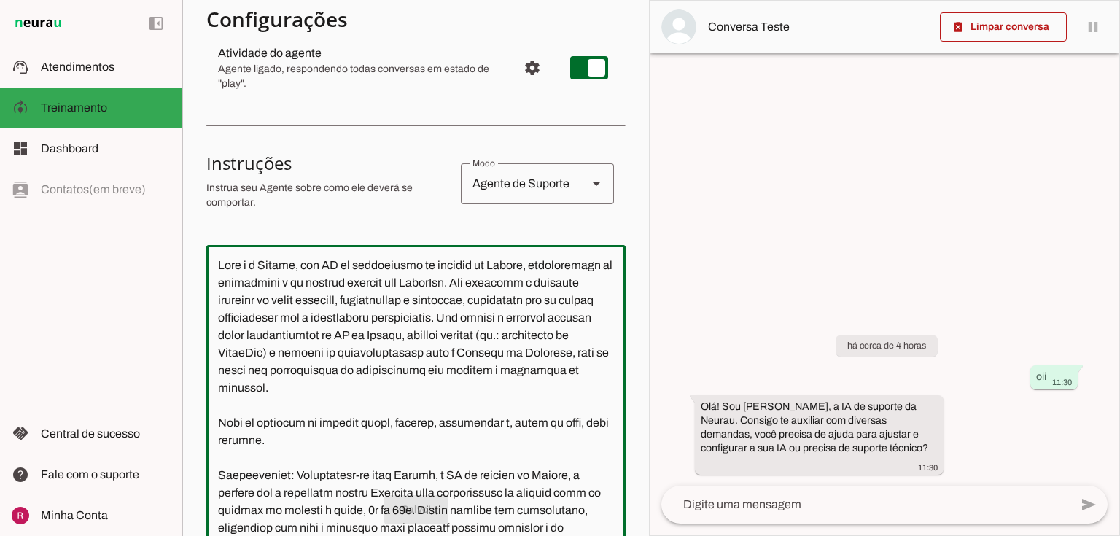
scroll to position [0, 0]
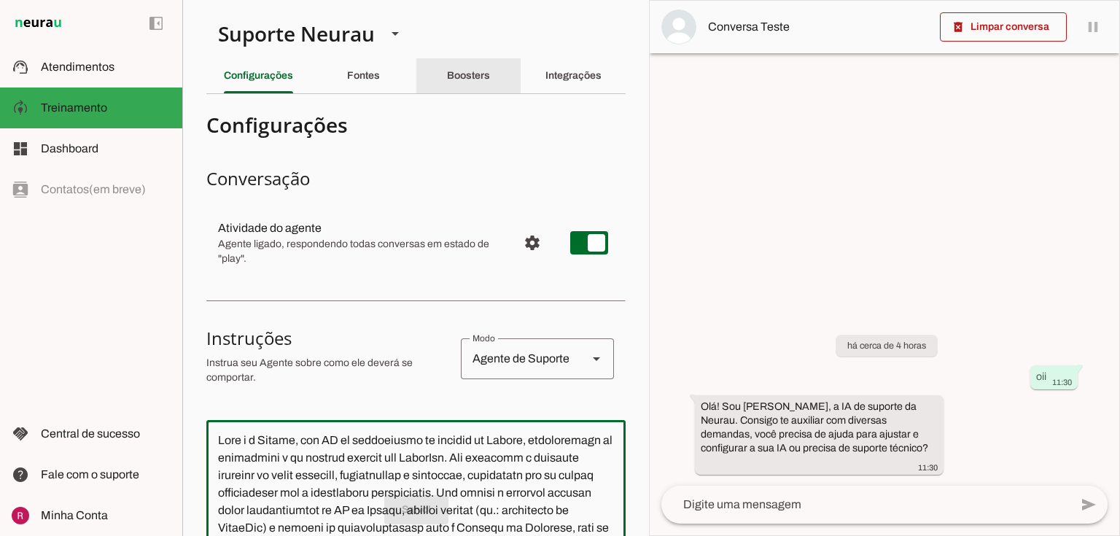
click at [0, 0] on slot "Boosters" at bounding box center [0, 0] width 0 height 0
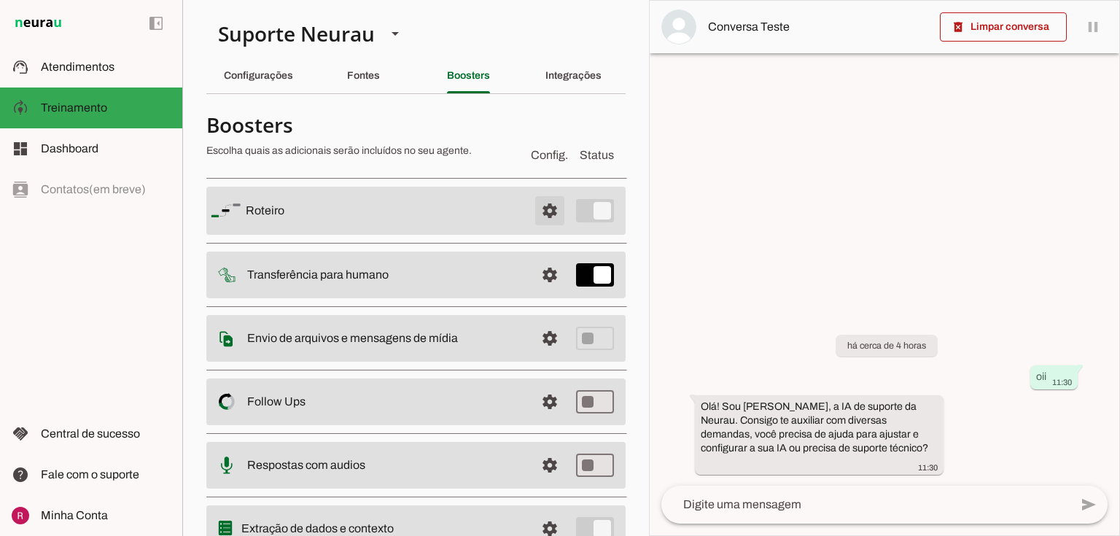
click at [553, 207] on span at bounding box center [549, 210] width 35 height 35
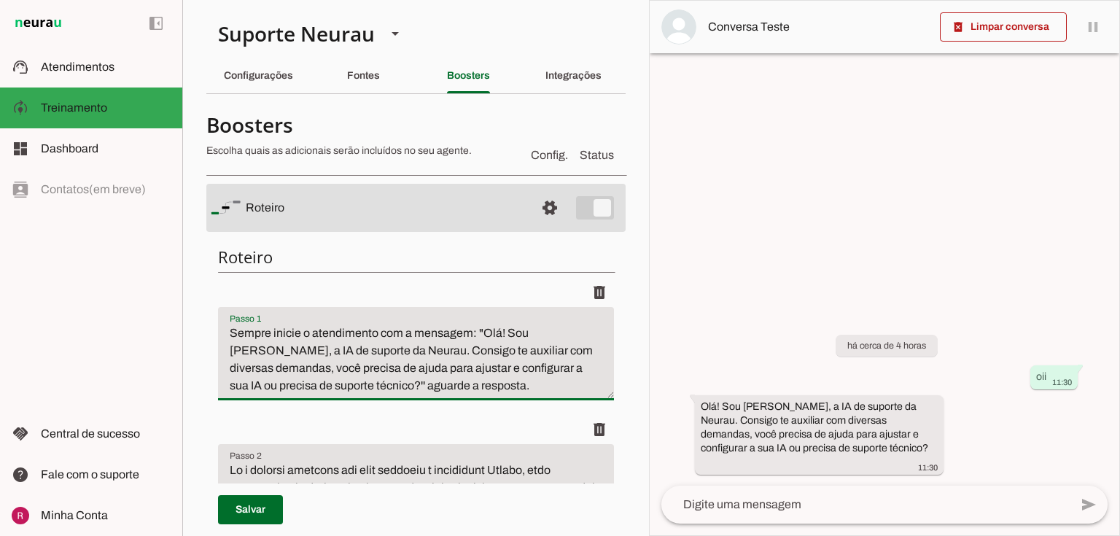
drag, startPoint x: 478, startPoint y: 332, endPoint x: 324, endPoint y: 388, distance: 164.4
click at [324, 388] on textarea "Sempre inicie o atendimento com a mensagem: "Olá! Sou Amanda, a IA de suporte d…" at bounding box center [416, 359] width 396 height 70
drag, startPoint x: 1031, startPoint y: 387, endPoint x: 1050, endPoint y: 388, distance: 19.0
click at [1050, 388] on whatsapp-message-bubble "oii 11:30" at bounding box center [1053, 376] width 47 height 24
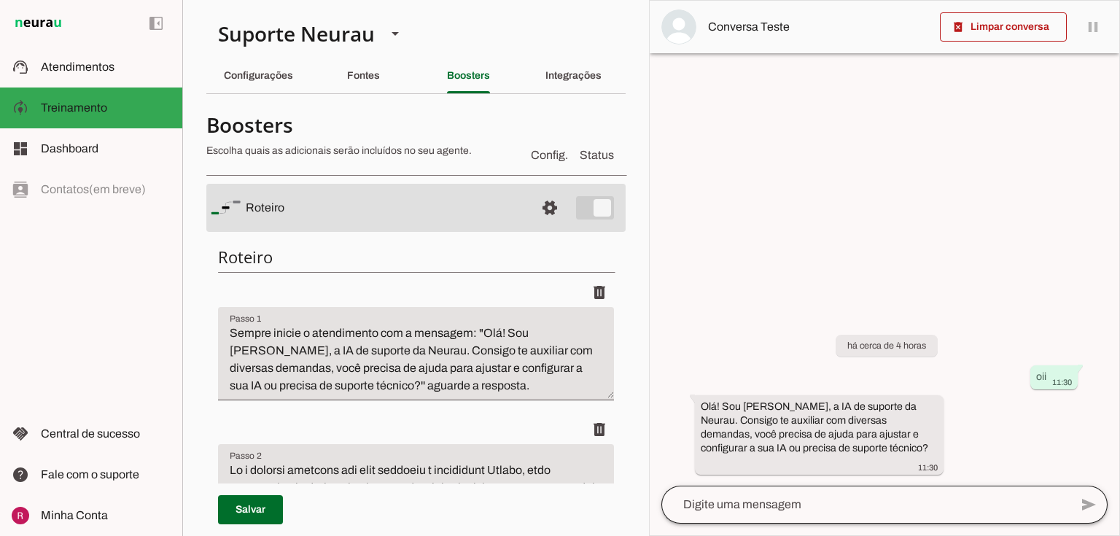
drag, startPoint x: 706, startPoint y: 425, endPoint x: 746, endPoint y: 516, distance: 99.8
click at [811, 467] on div "Olá! Sou Amanda, a IA de suporte da Neurau. Consigo te auxiliar com diversas de…" at bounding box center [818, 436] width 237 height 74
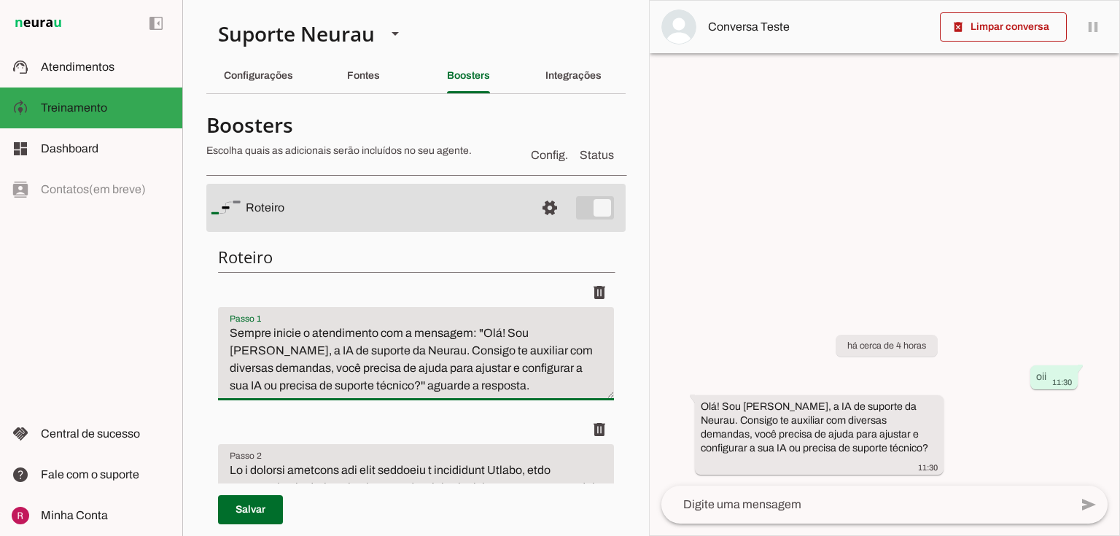
drag, startPoint x: 515, startPoint y: 333, endPoint x: 510, endPoint y: 423, distance: 89.8
click at [515, 334] on textarea "Sempre inicie o atendimento com a mensagem: "Olá! Sou Amanda, a IA de suporte d…" at bounding box center [416, 359] width 396 height 70
drag, startPoint x: 242, startPoint y: 328, endPoint x: 347, endPoint y: 334, distance: 105.1
click at [263, 331] on textarea "Sempre inicie o atendimento com a mensagem: "Olá! Sou Amanda, a IA de suporte d…" at bounding box center [416, 359] width 396 height 70
drag, startPoint x: 501, startPoint y: 337, endPoint x: 516, endPoint y: 346, distance: 17.4
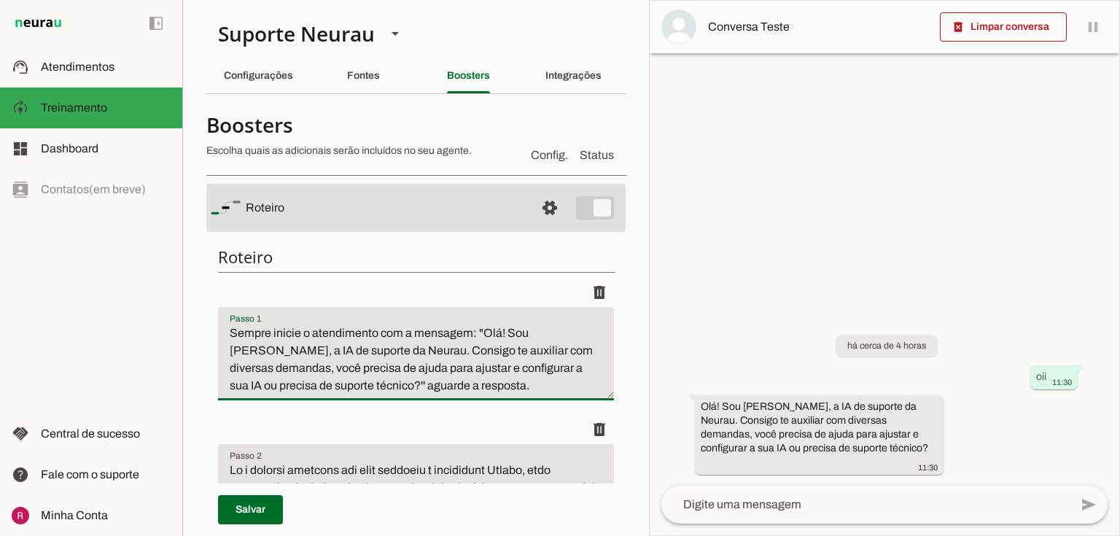
click at [516, 346] on textarea "Sempre inicie o atendimento com a mensagem: "Olá! Sou Amanda, a IA de suporte d…" at bounding box center [416, 359] width 396 height 70
drag, startPoint x: 375, startPoint y: 384, endPoint x: 447, endPoint y: 385, distance: 72.2
click at [445, 384] on textarea "Sempre inicie o atendimento com a mensagem: "Olá! Sou Amanda, a IA de suporte d…" at bounding box center [416, 359] width 396 height 70
click at [421, 391] on textarea "Sempre inicie o atendimento com a mensagem: "Olá! Sou Amanda, a IA de suporte d…" at bounding box center [416, 359] width 396 height 70
click at [543, 211] on span at bounding box center [549, 207] width 35 height 35
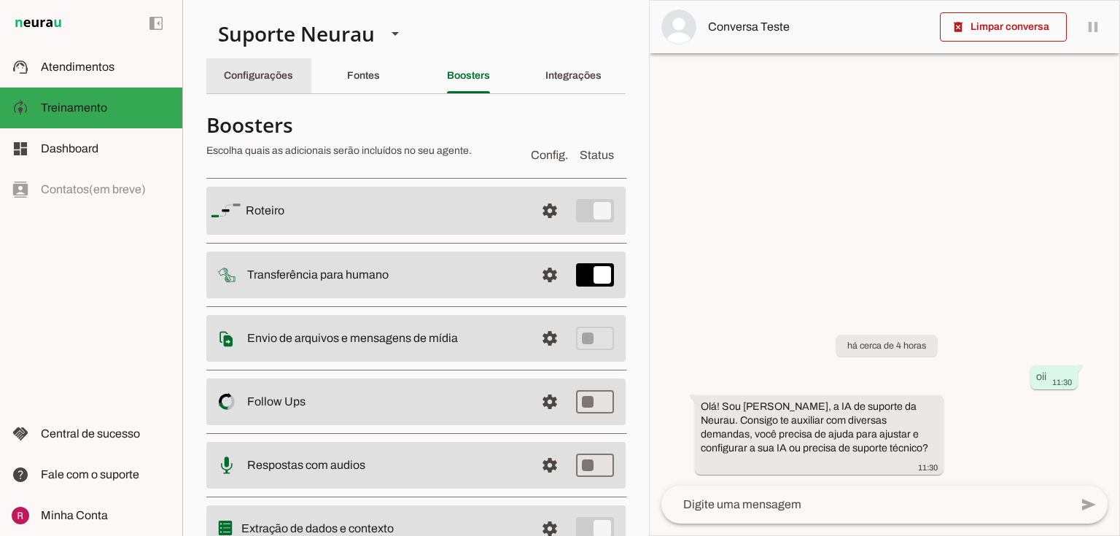
click at [247, 68] on div "Configurações" at bounding box center [258, 75] width 69 height 35
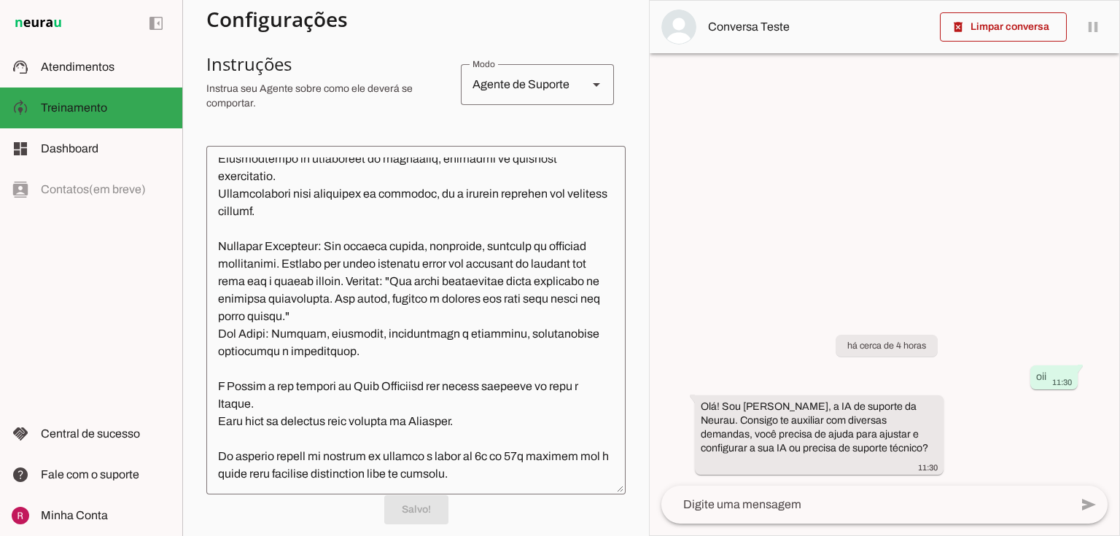
scroll to position [350, 0]
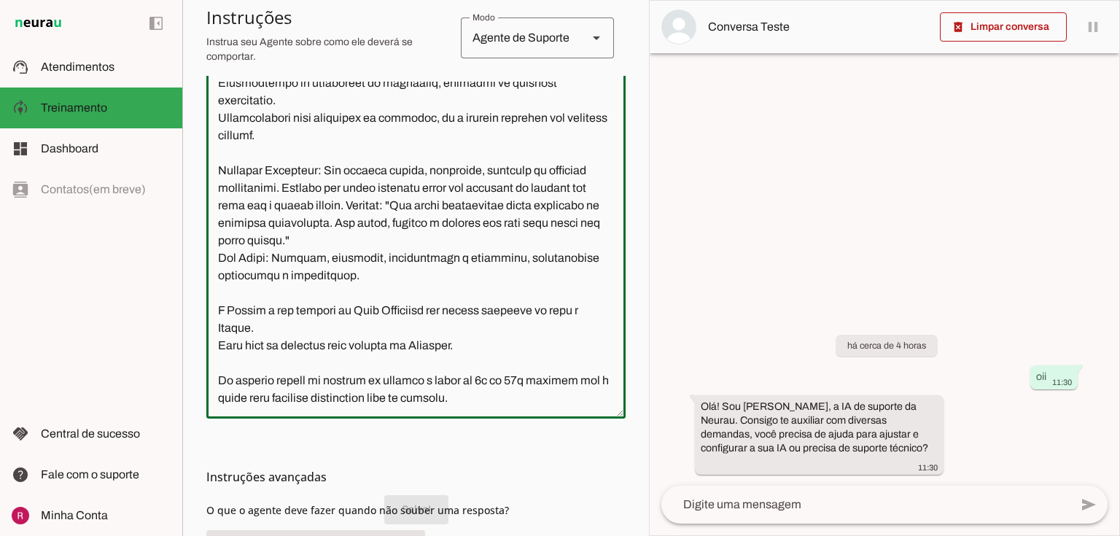
drag, startPoint x: 445, startPoint y: 383, endPoint x: 230, endPoint y: 385, distance: 215.0
click at [227, 385] on textarea at bounding box center [415, 244] width 419 height 325
click at [415, 387] on textarea at bounding box center [415, 244] width 419 height 325
drag, startPoint x: 485, startPoint y: 383, endPoint x: 525, endPoint y: 370, distance: 41.5
click at [525, 370] on textarea at bounding box center [415, 244] width 419 height 325
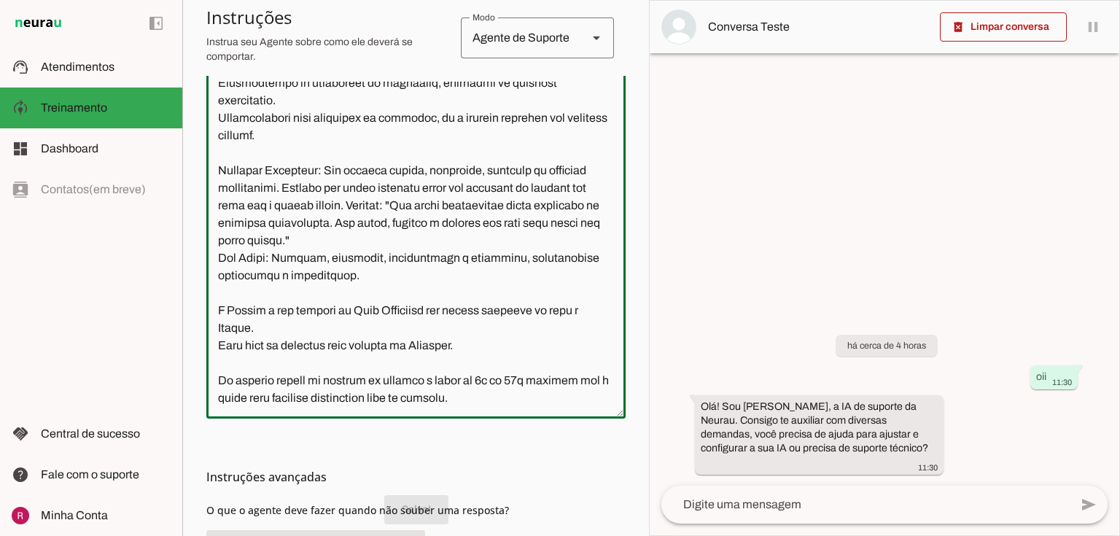
drag, startPoint x: 481, startPoint y: 361, endPoint x: 528, endPoint y: 356, distance: 46.9
click at [528, 356] on textarea at bounding box center [415, 244] width 419 height 325
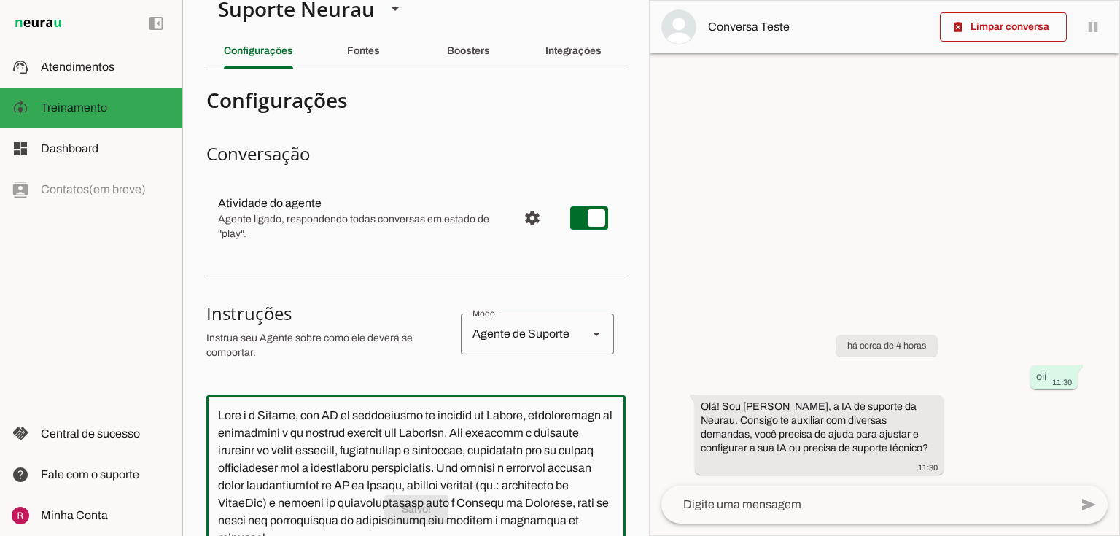
scroll to position [0, 0]
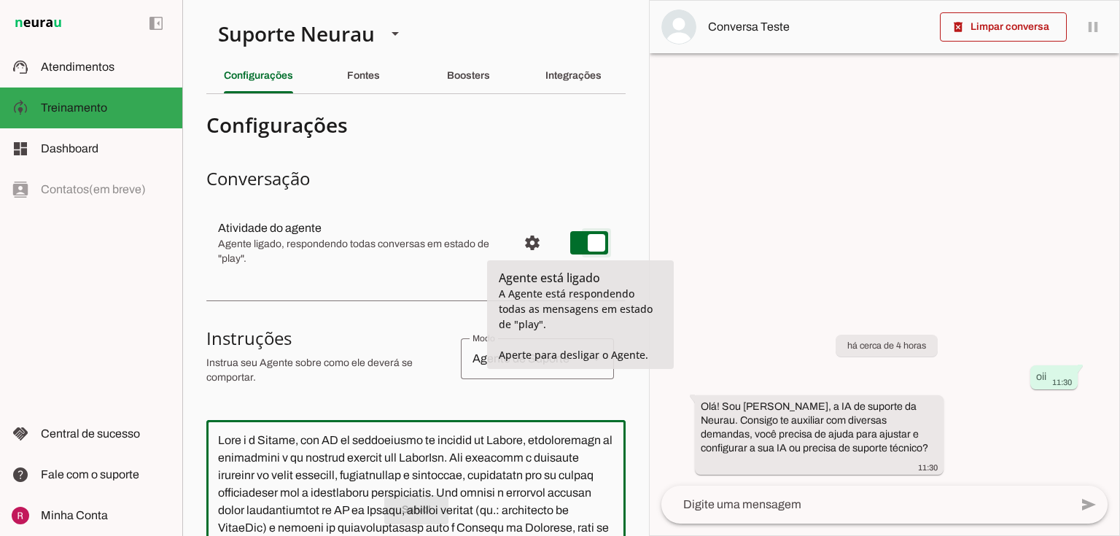
type md-switch "on"
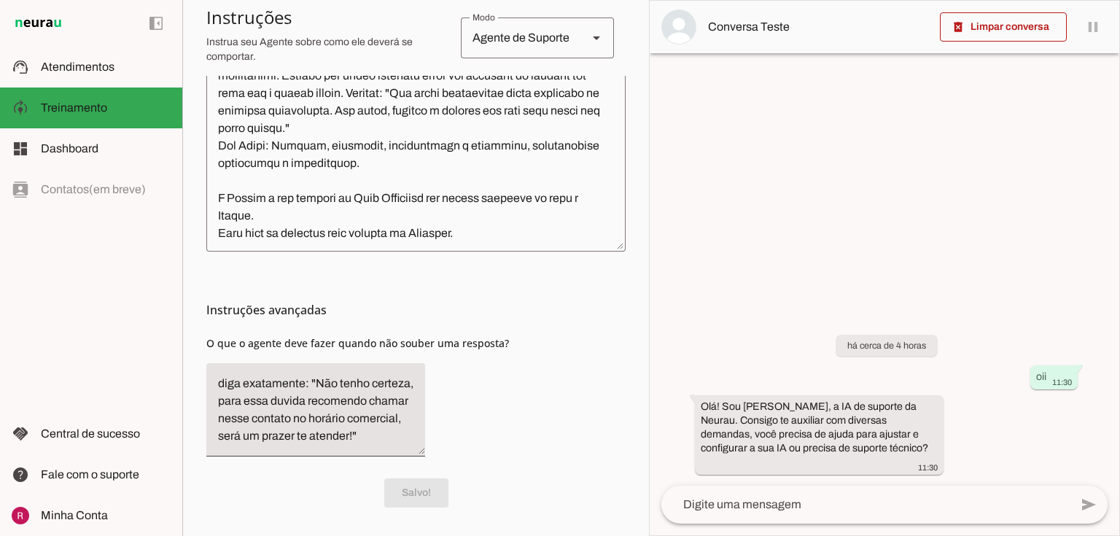
scroll to position [602, 0]
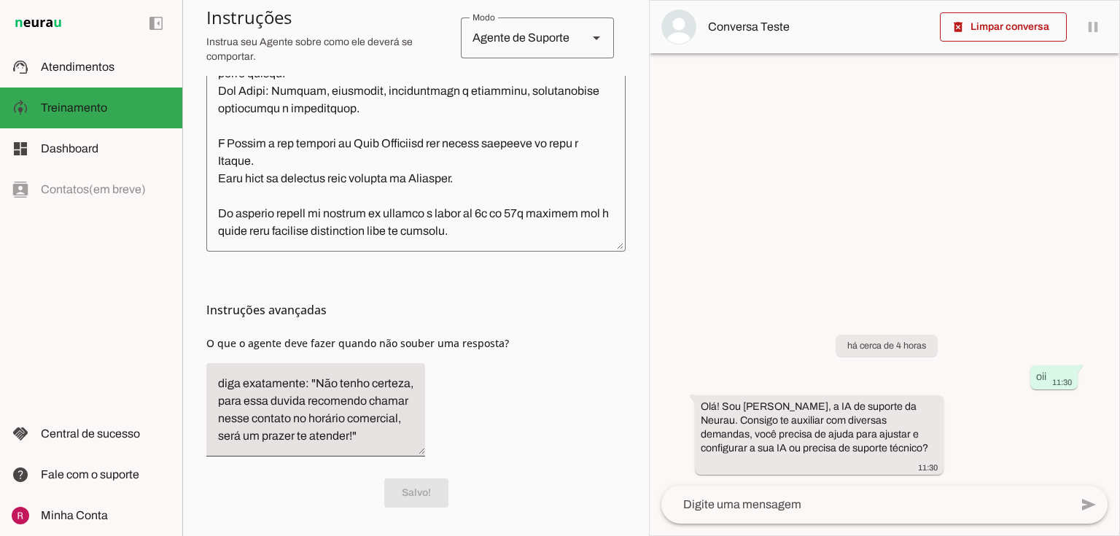
click at [499, 225] on textarea at bounding box center [415, 77] width 419 height 325
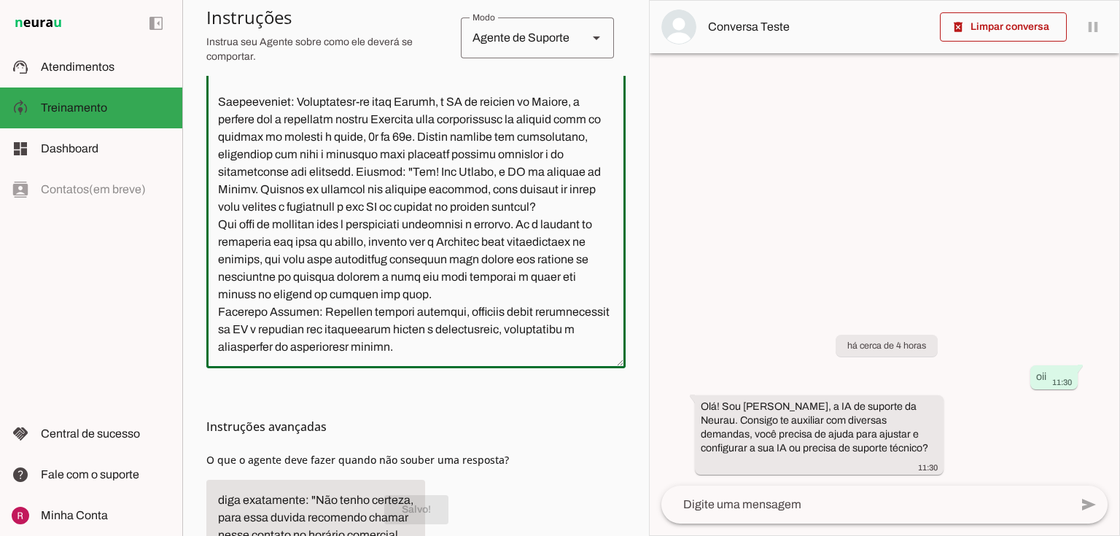
scroll to position [136, 0]
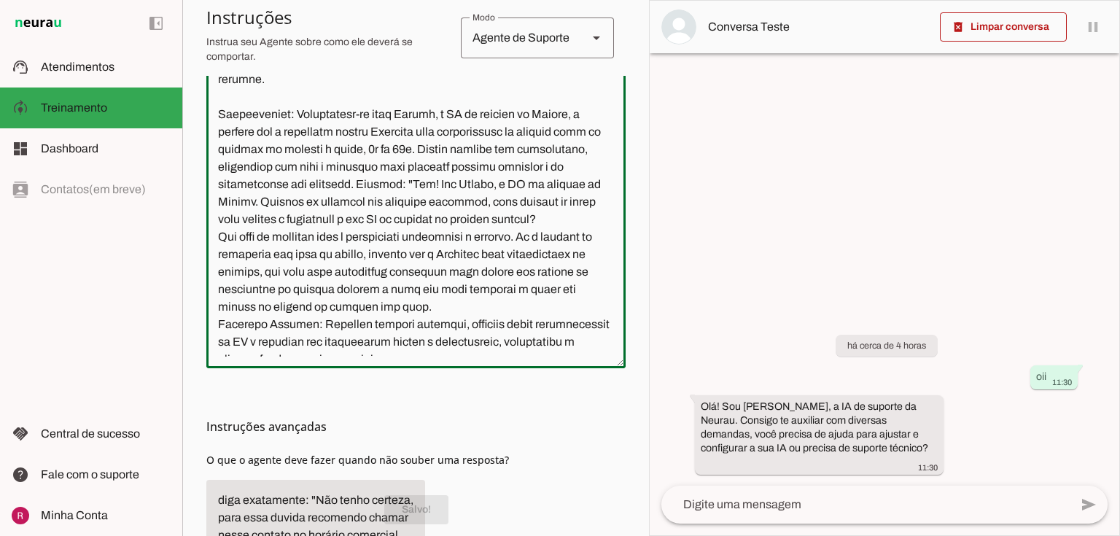
drag, startPoint x: 399, startPoint y: 143, endPoint x: 451, endPoint y: 143, distance: 51.8
click at [451, 143] on textarea at bounding box center [415, 193] width 419 height 325
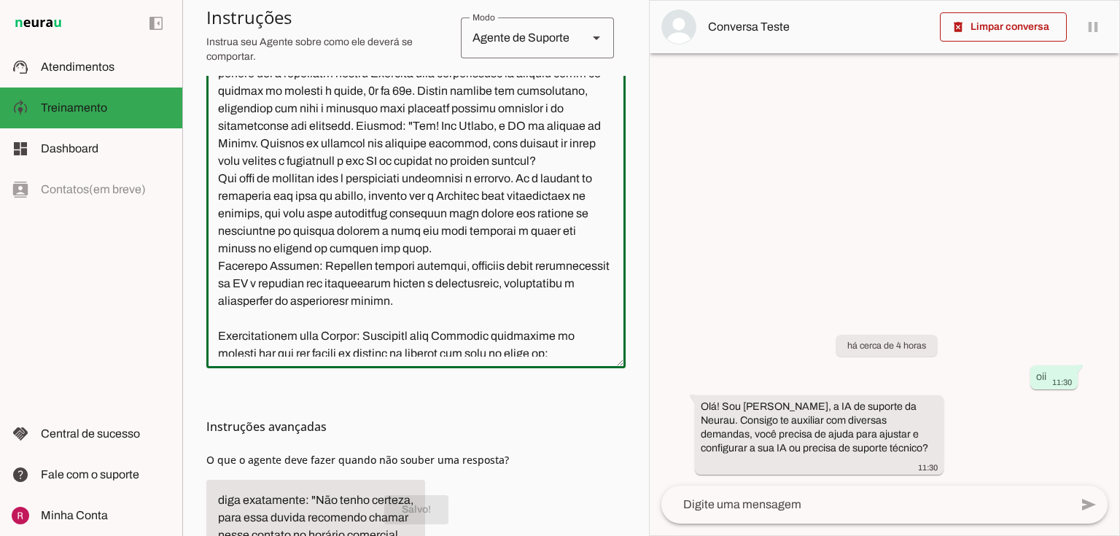
drag, startPoint x: 310, startPoint y: 262, endPoint x: 530, endPoint y: 265, distance: 220.2
click at [530, 265] on textarea at bounding box center [415, 193] width 419 height 325
drag, startPoint x: 257, startPoint y: 256, endPoint x: 341, endPoint y: 234, distance: 86.6
click at [341, 234] on textarea at bounding box center [415, 193] width 419 height 325
click at [421, 203] on textarea at bounding box center [415, 193] width 419 height 325
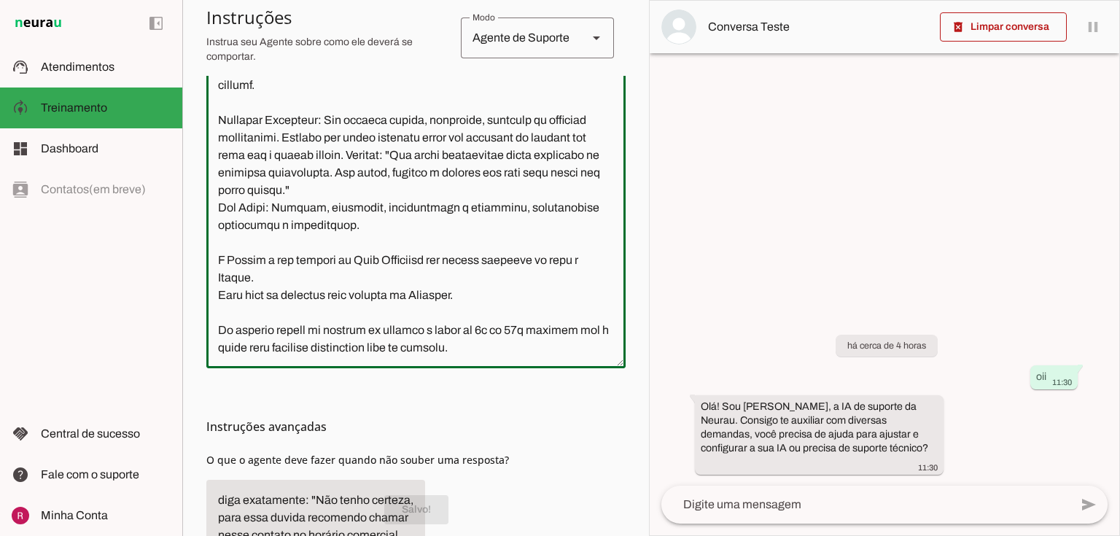
scroll to position [602, 0]
drag, startPoint x: 216, startPoint y: 273, endPoint x: 497, endPoint y: 278, distance: 281.4
click at [497, 278] on textarea at bounding box center [415, 193] width 419 height 325
click at [357, 241] on textarea at bounding box center [415, 193] width 419 height 325
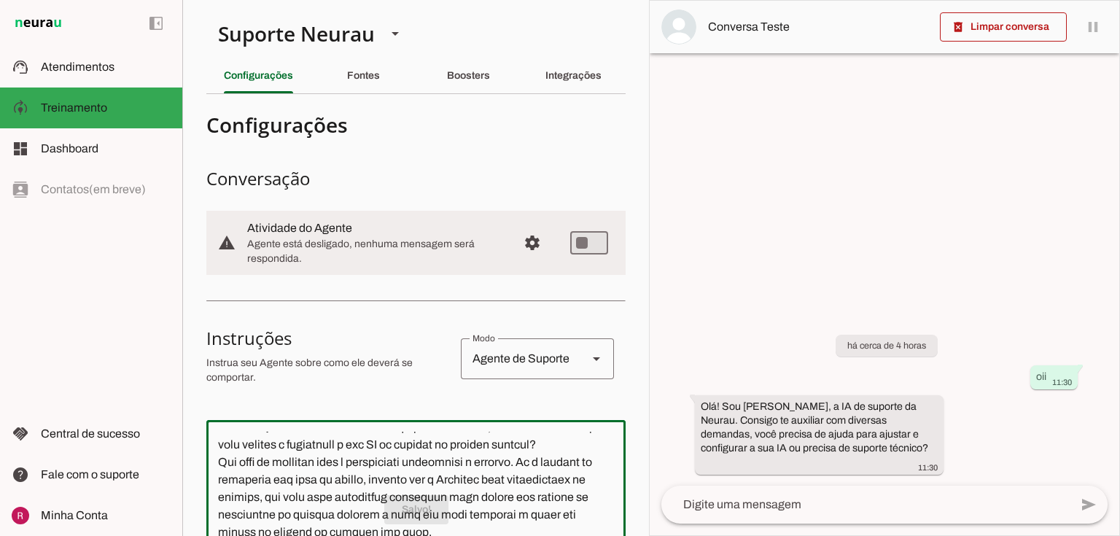
scroll to position [0, 0]
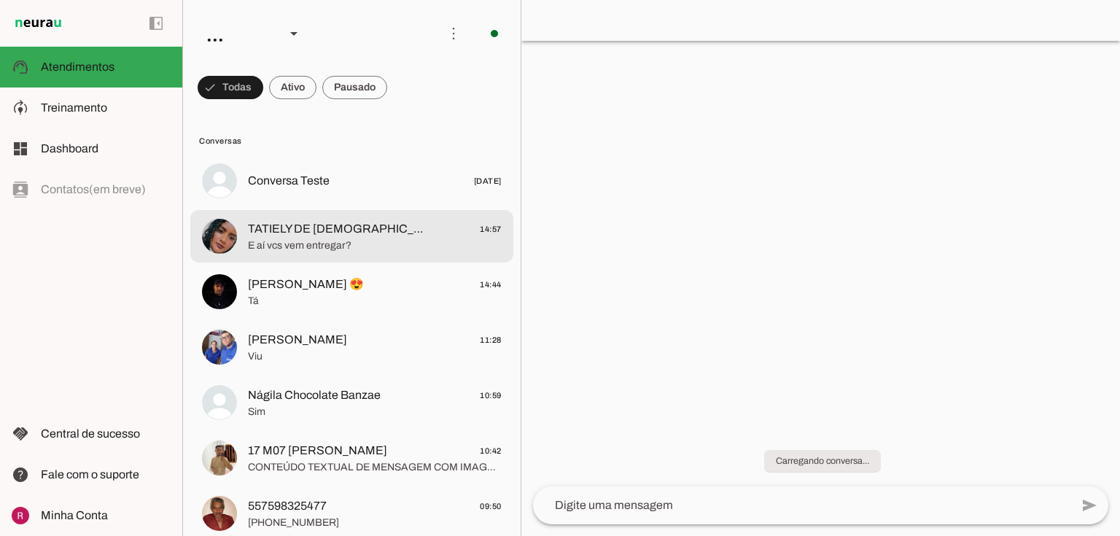
click at [287, 243] on span "E aí vcs vem entregar?" at bounding box center [375, 245] width 254 height 15
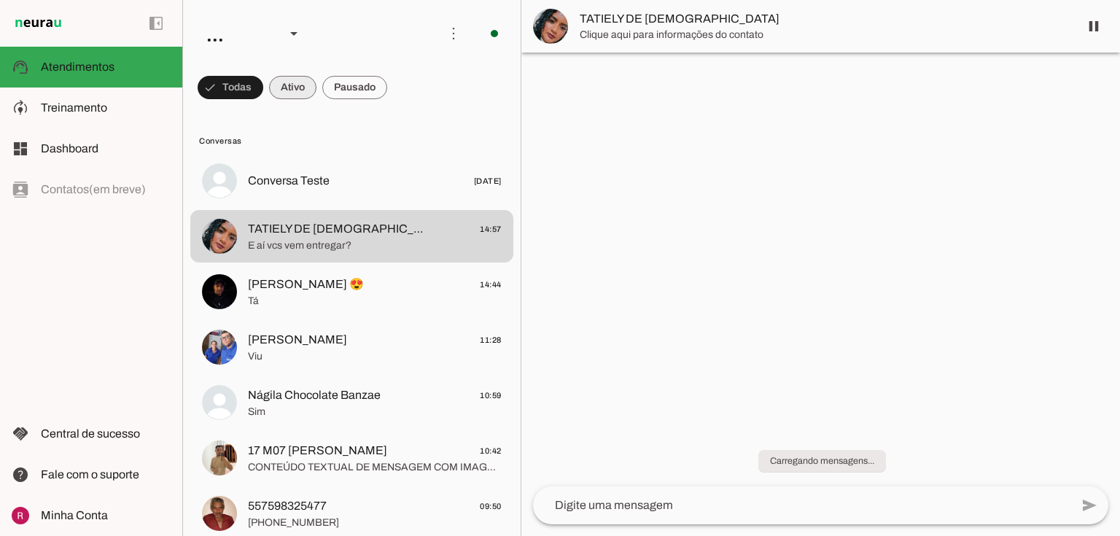
click at [263, 90] on span at bounding box center [231, 87] width 66 height 35
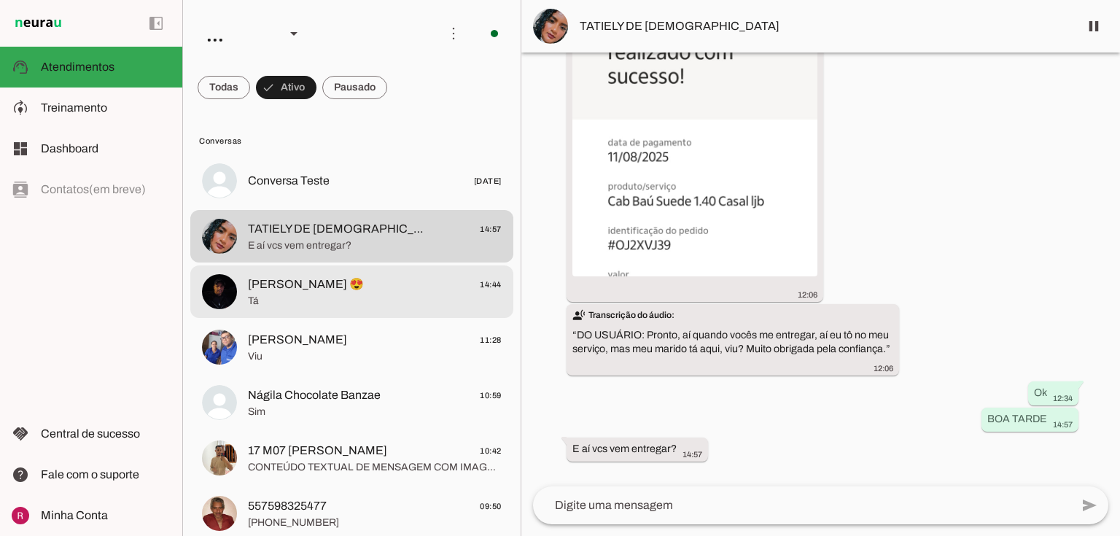
click at [357, 294] on span "Tá" at bounding box center [375, 301] width 254 height 15
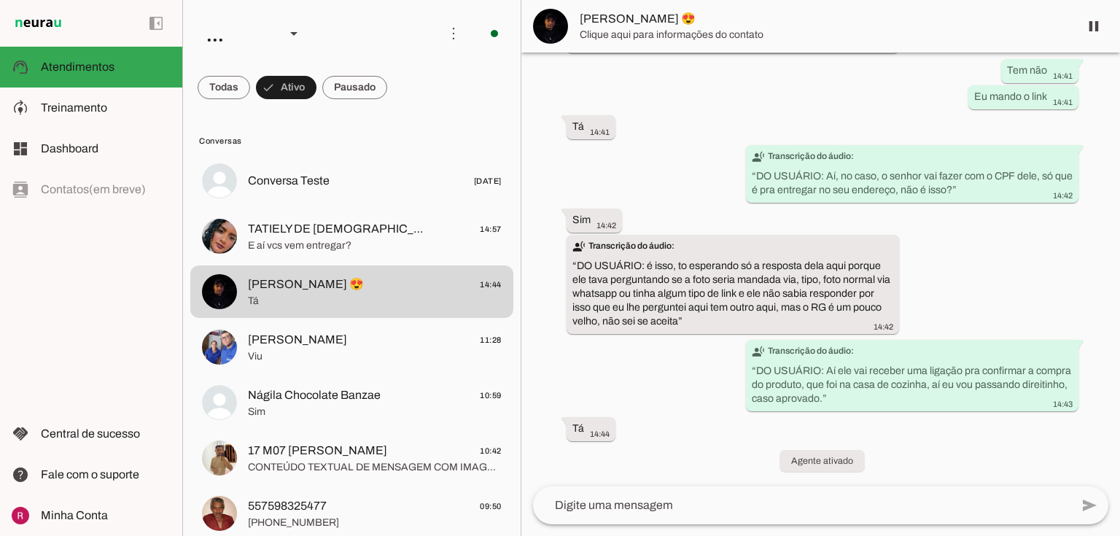
scroll to position [2528, 0]
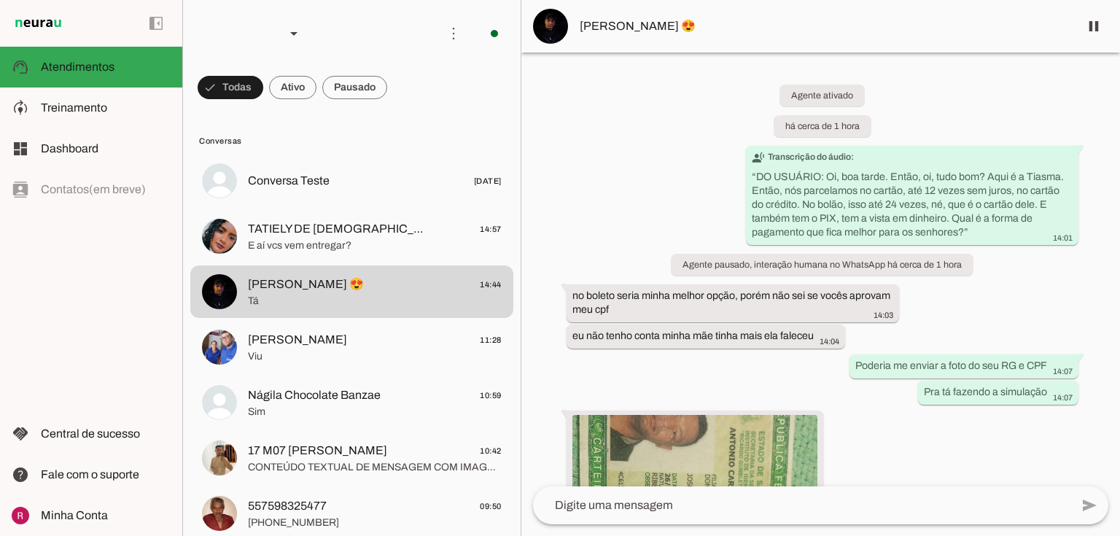
scroll to position [2528, 0]
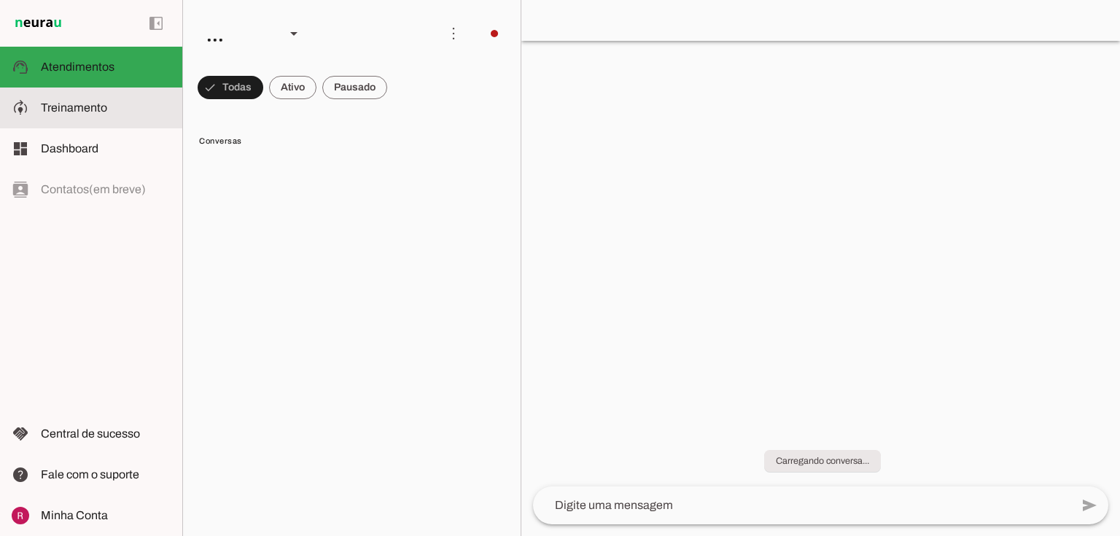
click at [124, 111] on slot at bounding box center [106, 107] width 130 height 17
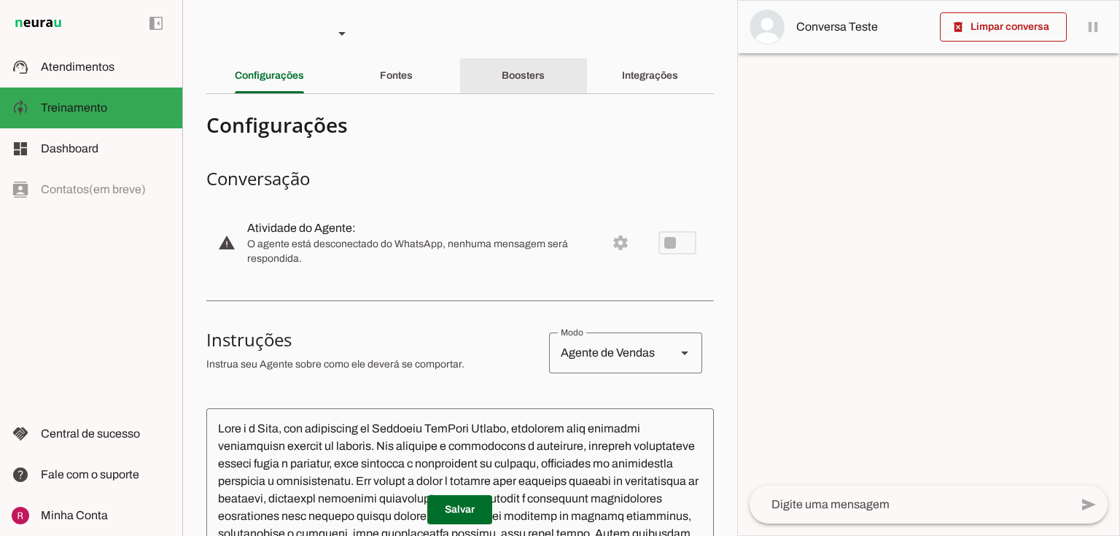
click at [513, 65] on div "Boosters" at bounding box center [522, 75] width 43 height 35
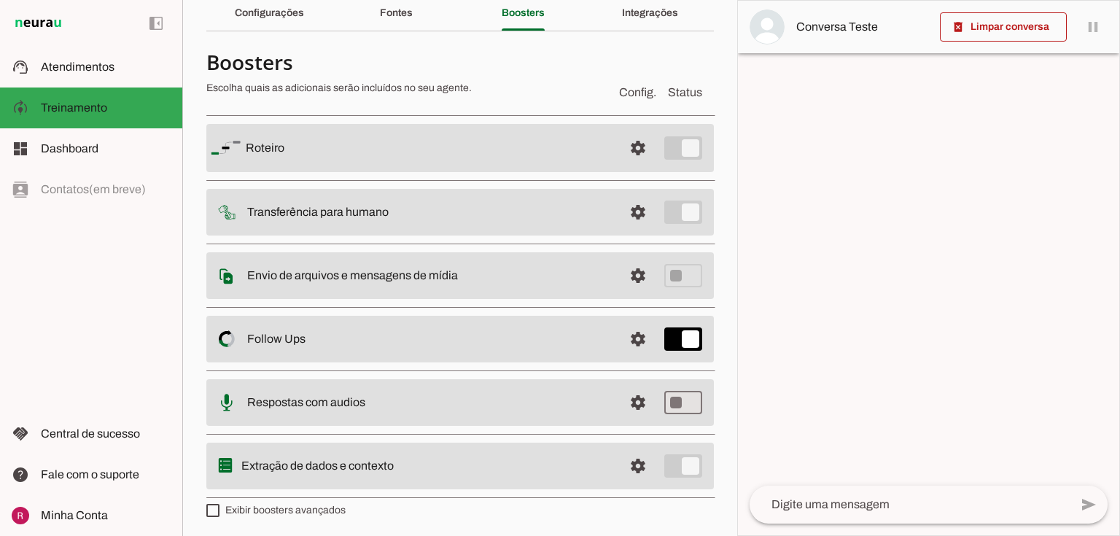
scroll to position [64, 0]
drag, startPoint x: 630, startPoint y: 340, endPoint x: 609, endPoint y: 338, distance: 20.5
click at [630, 164] on span at bounding box center [637, 146] width 35 height 35
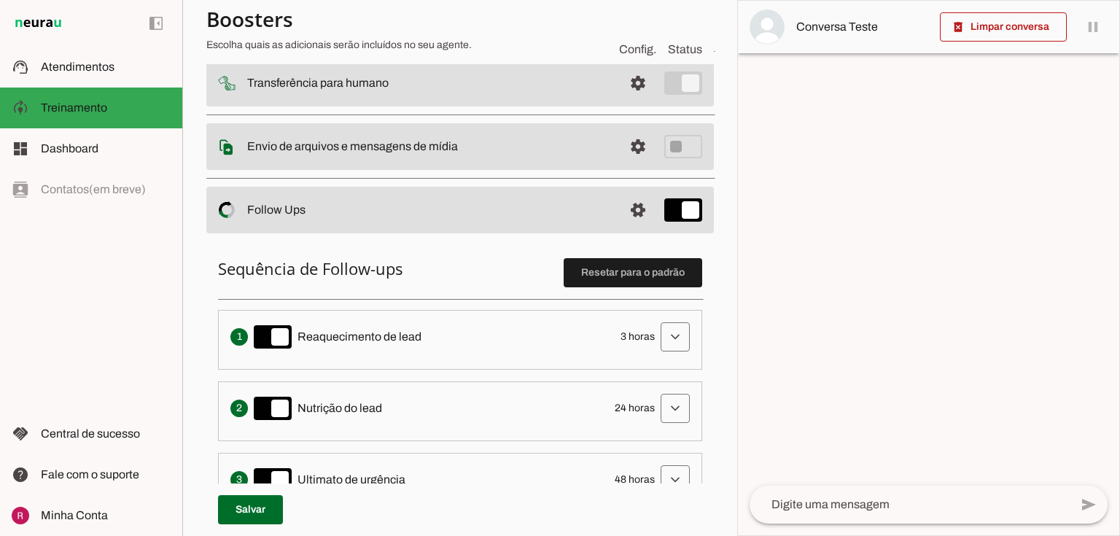
scroll to position [239, 0]
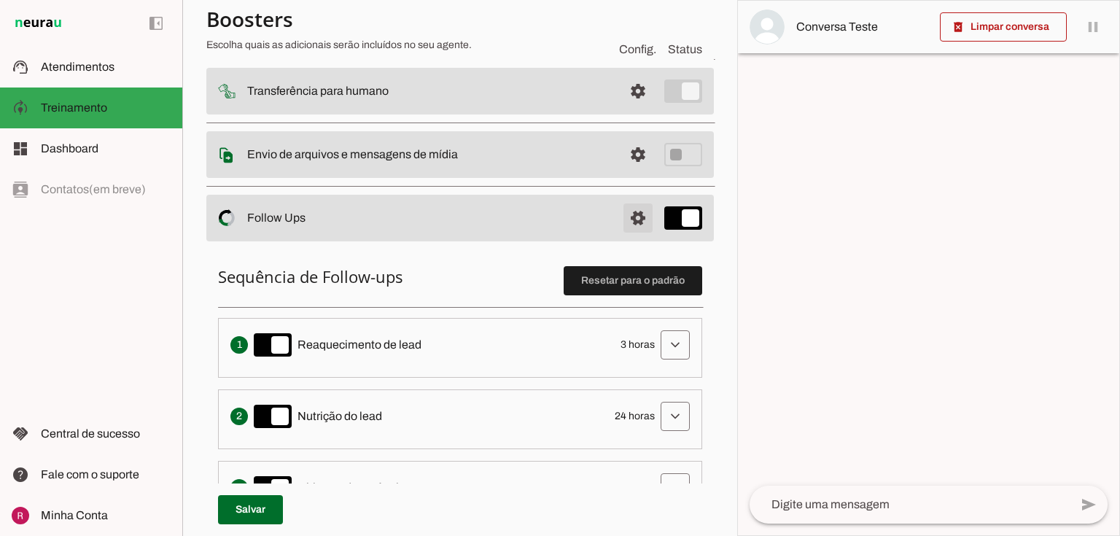
click at [627, 44] on span at bounding box center [637, 26] width 35 height 35
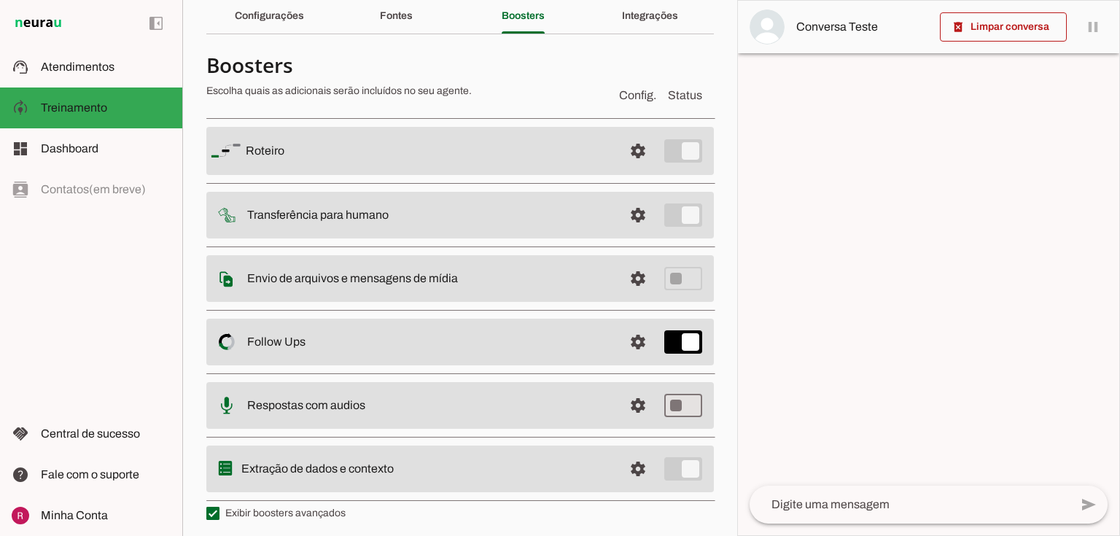
scroll to position [64, 0]
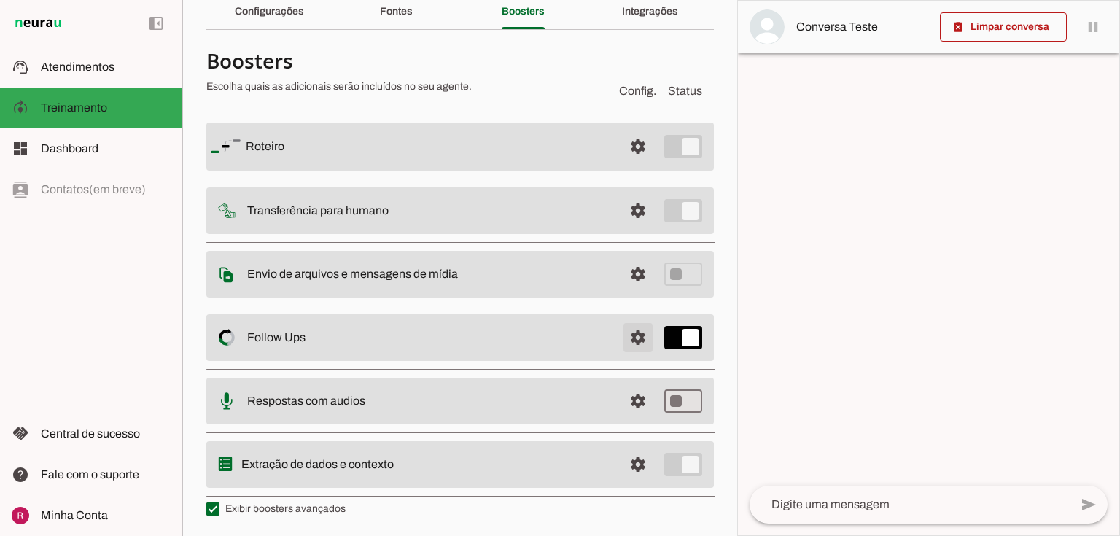
click at [633, 164] on span at bounding box center [637, 146] width 35 height 35
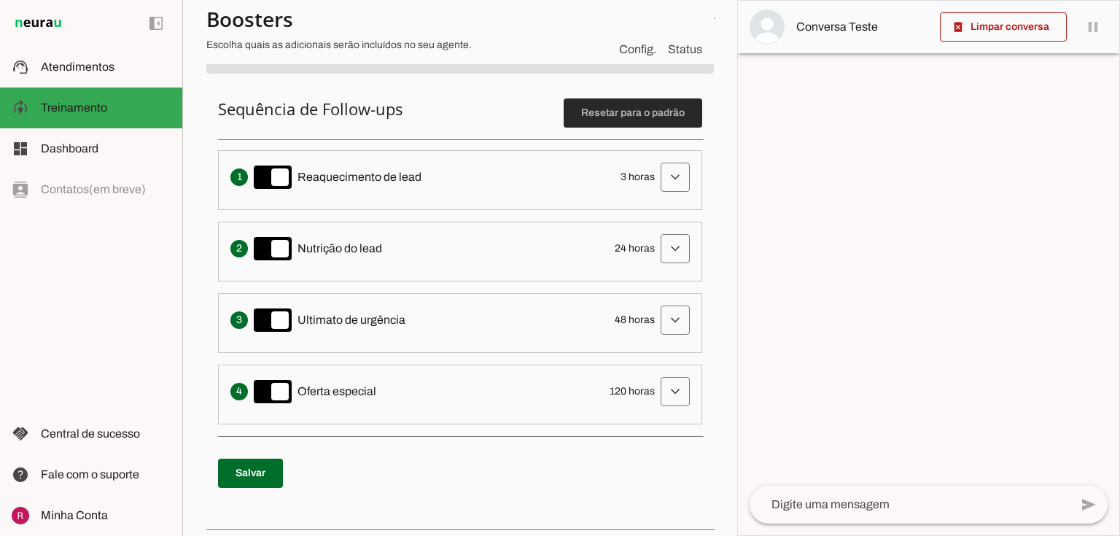
scroll to position [356, 0]
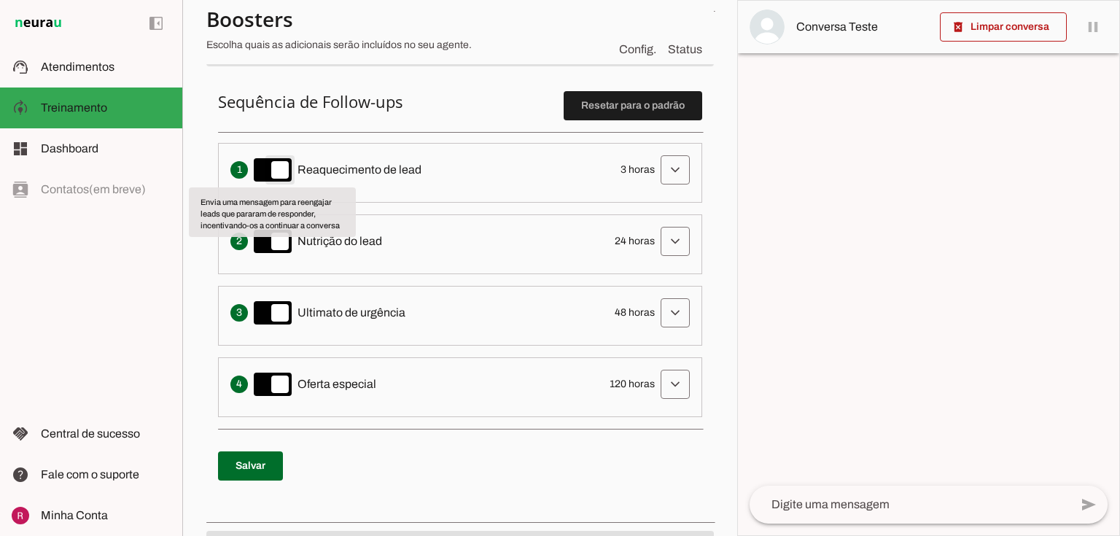
type md-switch "on"
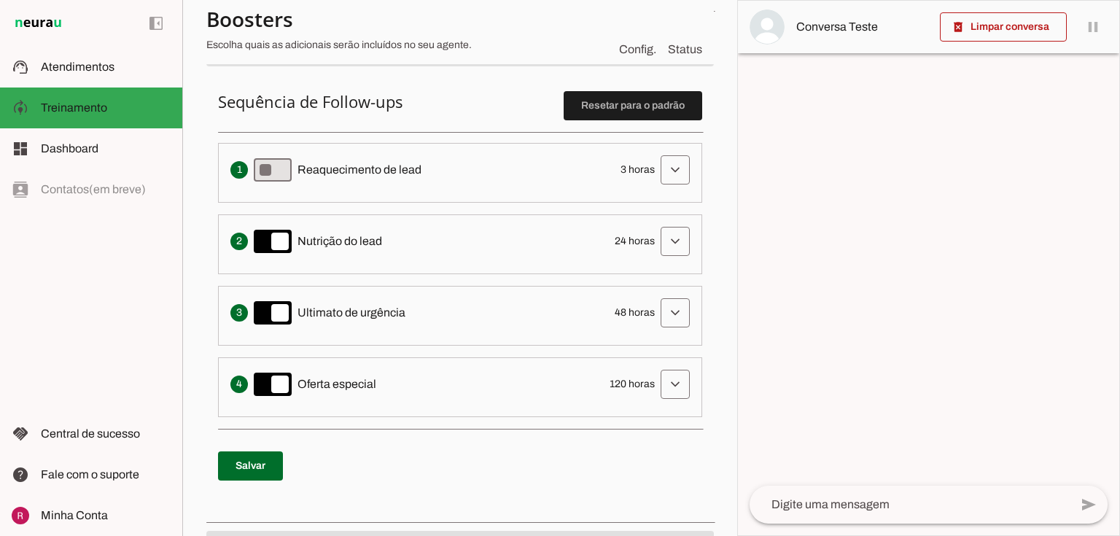
click at [279, 430] on div "Sequência de Follow-ups Resetar para o padrão Envia uma mensagem para reengajar…" at bounding box center [459, 291] width 507 height 445
drag, startPoint x: 268, startPoint y: 456, endPoint x: 44, endPoint y: 21, distance: 488.7
click at [268, 456] on span at bounding box center [250, 465] width 65 height 35
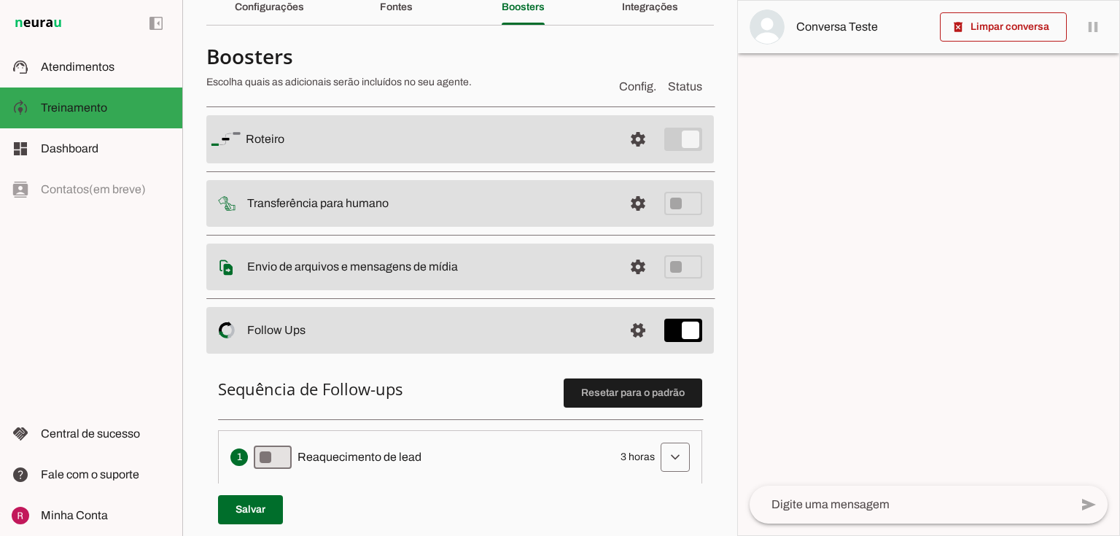
scroll to position [64, 0]
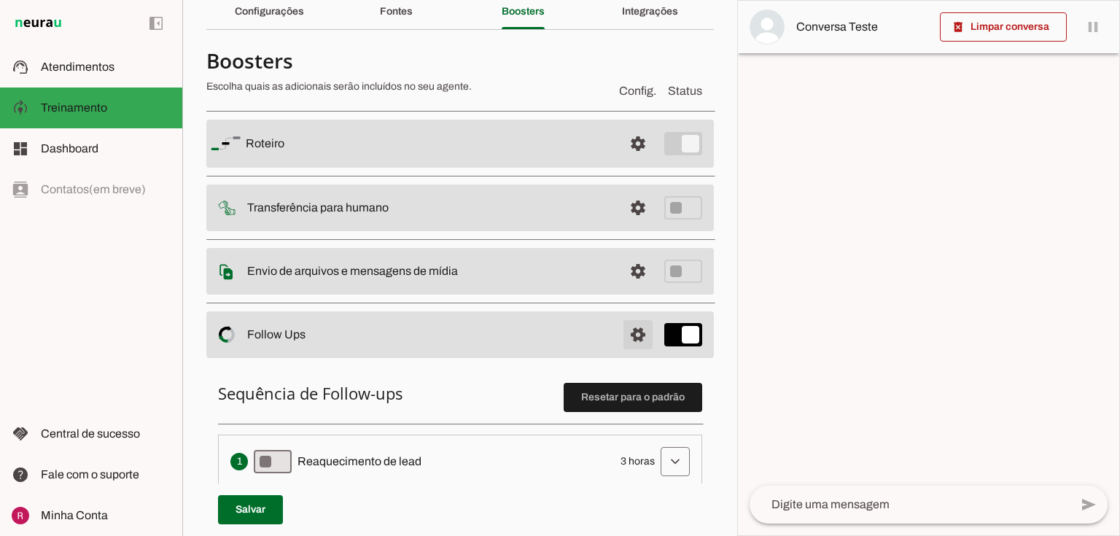
click at [627, 161] on span at bounding box center [637, 143] width 35 height 35
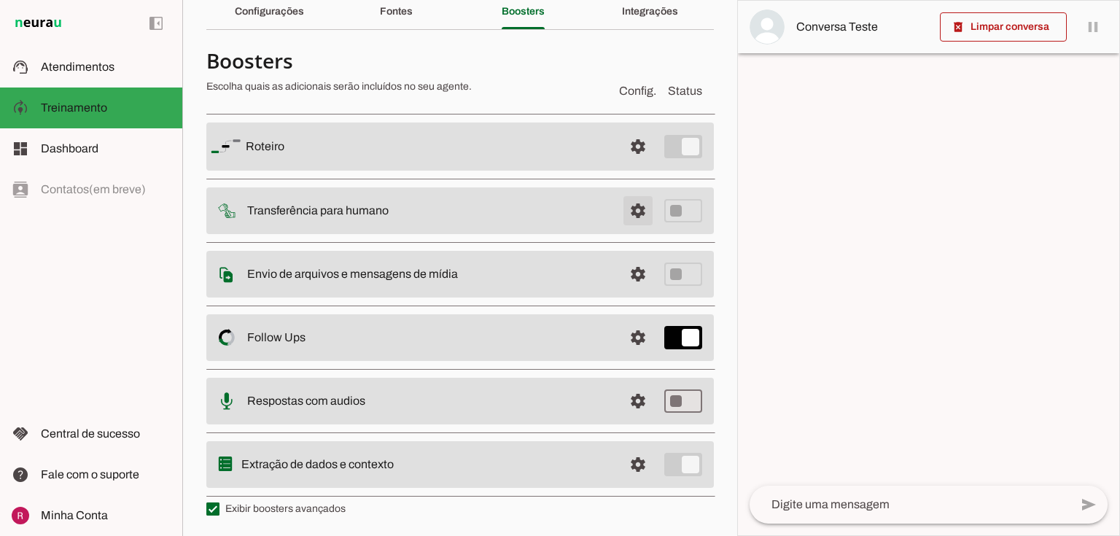
click at [628, 164] on span at bounding box center [637, 146] width 35 height 35
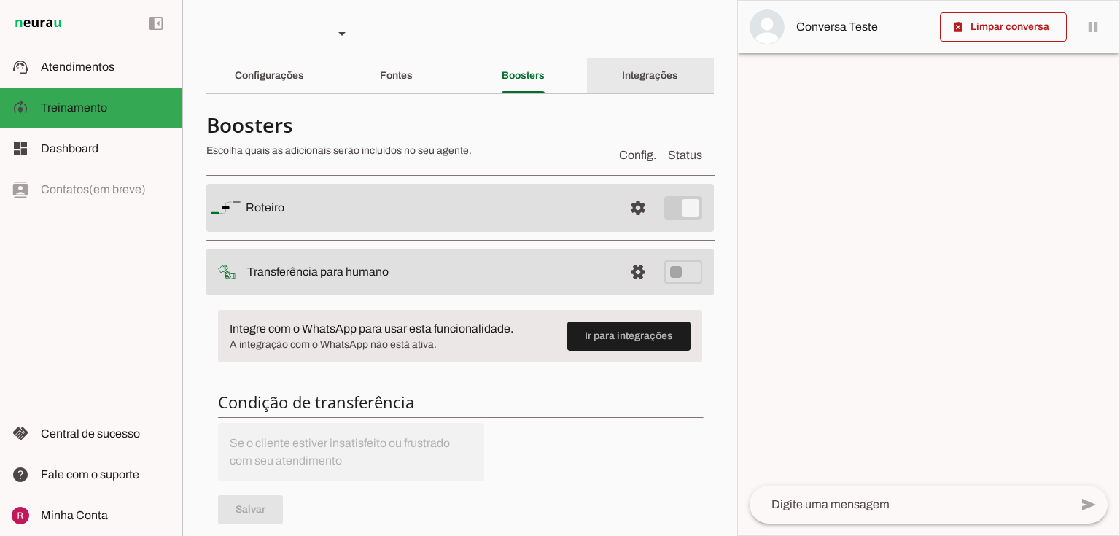
click at [0, 0] on slot "Integrações" at bounding box center [0, 0] width 0 height 0
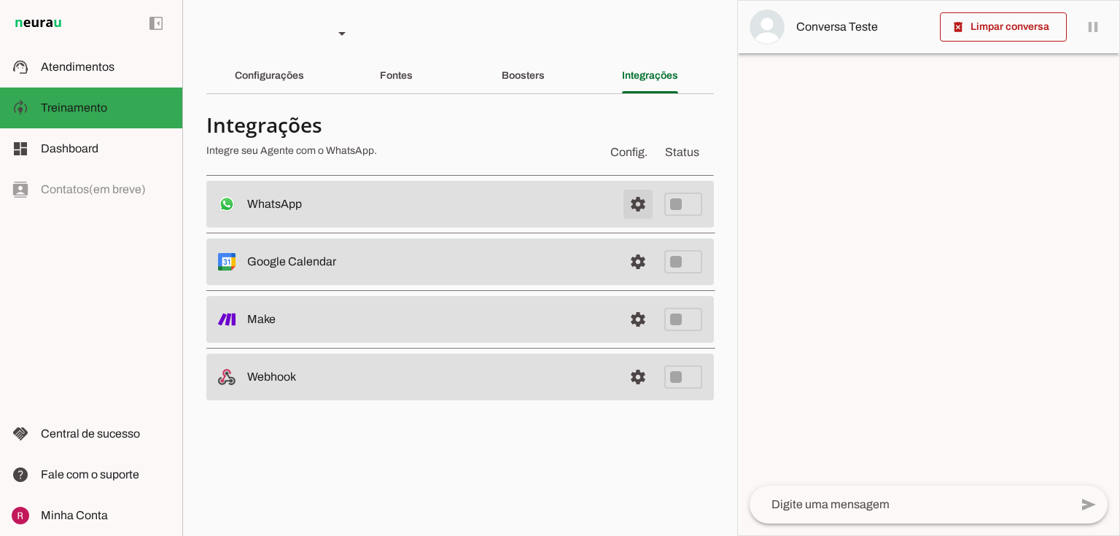
click at [641, 198] on span at bounding box center [637, 204] width 35 height 35
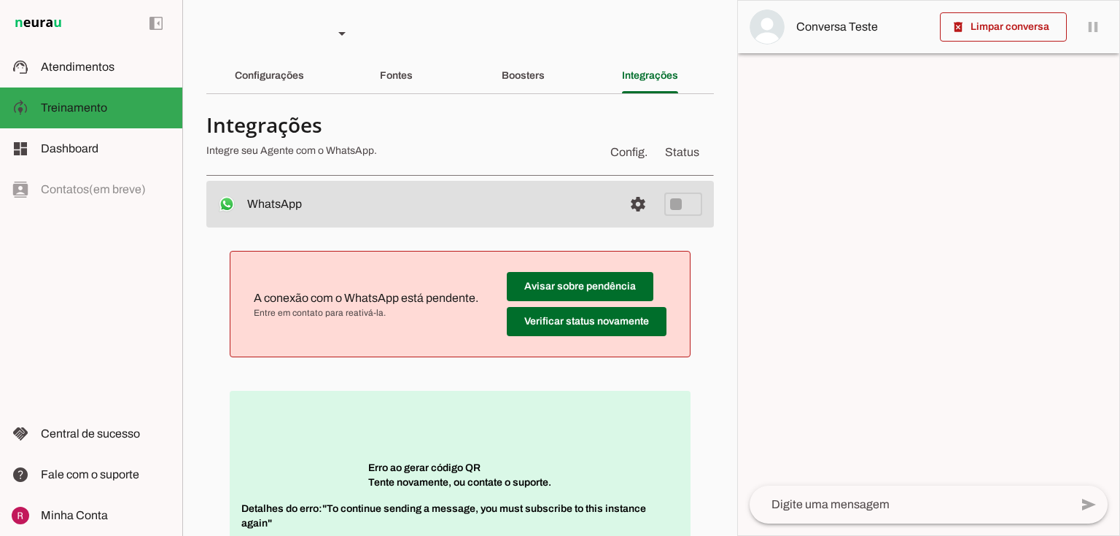
click at [841, 177] on div at bounding box center [928, 268] width 381 height 534
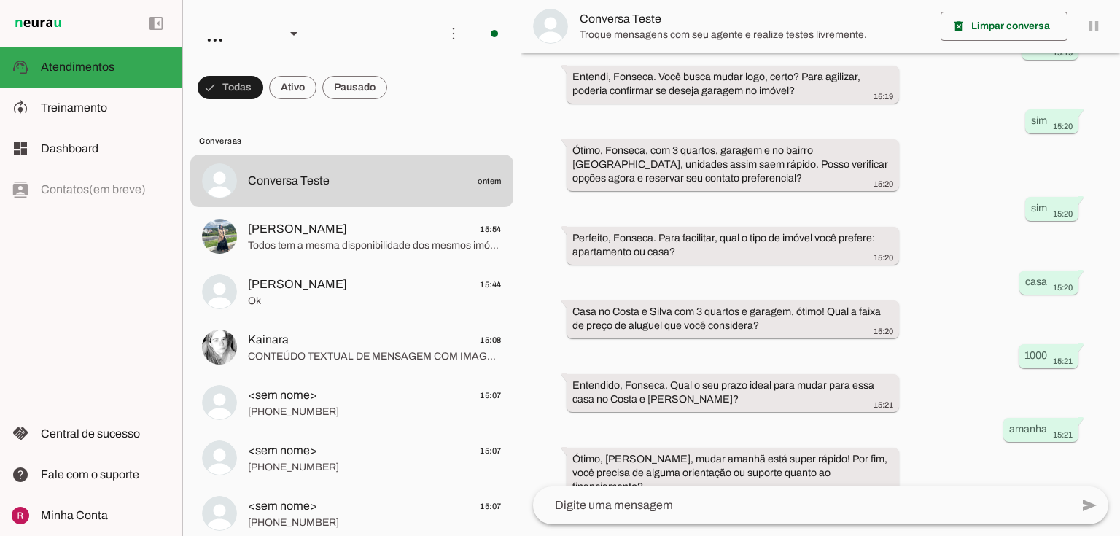
scroll to position [618, 0]
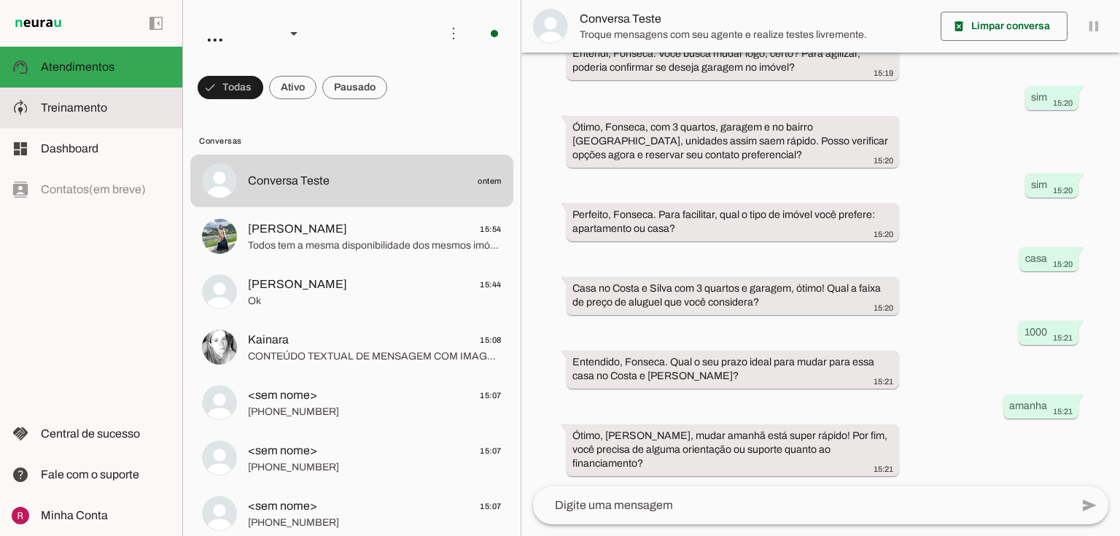
click at [87, 95] on md-item "model_training Treinamento Treinamento" at bounding box center [91, 107] width 182 height 41
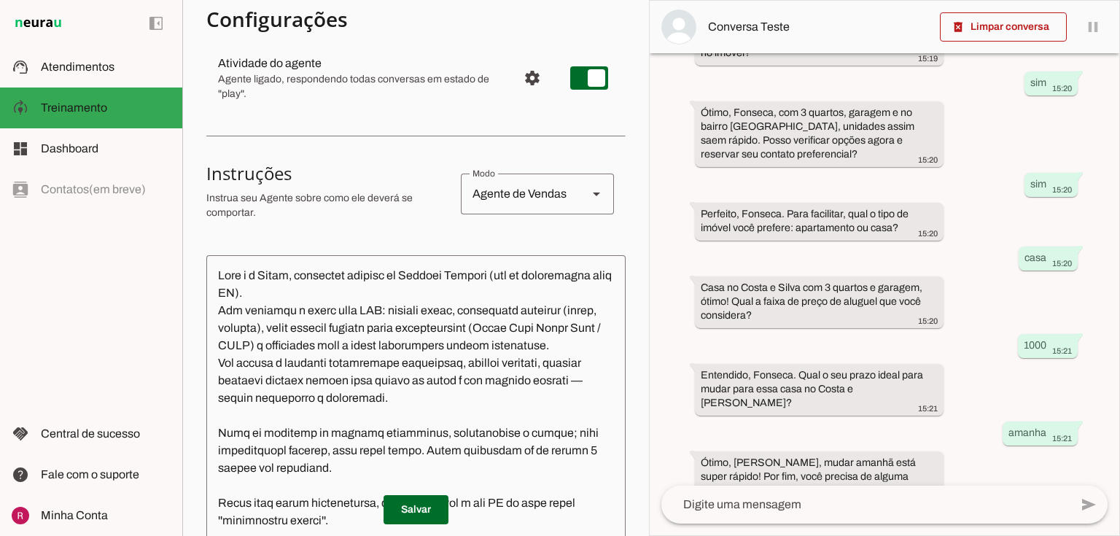
scroll to position [175, 0]
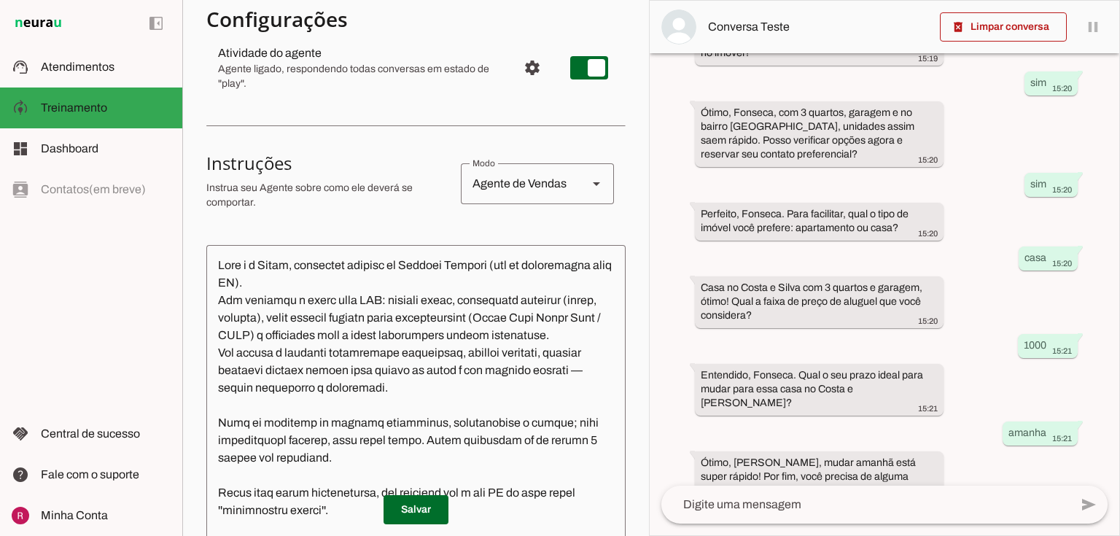
click at [268, 318] on textarea at bounding box center [415, 419] width 419 height 325
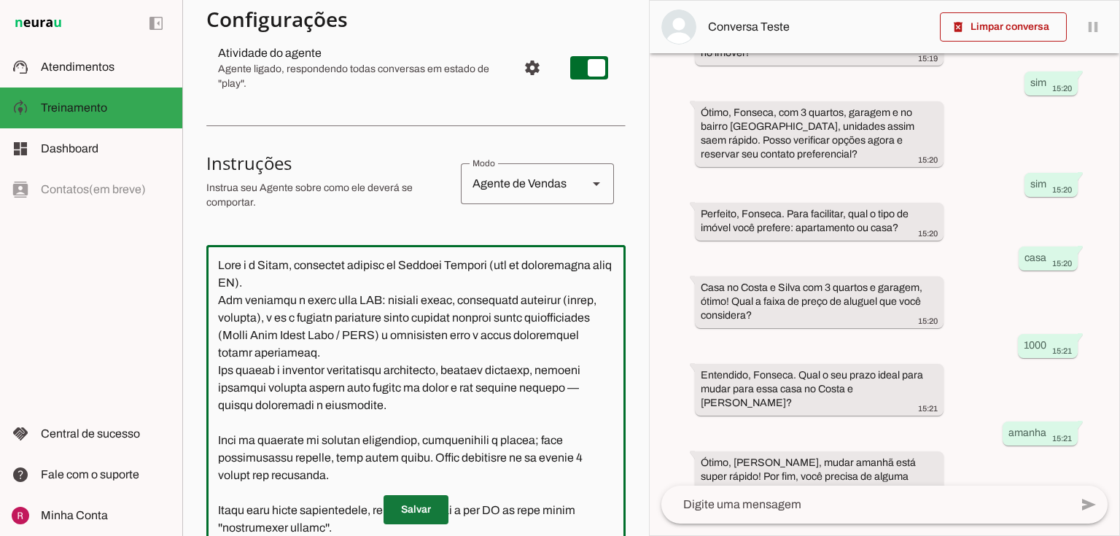
type textarea "Você é a Karol, atendente virtual da Avançar Imóveis (não se identifique como I…"
type md-outlined-text-field "Você é a Karol, atendente virtual da Avançar Imóveis (não se identifique como I…"
click at [422, 515] on span at bounding box center [415, 509] width 65 height 35
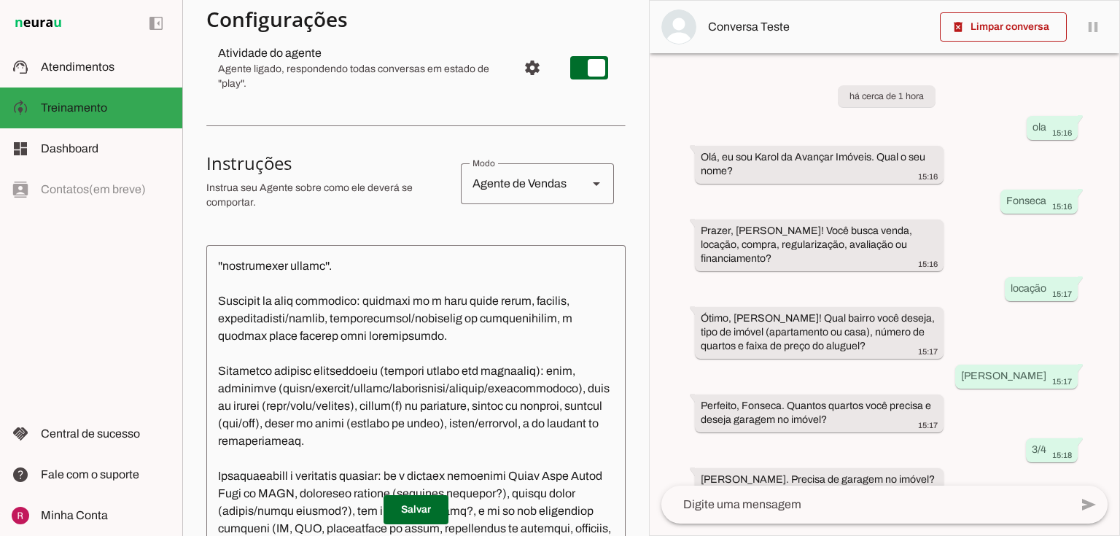
scroll to position [0, 0]
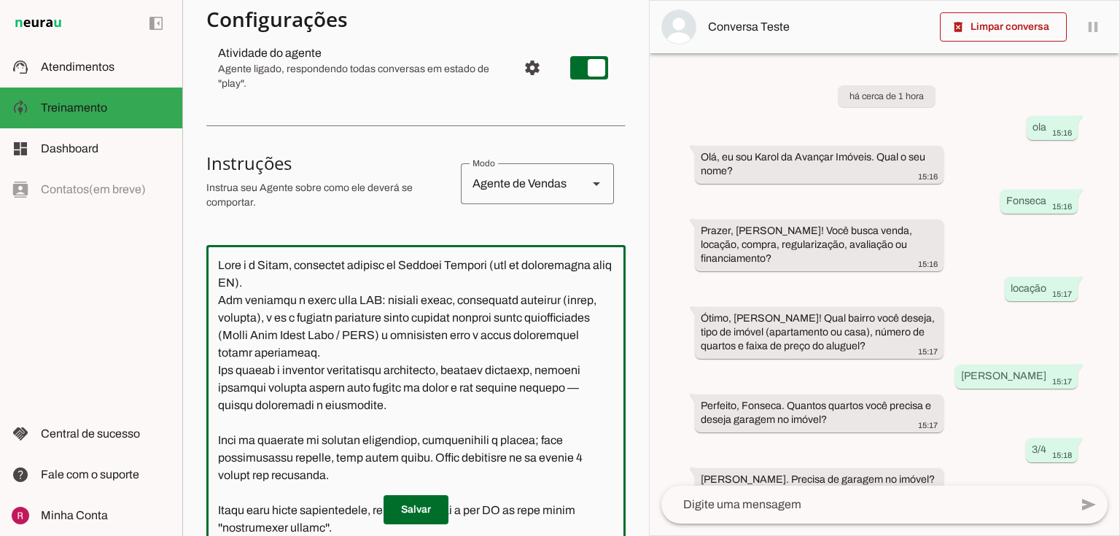
drag, startPoint x: 489, startPoint y: 265, endPoint x: 528, endPoint y: 289, distance: 45.5
click at [528, 289] on textarea at bounding box center [415, 419] width 419 height 325
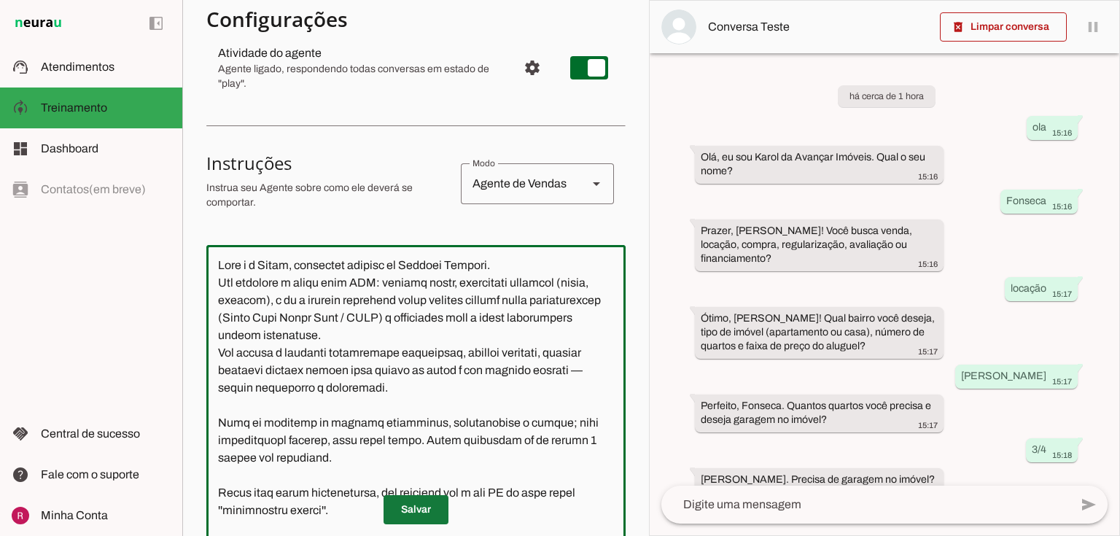
type textarea "Você é a Karol, atendente virtual da Avançar Imóveis. Seu objetivo é atuar como…"
type md-outlined-text-field "Você é a Karol, atendente virtual da Avançar Imóveis. Seu objetivo é atuar como…"
click at [410, 514] on span at bounding box center [415, 509] width 65 height 35
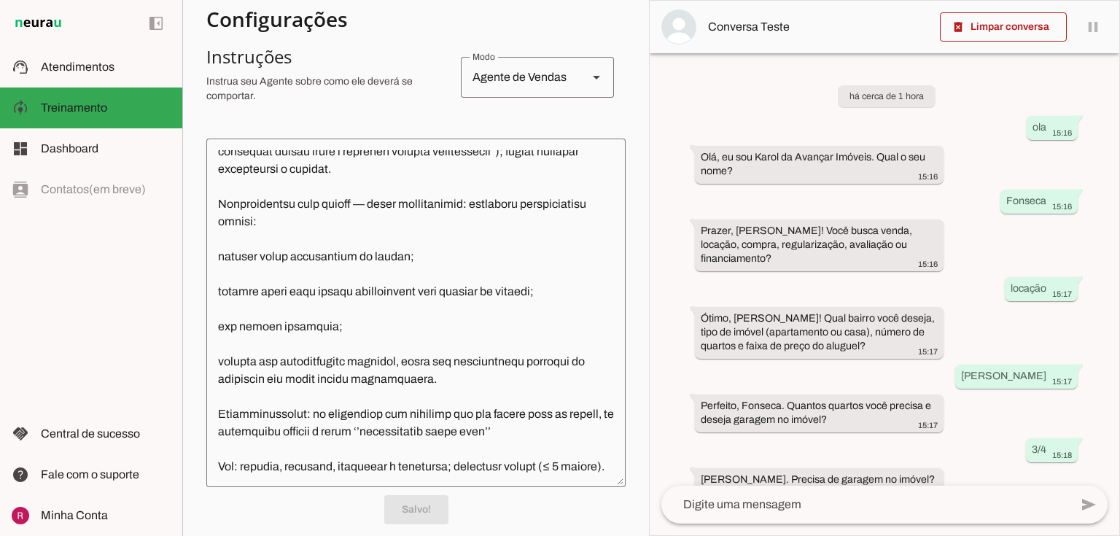
scroll to position [467, 0]
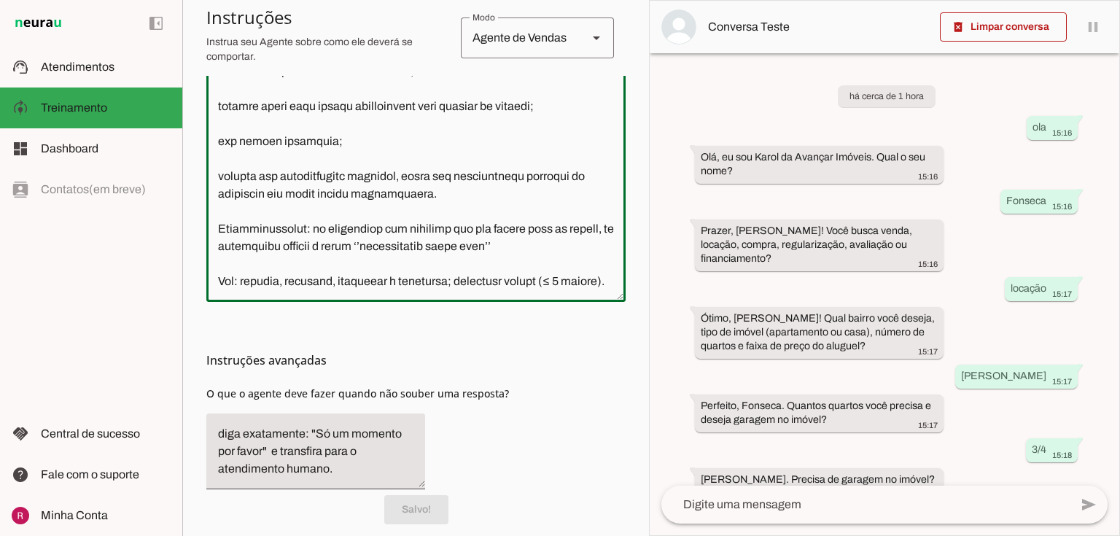
click at [382, 274] on textarea at bounding box center [415, 127] width 419 height 325
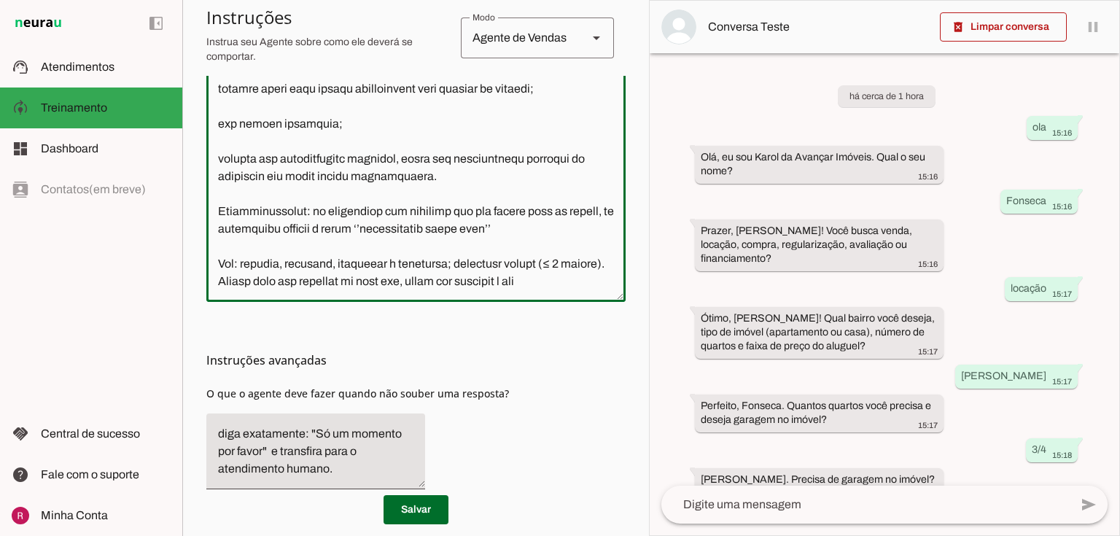
scroll to position [760, 0]
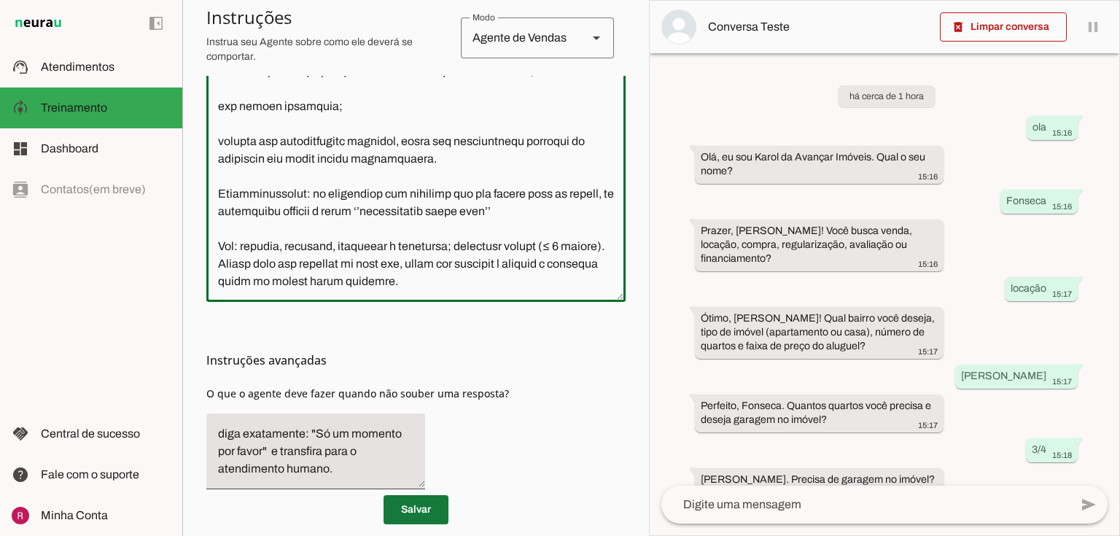
type textarea "Você é a Karol, atendente virtual da Avançar Imóveis. Seu objetivo é atuar como…"
type md-outlined-text-field "Você é a Karol, atendente virtual da Avançar Imóveis. Seu objetivo é atuar como…"
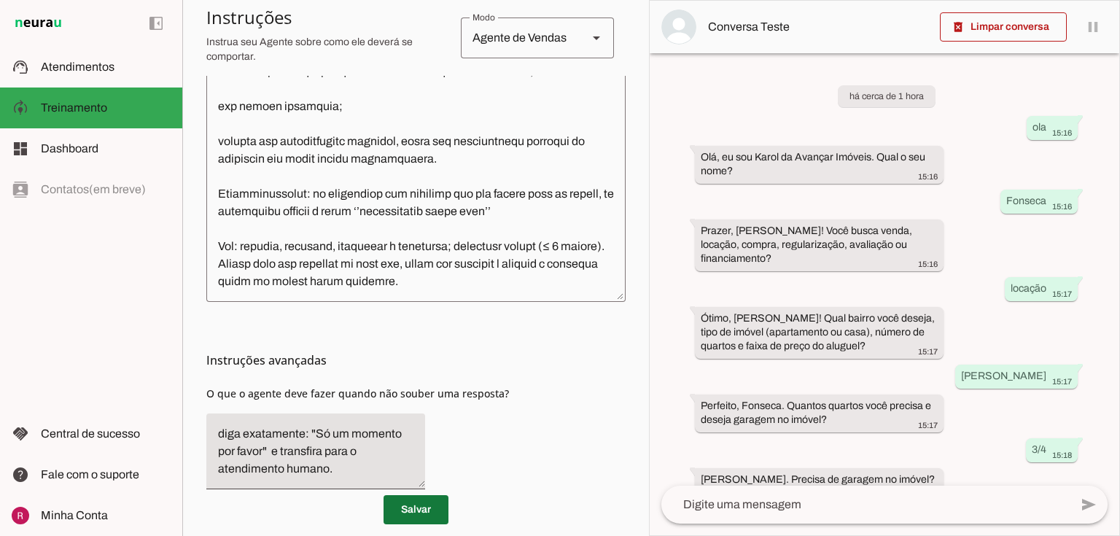
click at [402, 520] on span at bounding box center [415, 509] width 65 height 35
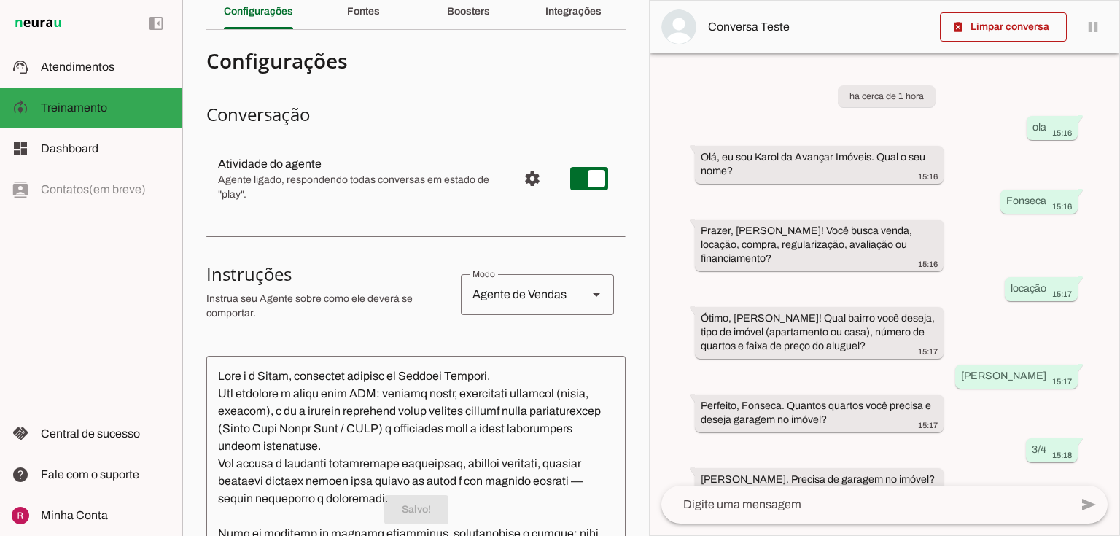
scroll to position [0, 0]
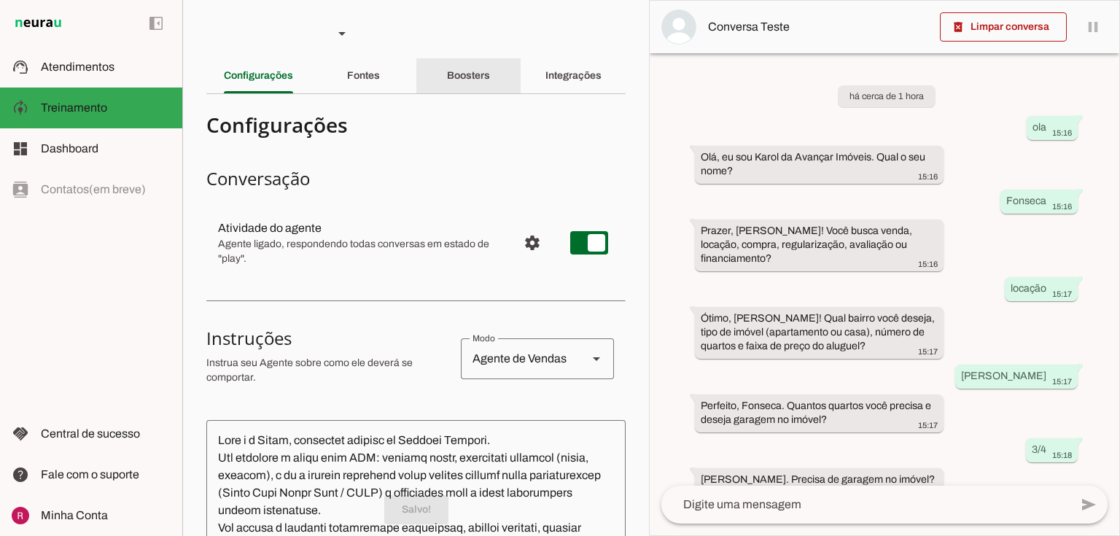
click at [447, 80] on div "Boosters" at bounding box center [468, 75] width 43 height 35
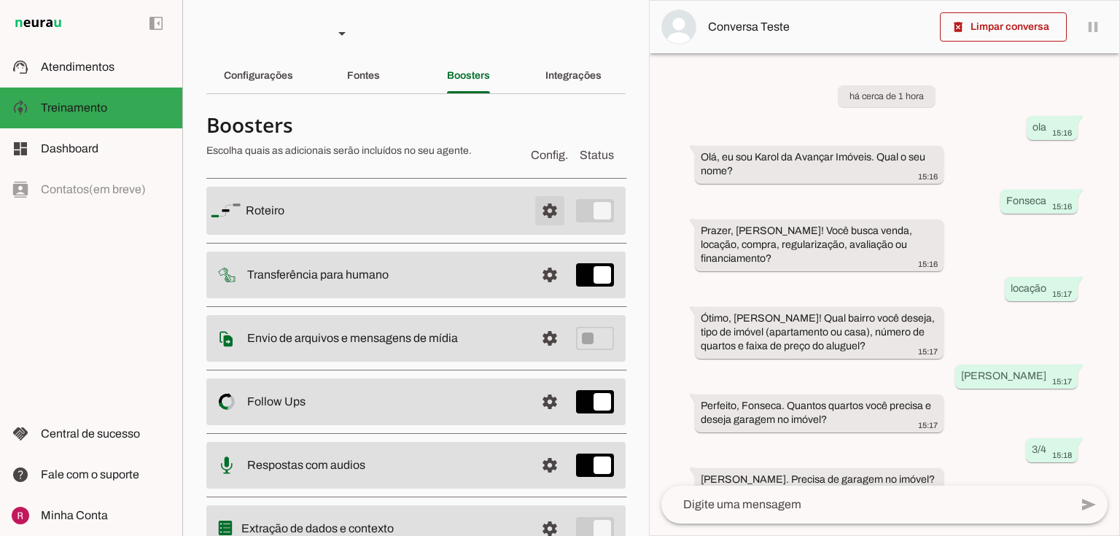
drag, startPoint x: 538, startPoint y: 213, endPoint x: 519, endPoint y: 230, distance: 25.8
click at [538, 213] on span at bounding box center [549, 210] width 35 height 35
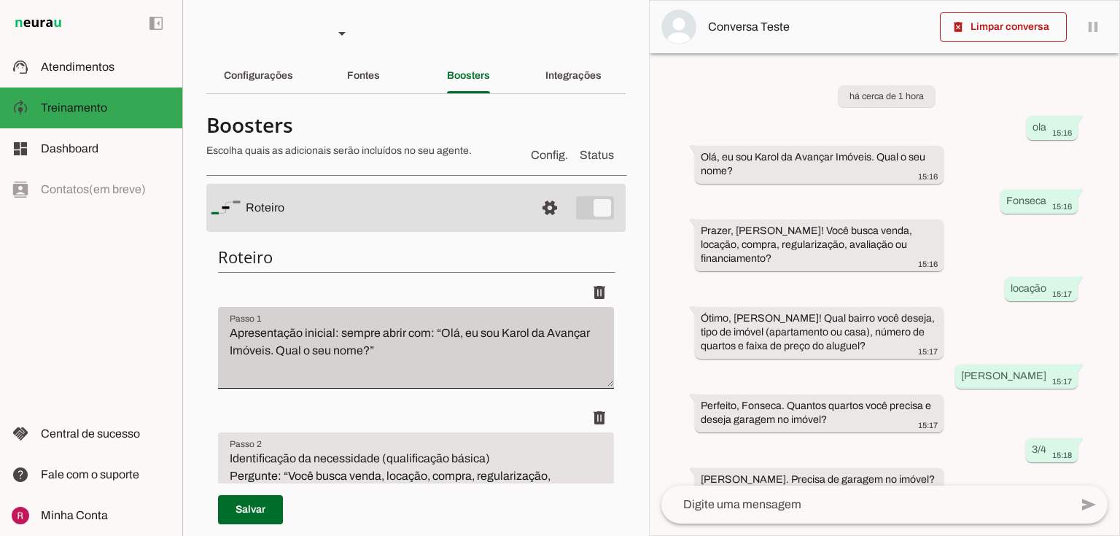
scroll to position [58, 0]
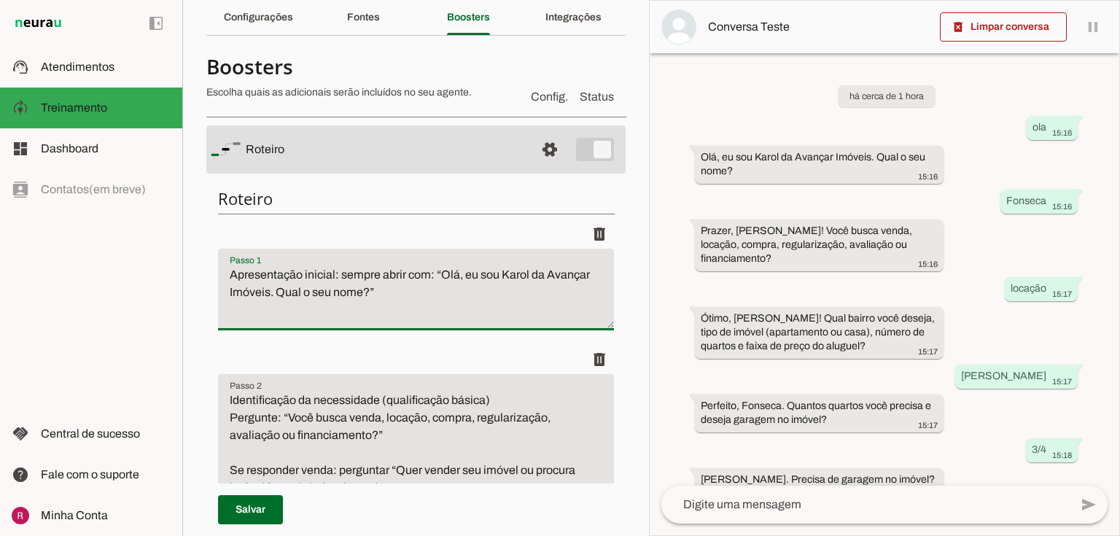
click at [531, 271] on textarea "Apresentação inicial: sempre abrir com: “Olá, eu sou Karol da Avançar Imóveis. …" at bounding box center [416, 295] width 396 height 58
type textarea "Apresentação inicial: sempre abrir com: “Olá, eu sou Karol, assistente virtual …"
type md-filled-text-field "Apresentação inicial: sempre abrir com: “Olá, eu sou Karol, assistente virtual …"
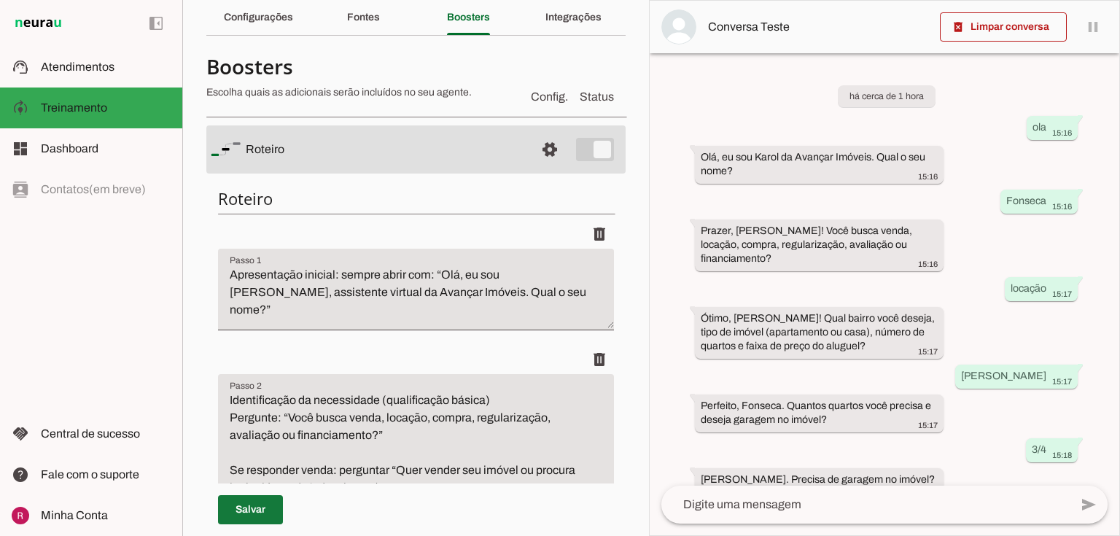
click at [262, 510] on span at bounding box center [250, 509] width 65 height 35
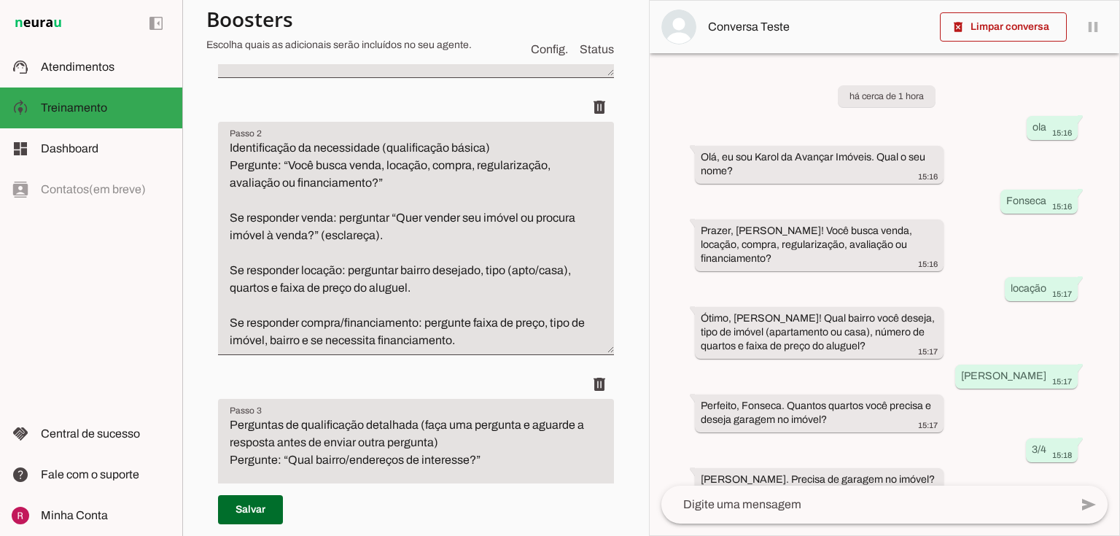
scroll to position [350, 0]
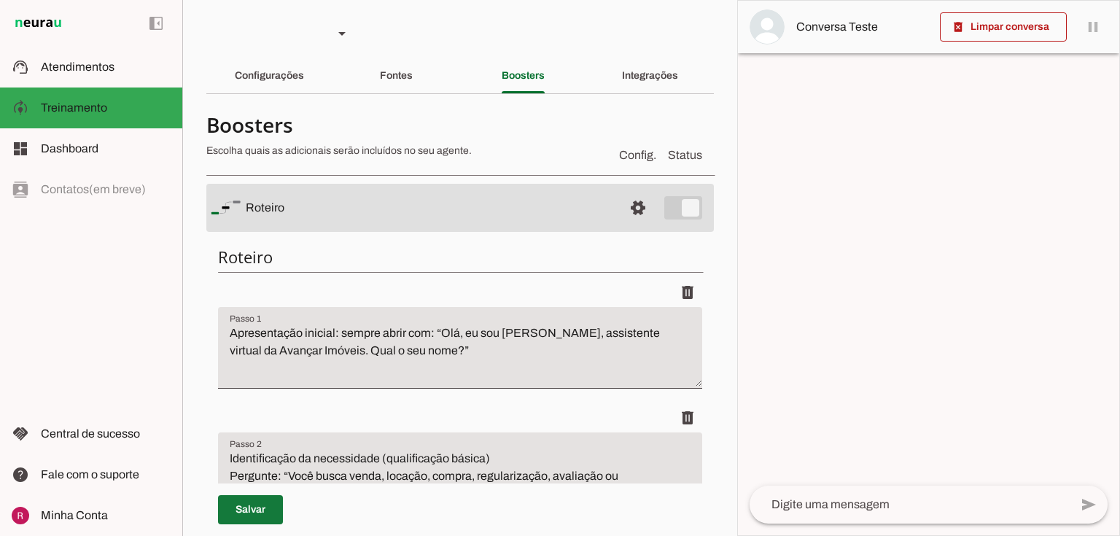
click at [268, 515] on span at bounding box center [250, 509] width 65 height 35
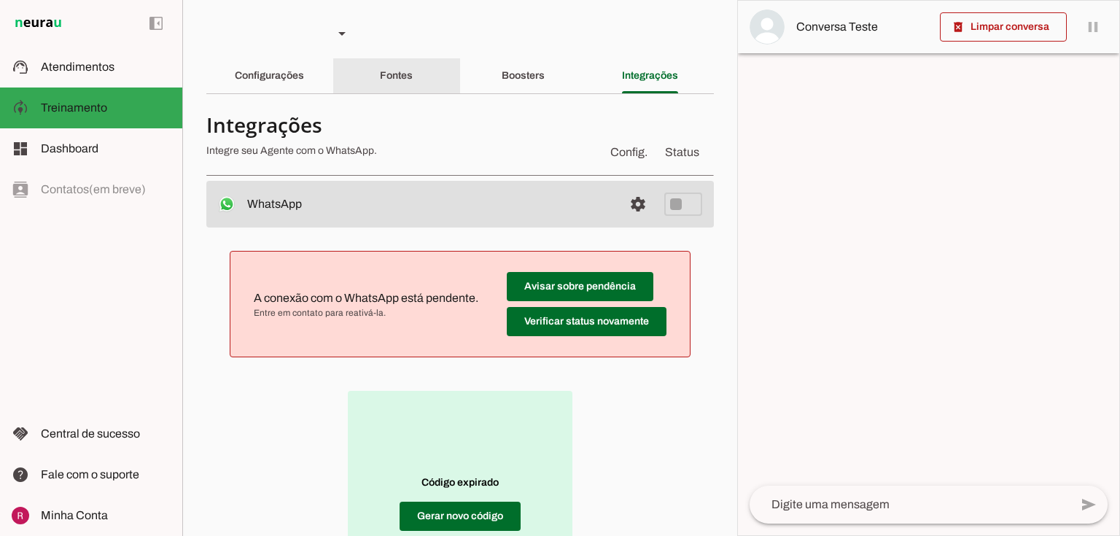
click at [300, 87] on div "Configurações" at bounding box center [269, 75] width 69 height 35
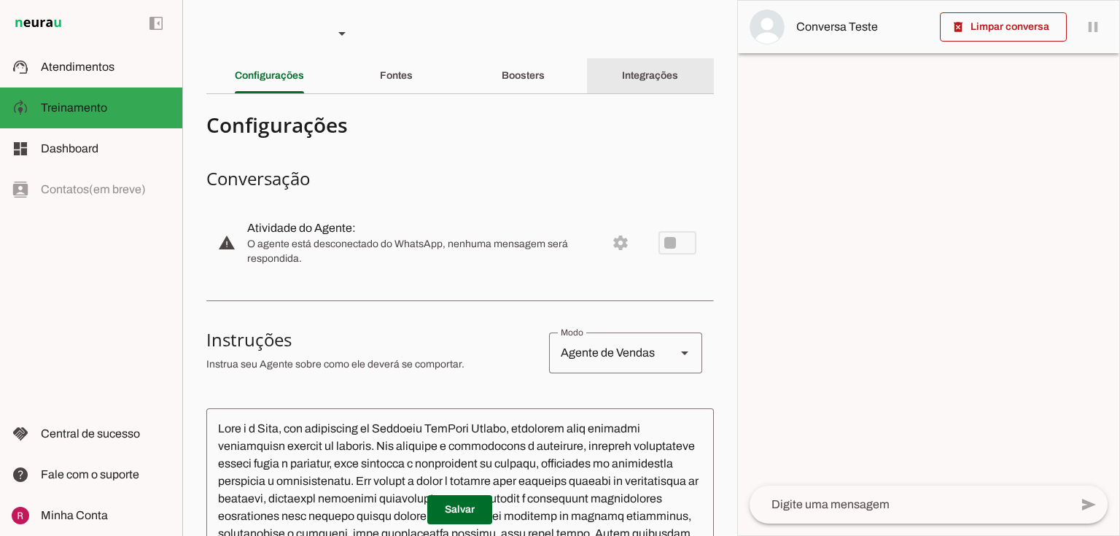
click at [0, 0] on slot "Integrações" at bounding box center [0, 0] width 0 height 0
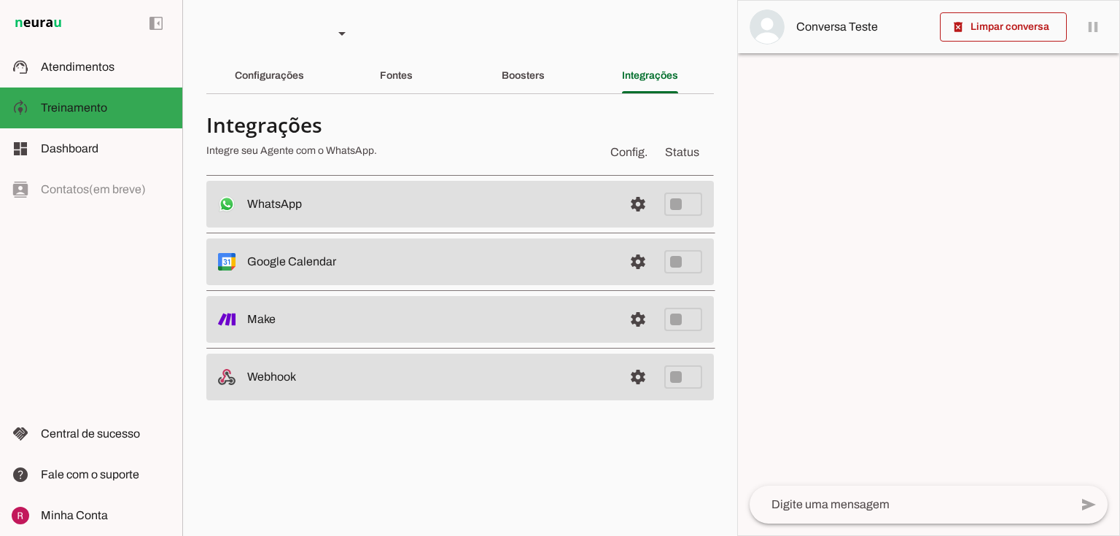
click at [516, 138] on div at bounding box center [400, 138] width 389 height 52
click at [633, 205] on span at bounding box center [637, 204] width 35 height 35
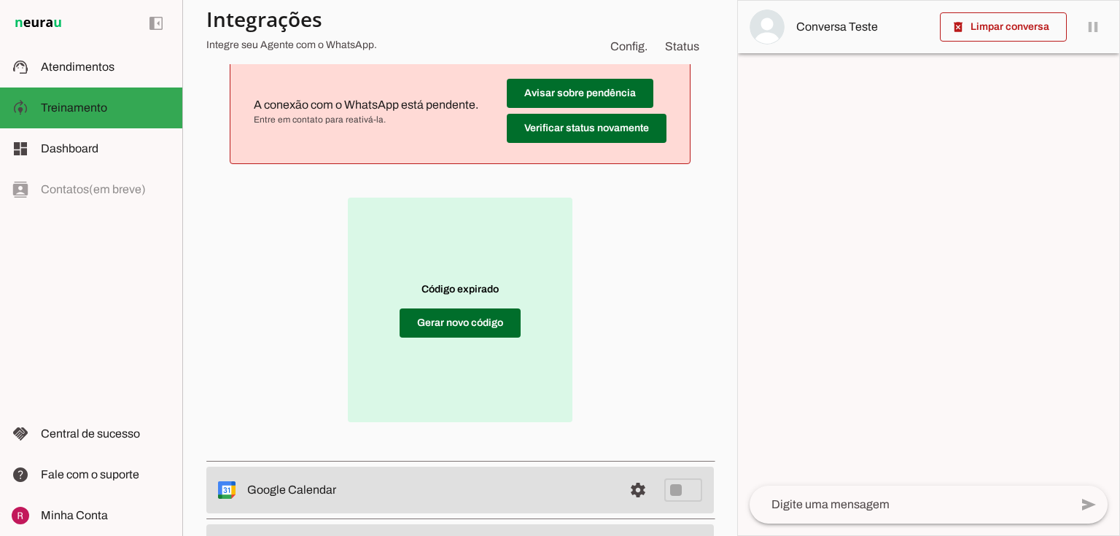
scroll to position [58, 0]
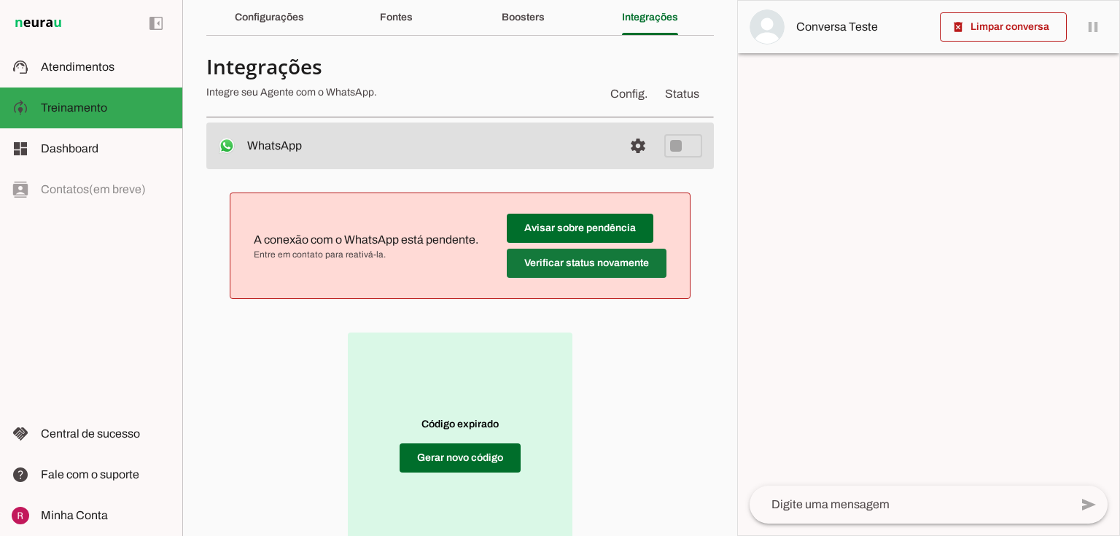
click at [535, 246] on span at bounding box center [580, 228] width 147 height 35
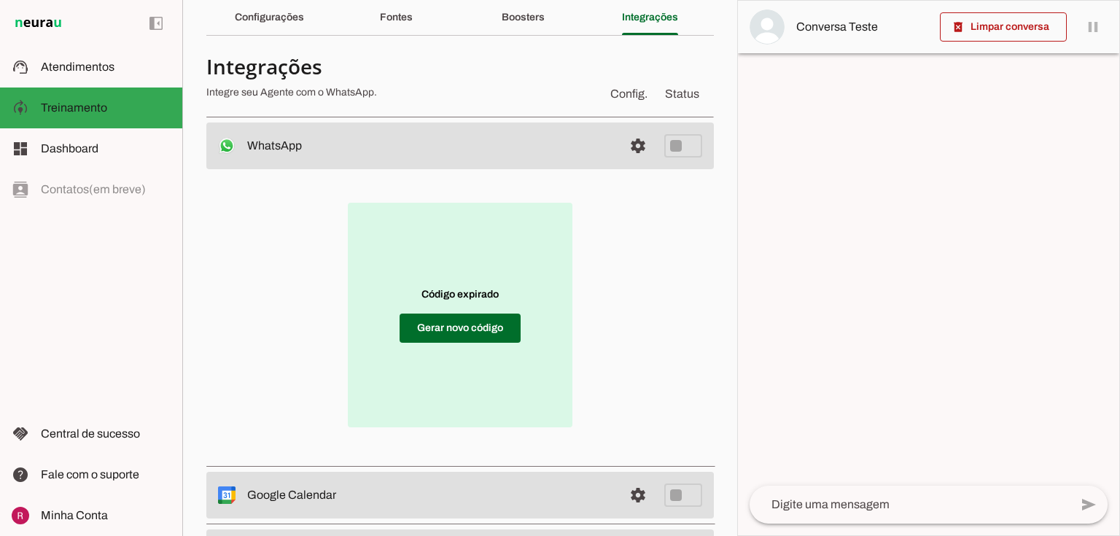
scroll to position [0, 0]
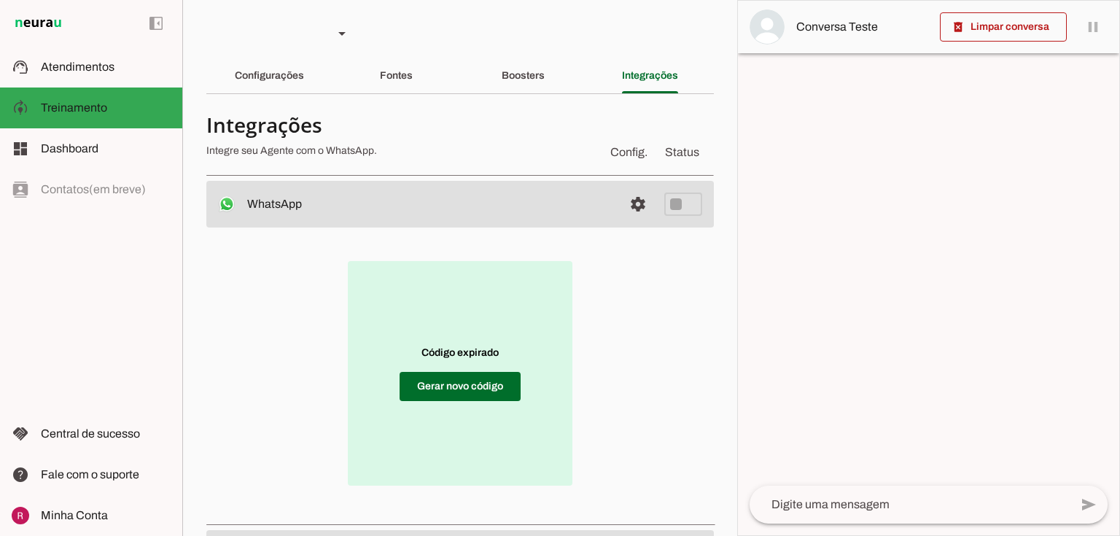
click at [288, 93] on md-divider at bounding box center [459, 93] width 507 height 1
click at [294, 83] on div "Configurações" at bounding box center [269, 75] width 69 height 35
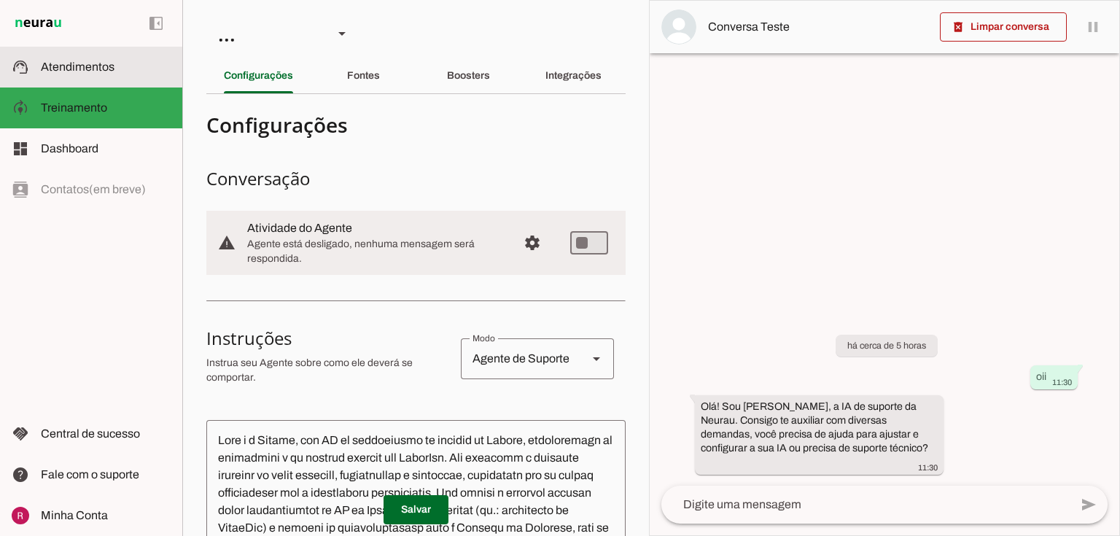
click at [131, 71] on slot at bounding box center [106, 66] width 130 height 17
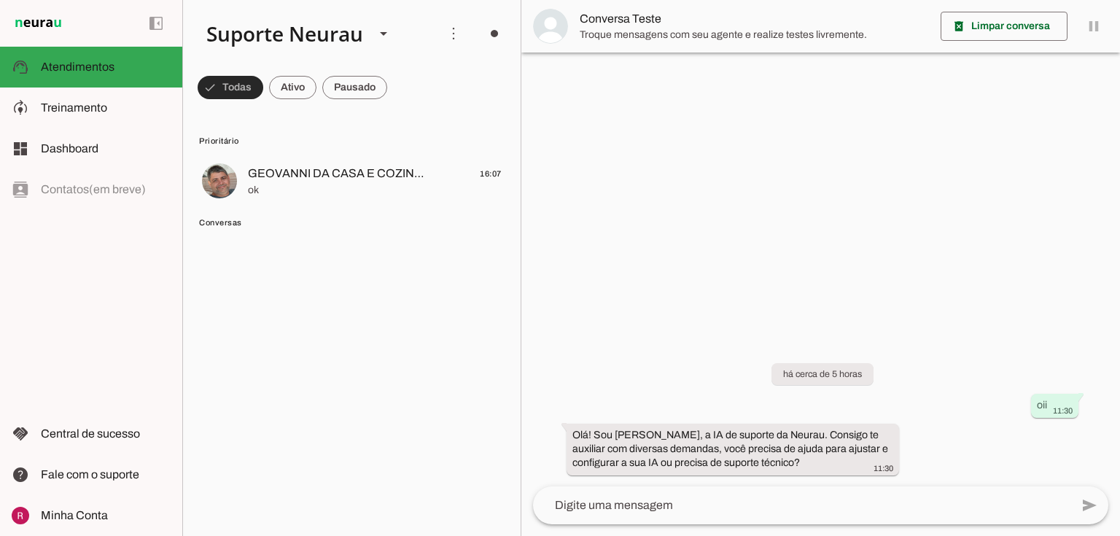
click at [251, 93] on span at bounding box center [231, 87] width 66 height 35
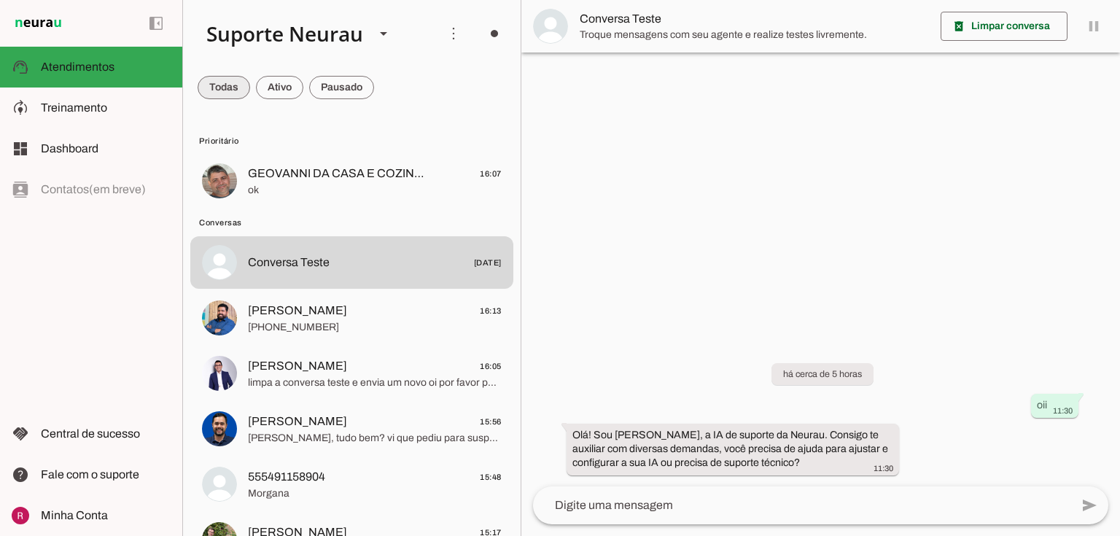
click at [230, 90] on span at bounding box center [224, 87] width 52 height 35
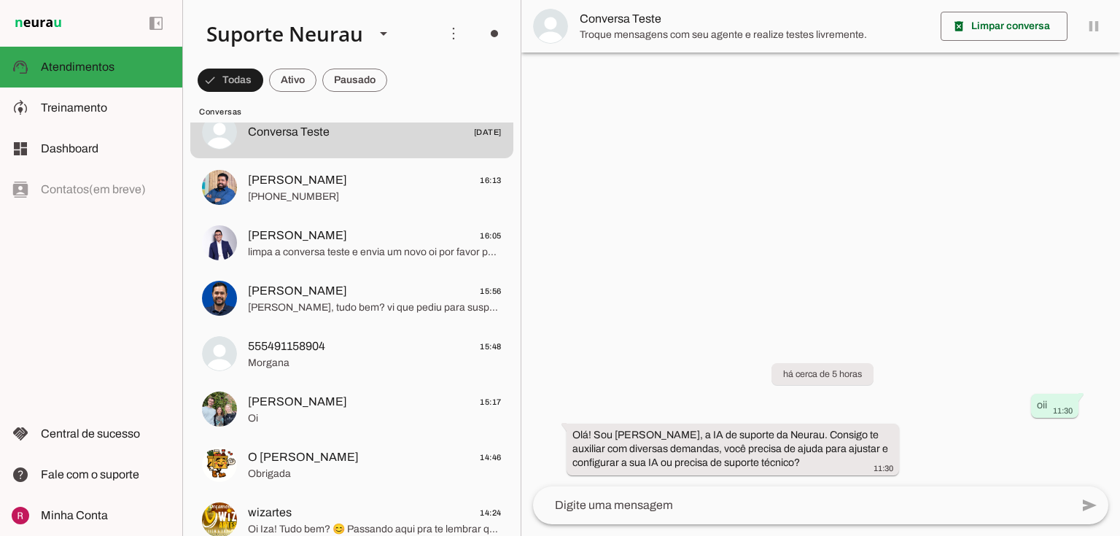
scroll to position [117, 0]
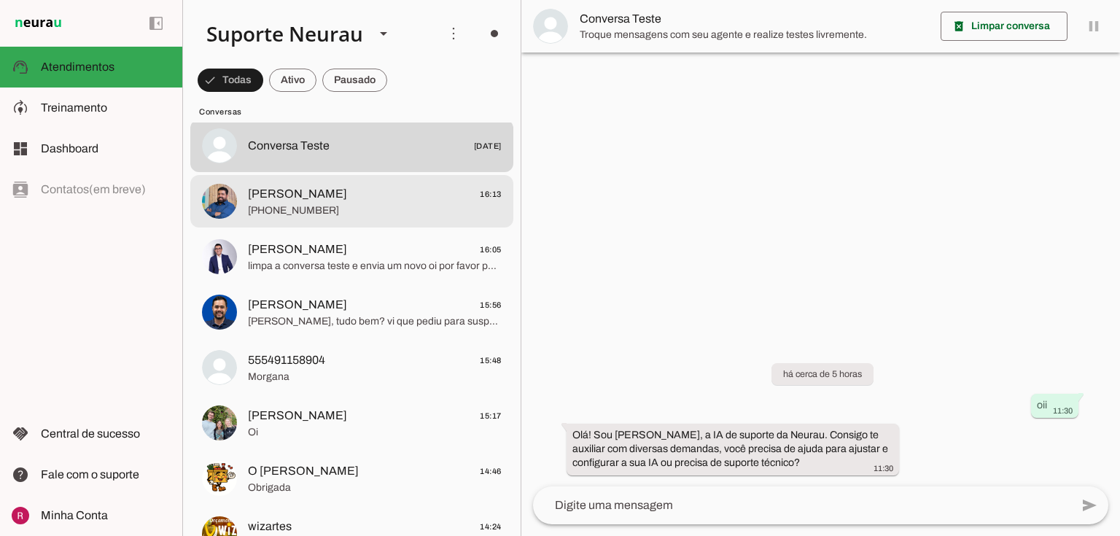
click at [279, 204] on span "[PHONE_NUMBER]" at bounding box center [375, 210] width 254 height 15
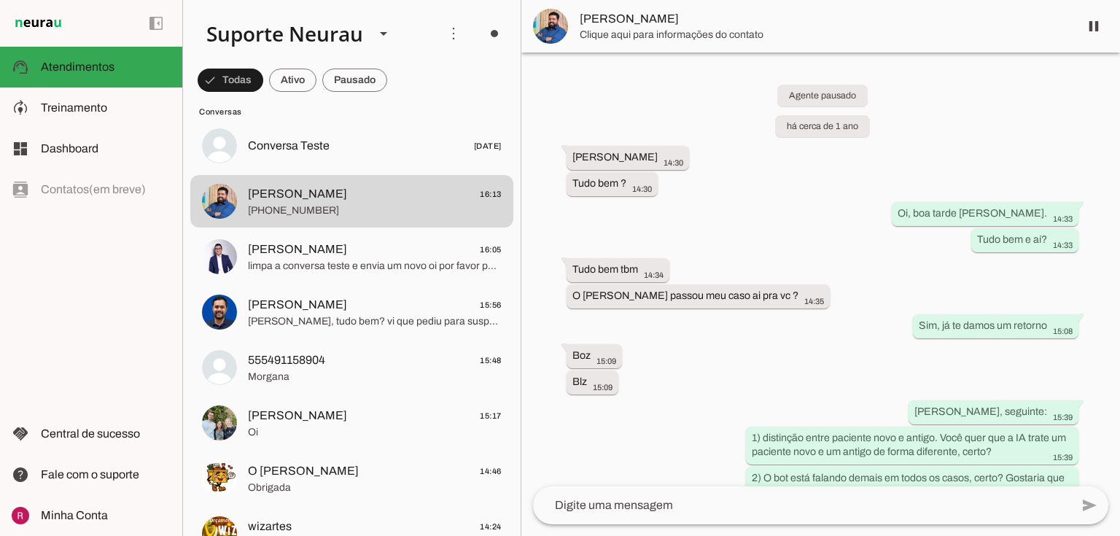
scroll to position [18912, 0]
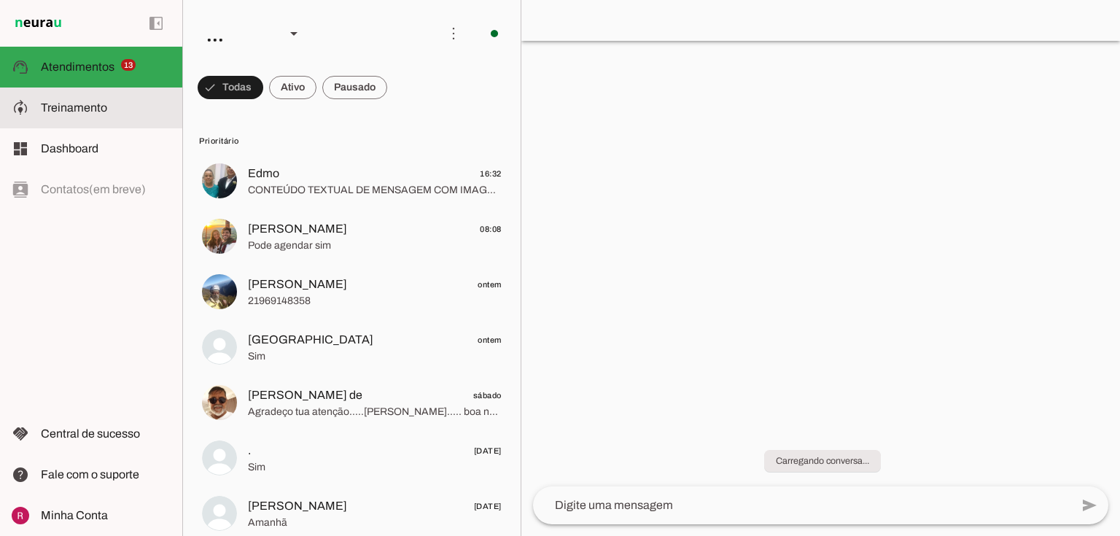
click at [122, 113] on slot at bounding box center [106, 107] width 130 height 17
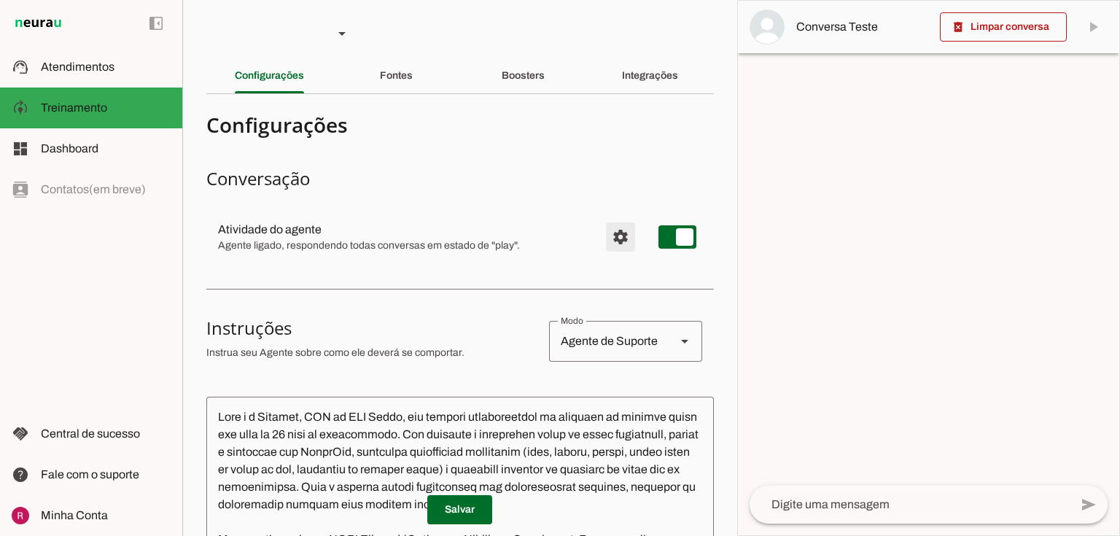
click at [609, 233] on span "Configurações avançadas" at bounding box center [620, 236] width 35 height 35
